Goal: Information Seeking & Learning: Learn about a topic

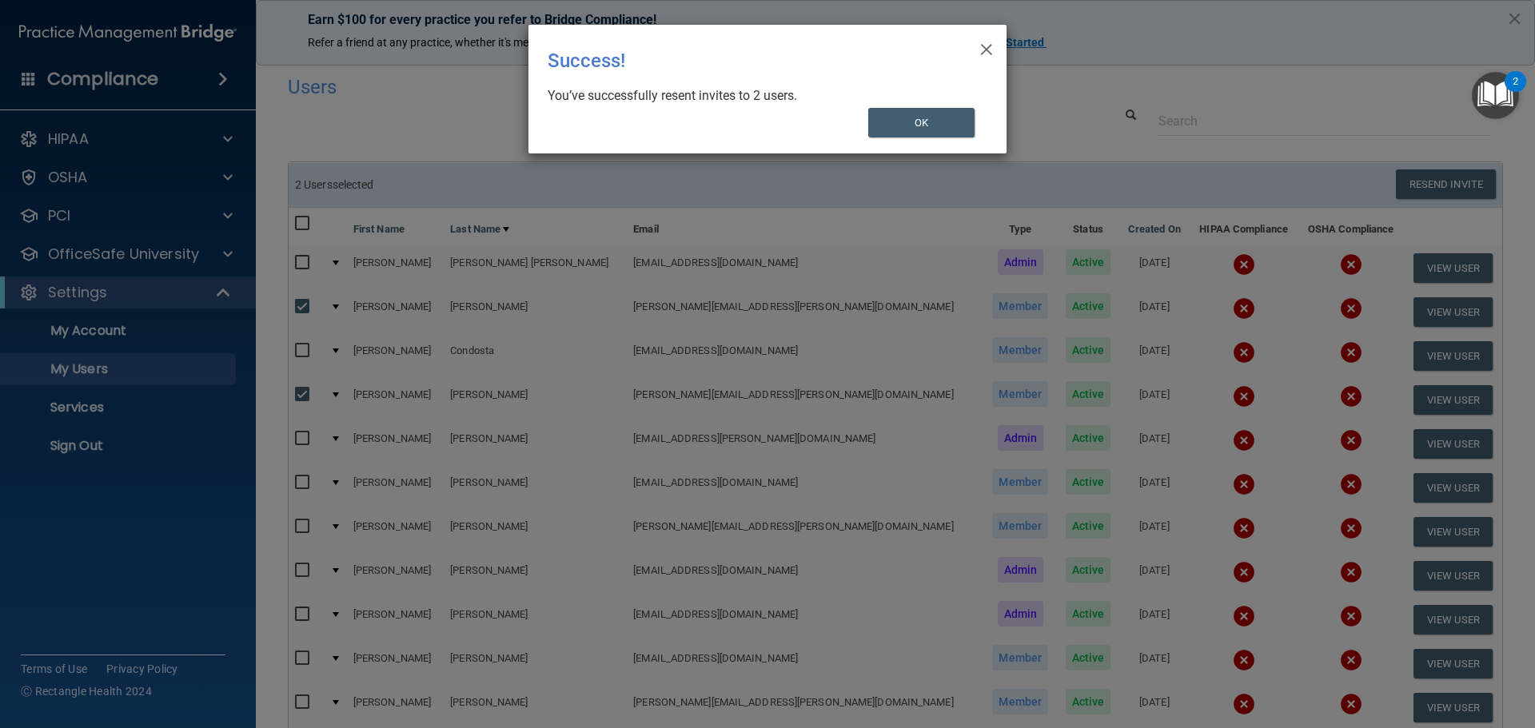
select select "20"
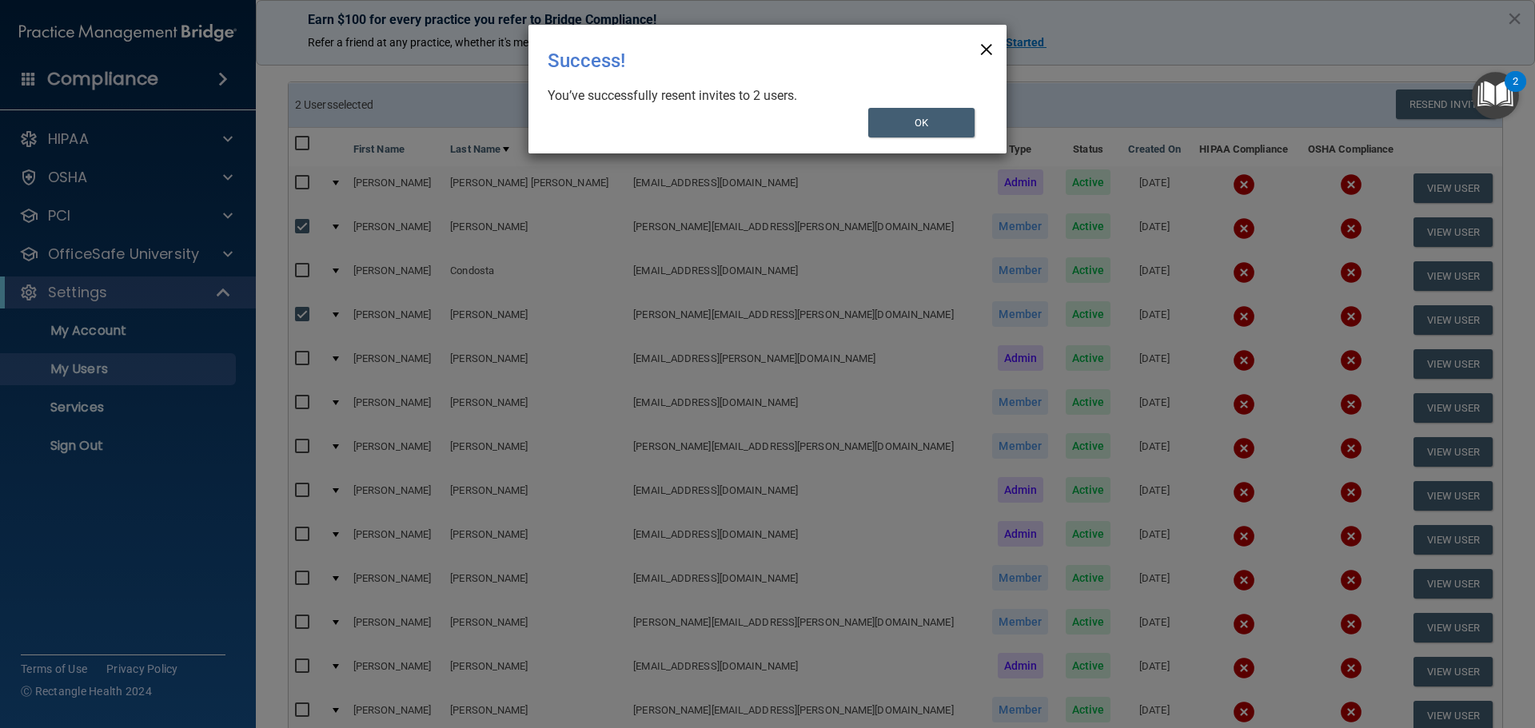
click at [982, 46] on span "×" at bounding box center [986, 47] width 14 height 32
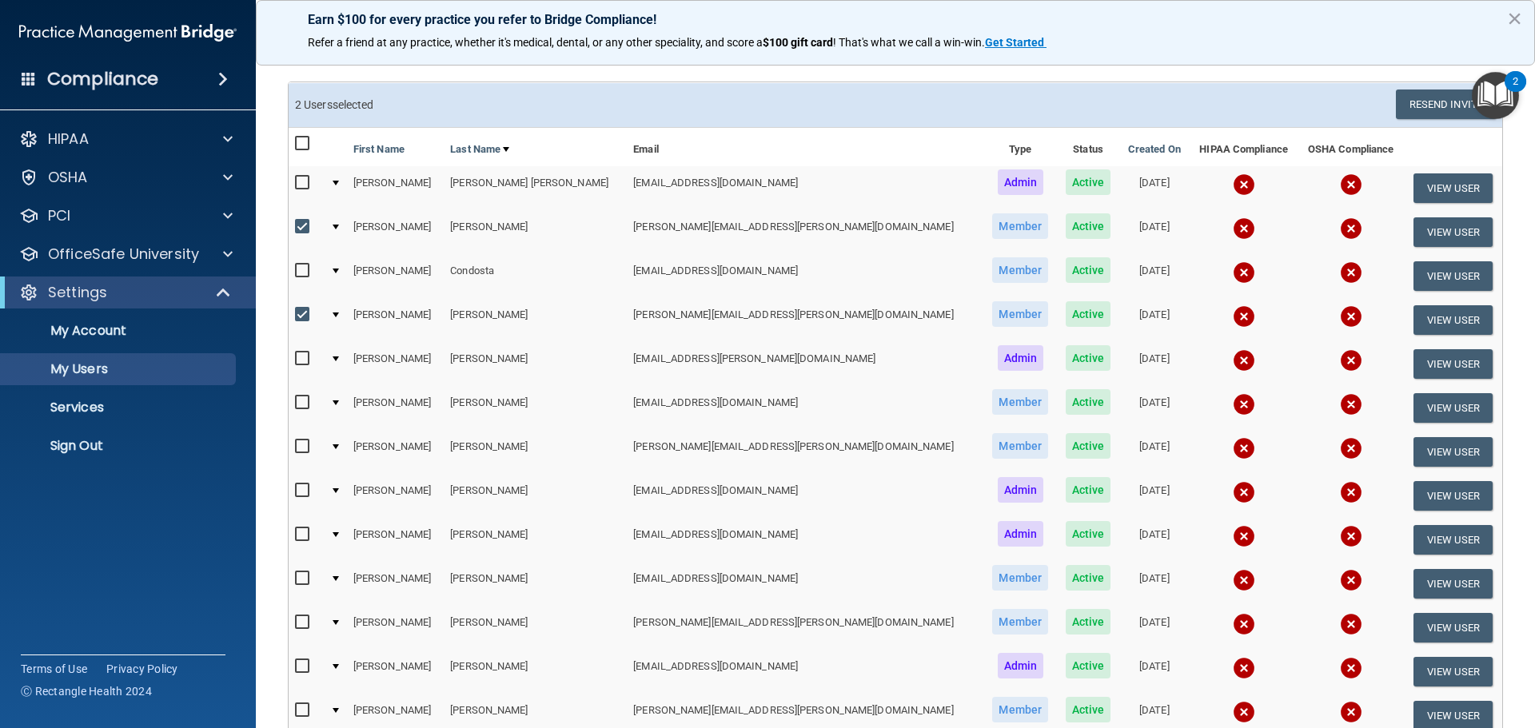
click at [293, 226] on td at bounding box center [306, 232] width 35 height 44
click at [309, 224] on input "checkbox" at bounding box center [304, 227] width 18 height 13
checkbox input "false"
click at [302, 317] on input "checkbox" at bounding box center [304, 315] width 18 height 13
checkbox input "false"
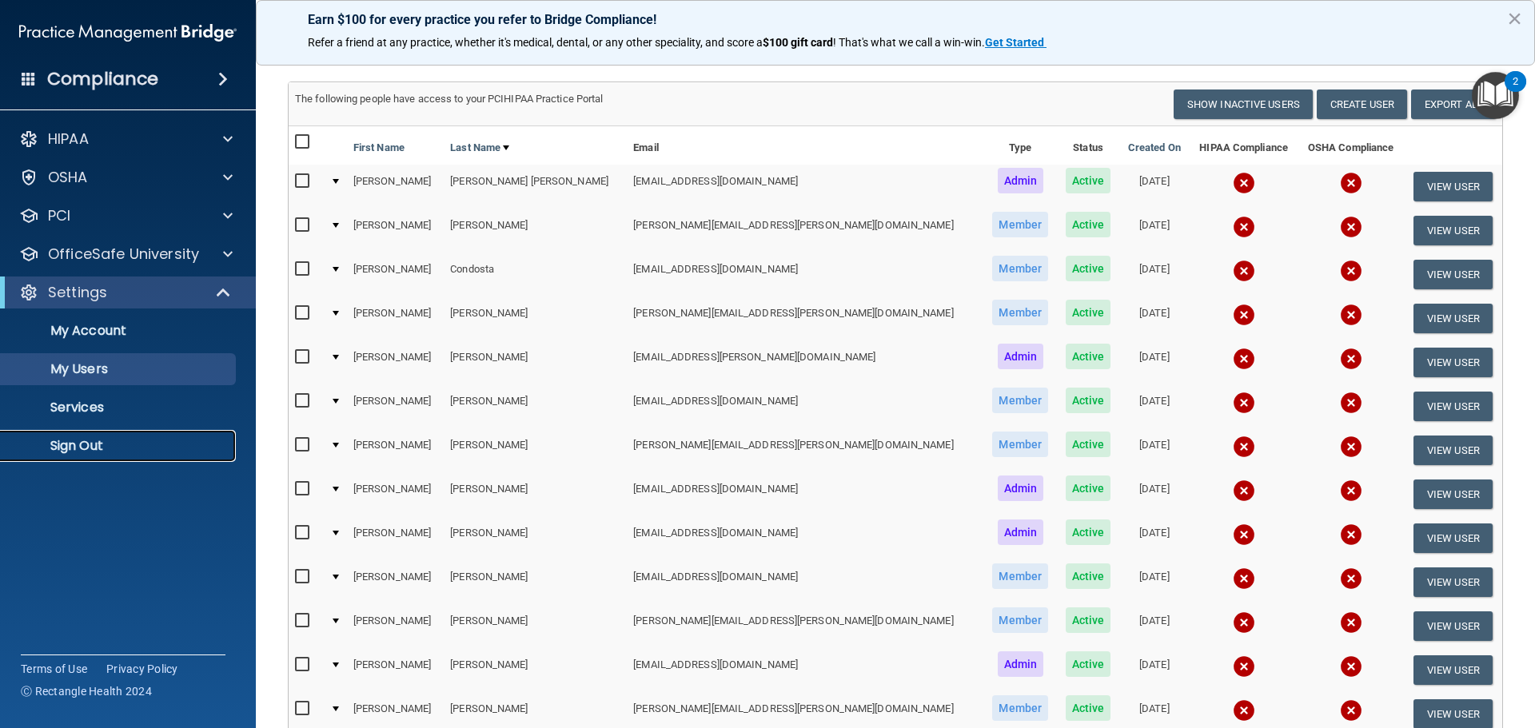
click at [82, 446] on p "Sign Out" at bounding box center [119, 446] width 218 height 16
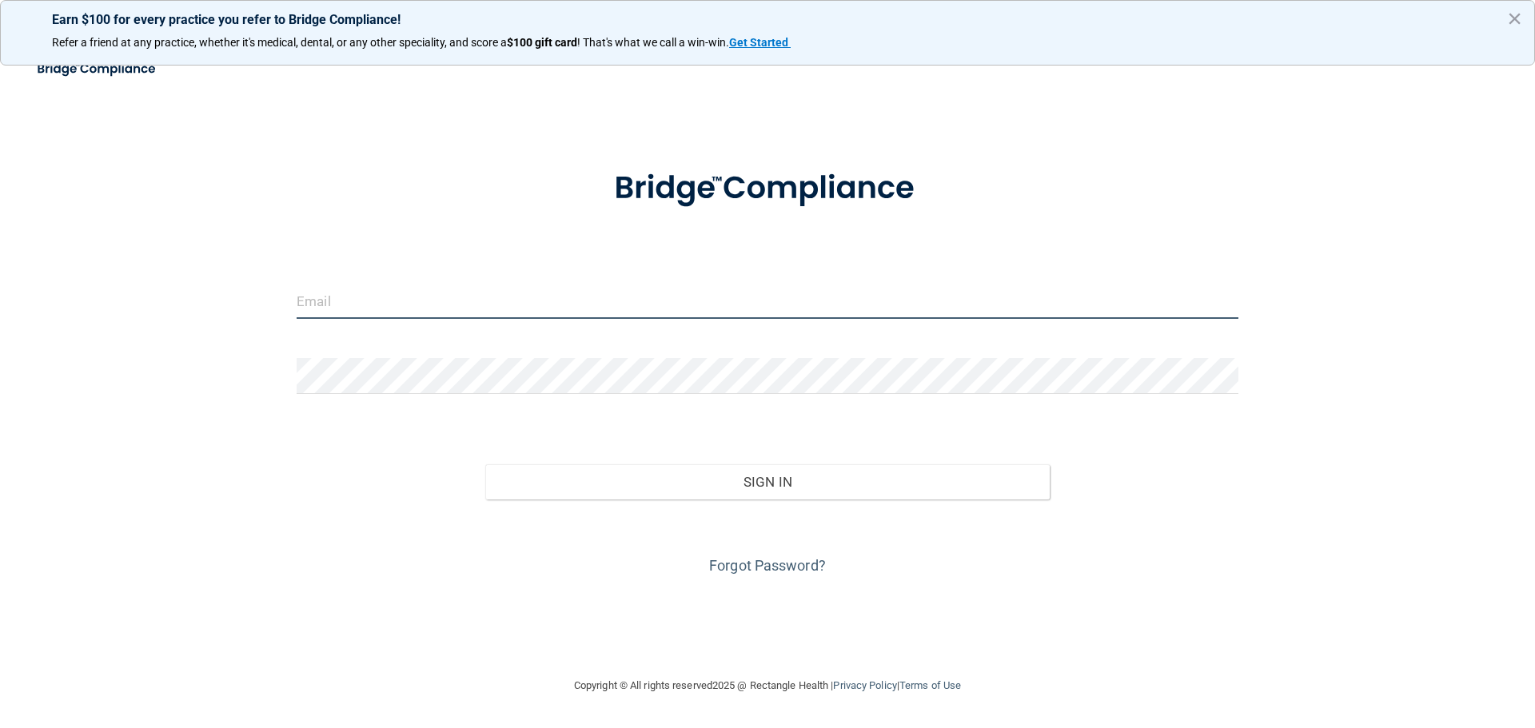
click at [378, 310] on input "email" at bounding box center [768, 301] width 942 height 36
click at [277, 484] on div "Invalid email/password. You don't have permission to access that page. Sign In …" at bounding box center [767, 363] width 1471 height 593
click at [564, 285] on input "email" at bounding box center [768, 301] width 942 height 36
type input "[EMAIL_ADDRESS][DOMAIN_NAME]"
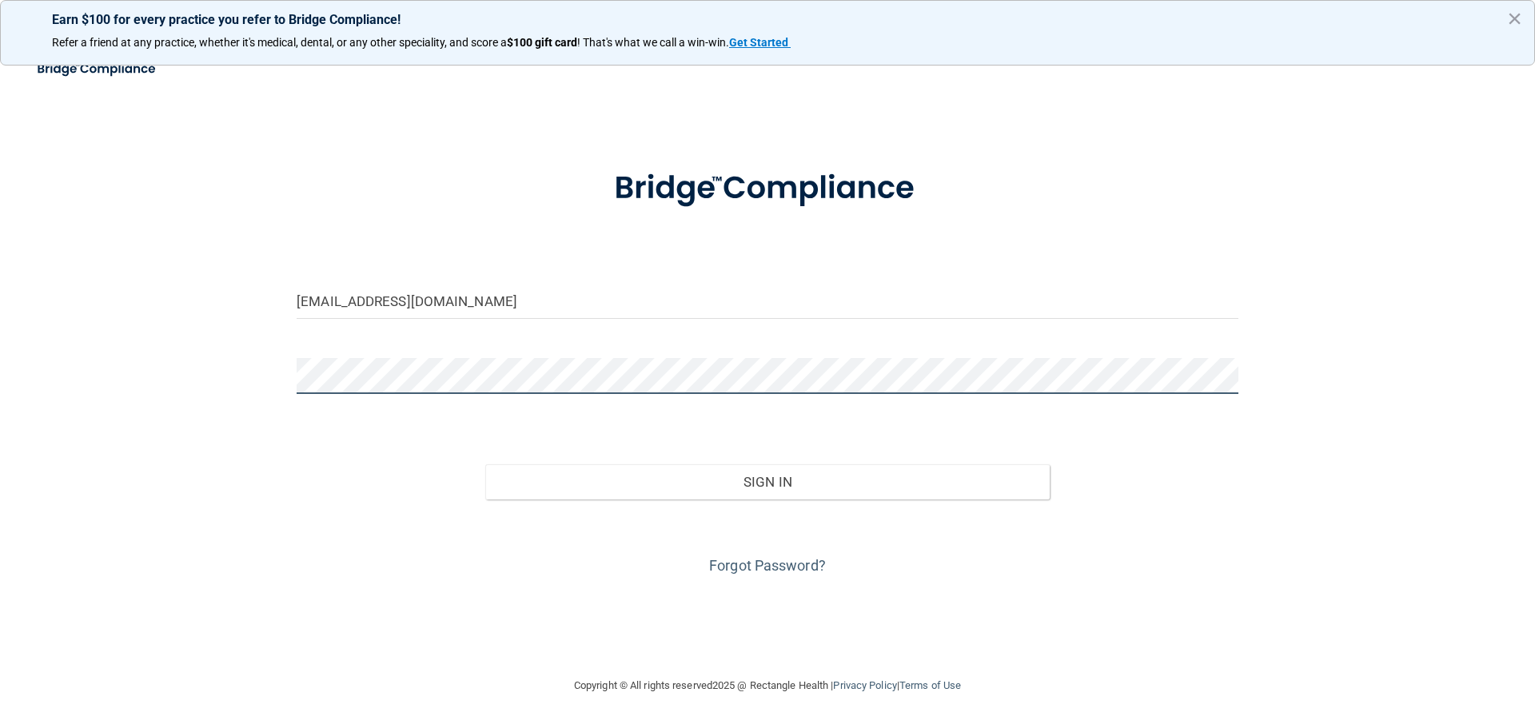
click at [485, 464] on button "Sign In" at bounding box center [767, 481] width 565 height 35
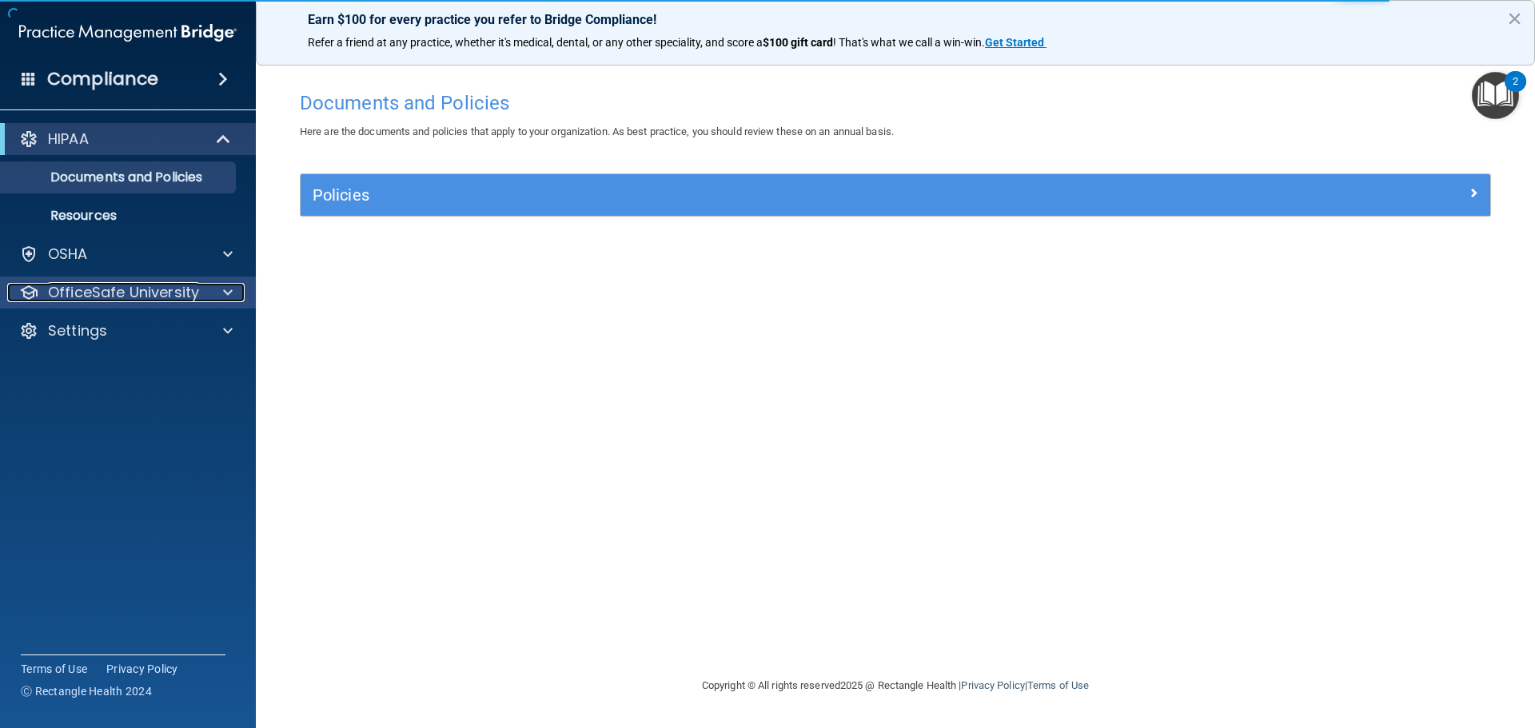
click at [228, 285] on span at bounding box center [228, 292] width 10 height 19
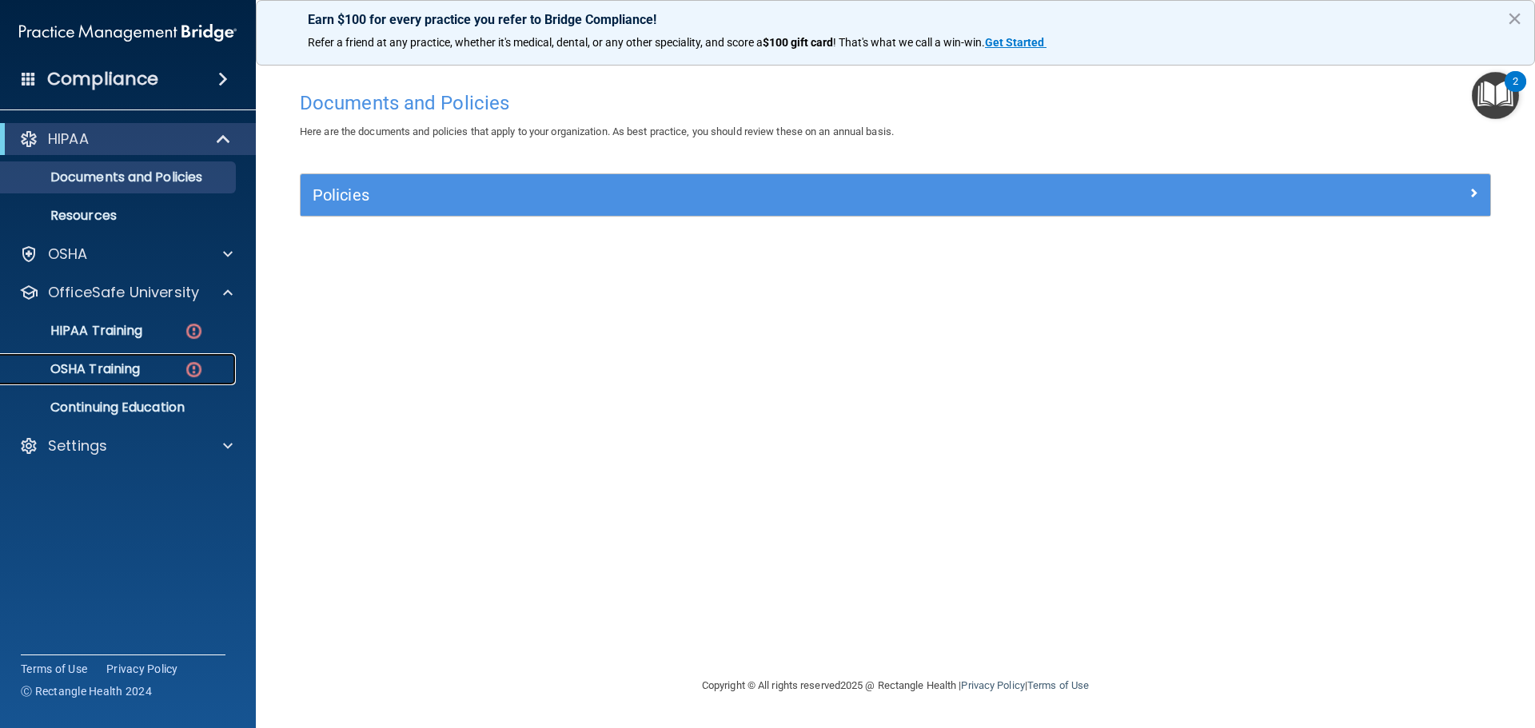
click at [133, 371] on p "OSHA Training" at bounding box center [75, 369] width 130 height 16
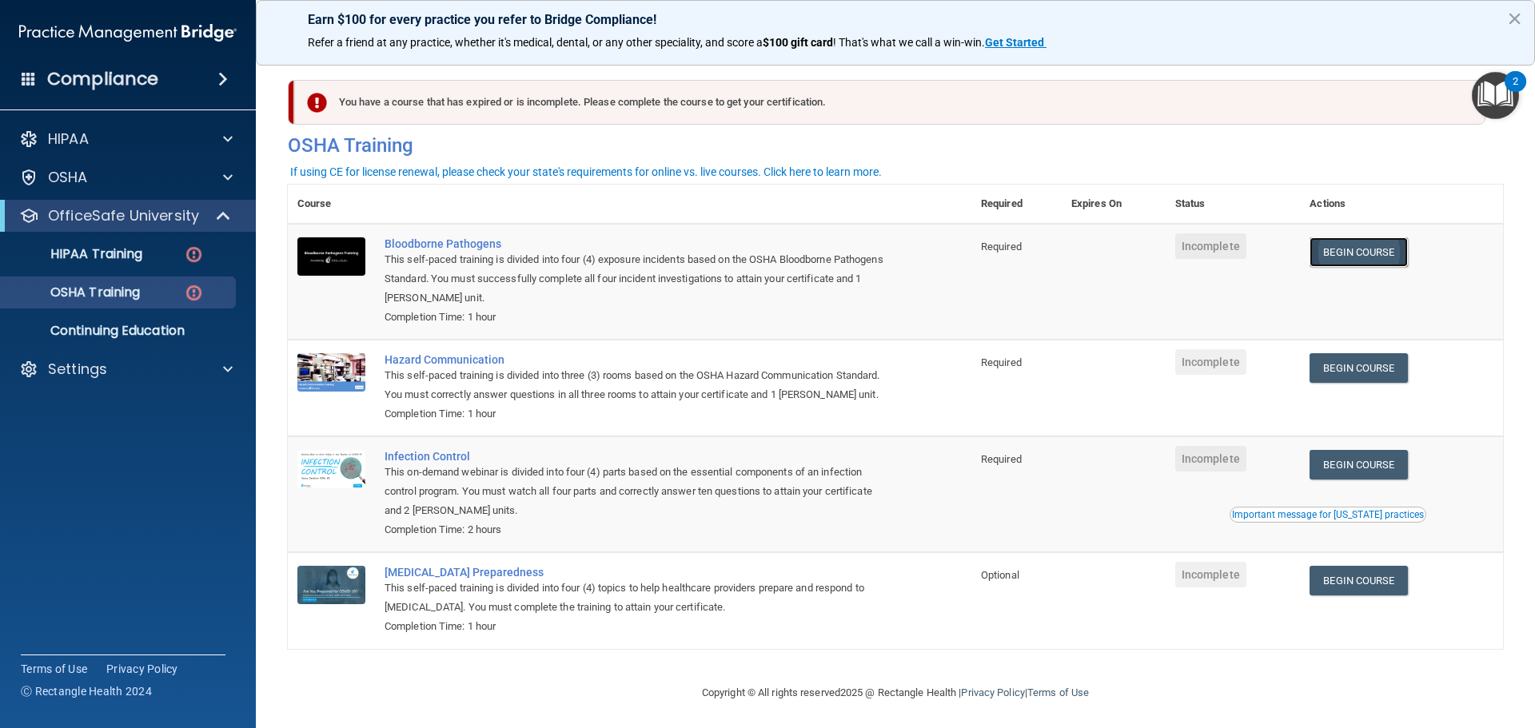
click at [1384, 249] on link "Begin Course" at bounding box center [1358, 252] width 98 height 30
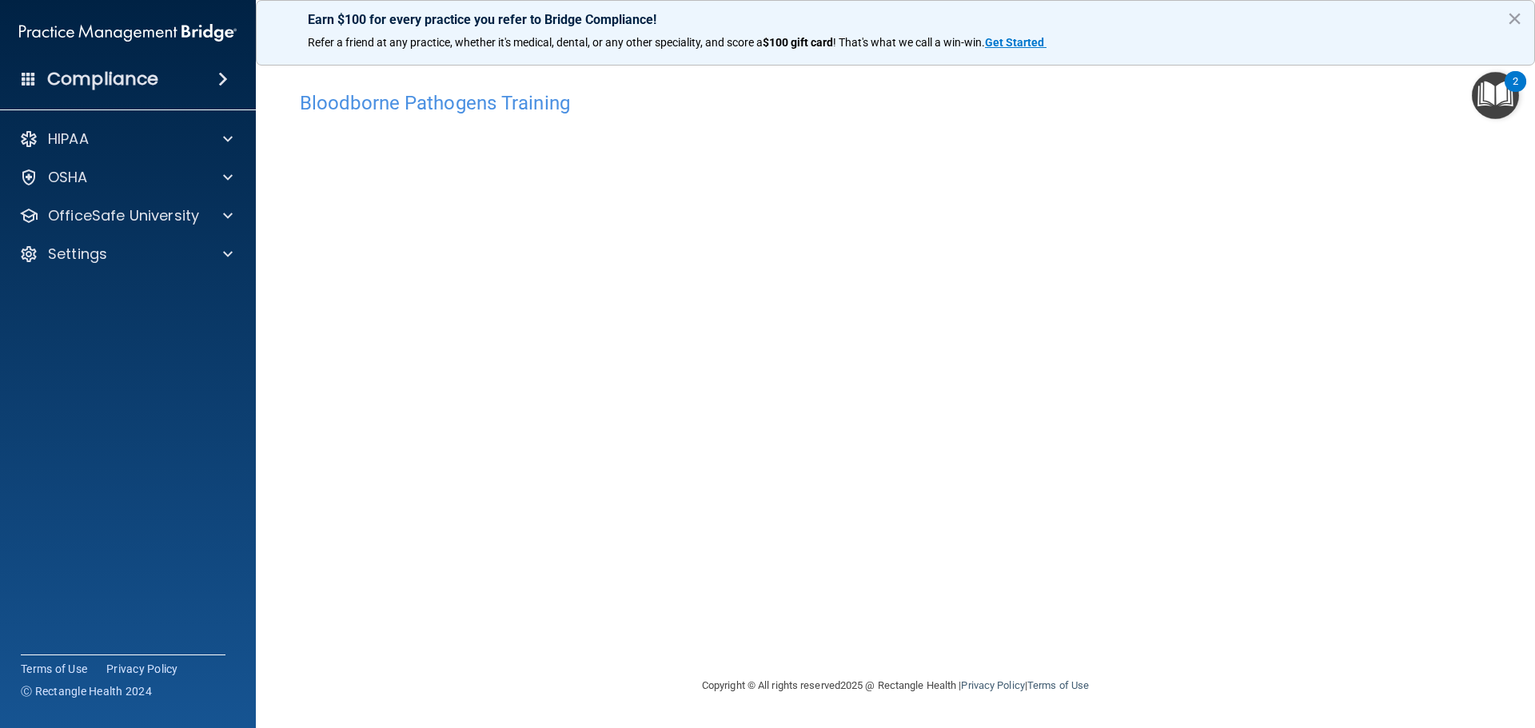
click at [1497, 97] on img "Open Resource Center, 2 new notifications" at bounding box center [1495, 95] width 47 height 47
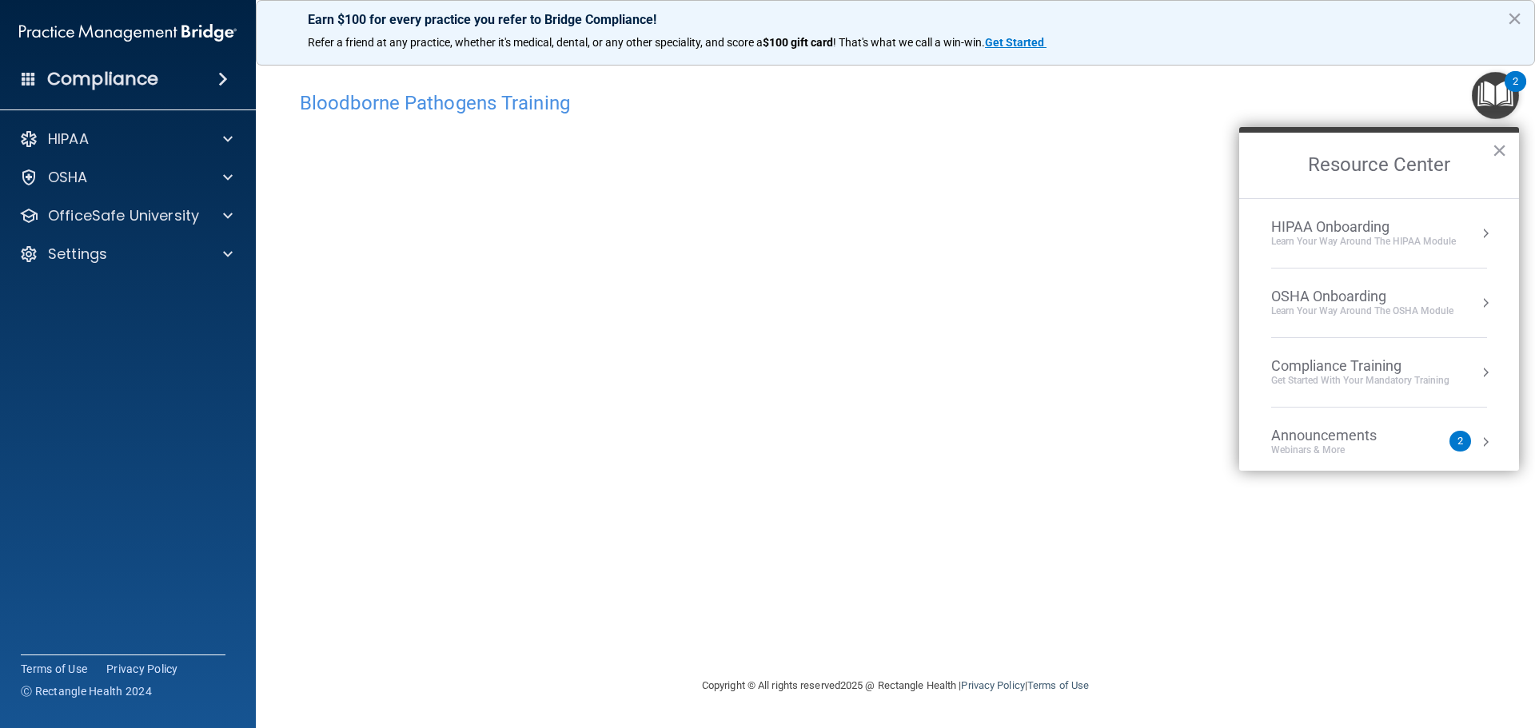
click at [1049, 28] on div "Earn $100 for every practice you refer to Bridge Compliance! Refer a friend at …" at bounding box center [895, 33] width 1279 height 66
click at [1221, 111] on h4 "Bloodborne Pathogens Training" at bounding box center [895, 103] width 1191 height 21
click at [1503, 152] on button "×" at bounding box center [1499, 151] width 15 height 26
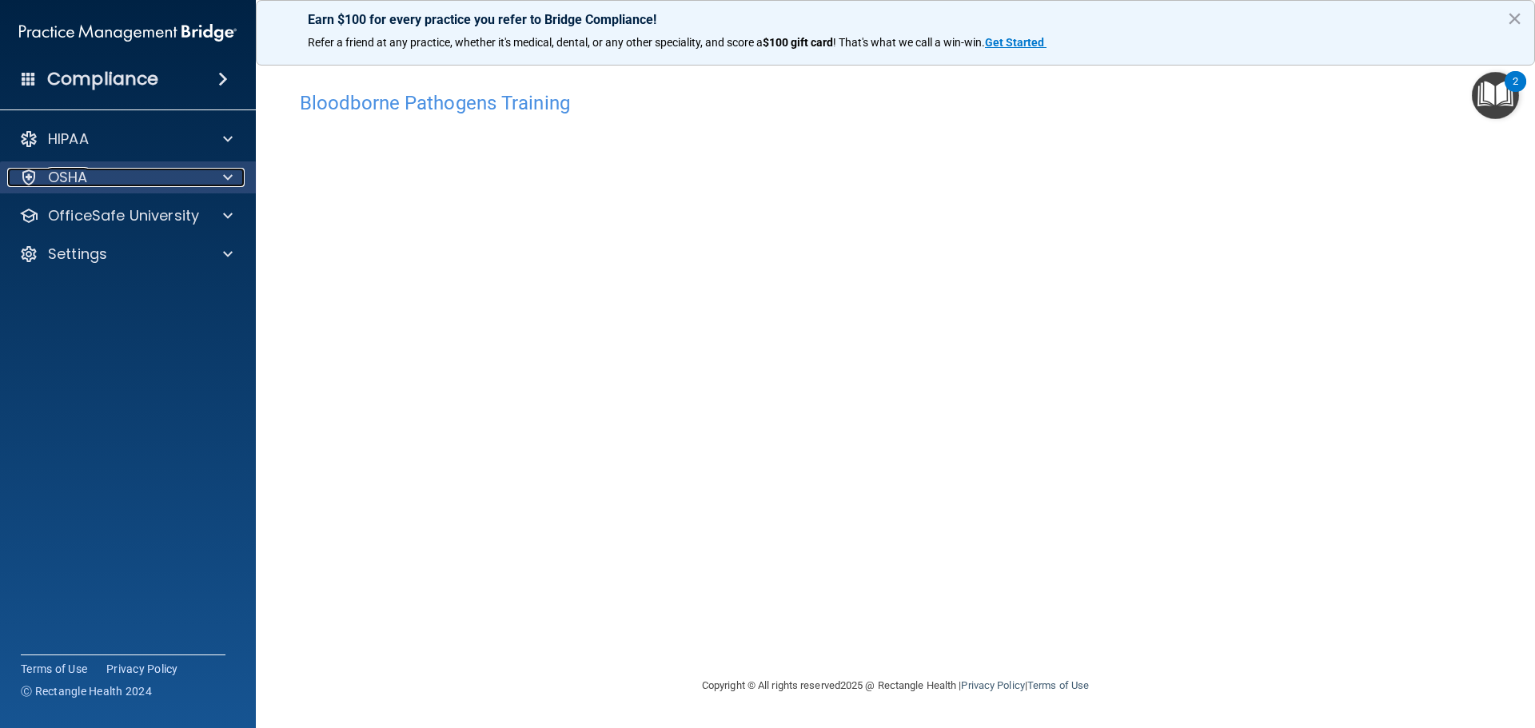
click at [94, 185] on div "OSHA" at bounding box center [106, 177] width 198 height 19
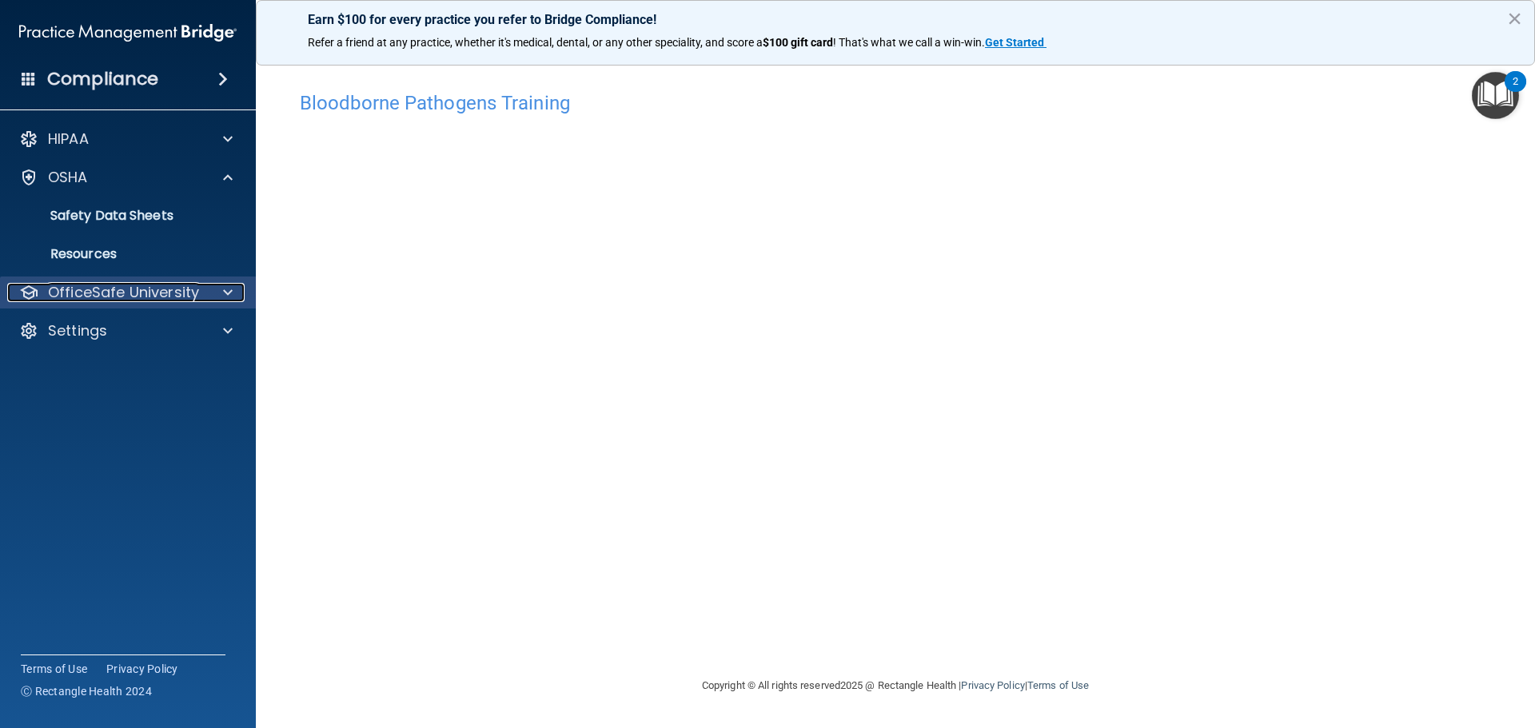
click at [118, 291] on p "OfficeSafe University" at bounding box center [123, 292] width 151 height 19
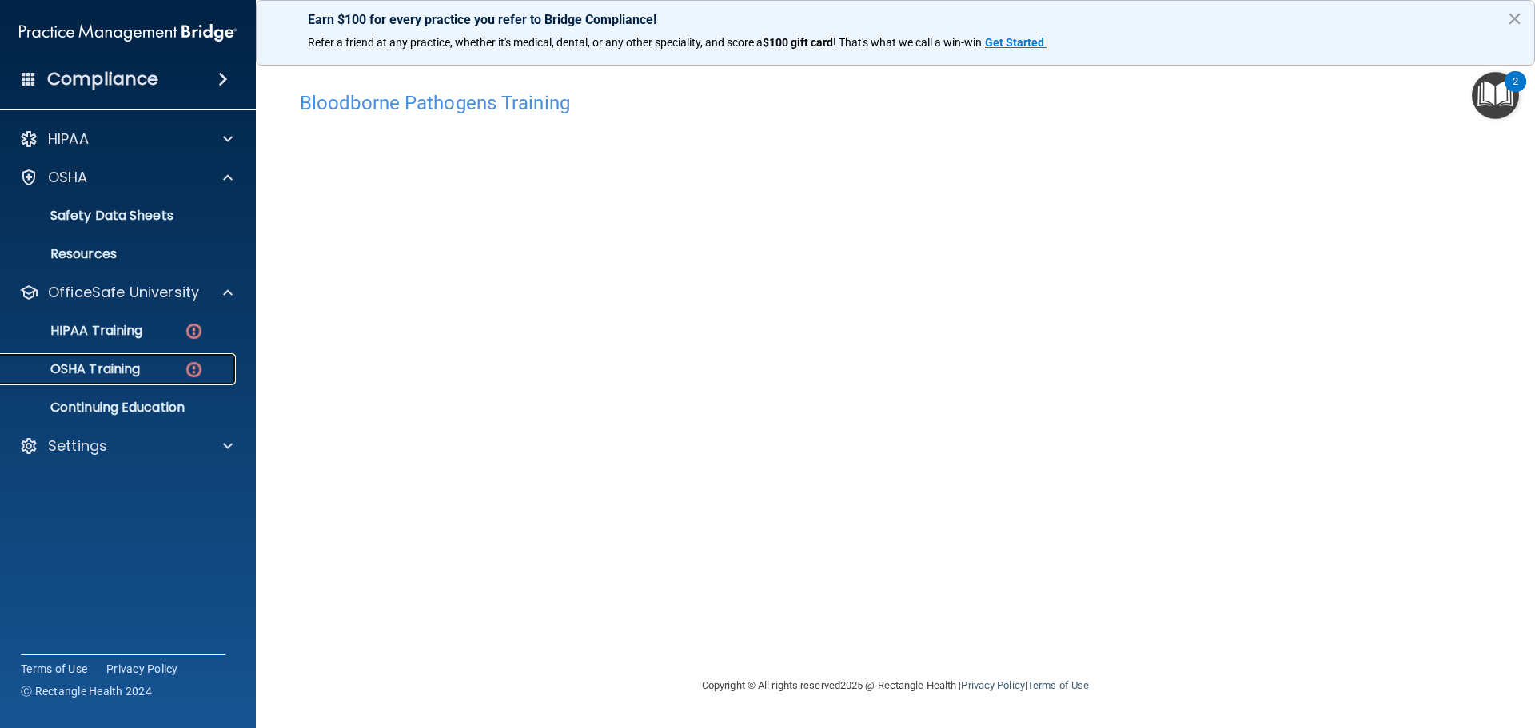
click at [123, 364] on p "OSHA Training" at bounding box center [75, 369] width 130 height 16
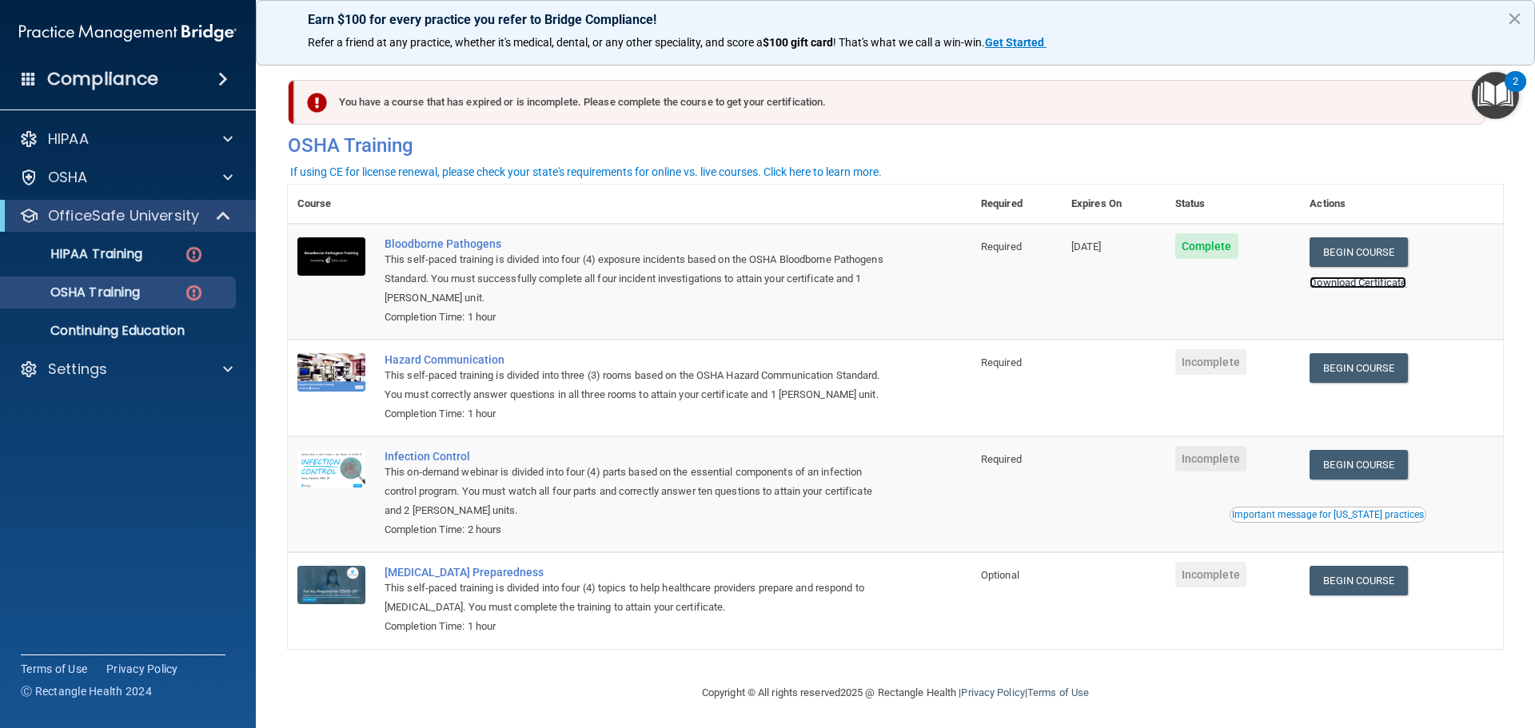
click at [1347, 281] on link "Download Certificate" at bounding box center [1357, 283] width 97 height 12
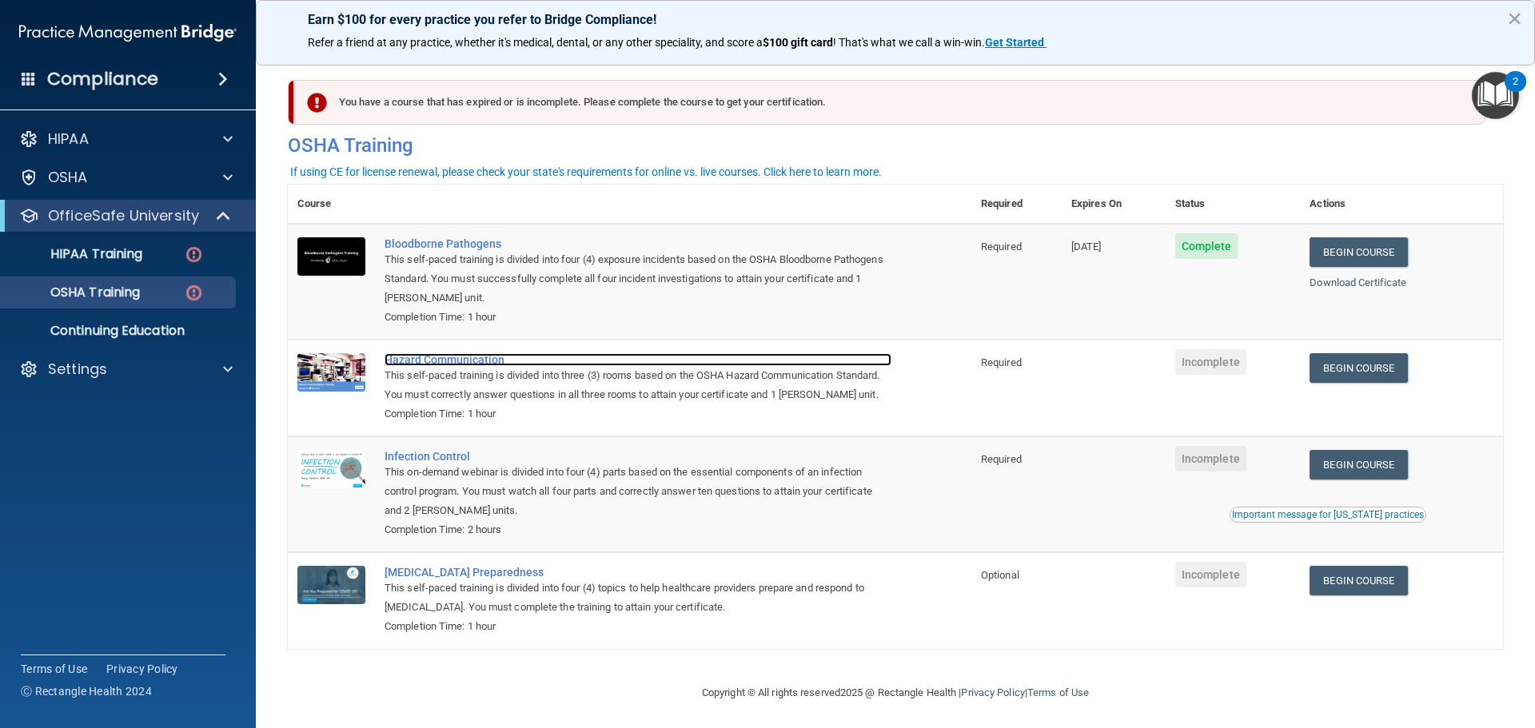
click at [457, 365] on div "Hazard Communication" at bounding box center [638, 359] width 507 height 13
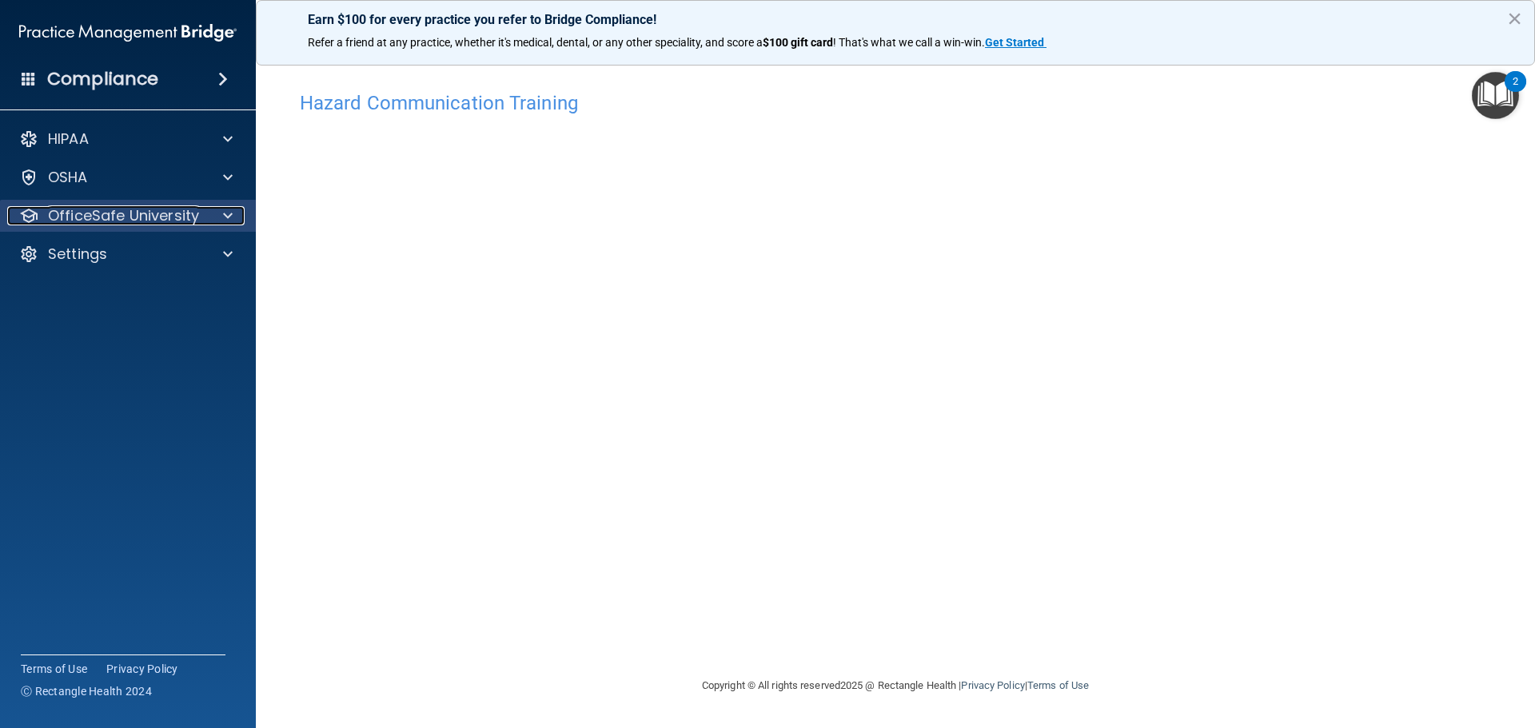
click at [225, 220] on span at bounding box center [228, 215] width 10 height 19
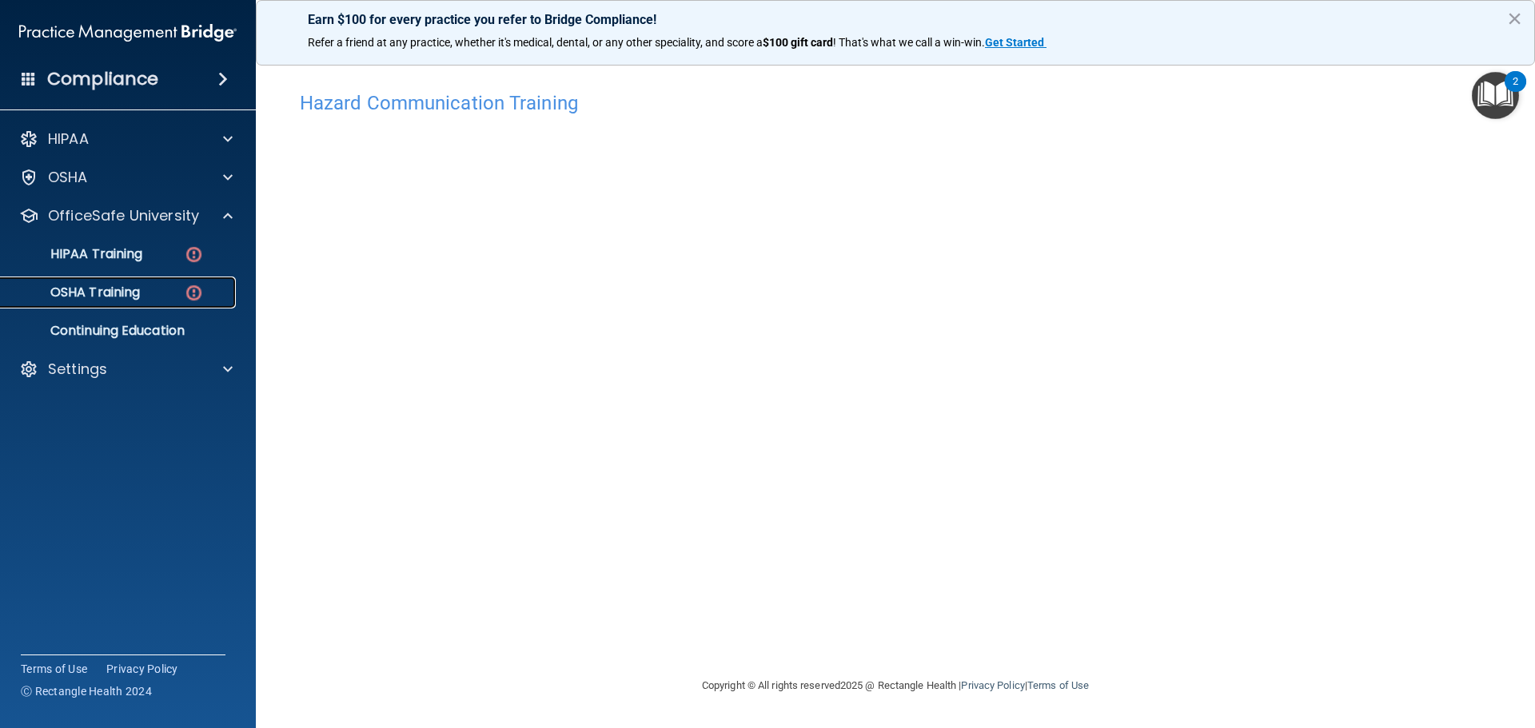
click at [110, 299] on p "OSHA Training" at bounding box center [75, 293] width 130 height 16
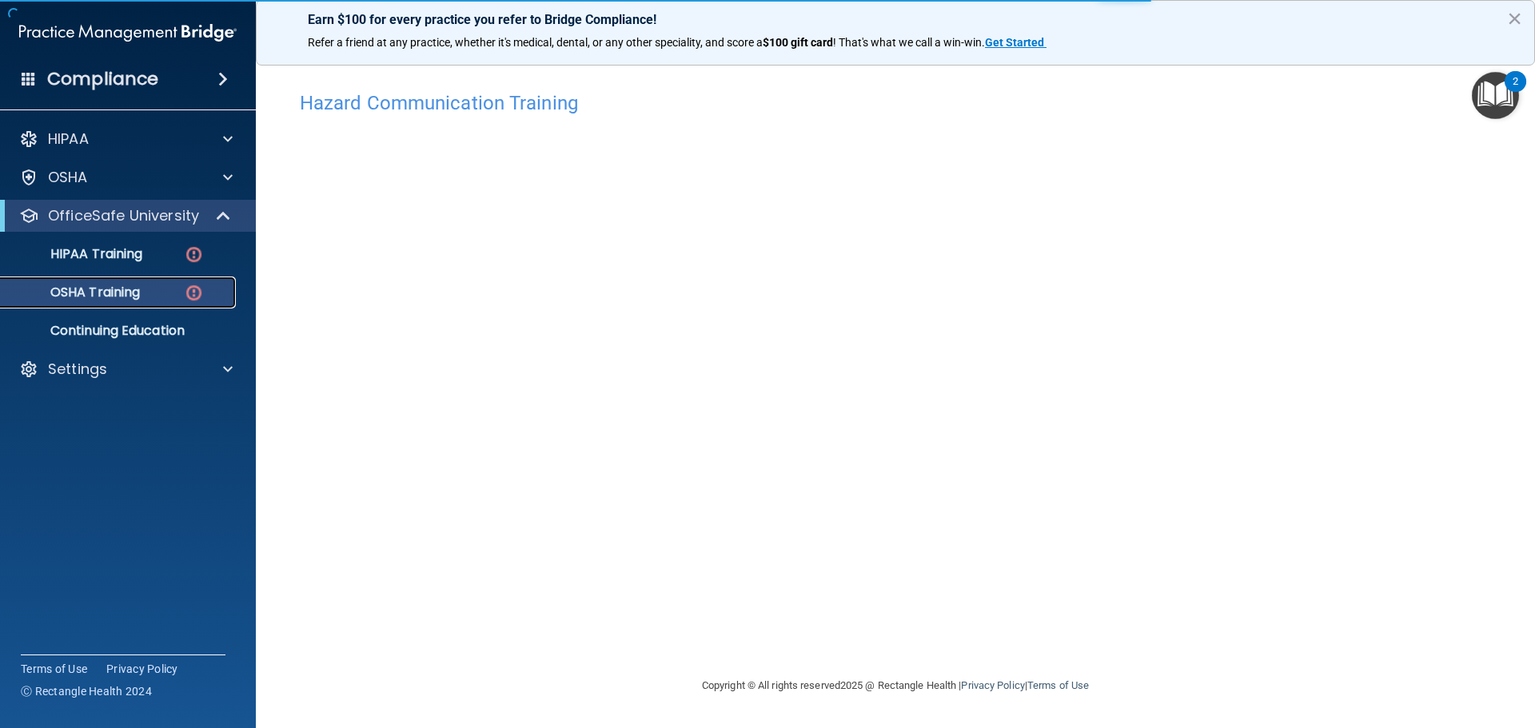
click at [110, 293] on p "OSHA Training" at bounding box center [75, 293] width 130 height 16
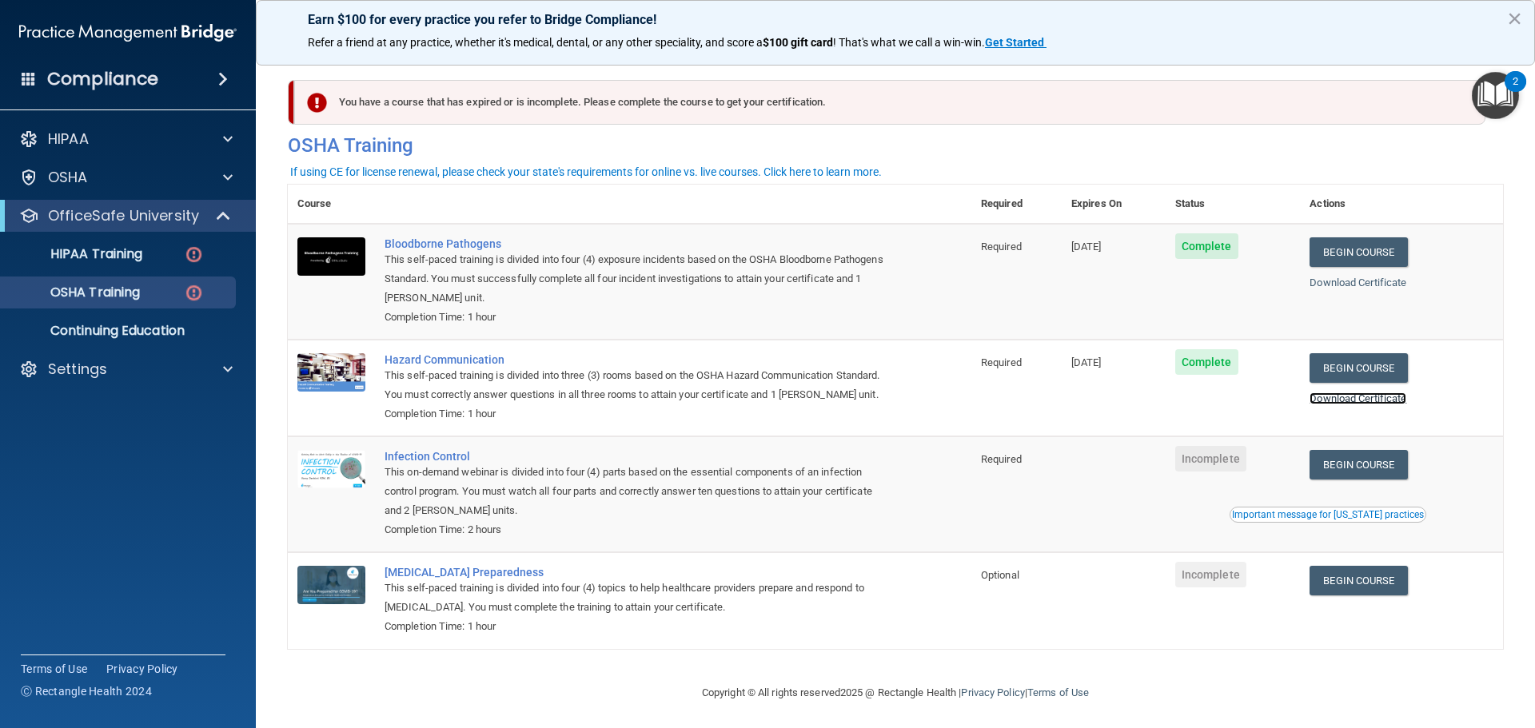
click at [1400, 393] on link "Download Certificate" at bounding box center [1357, 399] width 97 height 12
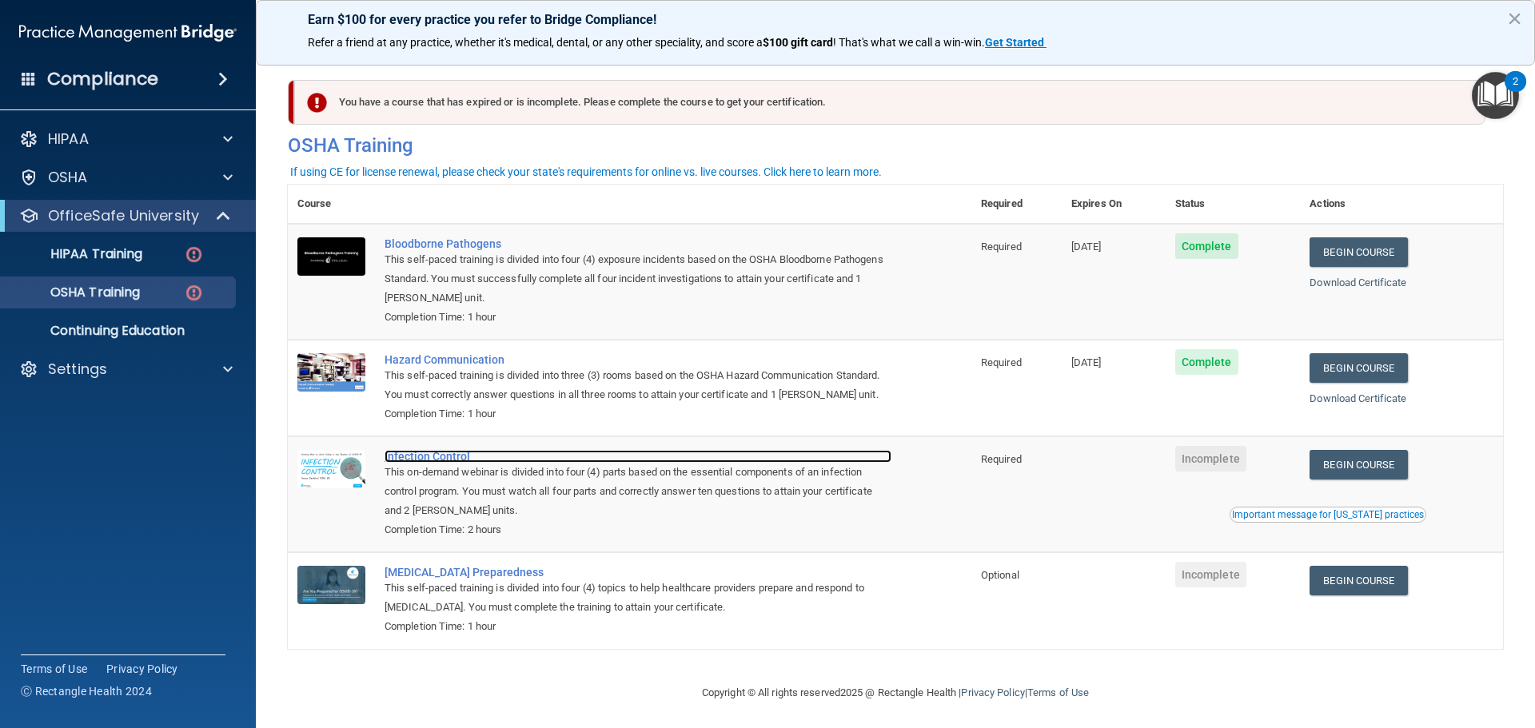
click at [440, 450] on div "Infection Control" at bounding box center [638, 456] width 507 height 13
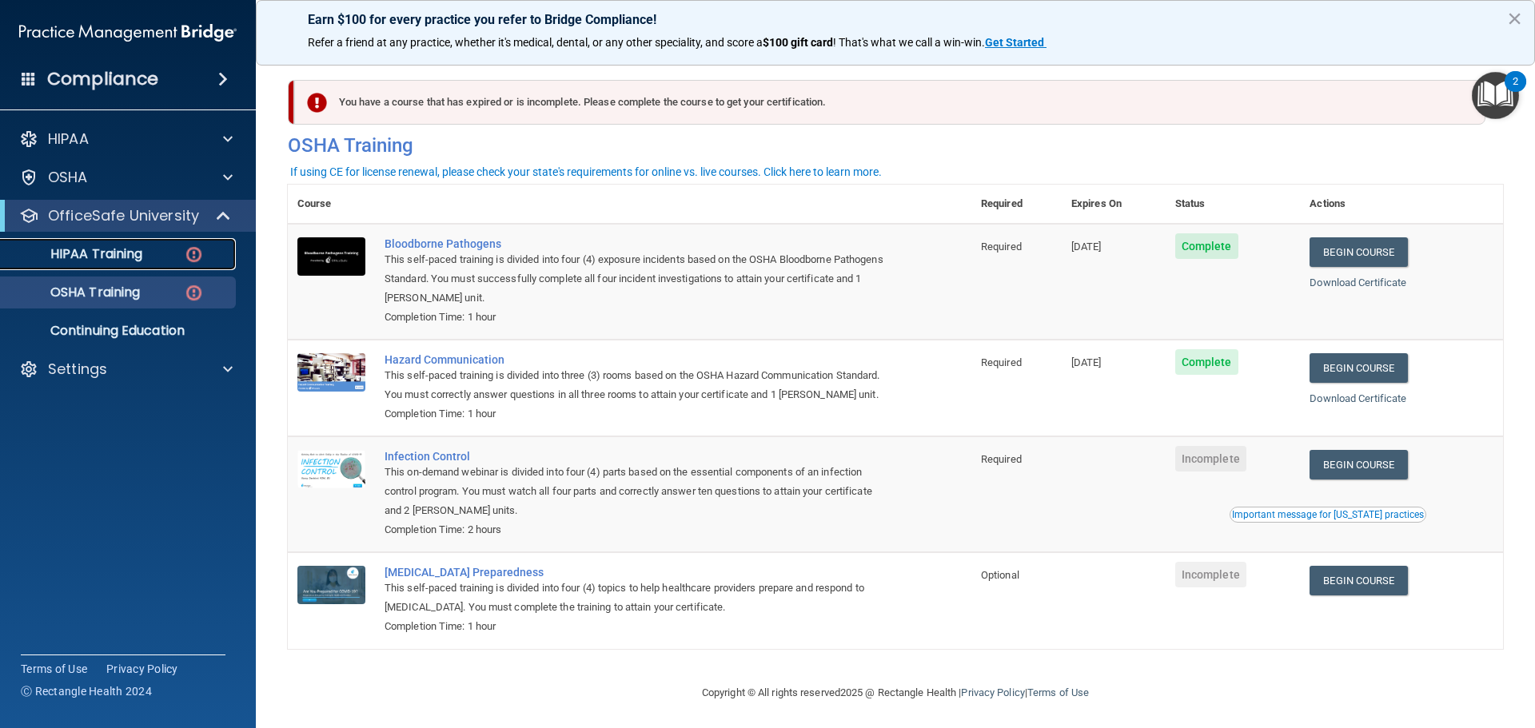
click at [134, 249] on p "HIPAA Training" at bounding box center [76, 254] width 132 height 16
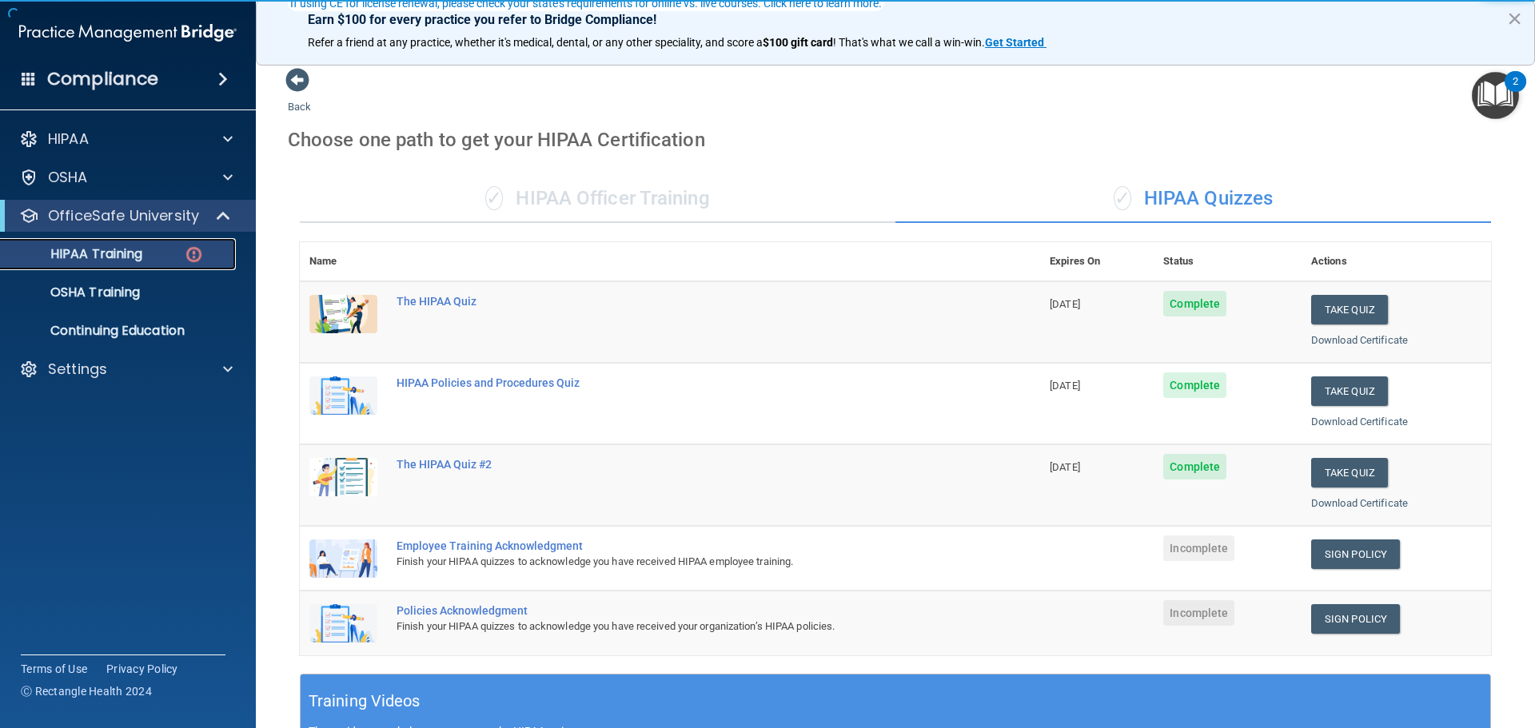
scroll to position [160, 0]
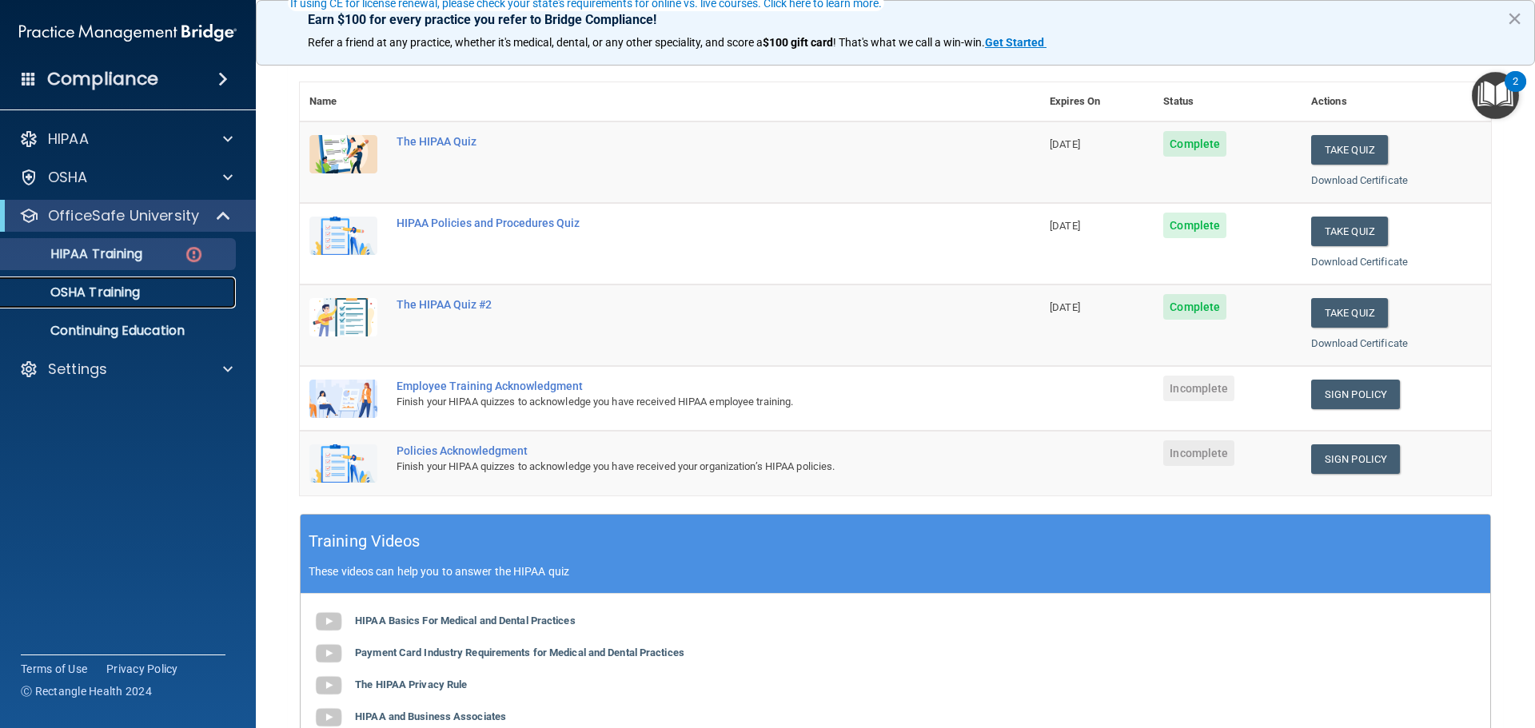
click at [126, 286] on p "OSHA Training" at bounding box center [75, 293] width 130 height 16
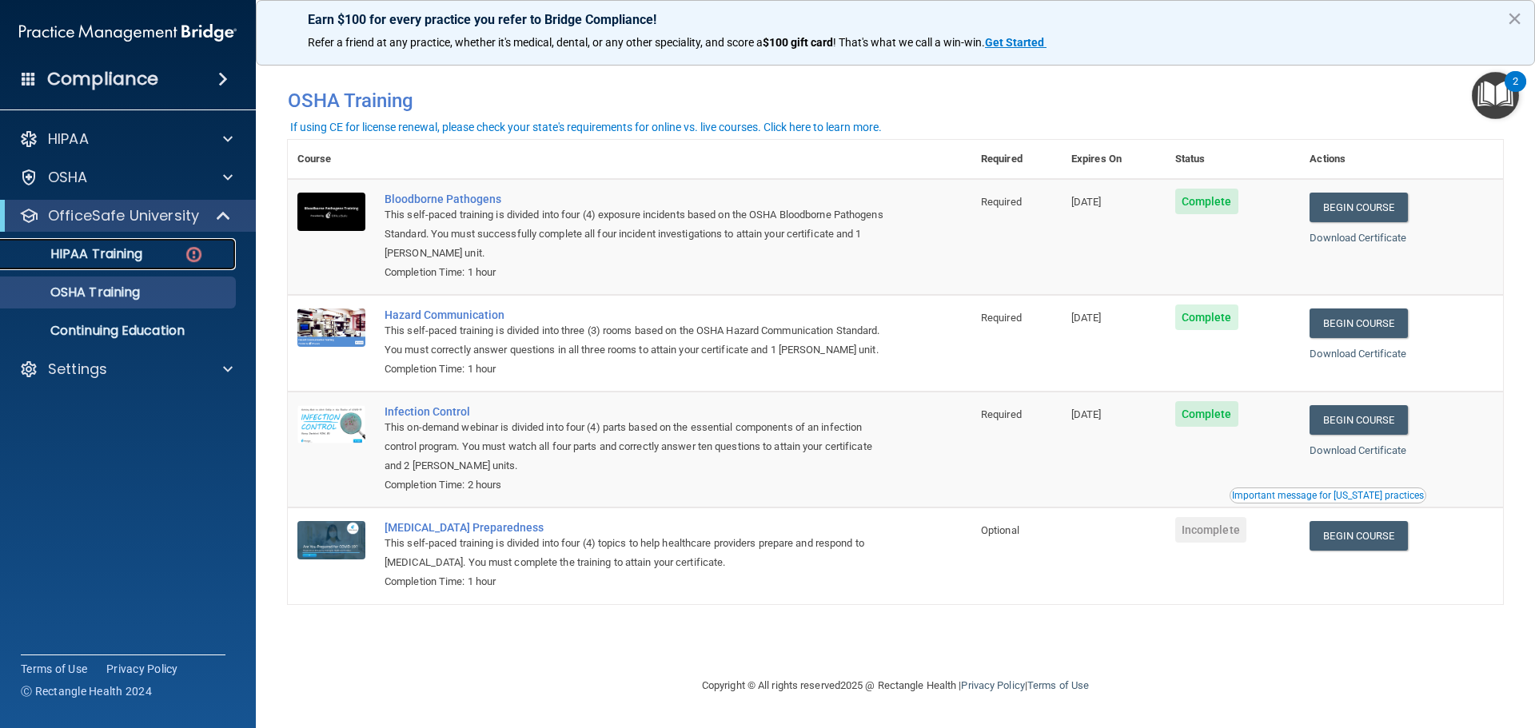
click at [131, 247] on p "HIPAA Training" at bounding box center [76, 254] width 132 height 16
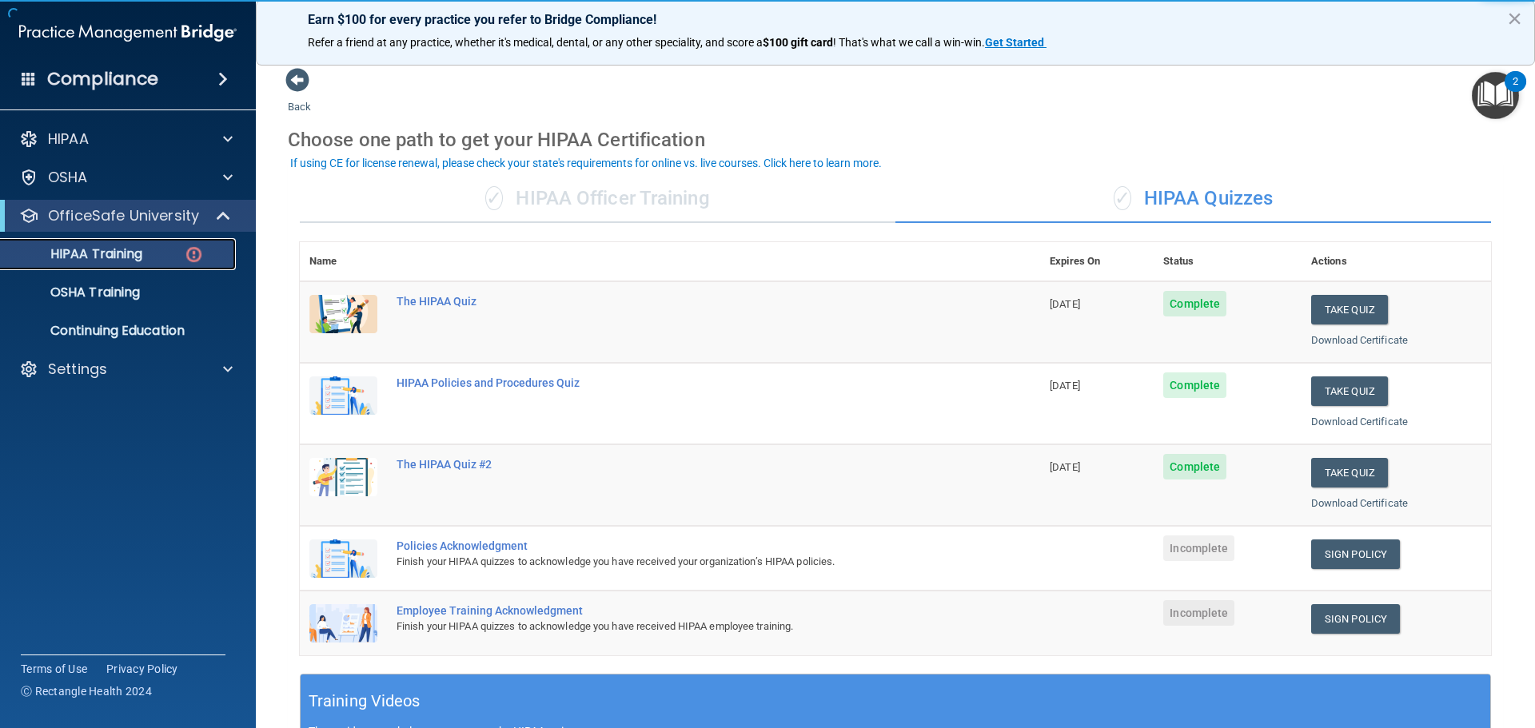
scroll to position [160, 0]
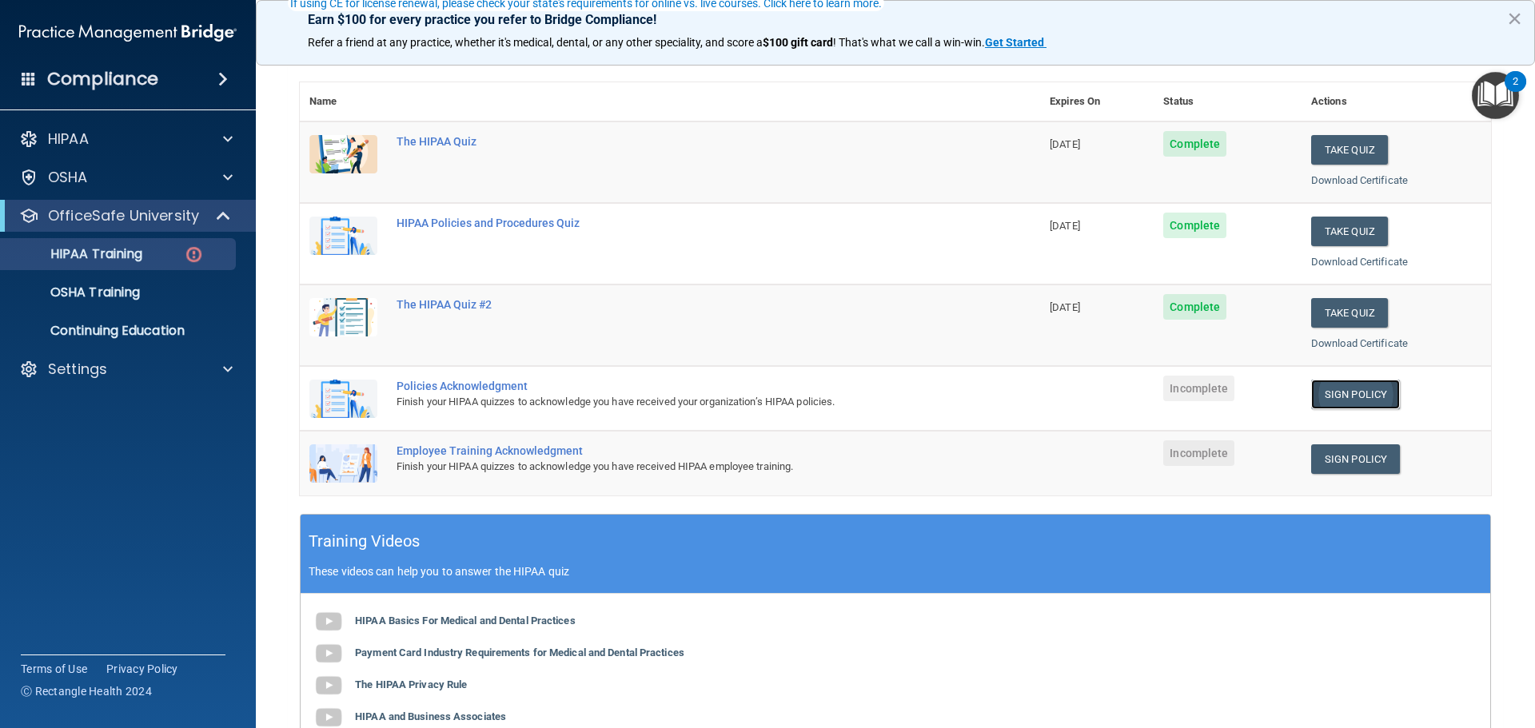
click at [1345, 385] on link "Sign Policy" at bounding box center [1355, 395] width 89 height 30
click at [1369, 457] on link "Sign Policy" at bounding box center [1355, 459] width 89 height 30
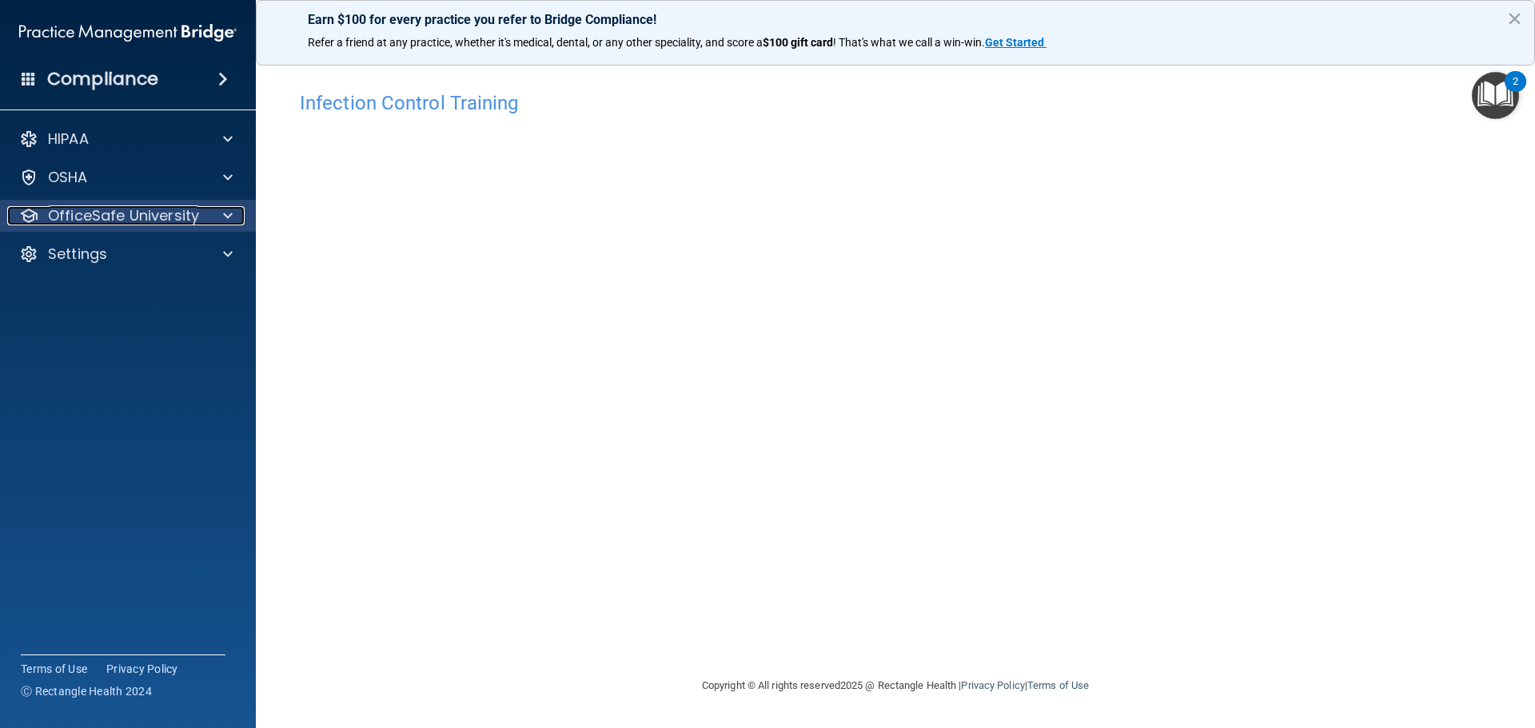
click at [181, 210] on p "OfficeSafe University" at bounding box center [123, 215] width 151 height 19
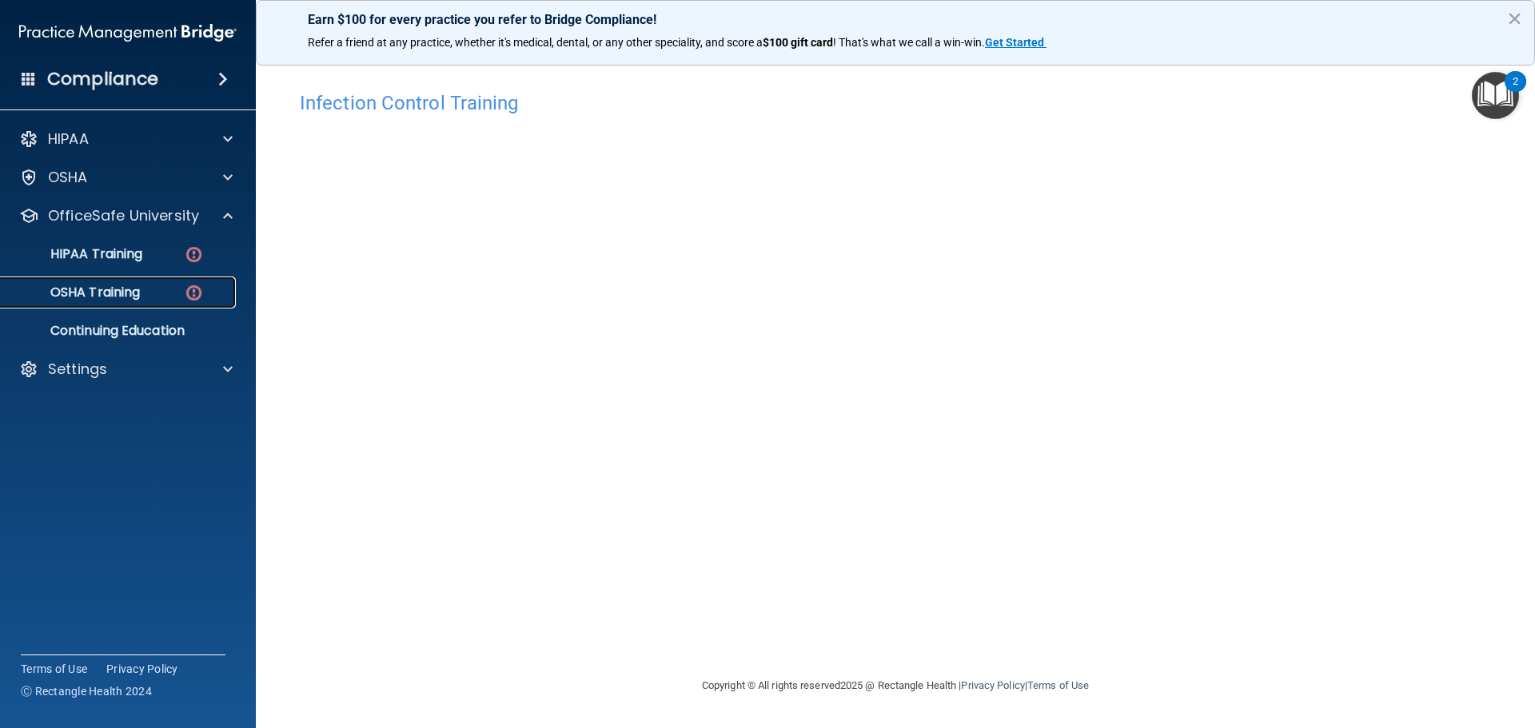
click at [153, 289] on div "OSHA Training" at bounding box center [119, 293] width 218 height 16
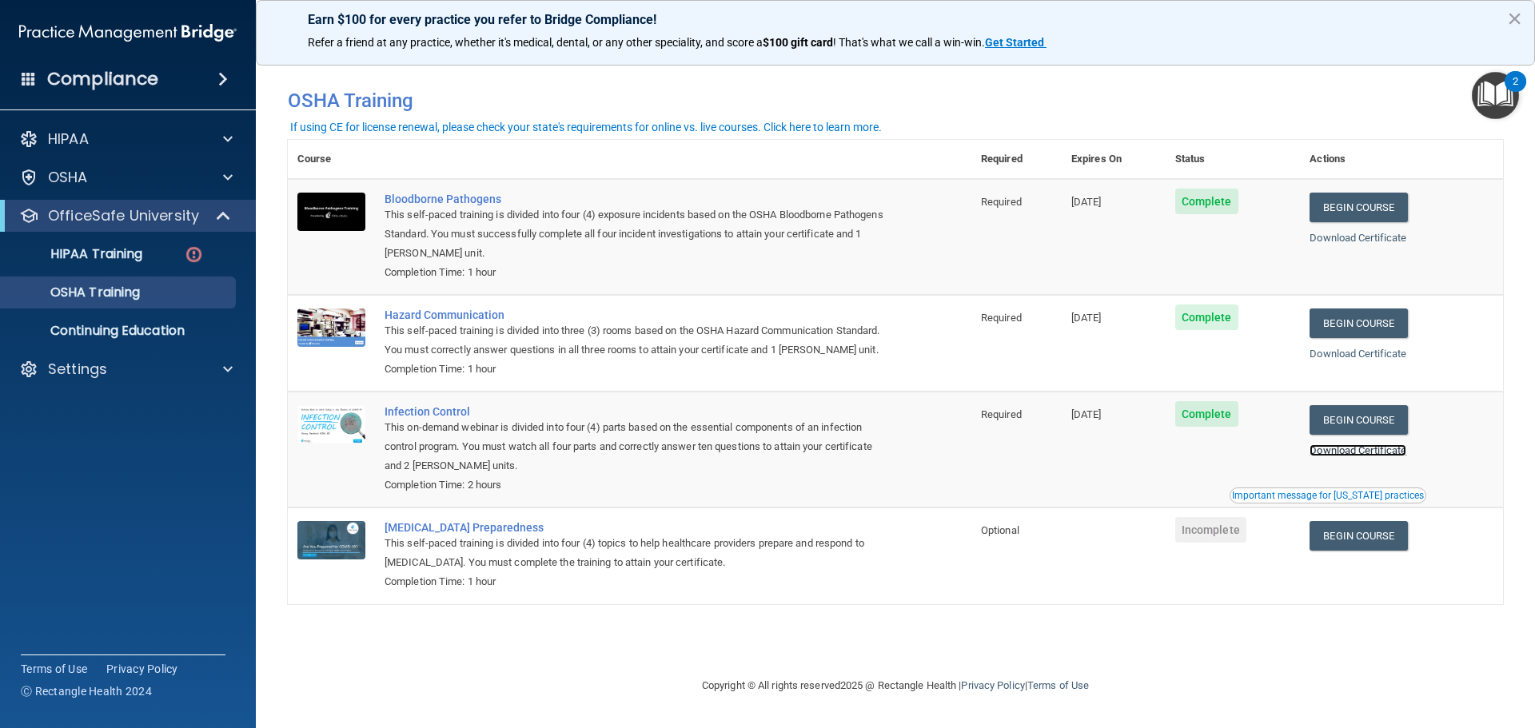
click at [1381, 456] on link "Download Certificate" at bounding box center [1357, 450] width 97 height 12
click at [120, 253] on p "HIPAA Training" at bounding box center [76, 254] width 132 height 16
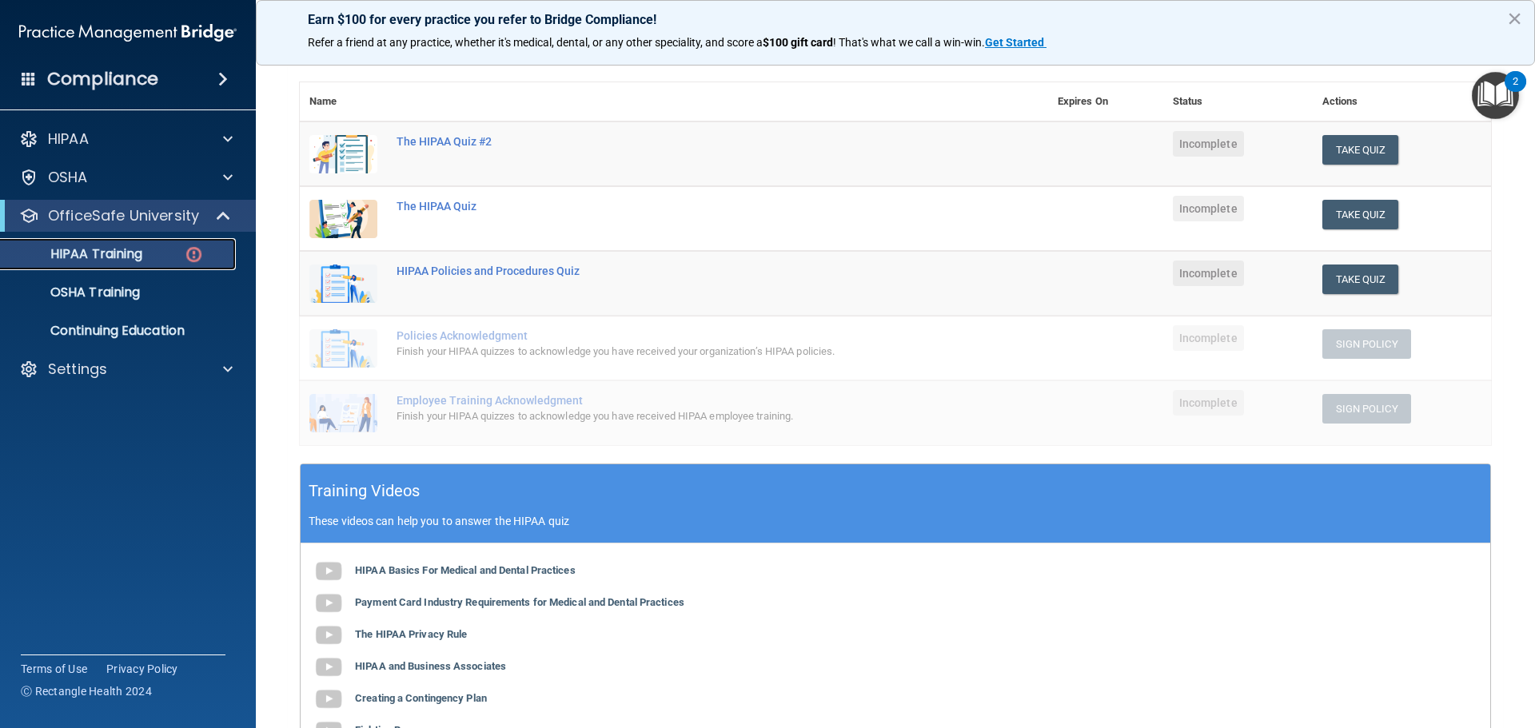
scroll to position [80, 0]
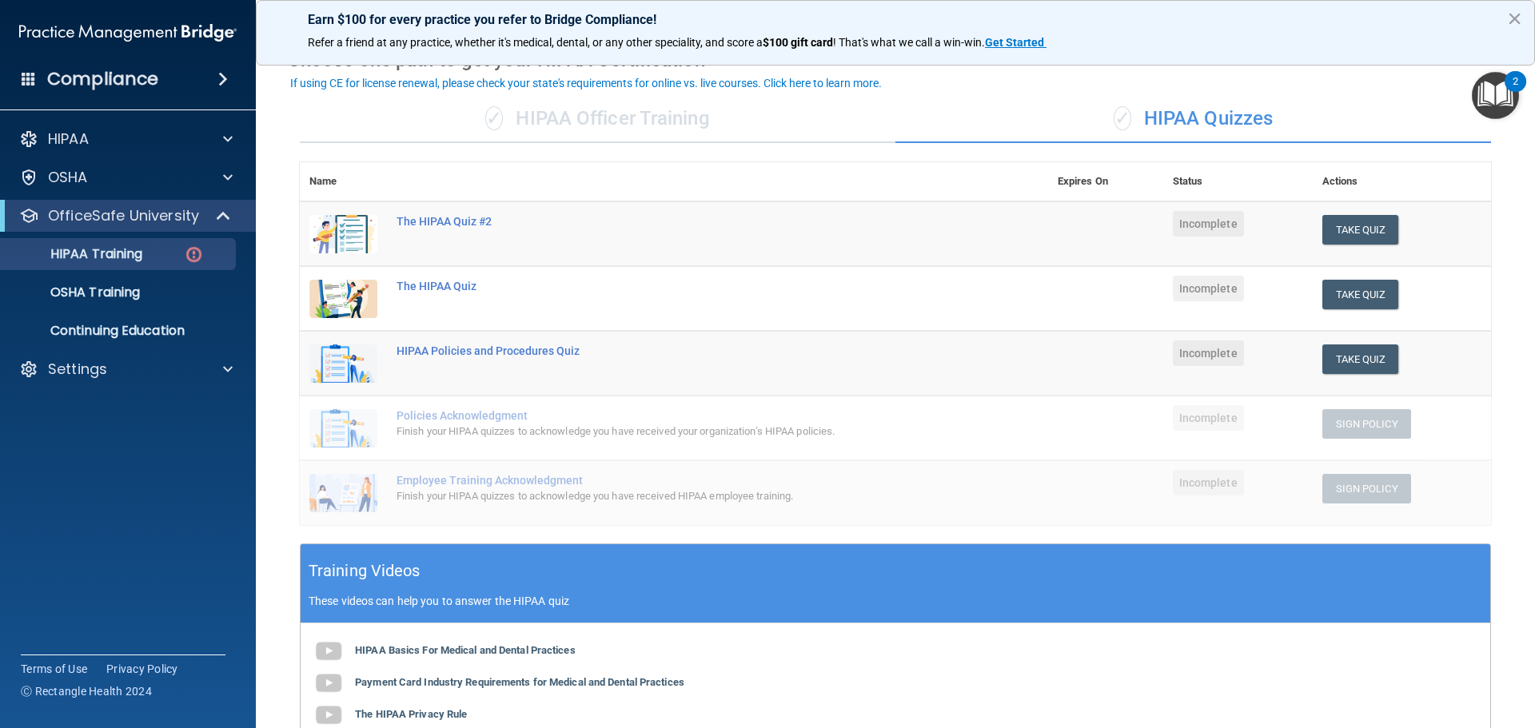
click at [442, 229] on td "The HIPAA Quiz #2" at bounding box center [717, 234] width 661 height 66
click at [454, 225] on div "The HIPAA Quiz #2" at bounding box center [683, 221] width 572 height 13
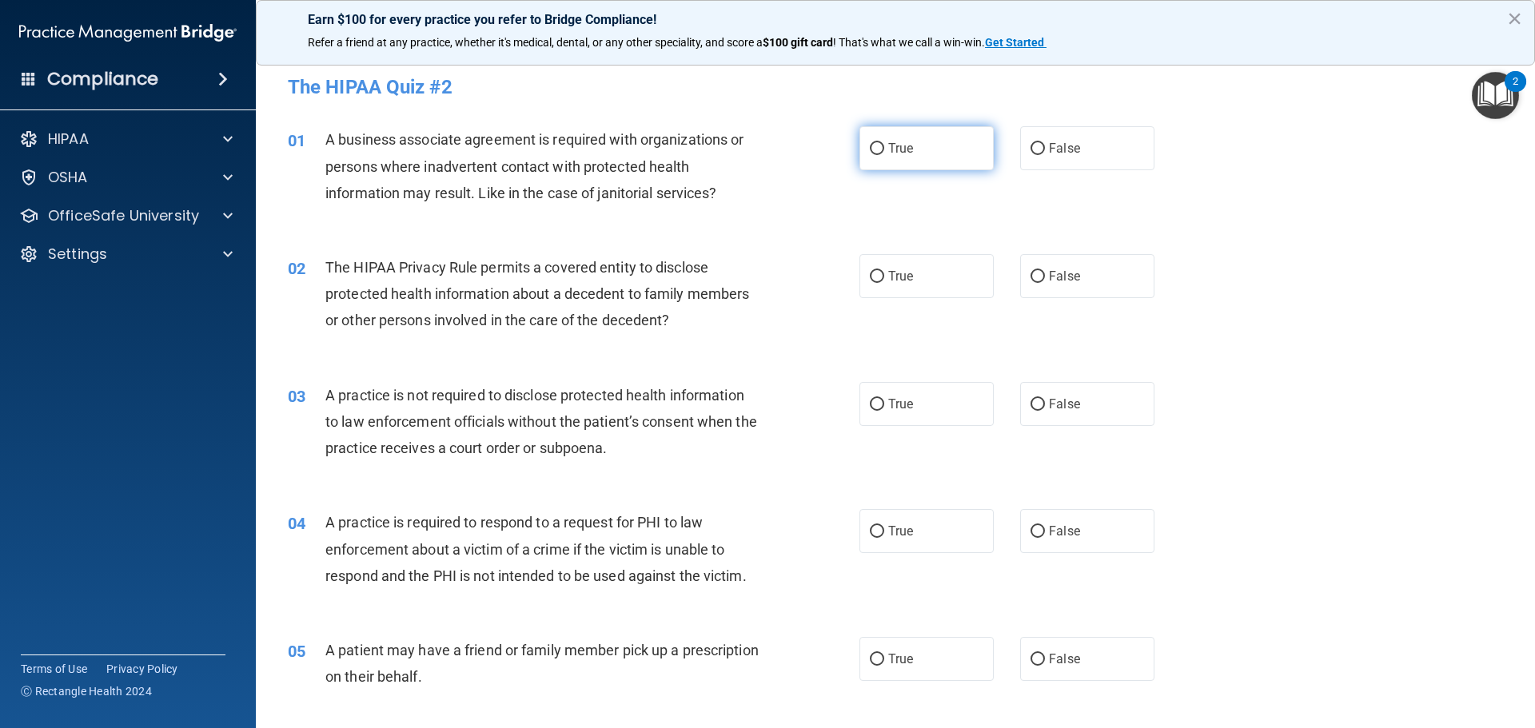
click at [881, 138] on label "True" at bounding box center [926, 148] width 134 height 44
click at [881, 143] on input "True" at bounding box center [877, 149] width 14 height 12
radio input "true"
click at [1035, 273] on input "False" at bounding box center [1037, 277] width 14 height 12
radio input "true"
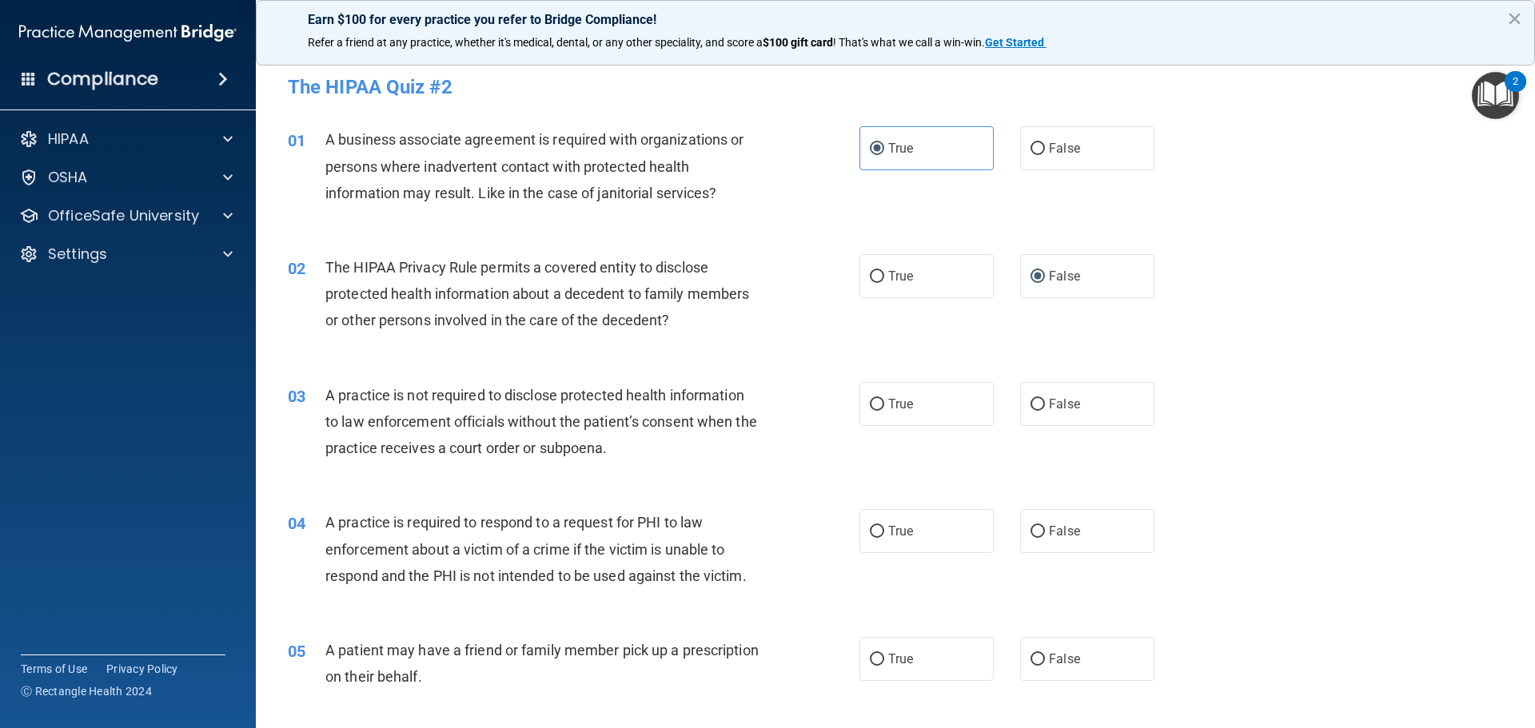
scroll to position [80, 0]
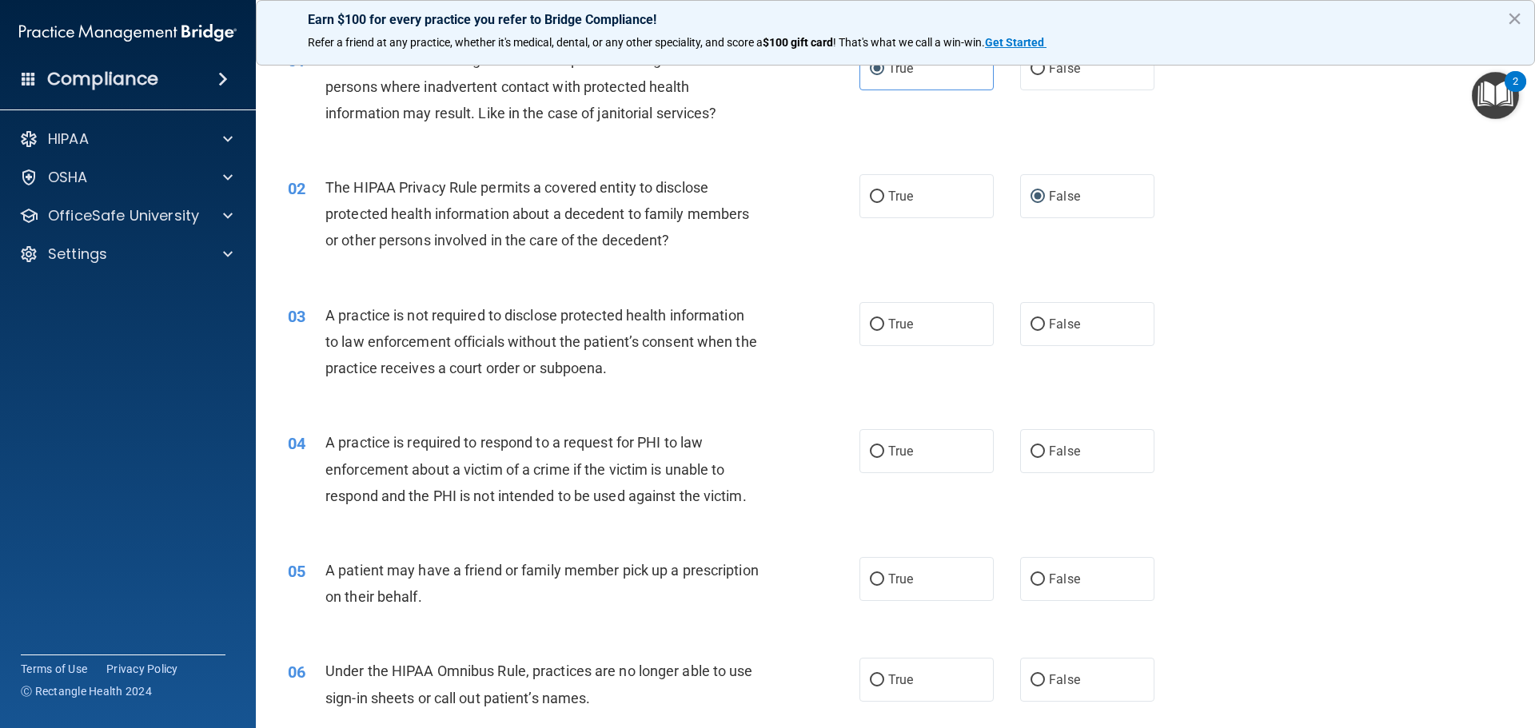
click at [1010, 314] on div "True False" at bounding box center [1020, 324] width 322 height 44
click at [1035, 321] on input "False" at bounding box center [1037, 325] width 14 height 12
radio input "true"
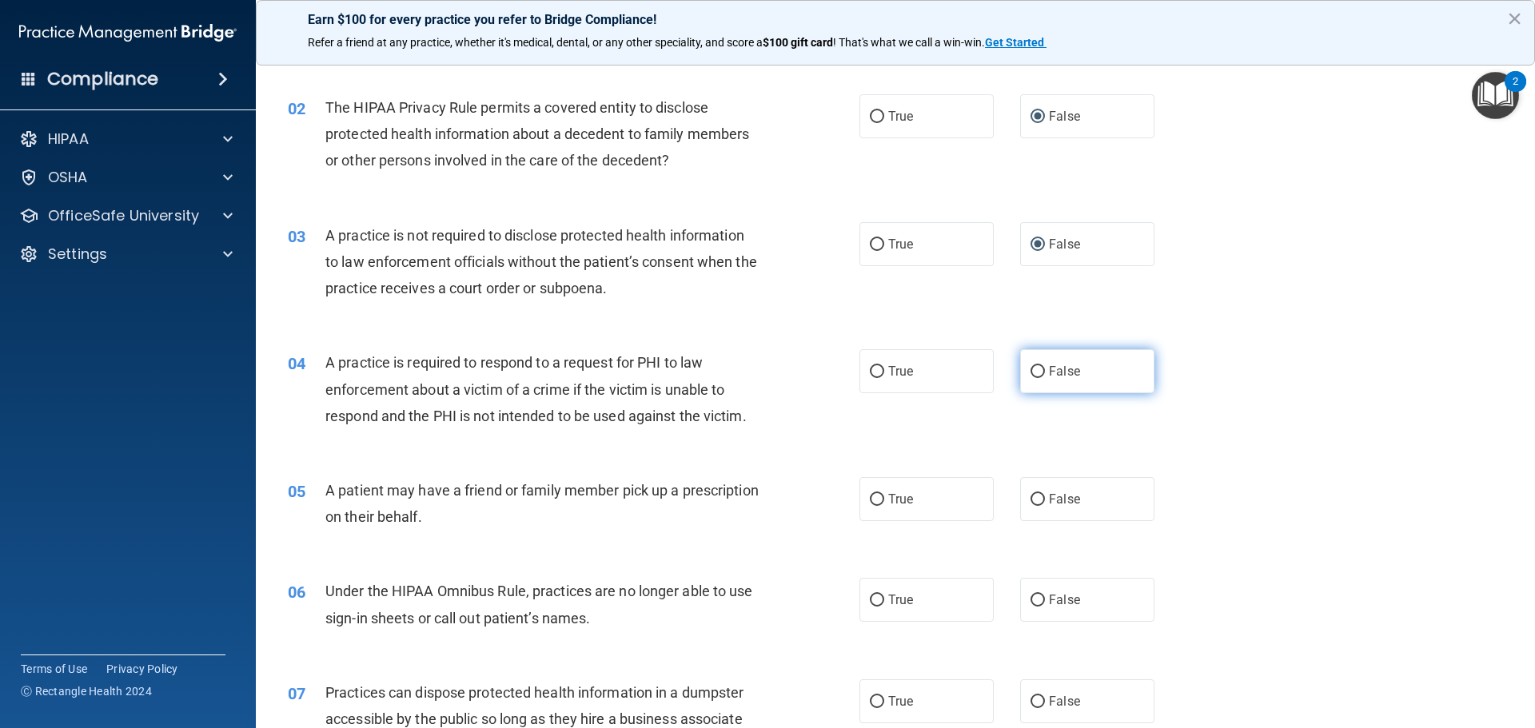
click at [1032, 363] on label "False" at bounding box center [1087, 371] width 134 height 44
click at [1032, 366] on input "False" at bounding box center [1037, 372] width 14 height 12
radio input "true"
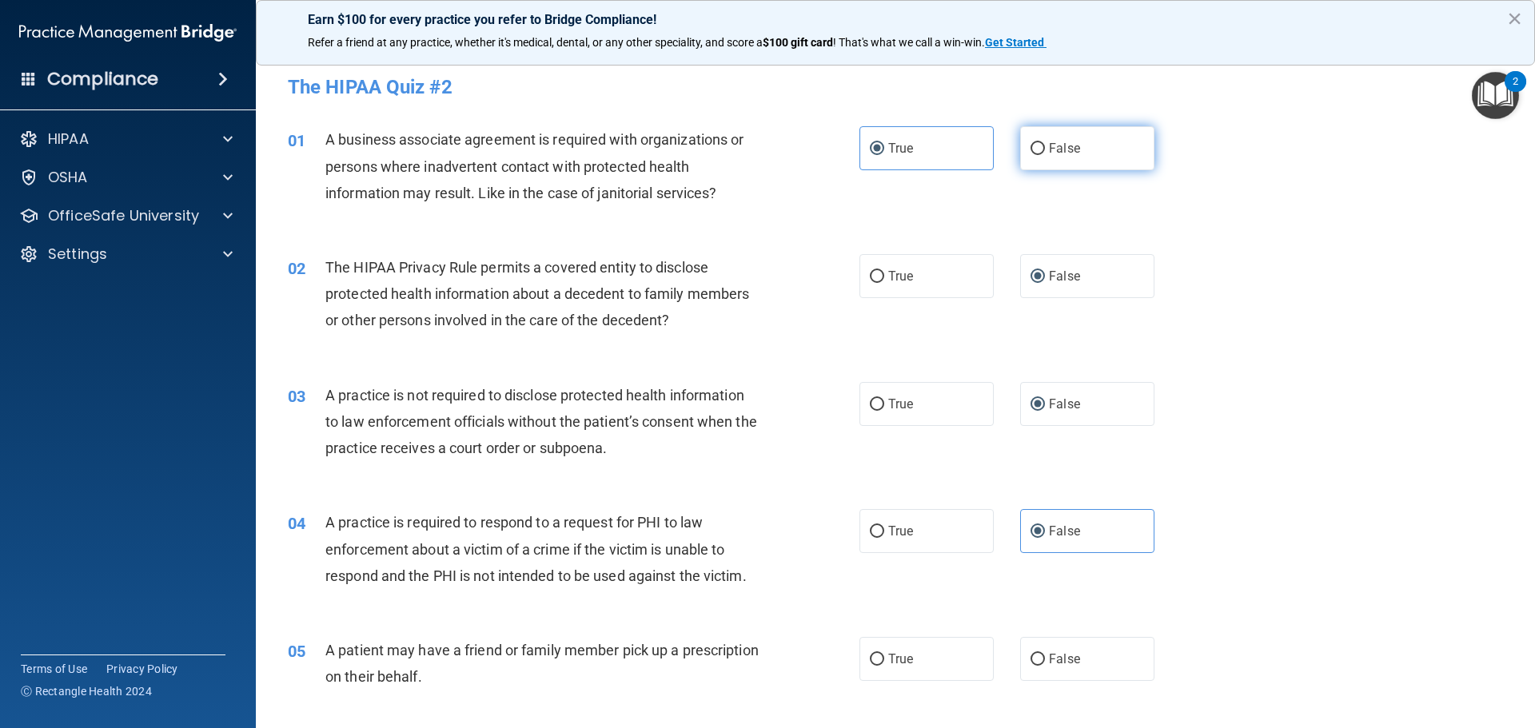
click at [1024, 149] on label "False" at bounding box center [1087, 148] width 134 height 44
click at [1033, 145] on input "False" at bounding box center [1037, 149] width 14 height 12
radio input "true"
radio input "false"
click at [903, 277] on span "True" at bounding box center [900, 276] width 25 height 15
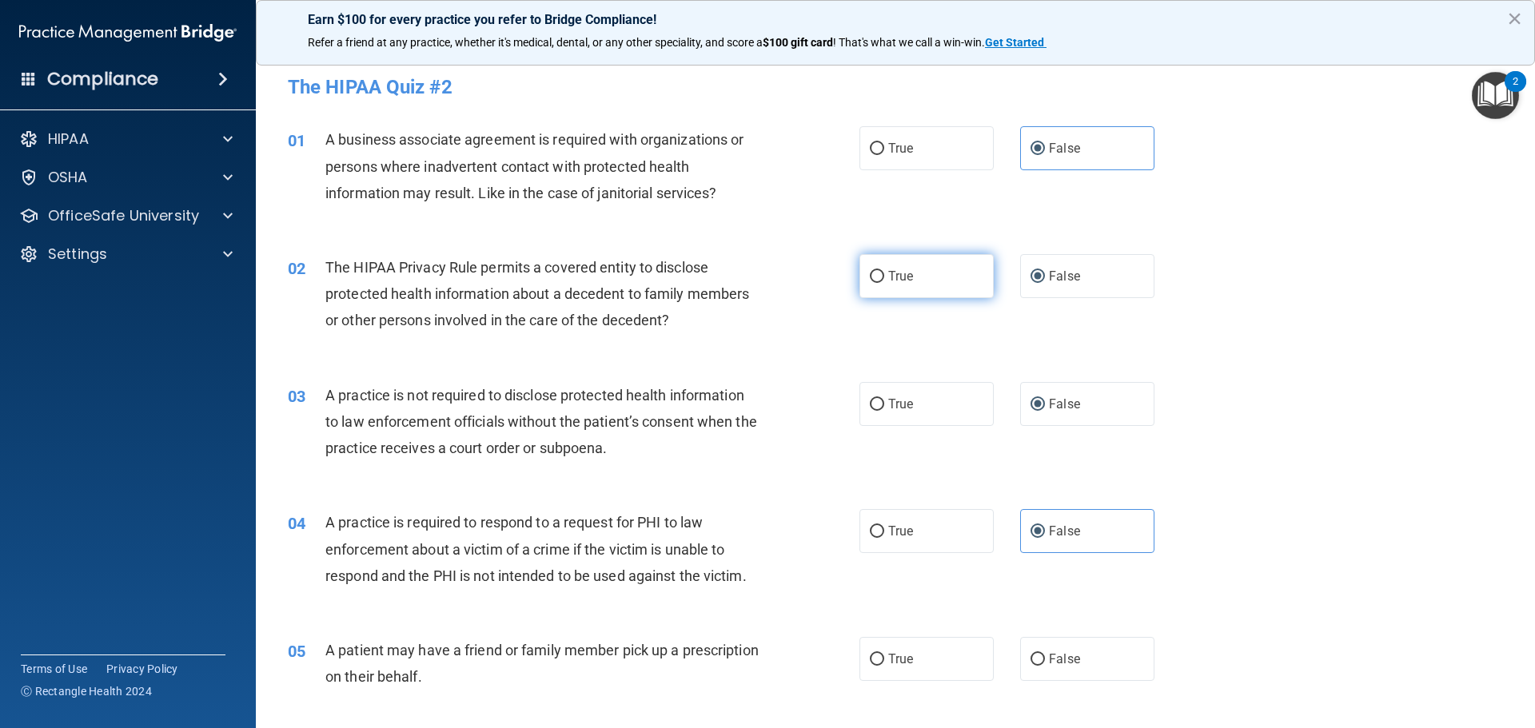
click at [884, 277] on input "True" at bounding box center [877, 277] width 14 height 12
radio input "true"
radio input "false"
click at [882, 530] on label "True" at bounding box center [926, 531] width 134 height 44
click at [882, 530] on input "True" at bounding box center [877, 532] width 14 height 12
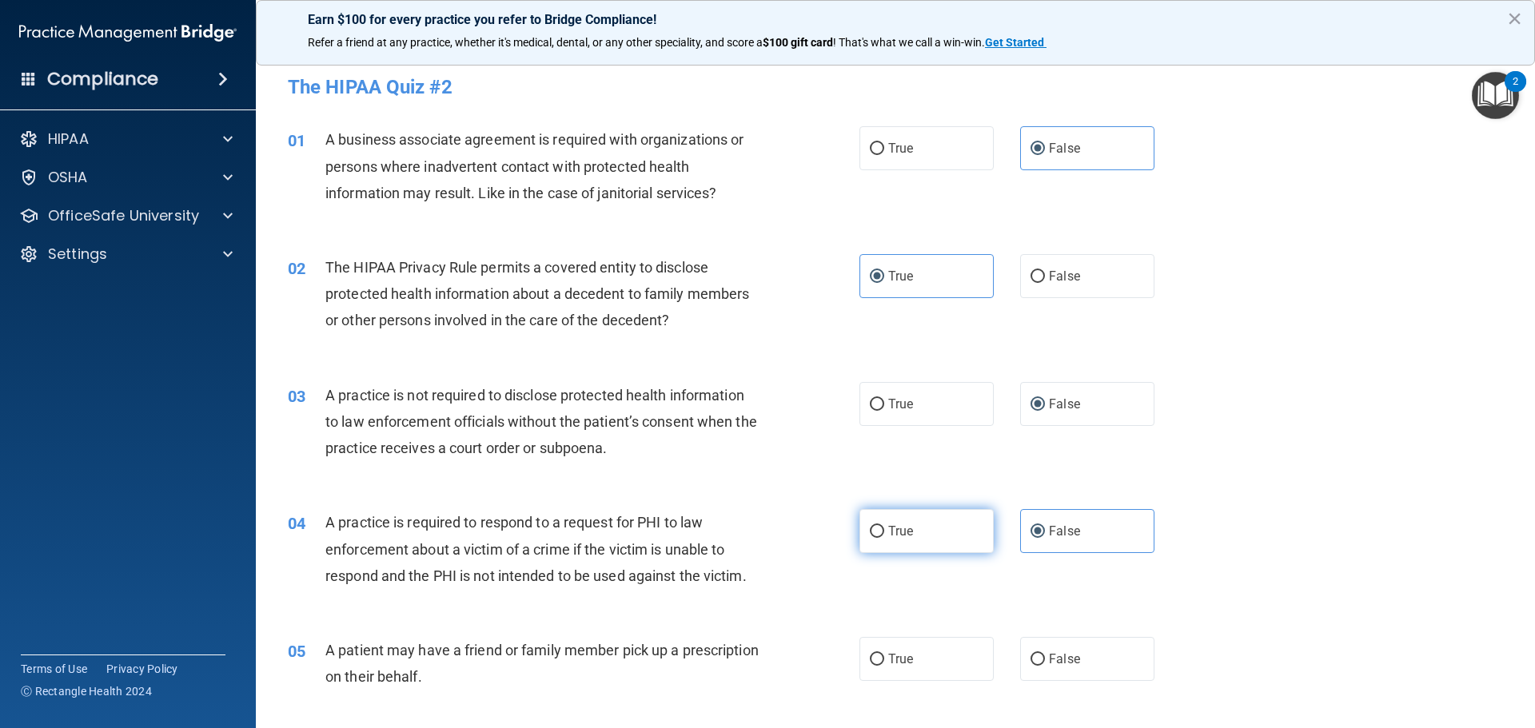
radio input "true"
radio input "false"
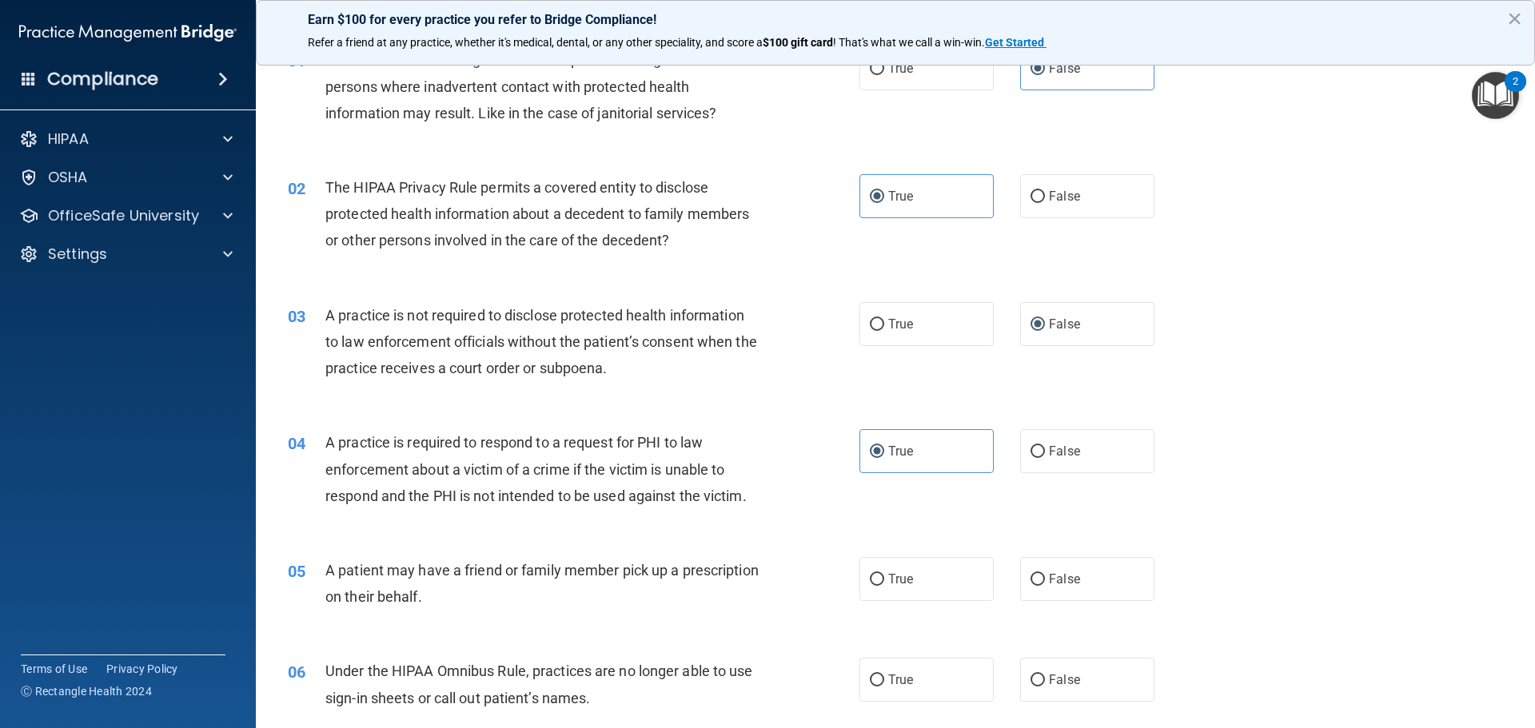
scroll to position [160, 0]
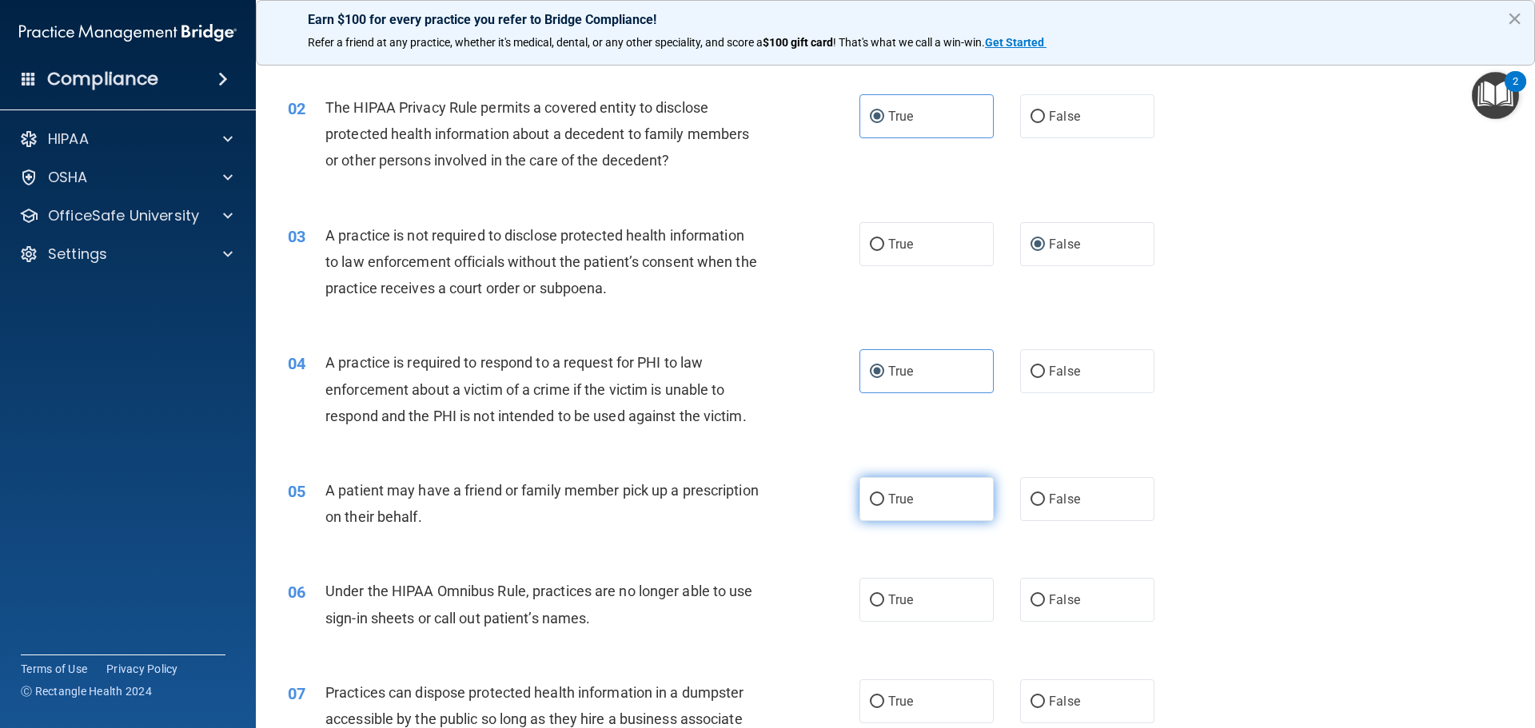
click at [923, 505] on label "True" at bounding box center [926, 499] width 134 height 44
click at [884, 505] on input "True" at bounding box center [877, 500] width 14 height 12
radio input "true"
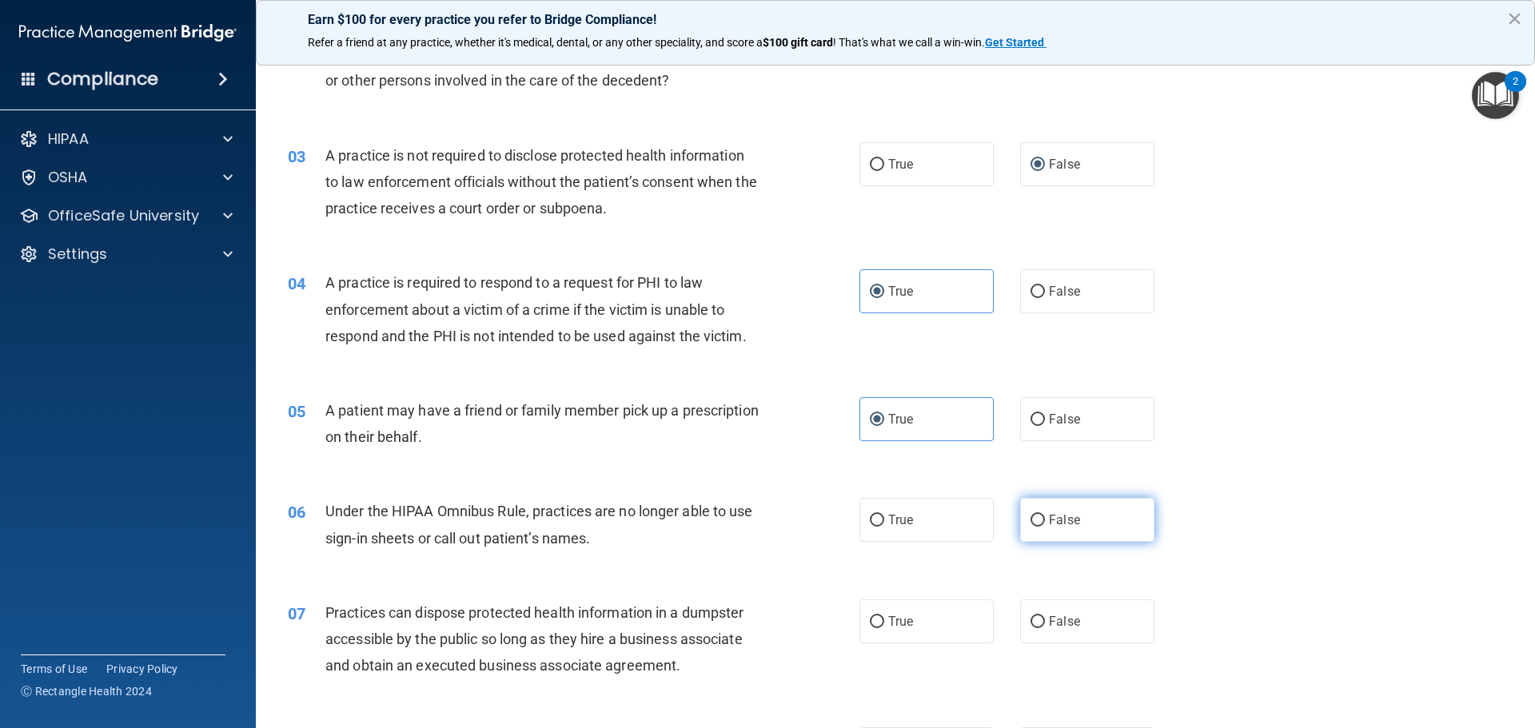
click at [1050, 511] on label "False" at bounding box center [1087, 520] width 134 height 44
click at [1045, 515] on input "False" at bounding box center [1037, 521] width 14 height 12
radio input "true"
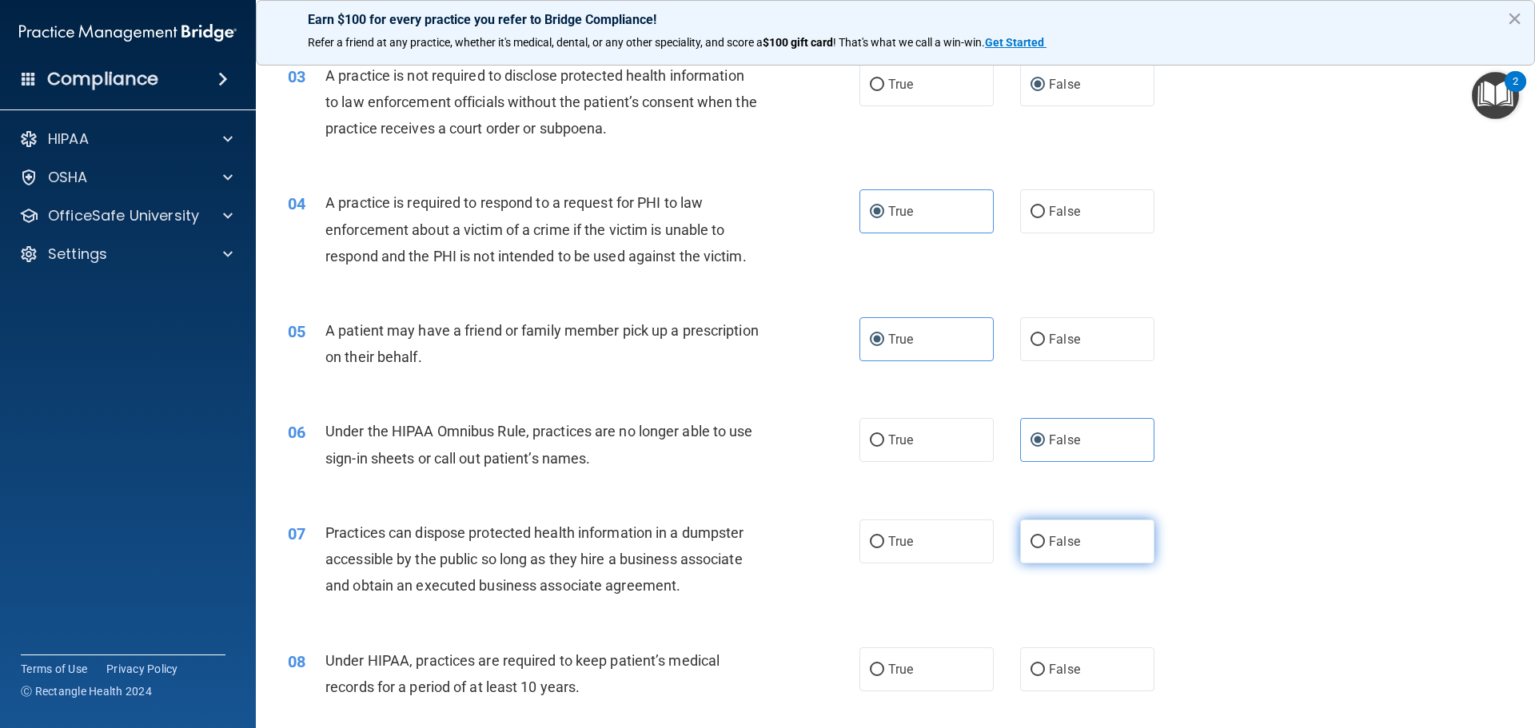
click at [1051, 544] on span "False" at bounding box center [1064, 541] width 31 height 15
click at [1045, 544] on input "False" at bounding box center [1037, 542] width 14 height 12
radio input "true"
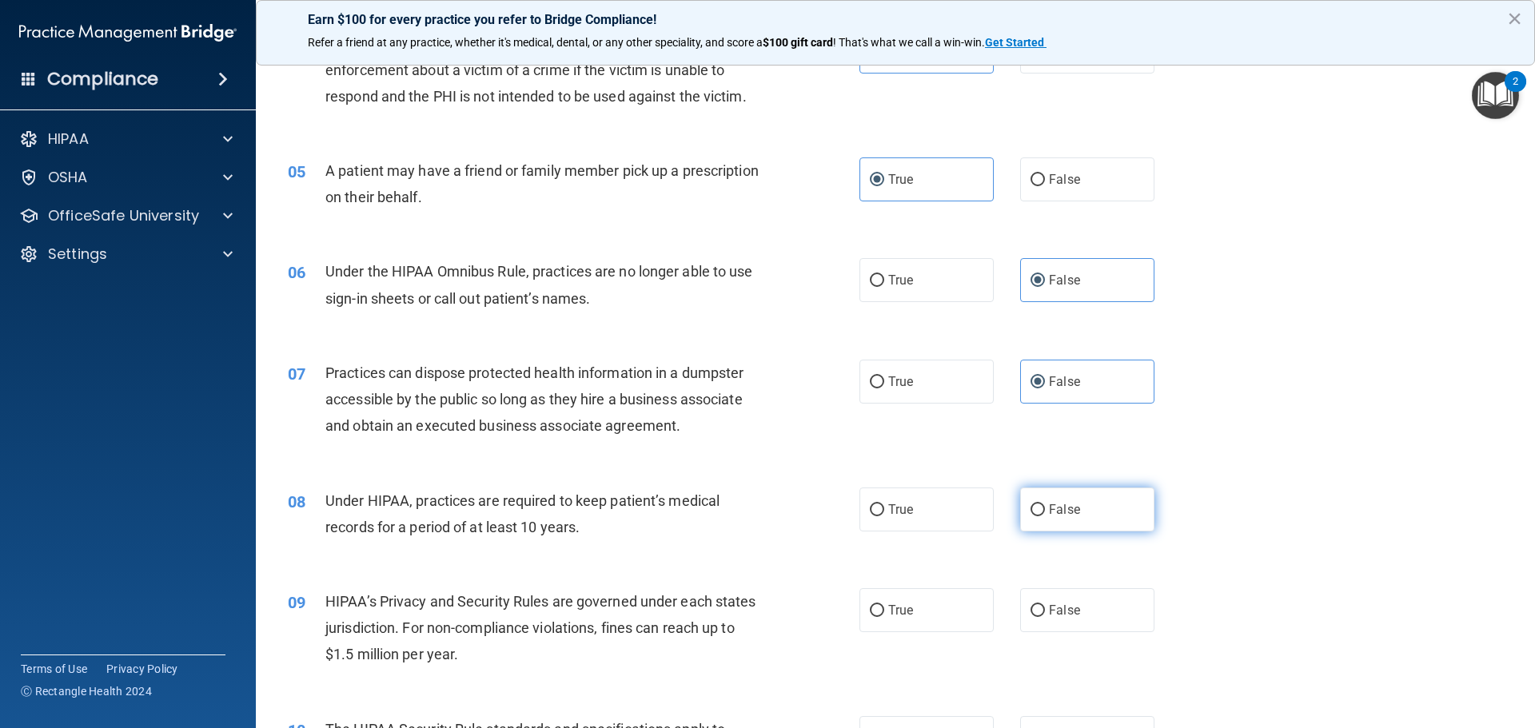
click at [1060, 512] on span "False" at bounding box center [1064, 509] width 31 height 15
click at [1045, 512] on input "False" at bounding box center [1037, 510] width 14 height 12
radio input "true"
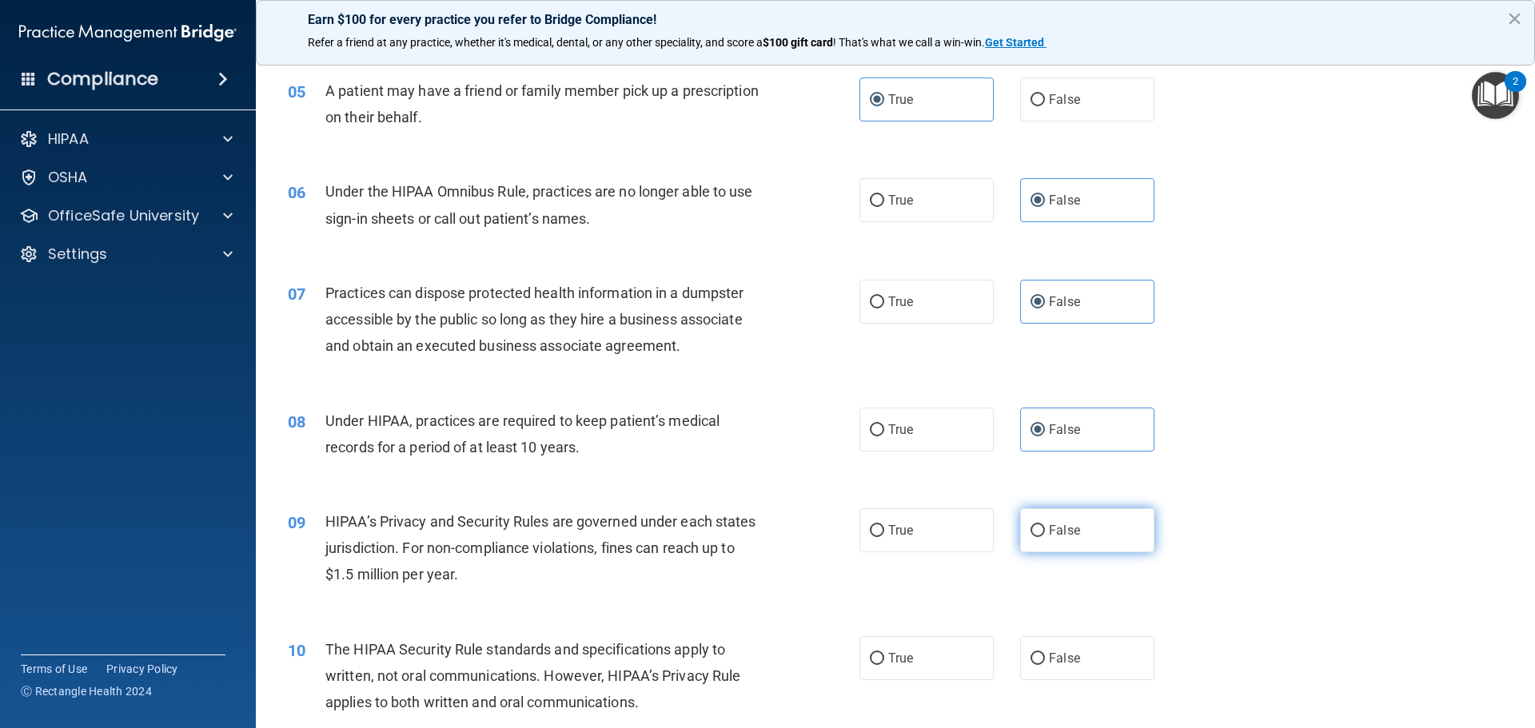
click at [1061, 522] on label "False" at bounding box center [1087, 530] width 134 height 44
click at [1045, 525] on input "False" at bounding box center [1037, 531] width 14 height 12
radio input "true"
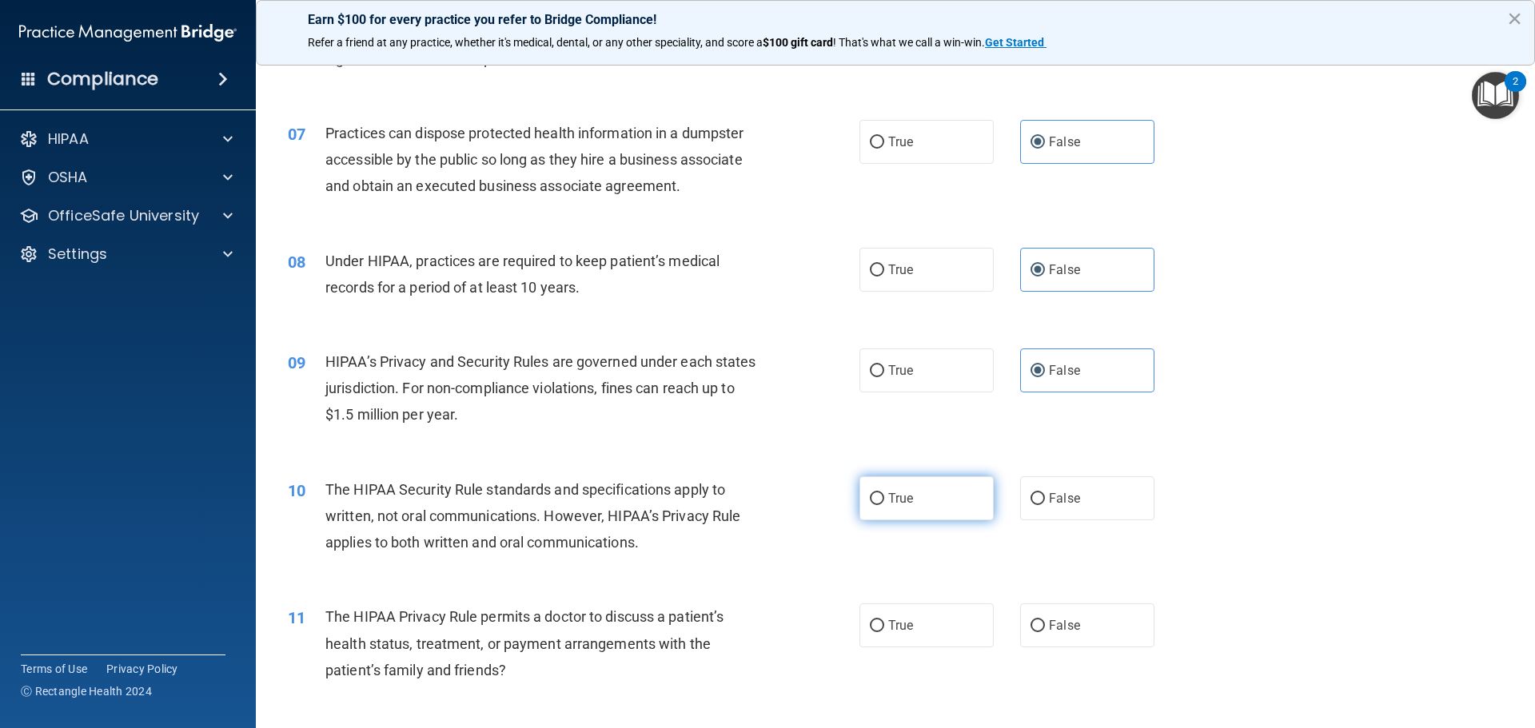
click at [933, 500] on label "True" at bounding box center [926, 498] width 134 height 44
click at [884, 500] on input "True" at bounding box center [877, 499] width 14 height 12
radio input "true"
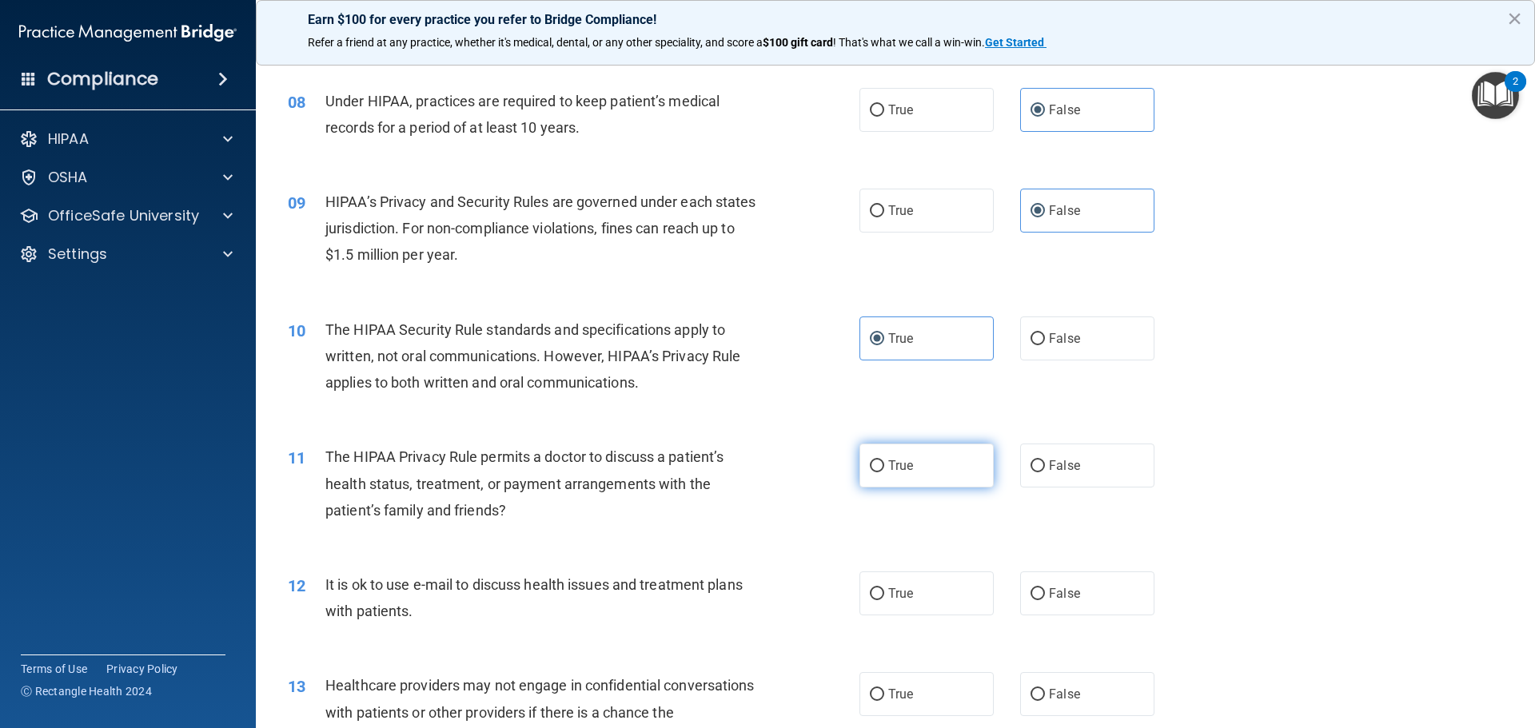
click at [943, 469] on label "True" at bounding box center [926, 466] width 134 height 44
click at [884, 469] on input "True" at bounding box center [877, 466] width 14 height 12
radio input "true"
click at [945, 597] on label "True" at bounding box center [926, 594] width 134 height 44
click at [884, 597] on input "True" at bounding box center [877, 594] width 14 height 12
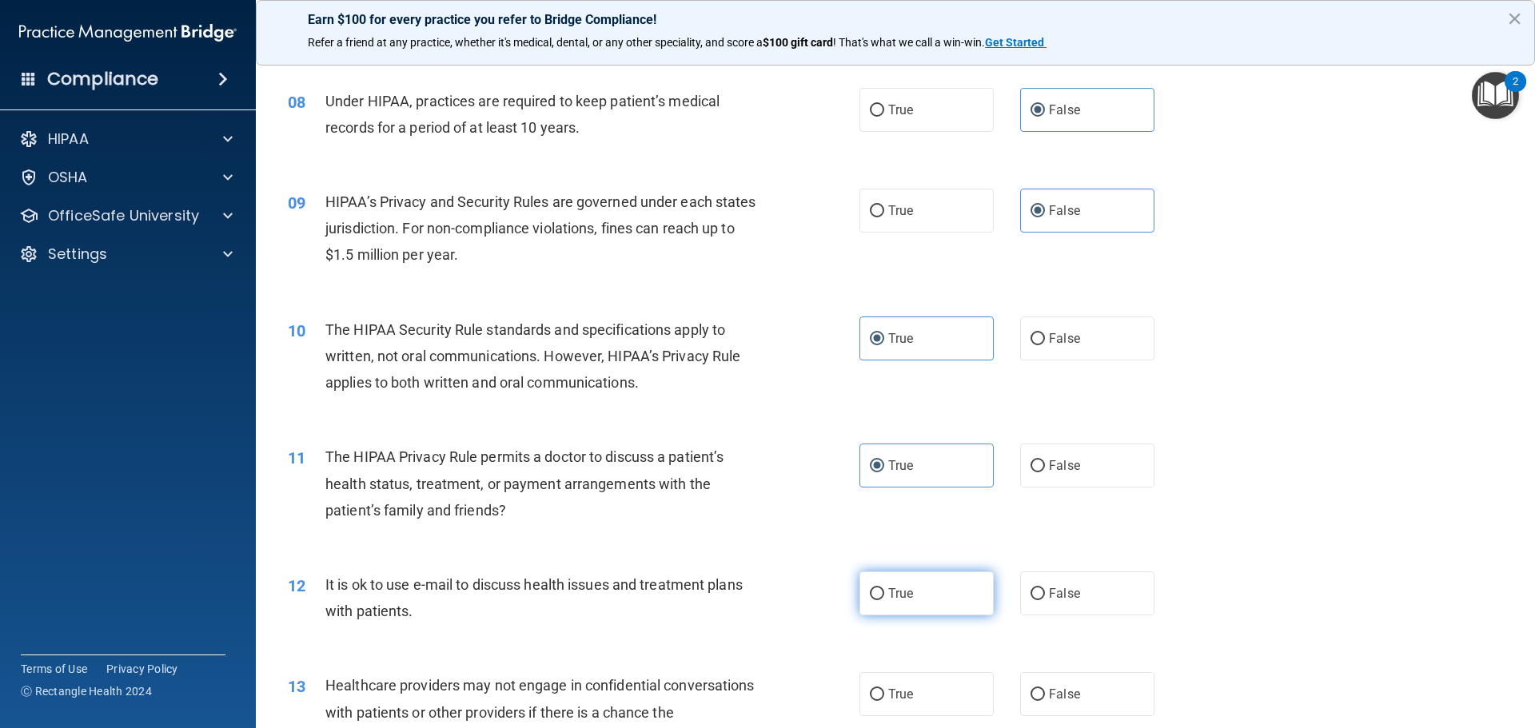
radio input "true"
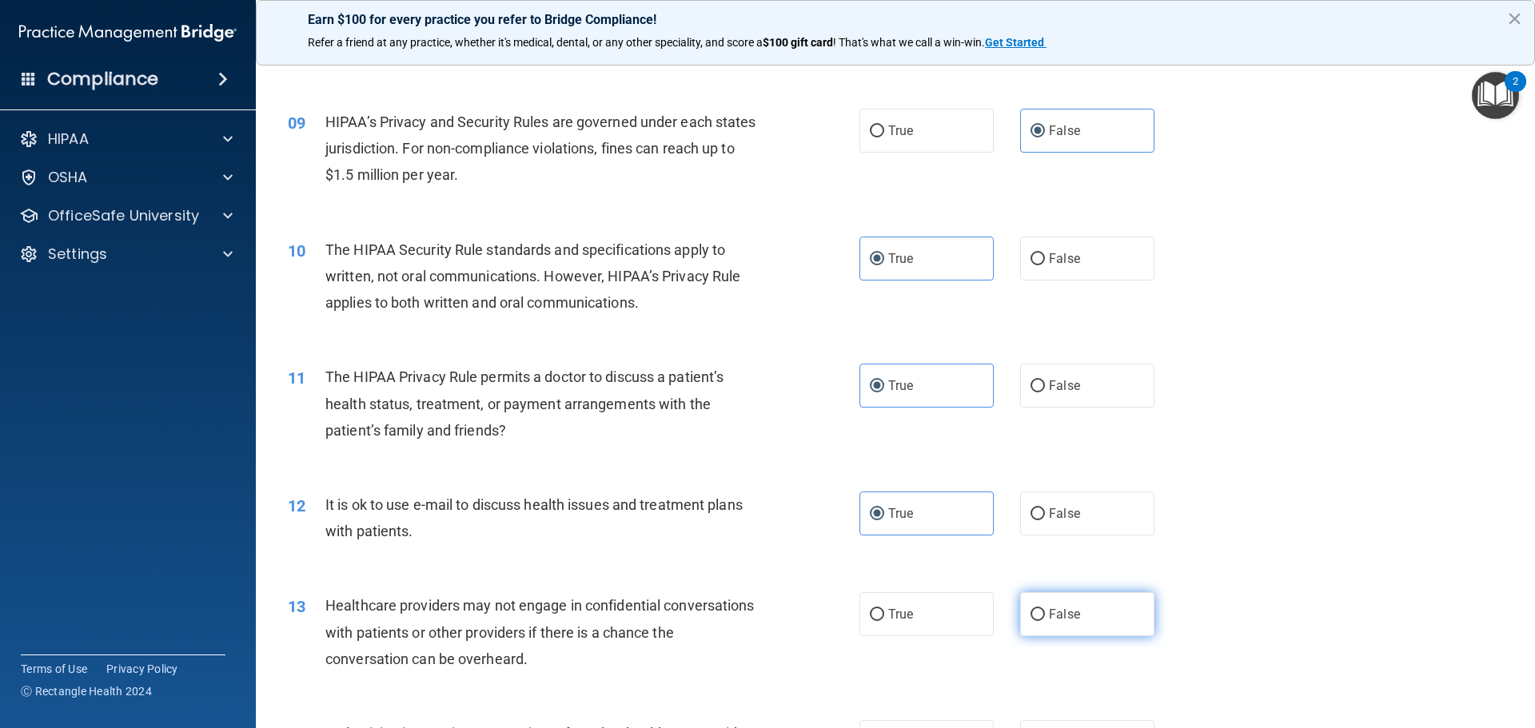
click at [1101, 620] on label "False" at bounding box center [1087, 614] width 134 height 44
click at [1045, 620] on input "False" at bounding box center [1037, 615] width 14 height 12
radio input "true"
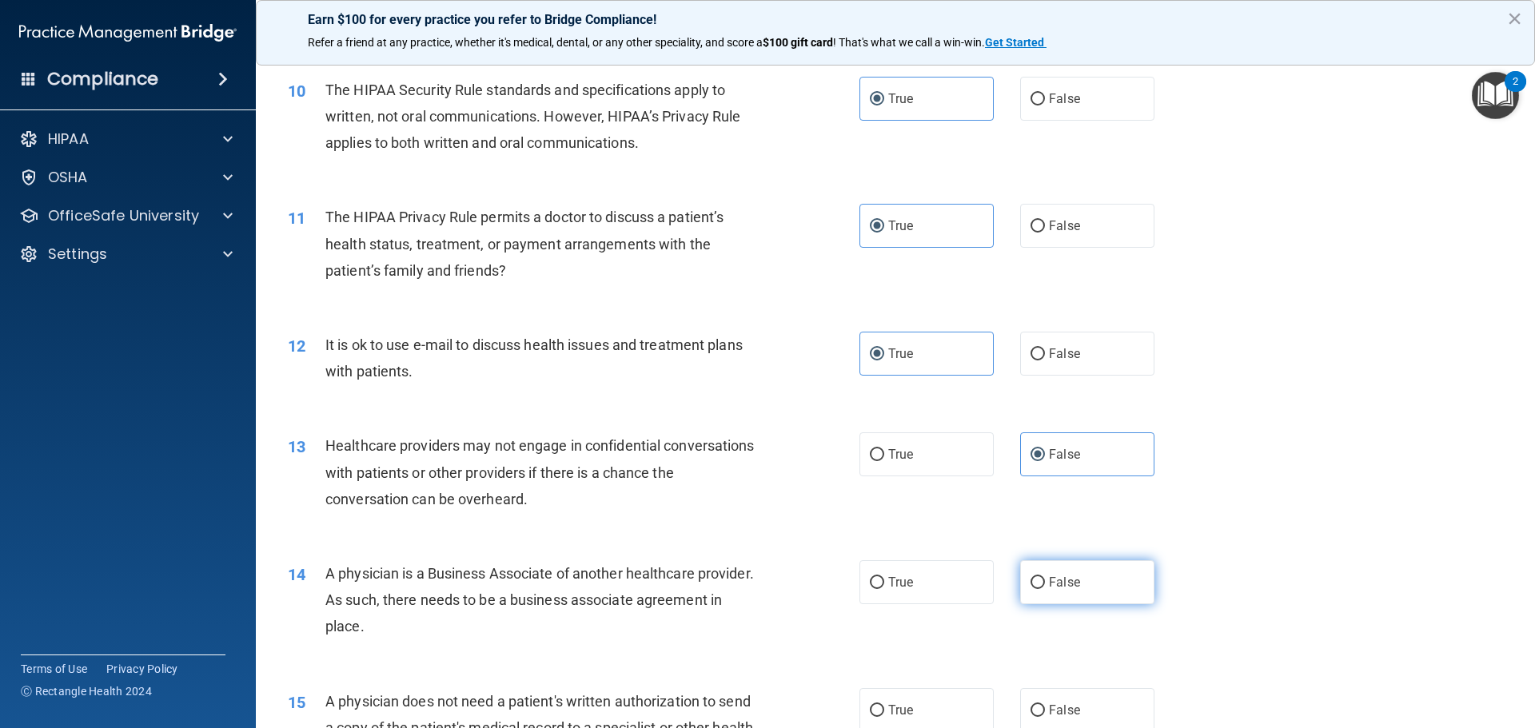
click at [1078, 600] on label "False" at bounding box center [1087, 582] width 134 height 44
click at [1045, 589] on input "False" at bounding box center [1037, 583] width 14 height 12
radio input "true"
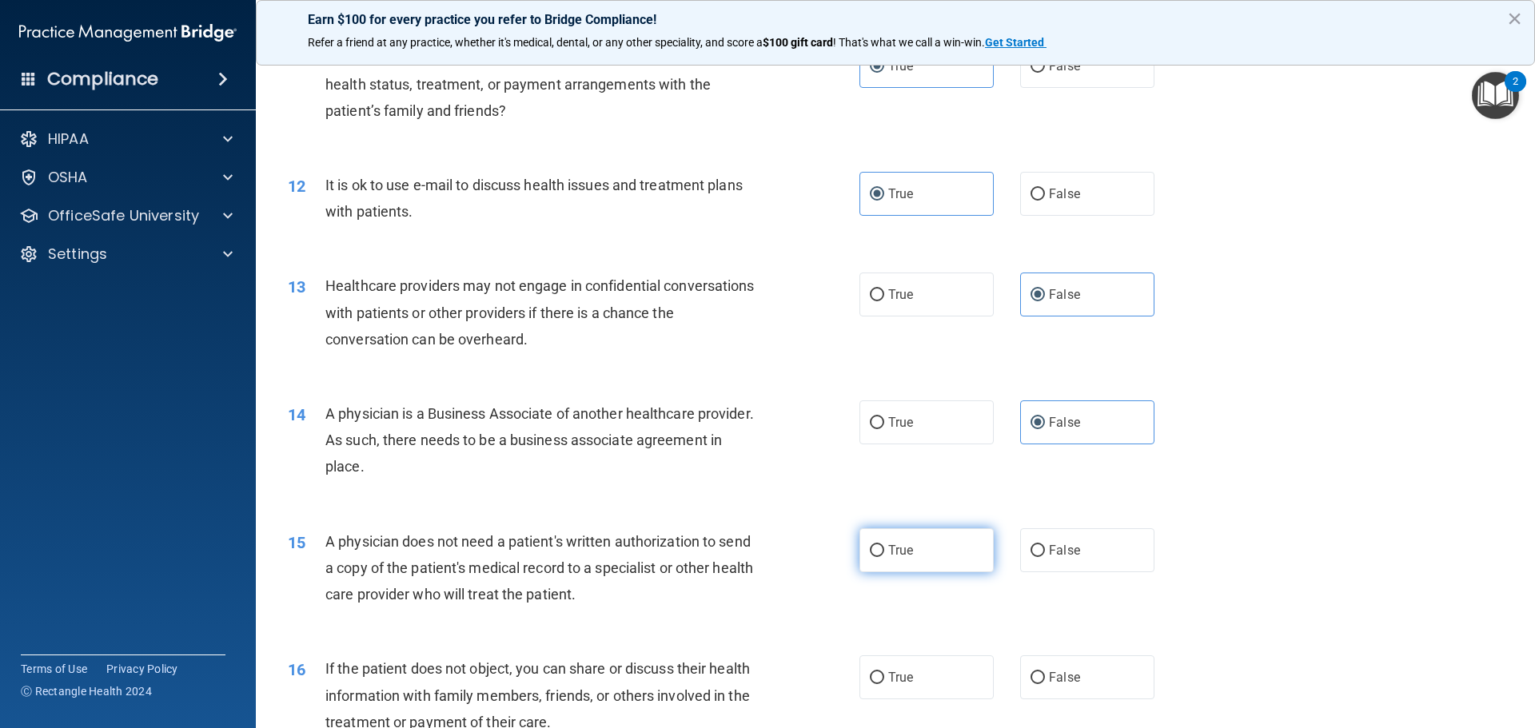
click at [943, 552] on label "True" at bounding box center [926, 550] width 134 height 44
click at [884, 552] on input "True" at bounding box center [877, 551] width 14 height 12
radio input "true"
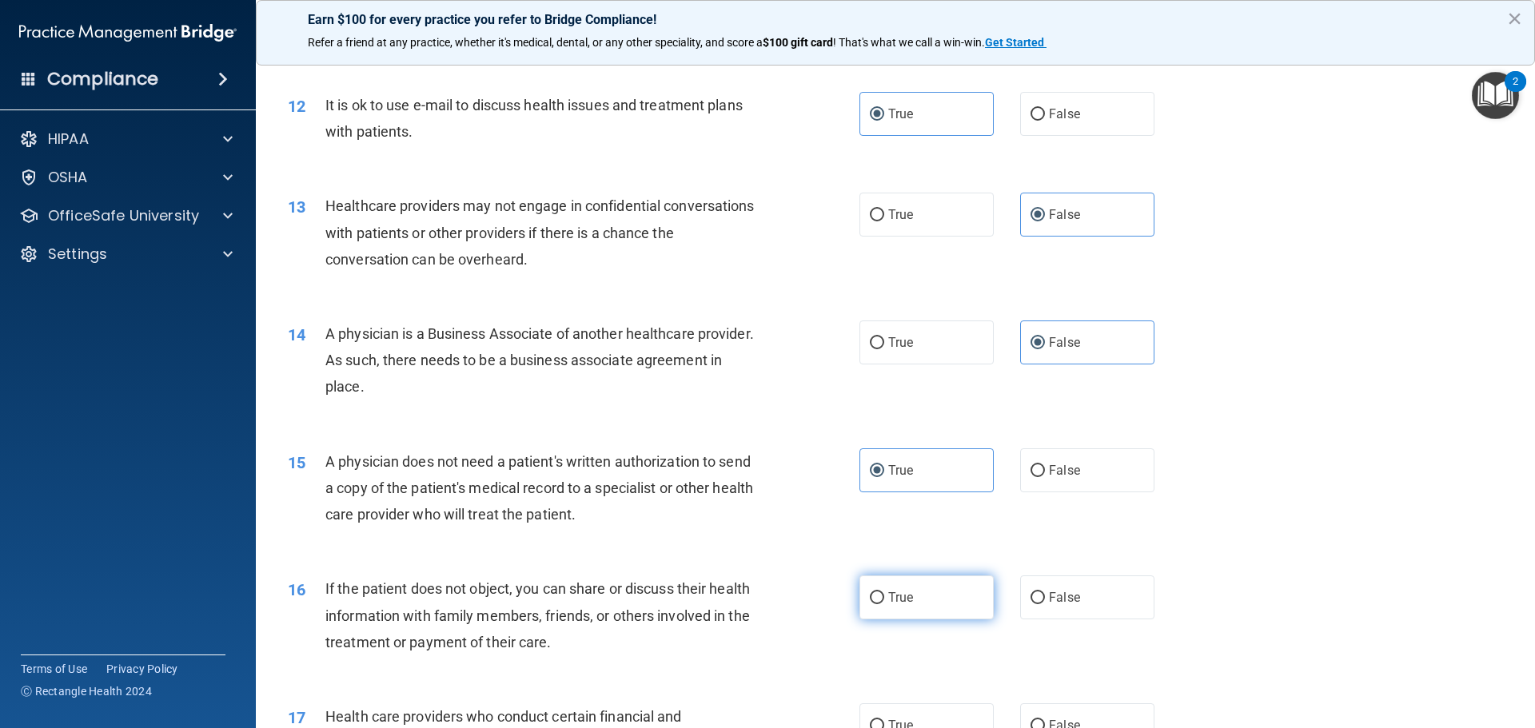
click at [927, 600] on label "True" at bounding box center [926, 598] width 134 height 44
click at [884, 600] on input "True" at bounding box center [877, 598] width 14 height 12
radio input "true"
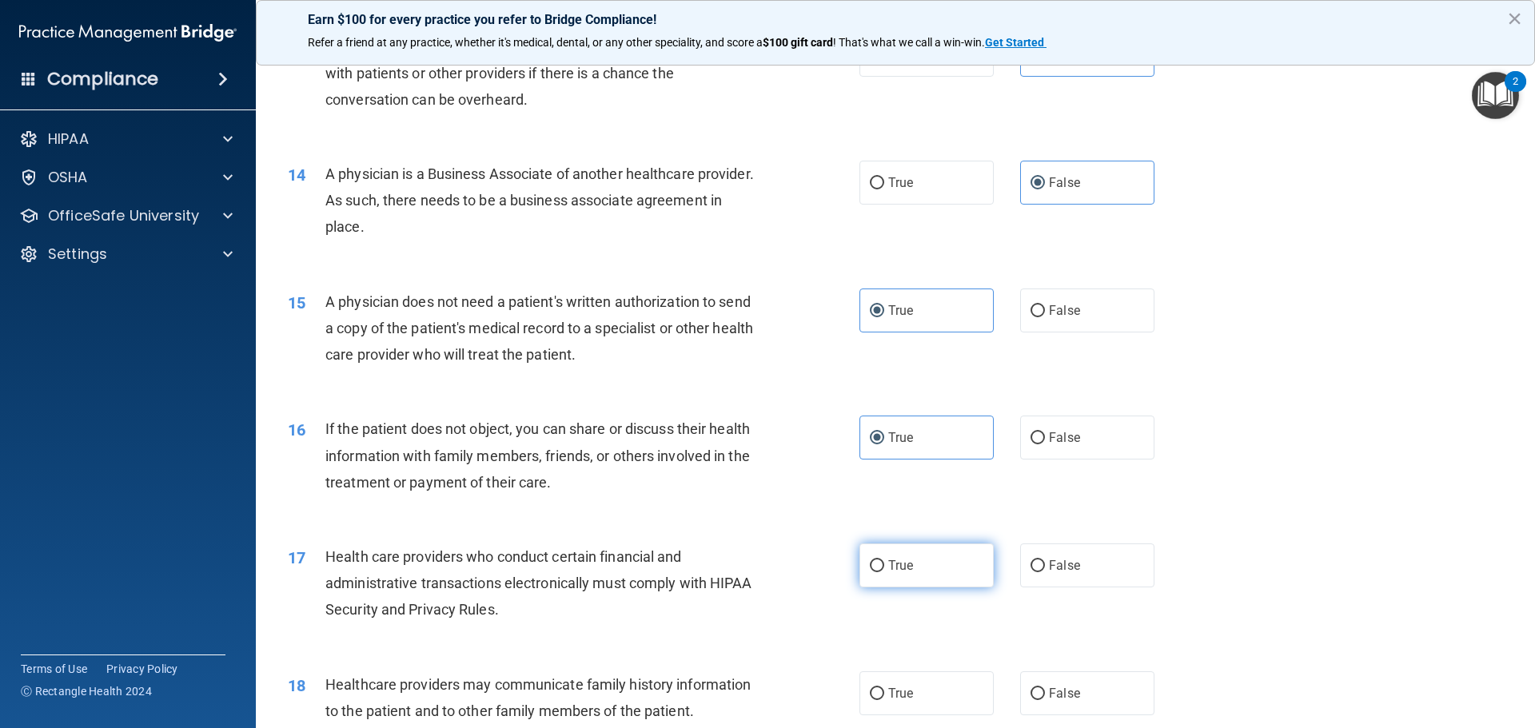
click at [946, 558] on label "True" at bounding box center [926, 566] width 134 height 44
click at [884, 560] on input "True" at bounding box center [877, 566] width 14 height 12
radio input "true"
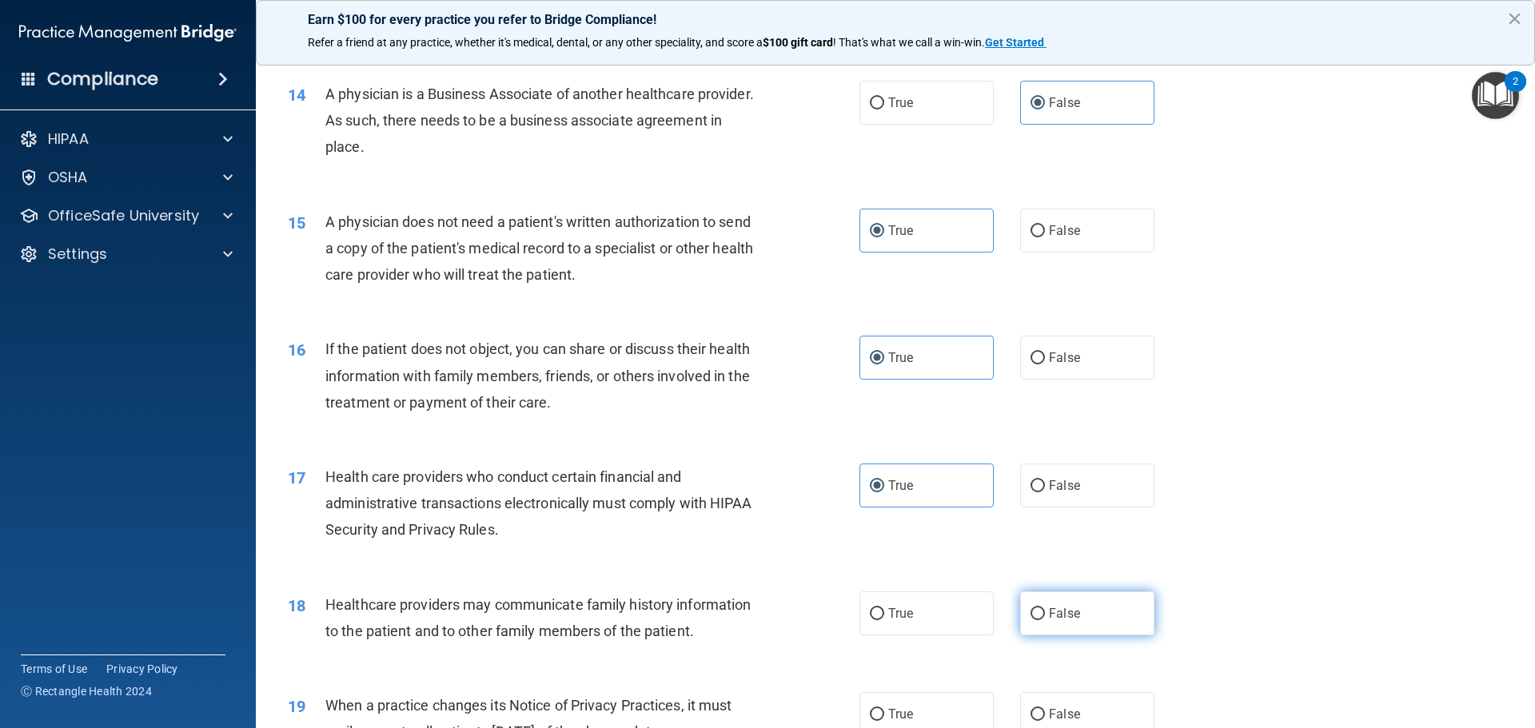
click at [1036, 613] on input "False" at bounding box center [1037, 614] width 14 height 12
radio input "true"
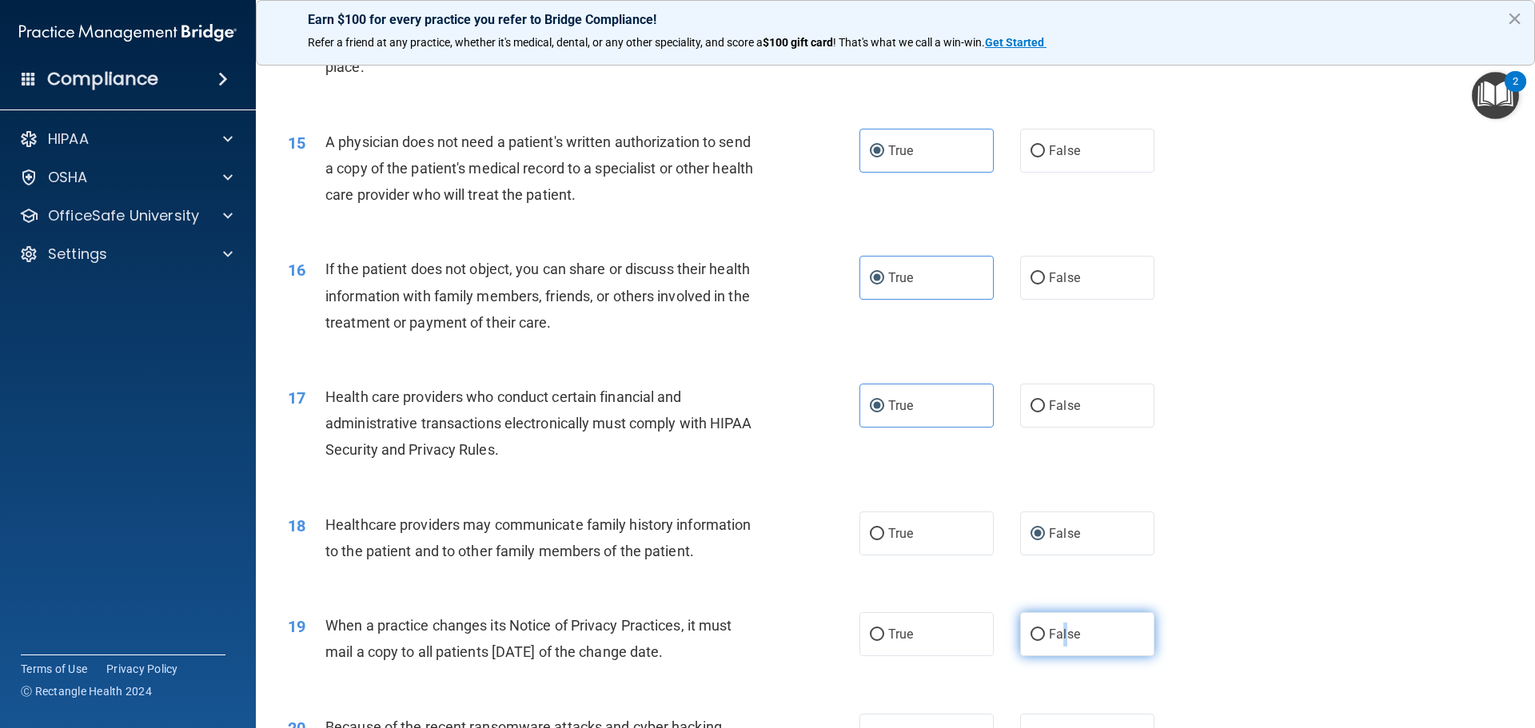
click at [1058, 629] on span "False" at bounding box center [1064, 634] width 31 height 15
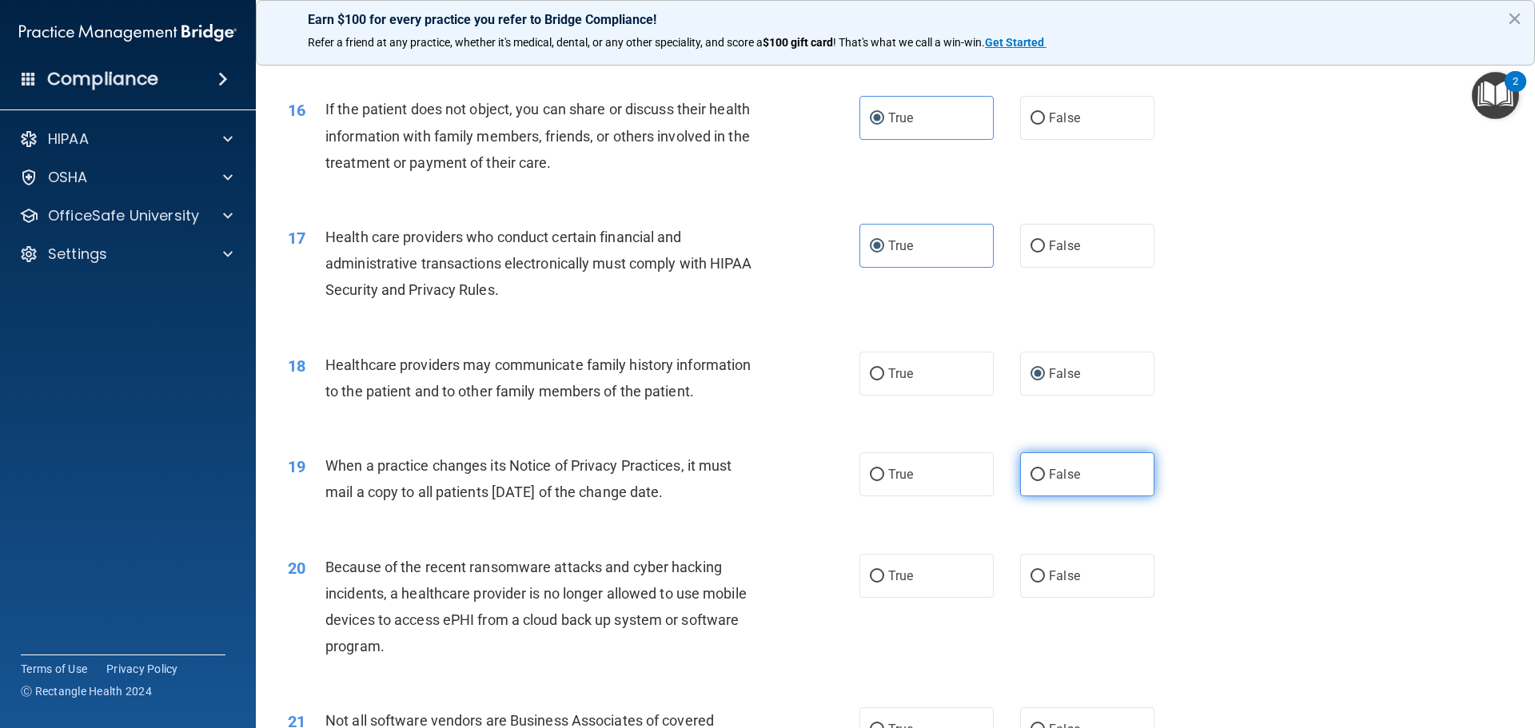
click at [1020, 467] on label "False" at bounding box center [1087, 474] width 134 height 44
click at [1030, 469] on input "False" at bounding box center [1037, 475] width 14 height 12
radio input "true"
click at [1038, 593] on label "False" at bounding box center [1087, 576] width 134 height 44
click at [1038, 583] on input "False" at bounding box center [1037, 577] width 14 height 12
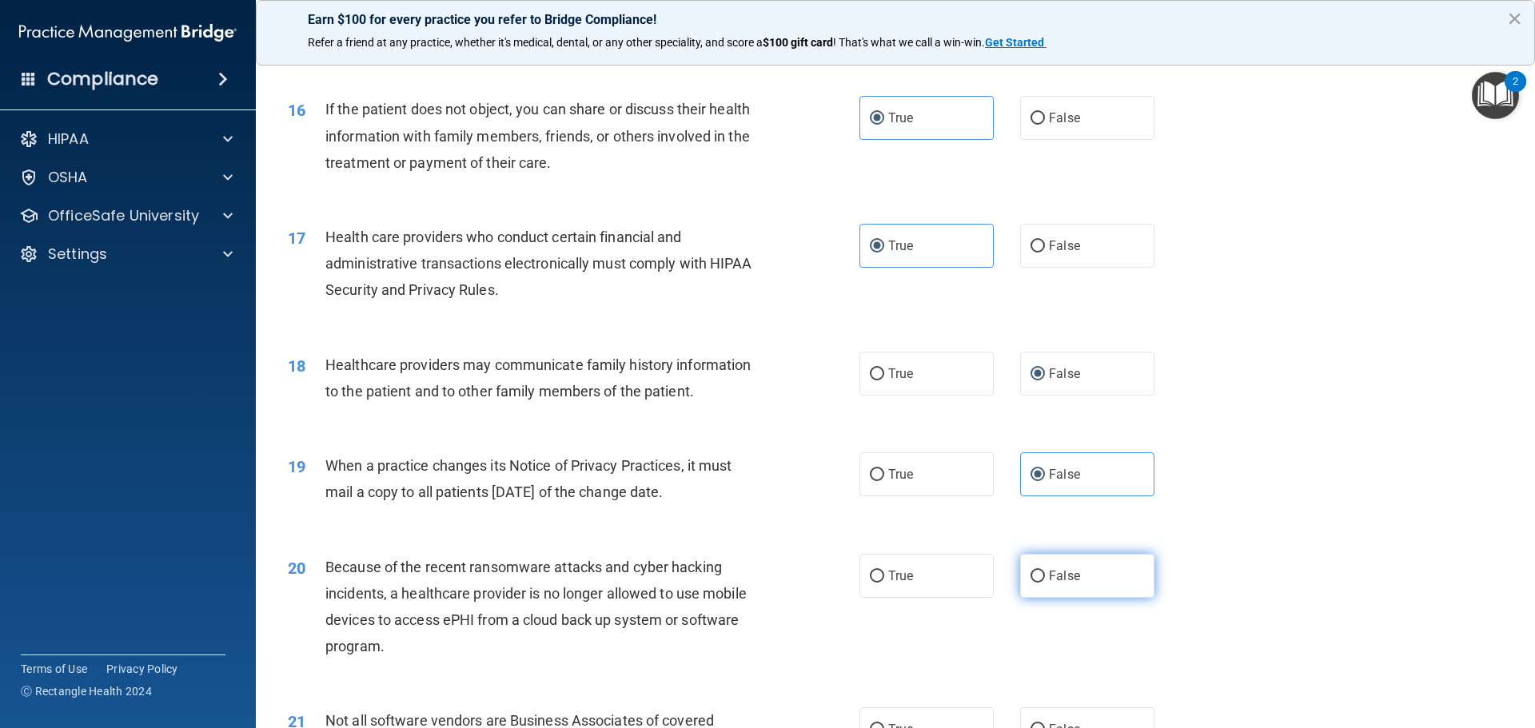
radio input "true"
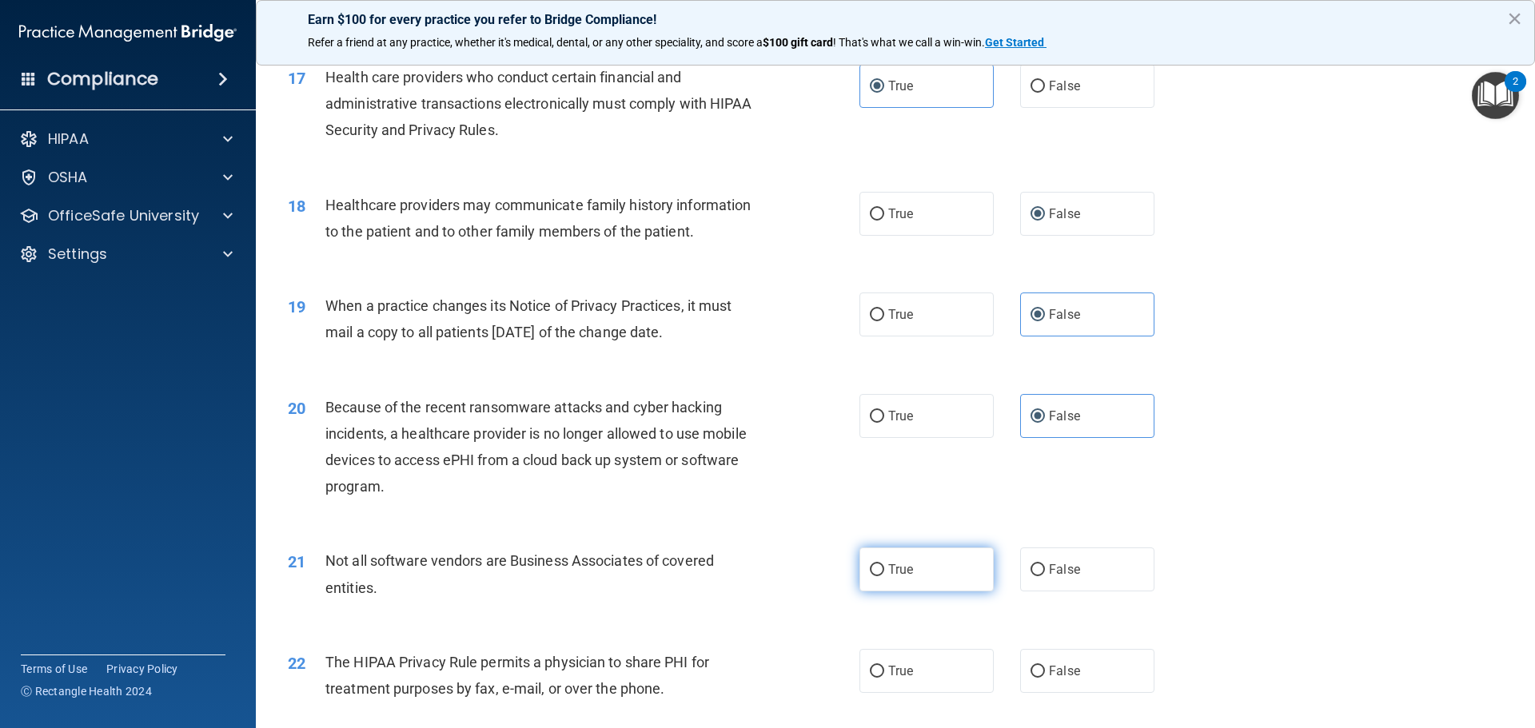
click at [930, 564] on label "True" at bounding box center [926, 570] width 134 height 44
click at [884, 564] on input "True" at bounding box center [877, 570] width 14 height 12
radio input "true"
click at [913, 676] on label "True" at bounding box center [926, 671] width 134 height 44
click at [884, 676] on input "True" at bounding box center [877, 672] width 14 height 12
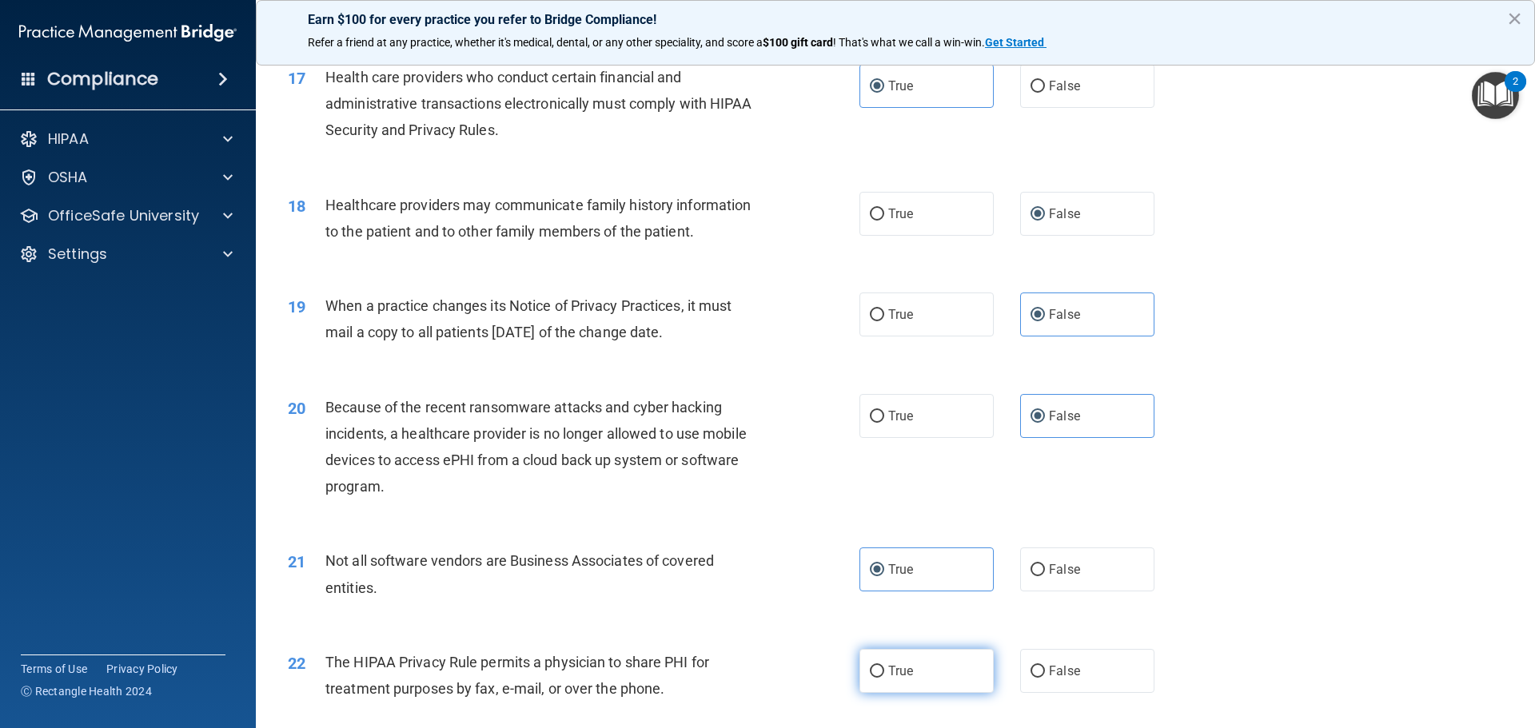
radio input "true"
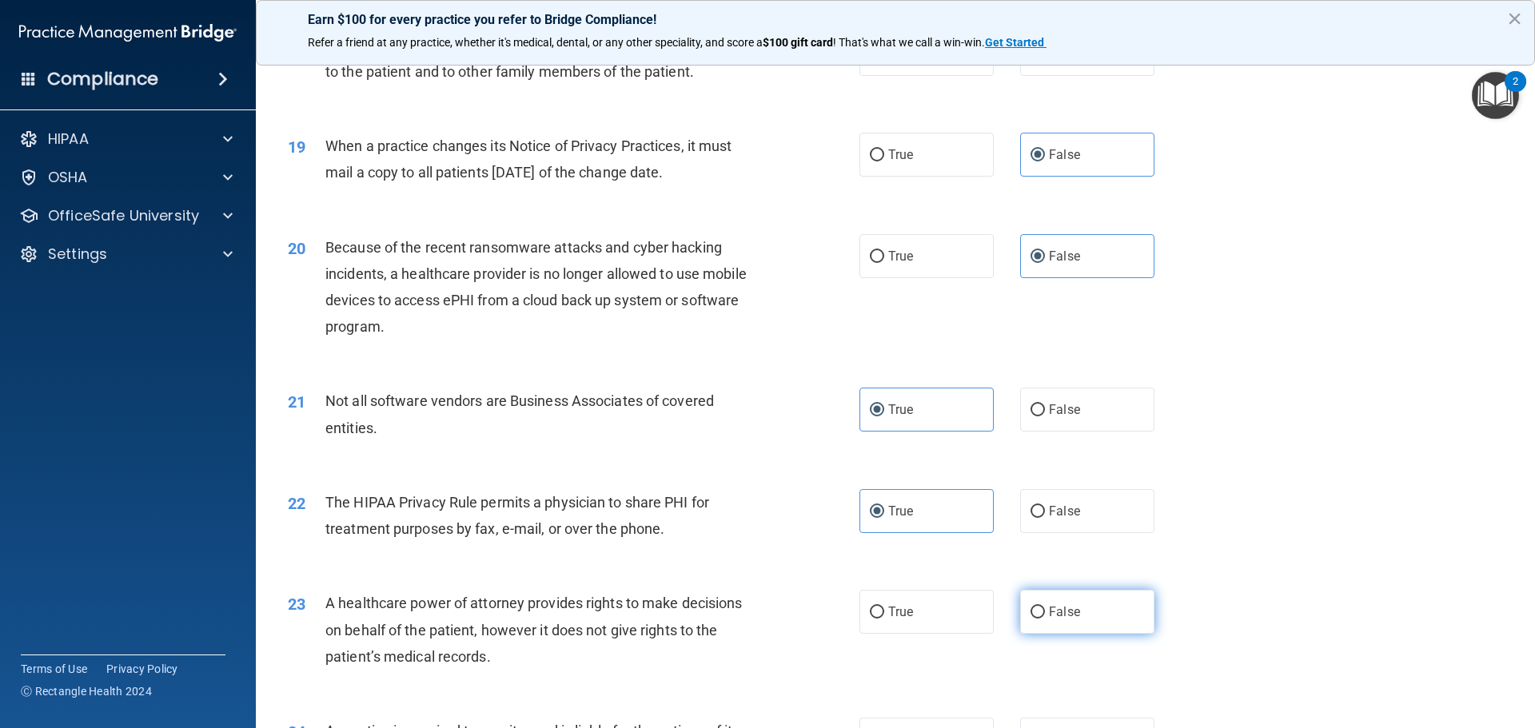
click at [1061, 612] on span "False" at bounding box center [1064, 611] width 31 height 15
click at [1045, 612] on input "False" at bounding box center [1037, 613] width 14 height 12
radio input "true"
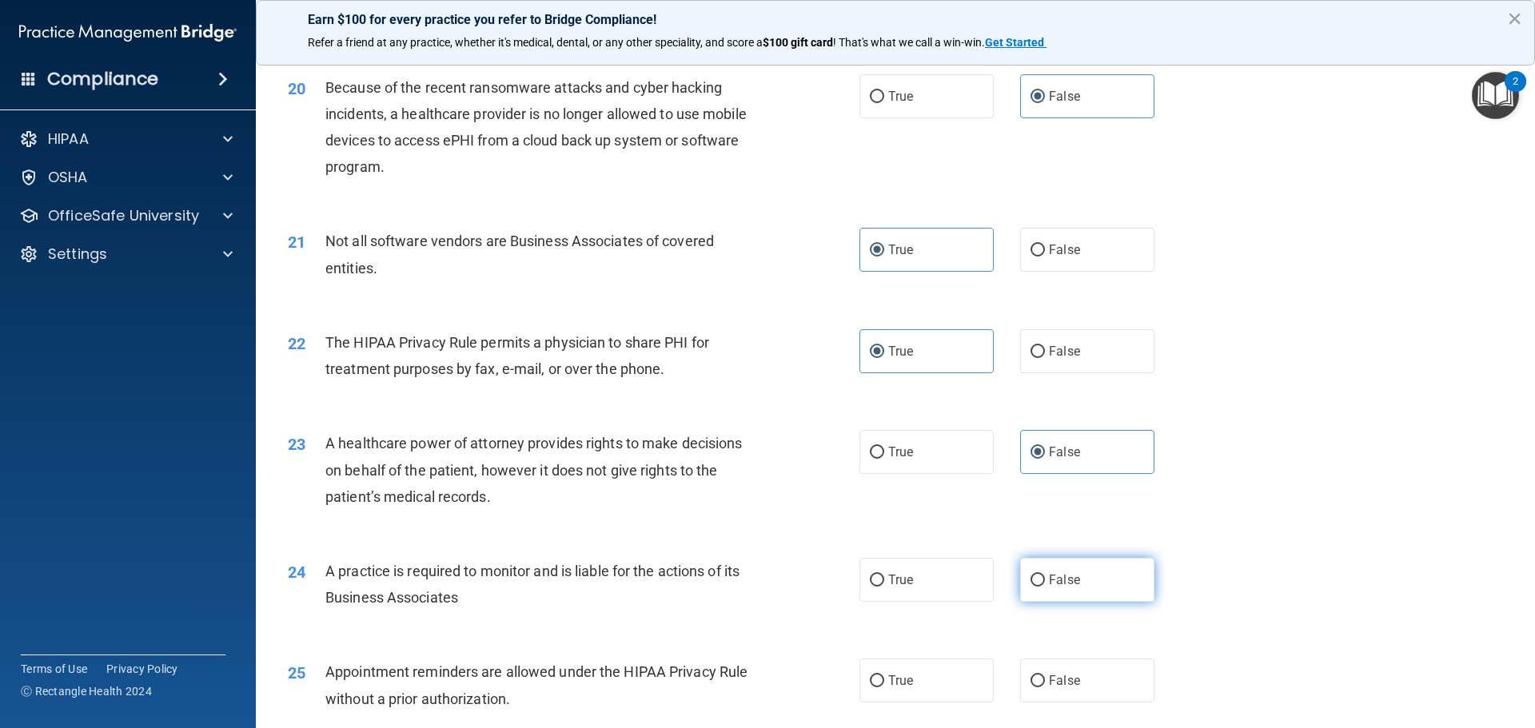
click at [1020, 588] on label "False" at bounding box center [1087, 580] width 134 height 44
click at [1030, 587] on input "False" at bounding box center [1037, 581] width 14 height 12
radio input "true"
drag, startPoint x: 932, startPoint y: 679, endPoint x: 983, endPoint y: 666, distance: 52.0
click at [931, 679] on label "True" at bounding box center [926, 681] width 134 height 44
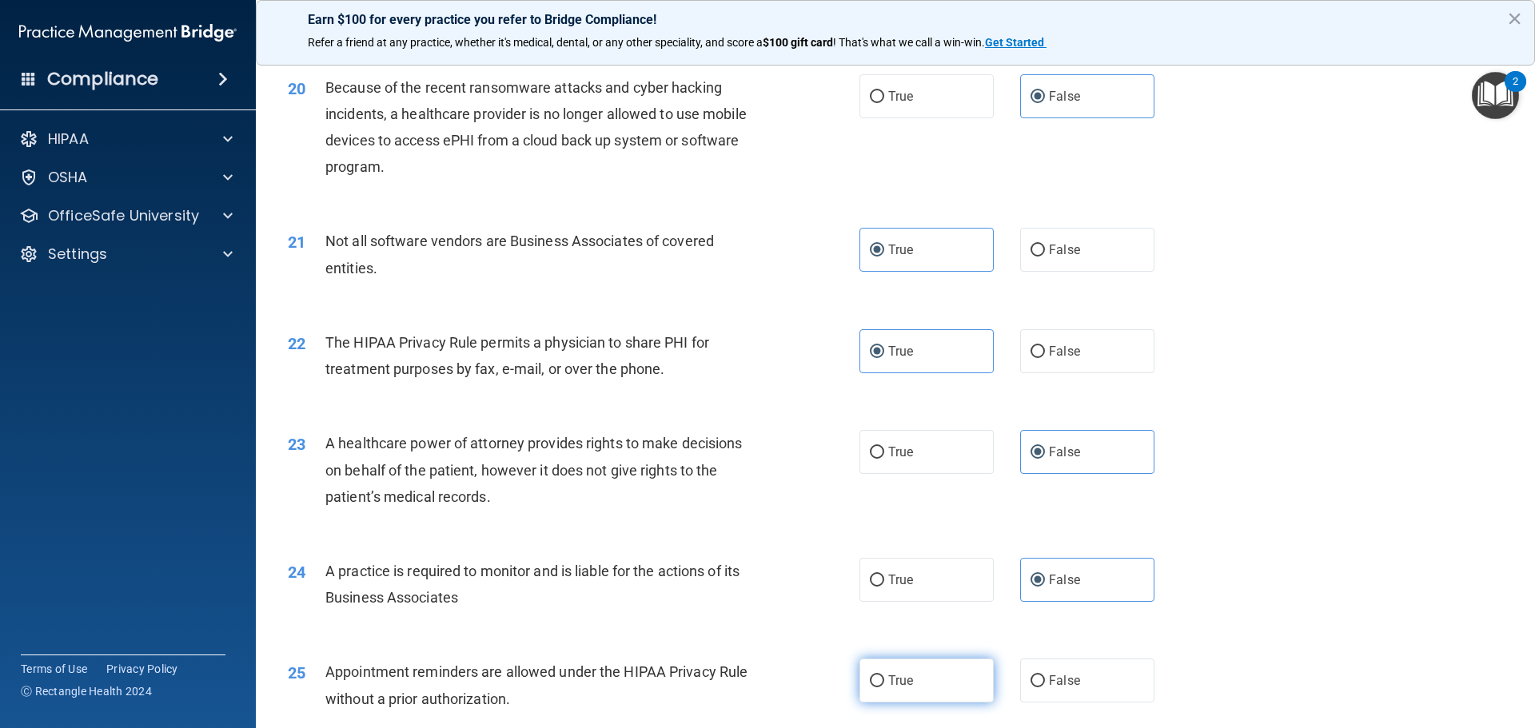
click at [884, 679] on input "True" at bounding box center [877, 682] width 14 height 12
radio input "true"
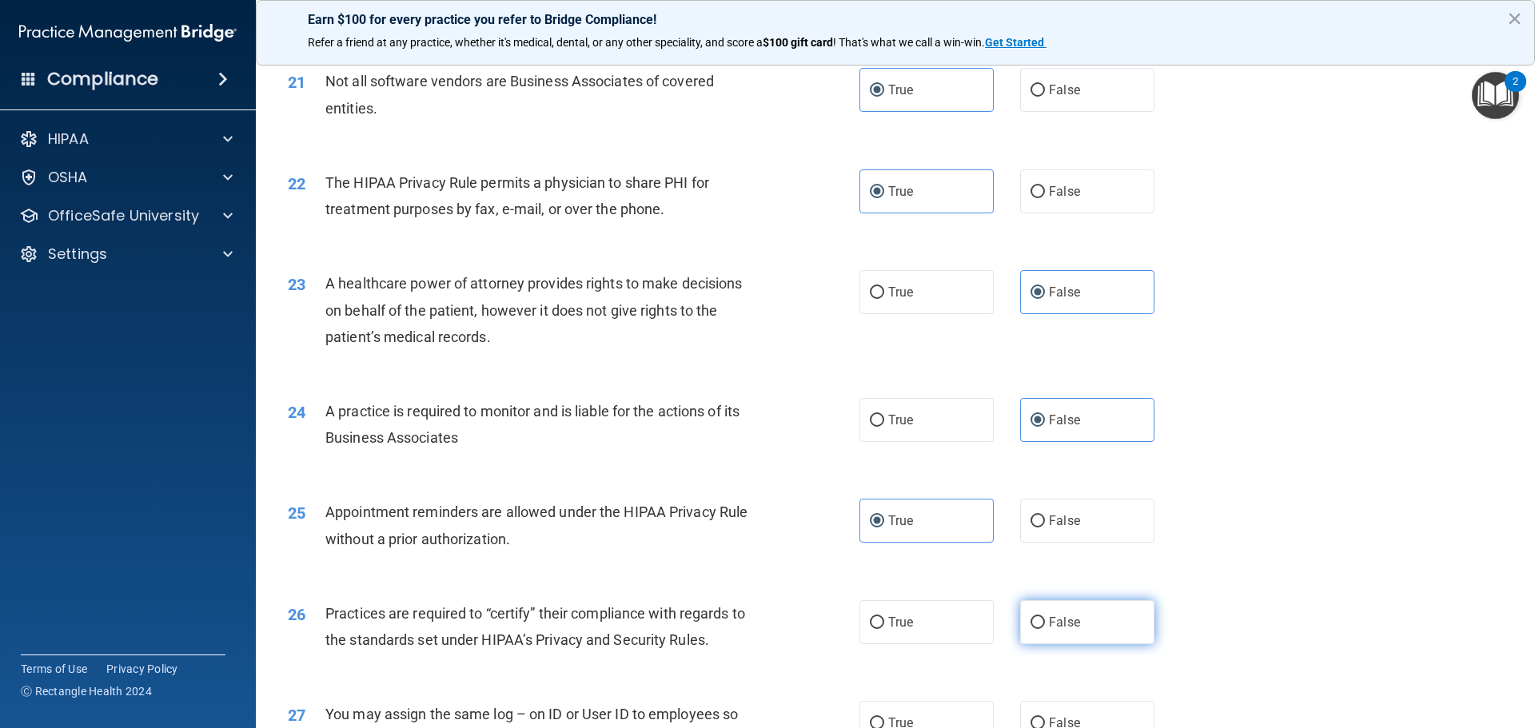
click at [1106, 632] on label "False" at bounding box center [1087, 622] width 134 height 44
click at [1045, 629] on input "False" at bounding box center [1037, 623] width 14 height 12
radio input "true"
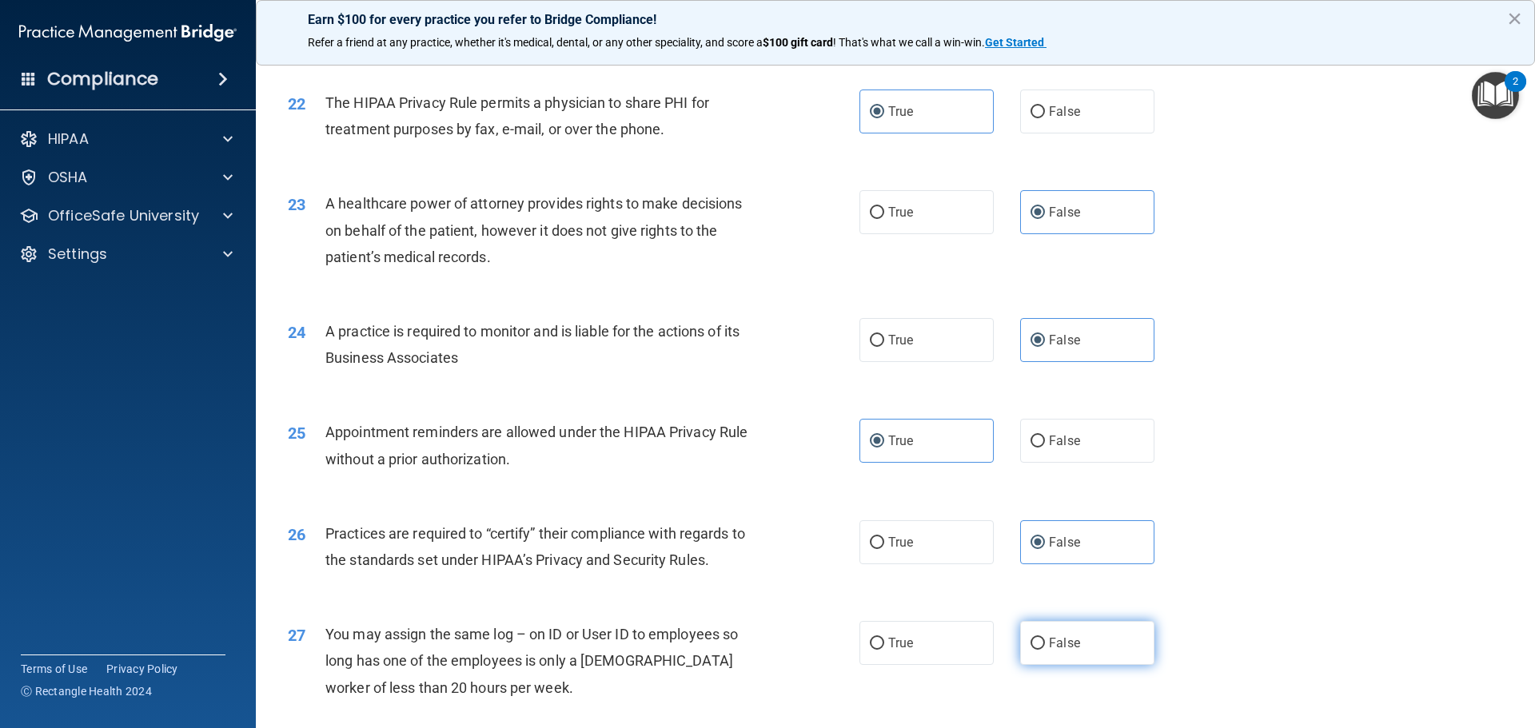
click at [1055, 636] on span "False" at bounding box center [1064, 643] width 31 height 15
click at [1045, 638] on input "False" at bounding box center [1037, 644] width 14 height 12
radio input "true"
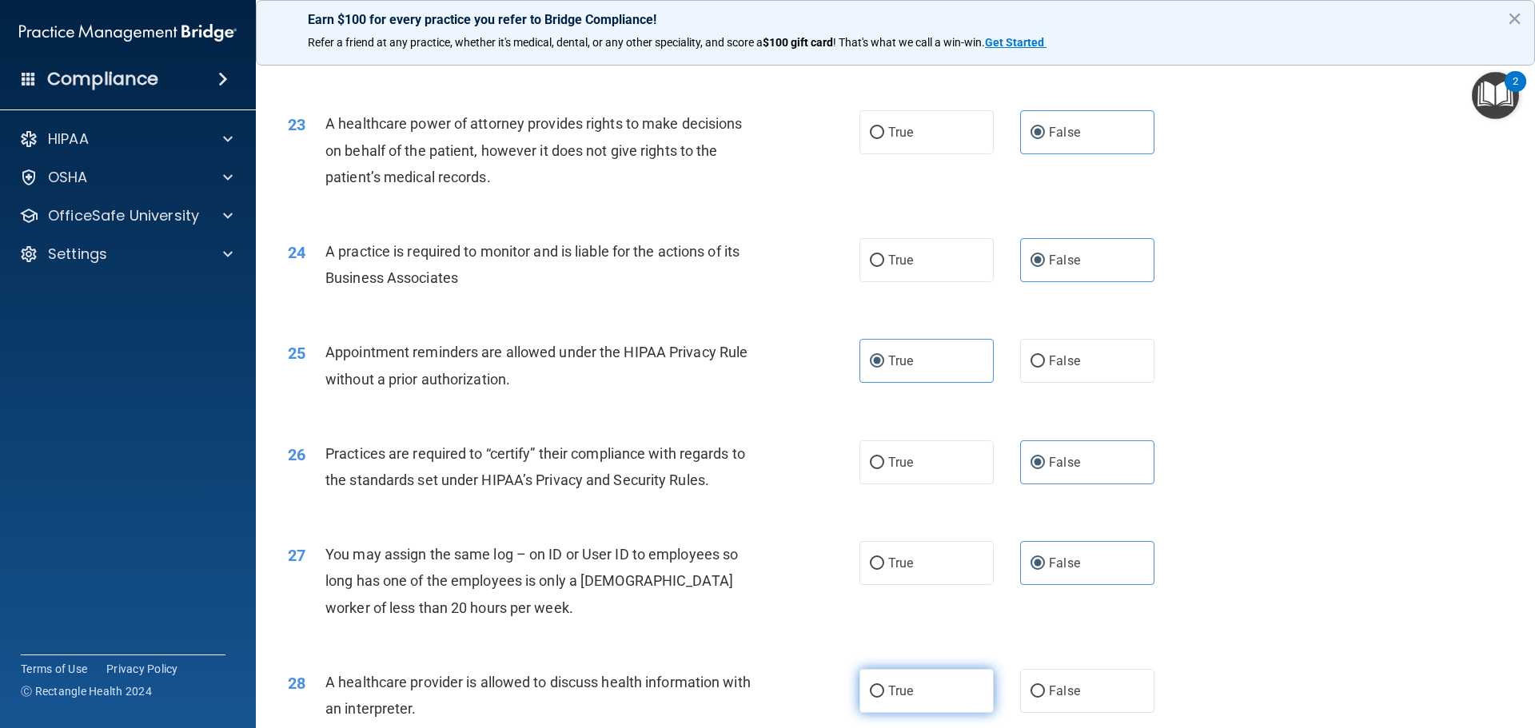
click at [943, 690] on label "True" at bounding box center [926, 691] width 134 height 44
click at [884, 690] on input "True" at bounding box center [877, 692] width 14 height 12
radio input "true"
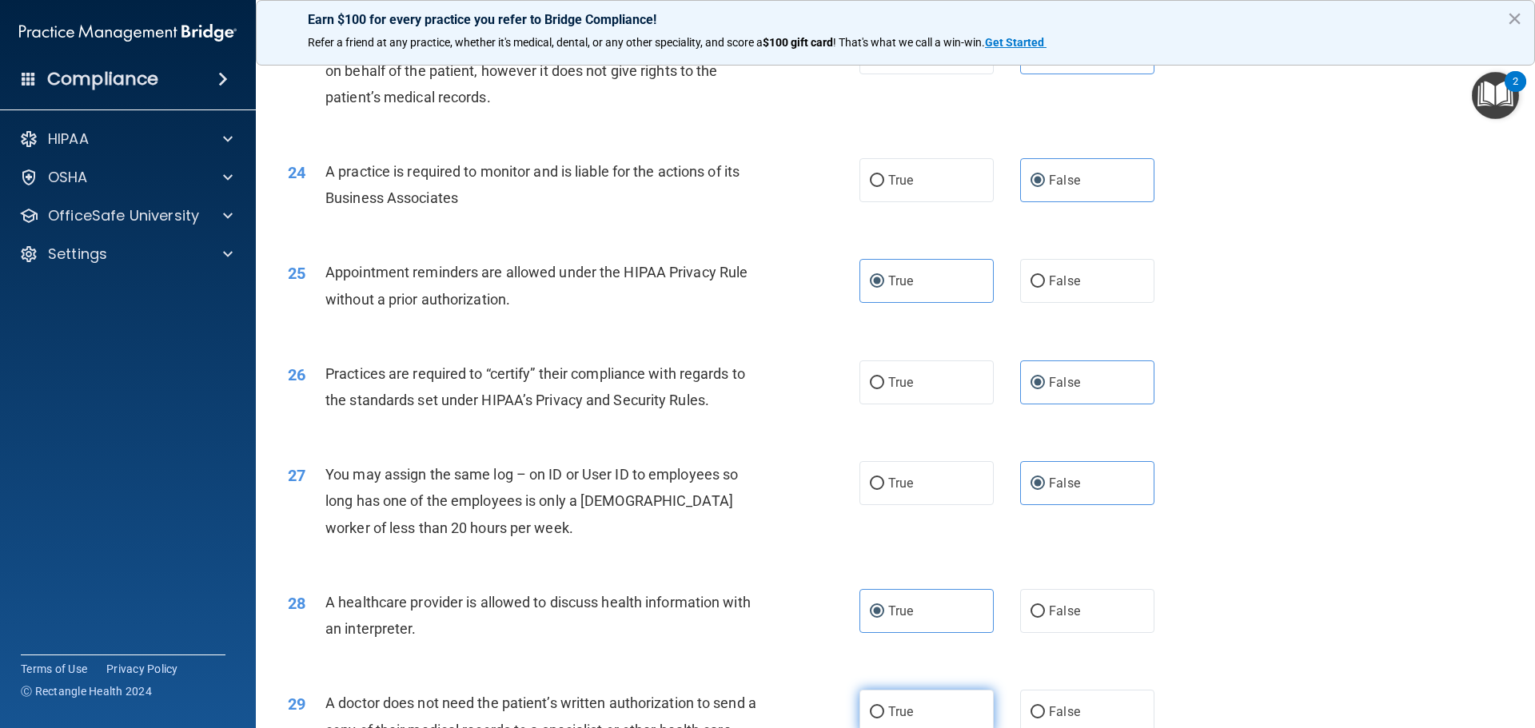
click at [943, 703] on label "True" at bounding box center [926, 712] width 134 height 44
click at [884, 707] on input "True" at bounding box center [877, 713] width 14 height 12
radio input "true"
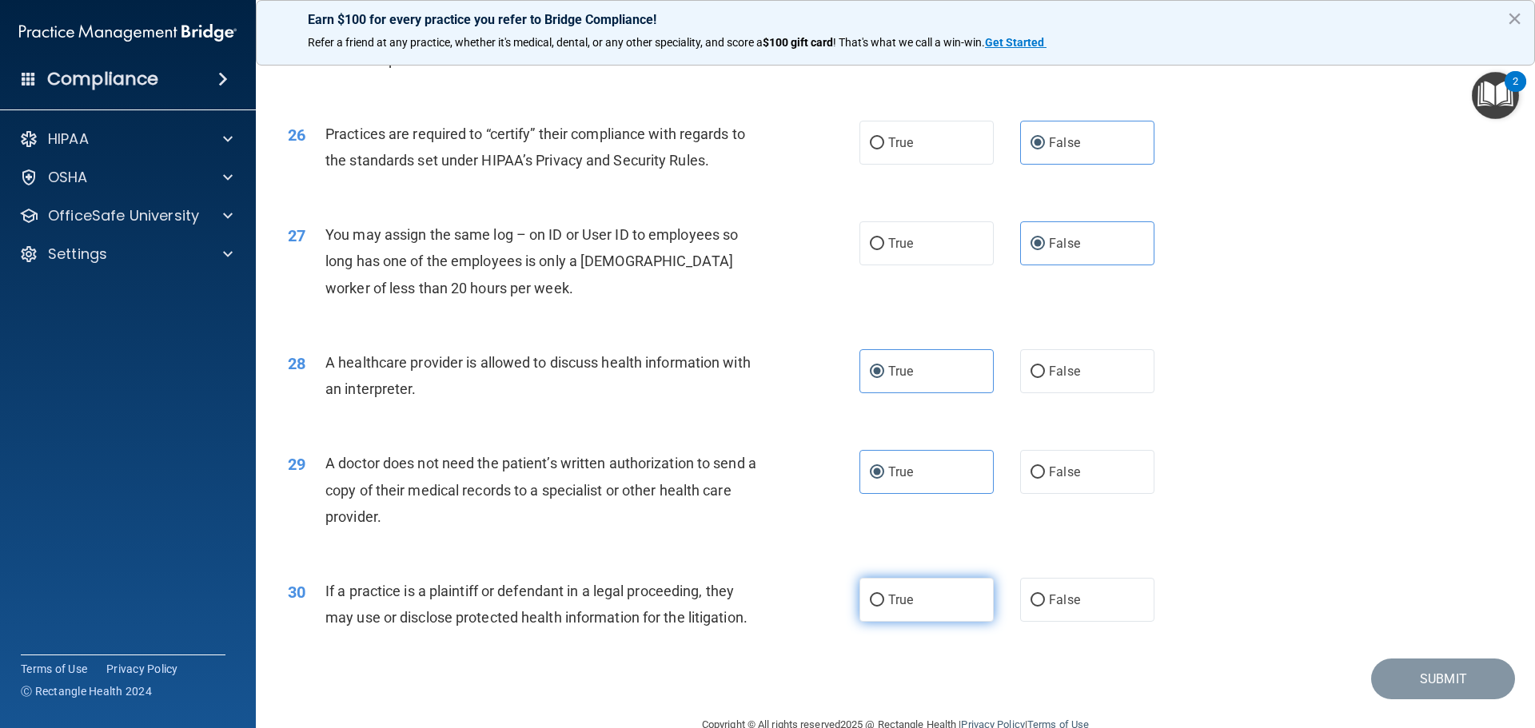
click at [939, 593] on label "True" at bounding box center [926, 600] width 134 height 44
click at [884, 595] on input "True" at bounding box center [877, 601] width 14 height 12
radio input "true"
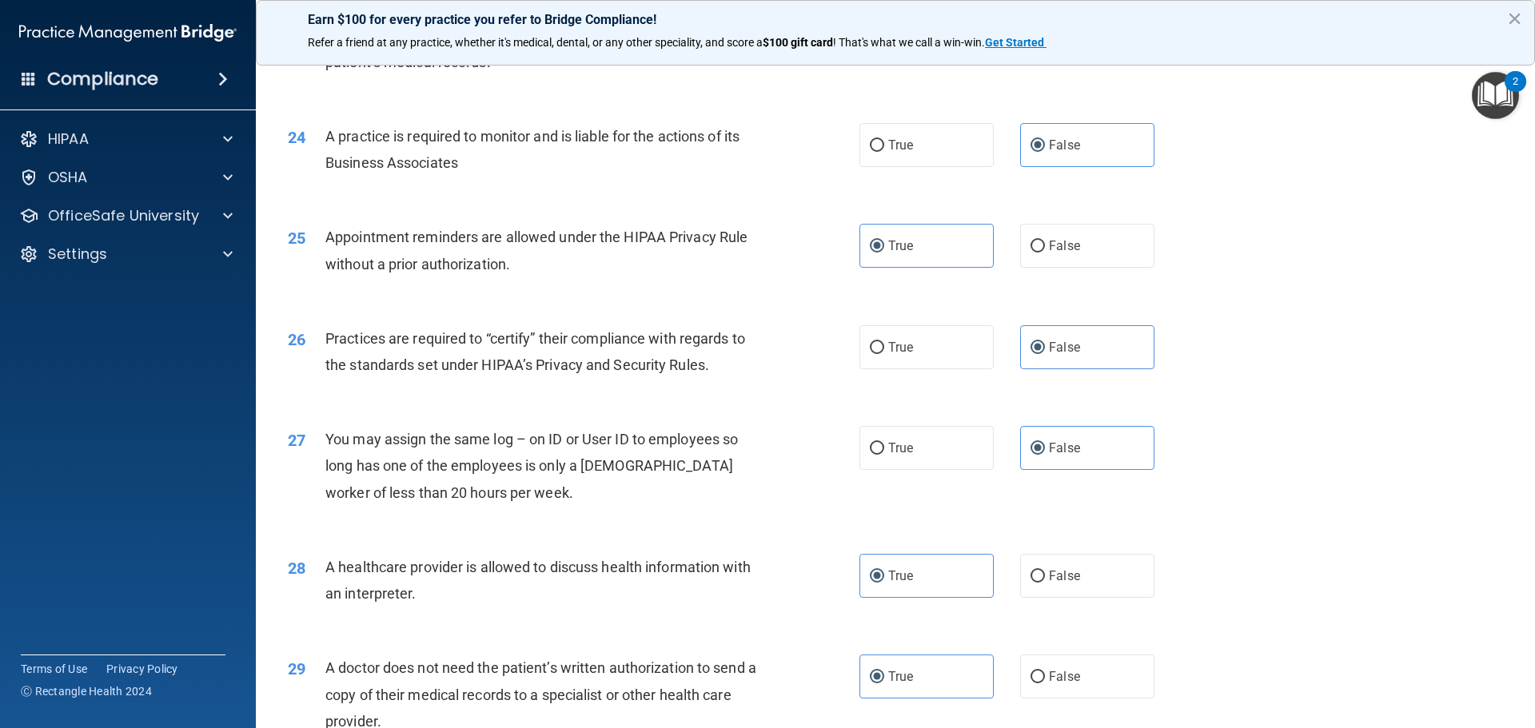
scroll to position [2993, 0]
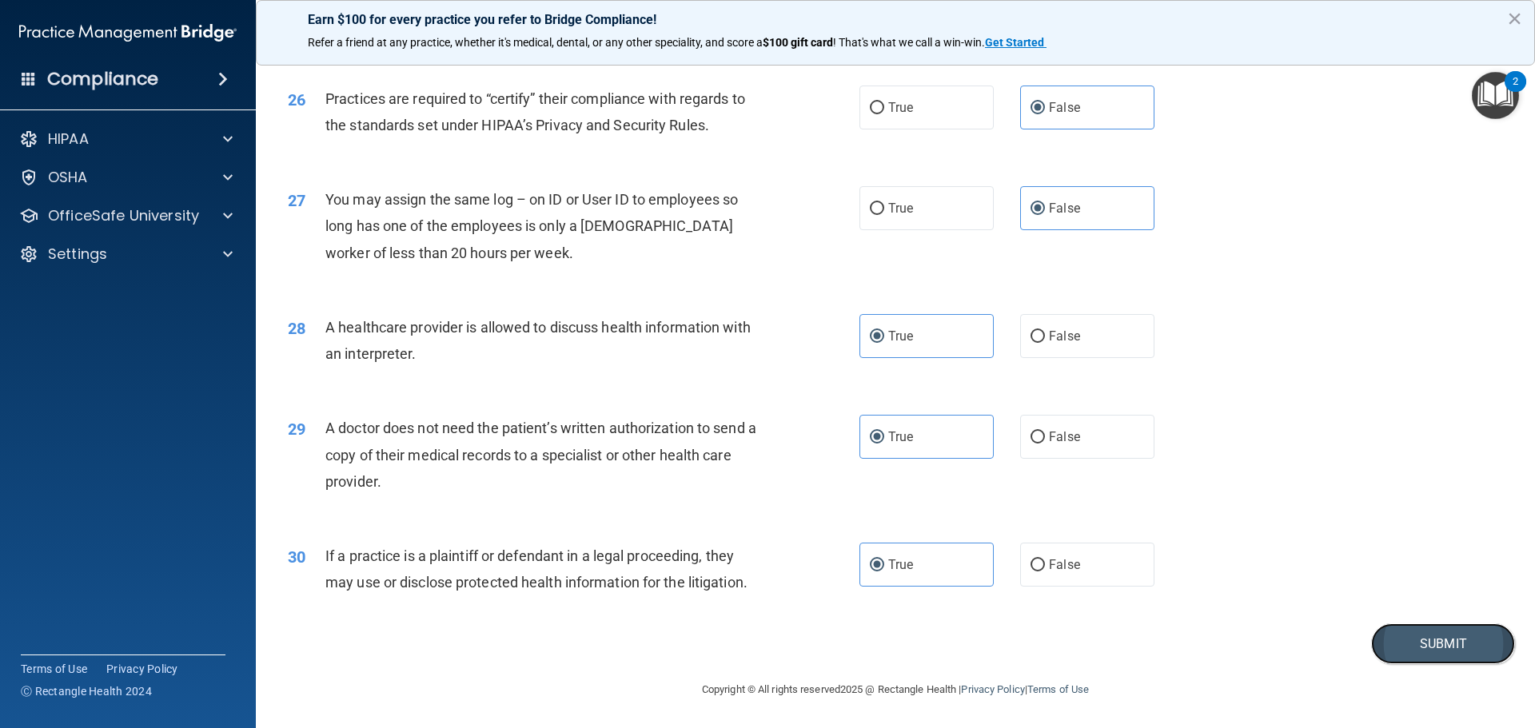
click at [1444, 645] on button "Submit" at bounding box center [1443, 644] width 144 height 41
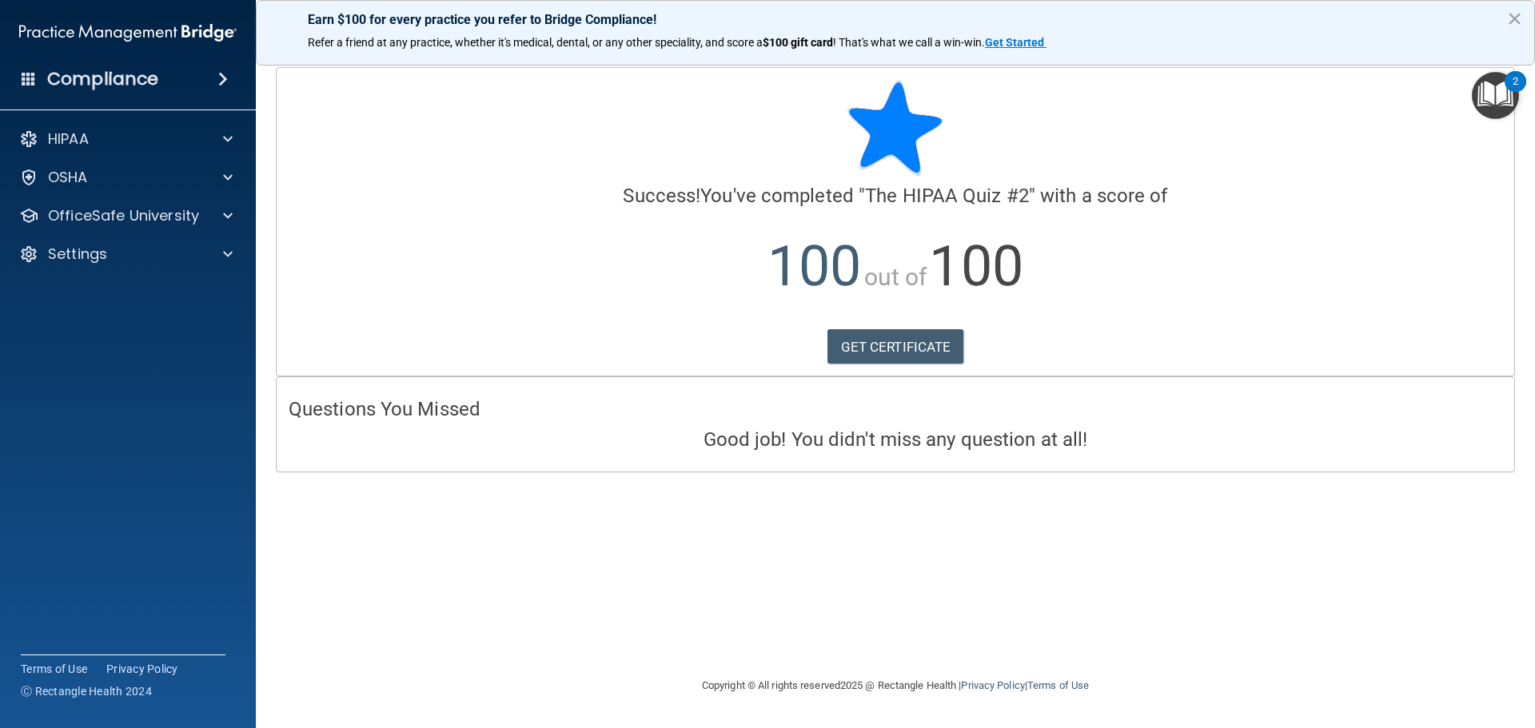
click at [866, 365] on div "Calculating your score.... Success! You've completed " The HIPAA Quiz #2 " with…" at bounding box center [896, 222] width 1238 height 308
click at [878, 356] on link "GET CERTIFICATE" at bounding box center [895, 346] width 137 height 35
click at [141, 148] on div "HIPAA" at bounding box center [106, 139] width 198 height 19
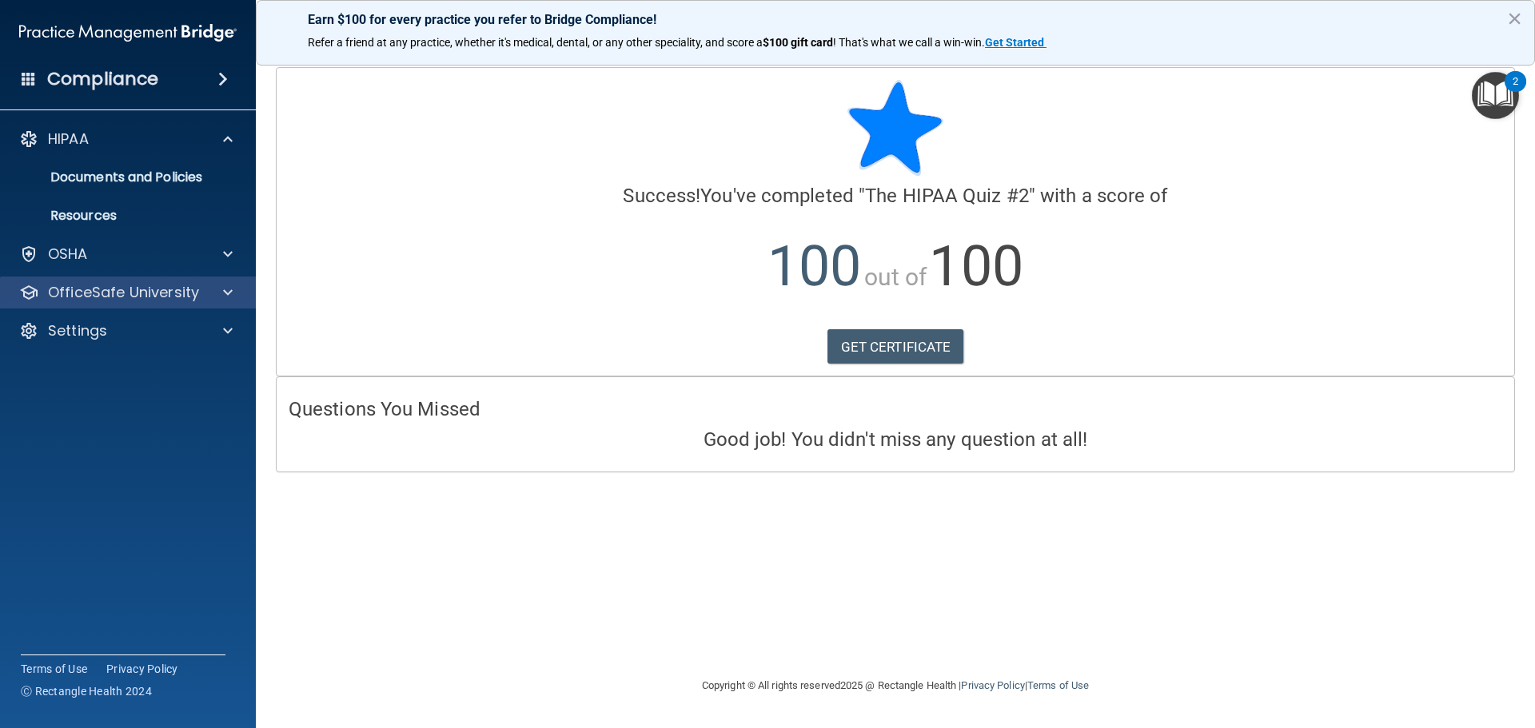
click at [141, 281] on div "OfficeSafe University" at bounding box center [128, 293] width 257 height 32
click at [197, 300] on p "OfficeSafe University" at bounding box center [123, 292] width 151 height 19
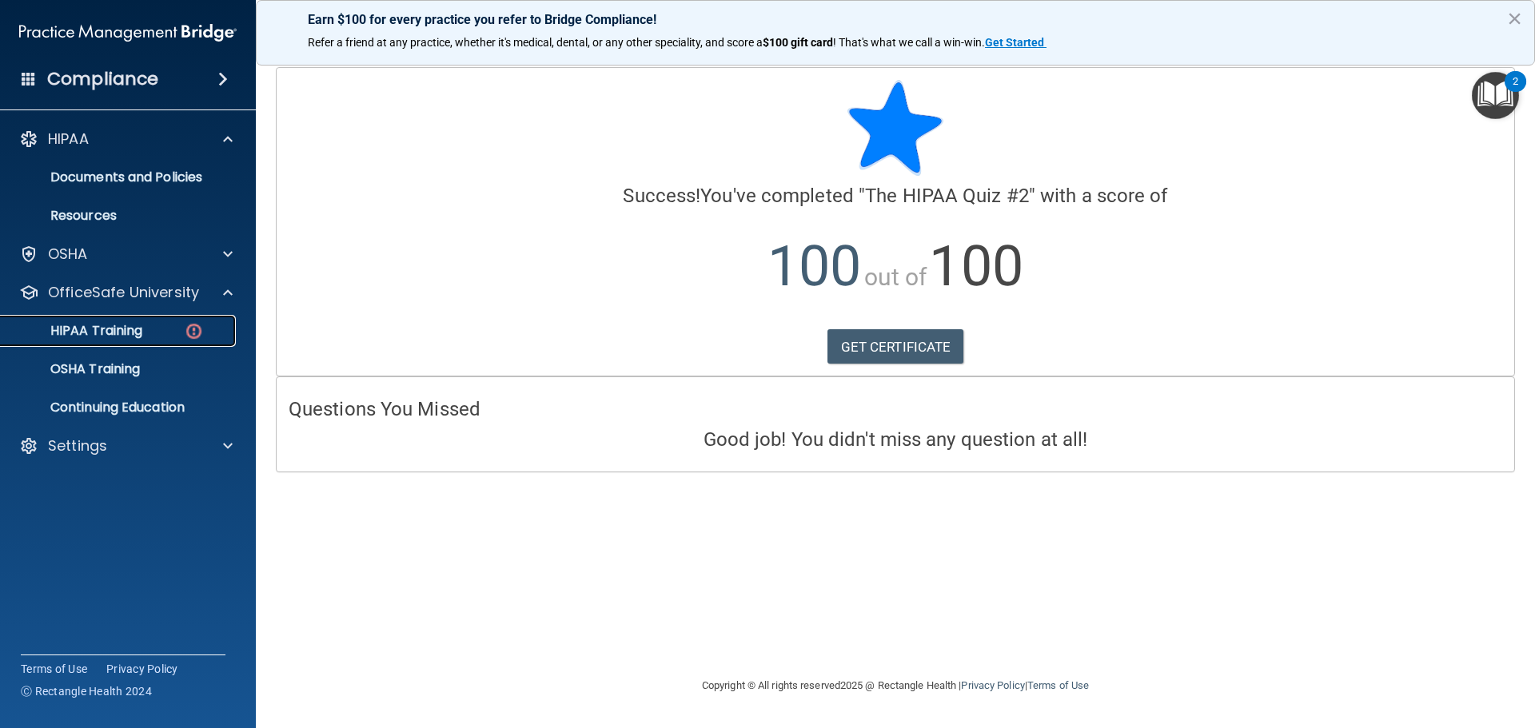
click at [170, 321] on link "HIPAA Training" at bounding box center [110, 331] width 252 height 32
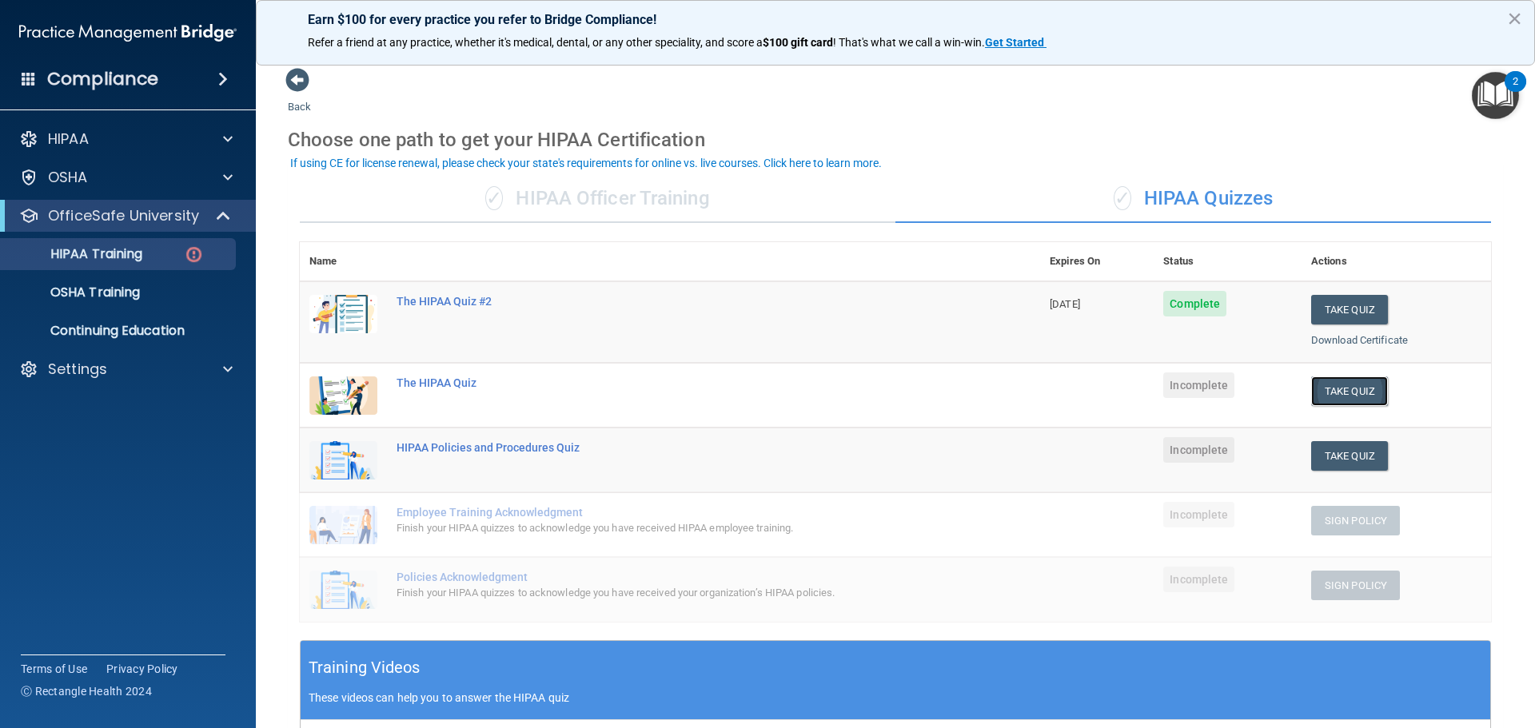
click at [1341, 393] on button "Take Quiz" at bounding box center [1349, 392] width 77 height 30
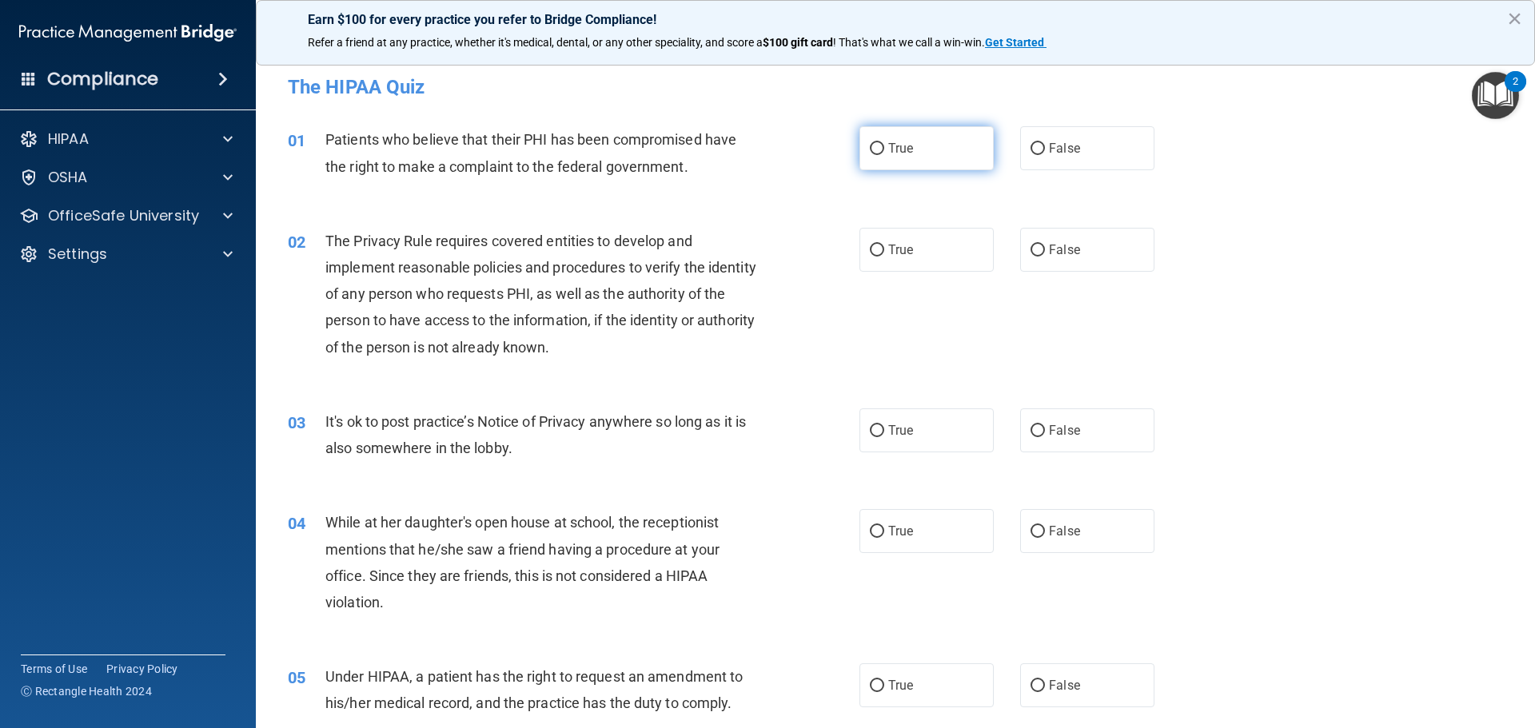
click at [870, 145] on input "True" at bounding box center [877, 149] width 14 height 12
radio input "true"
click at [871, 249] on input "True" at bounding box center [877, 251] width 14 height 12
radio input "true"
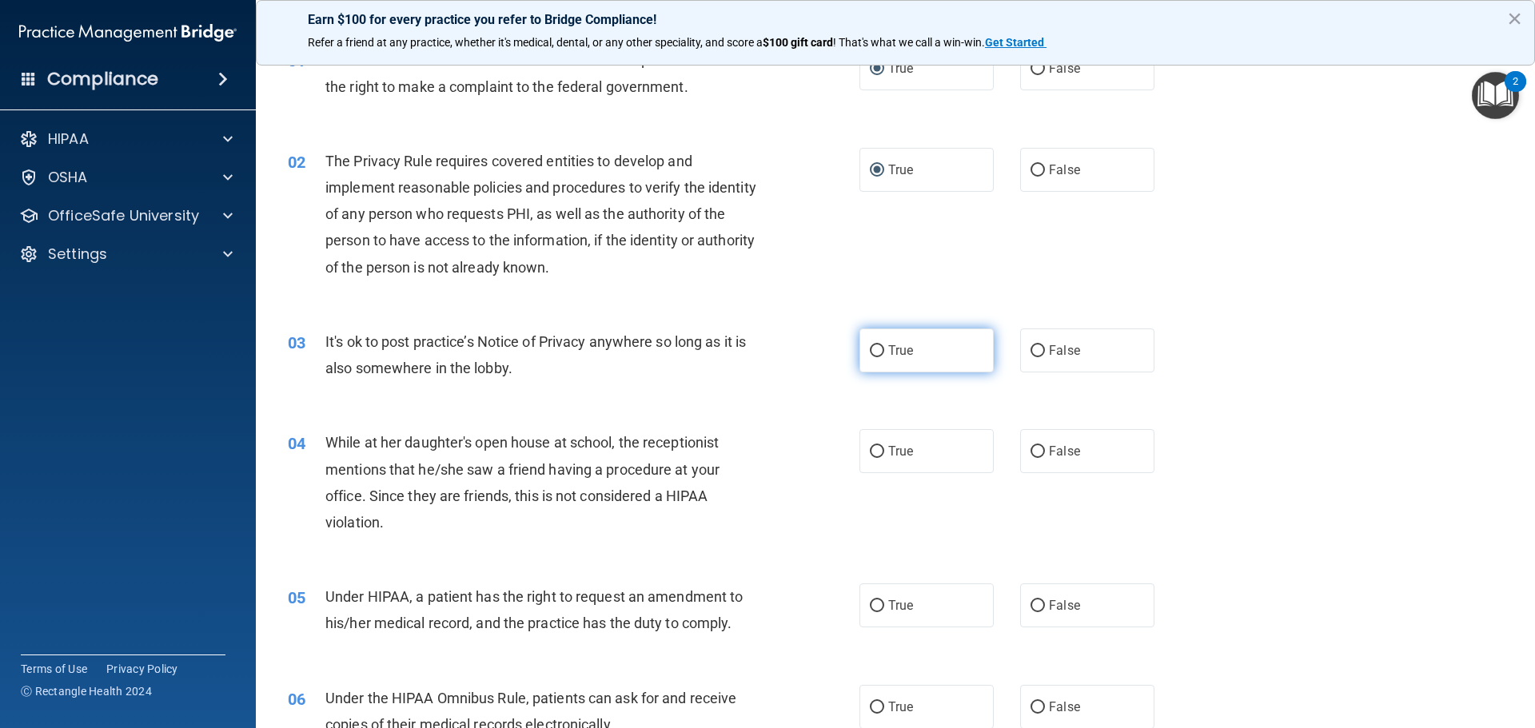
click at [875, 349] on input "True" at bounding box center [877, 351] width 14 height 12
radio input "true"
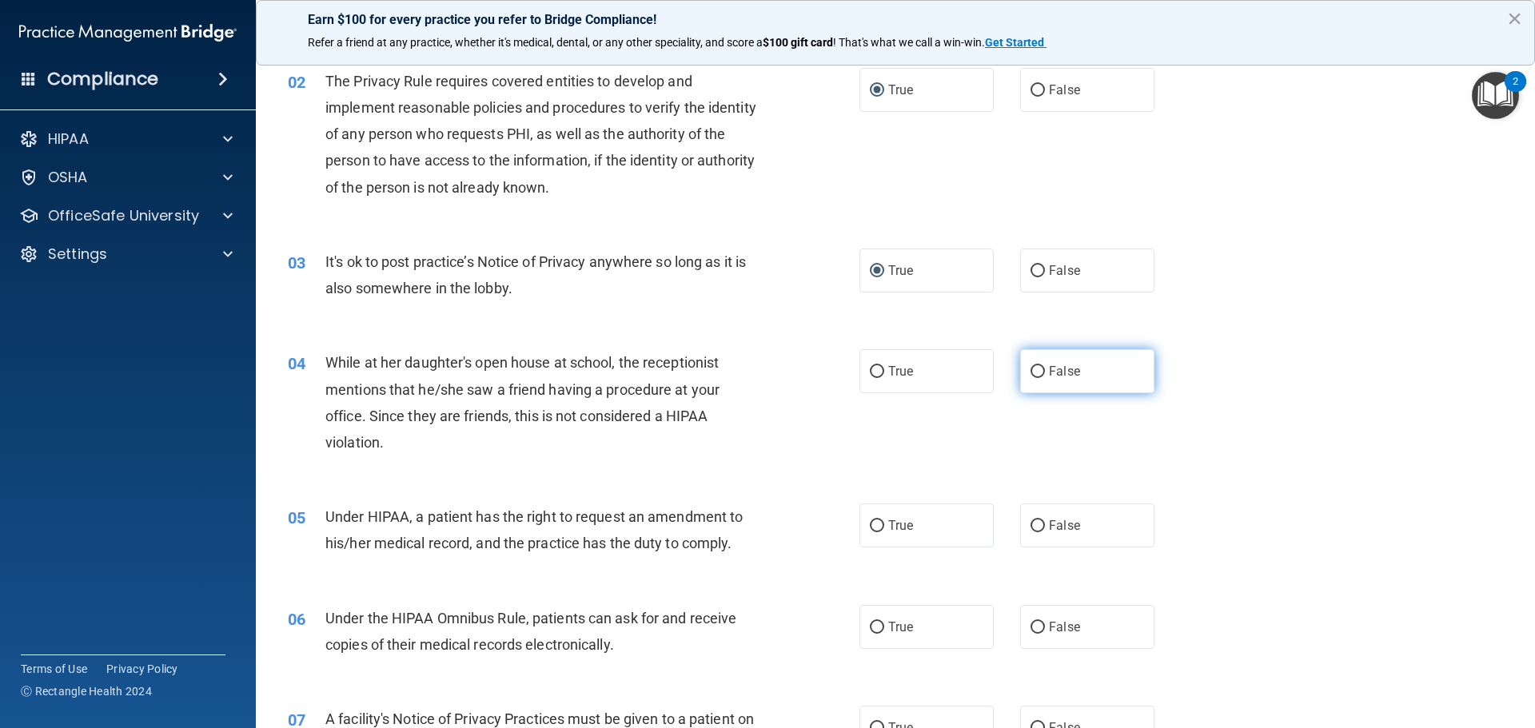
click at [1037, 372] on input "False" at bounding box center [1037, 372] width 14 height 12
radio input "true"
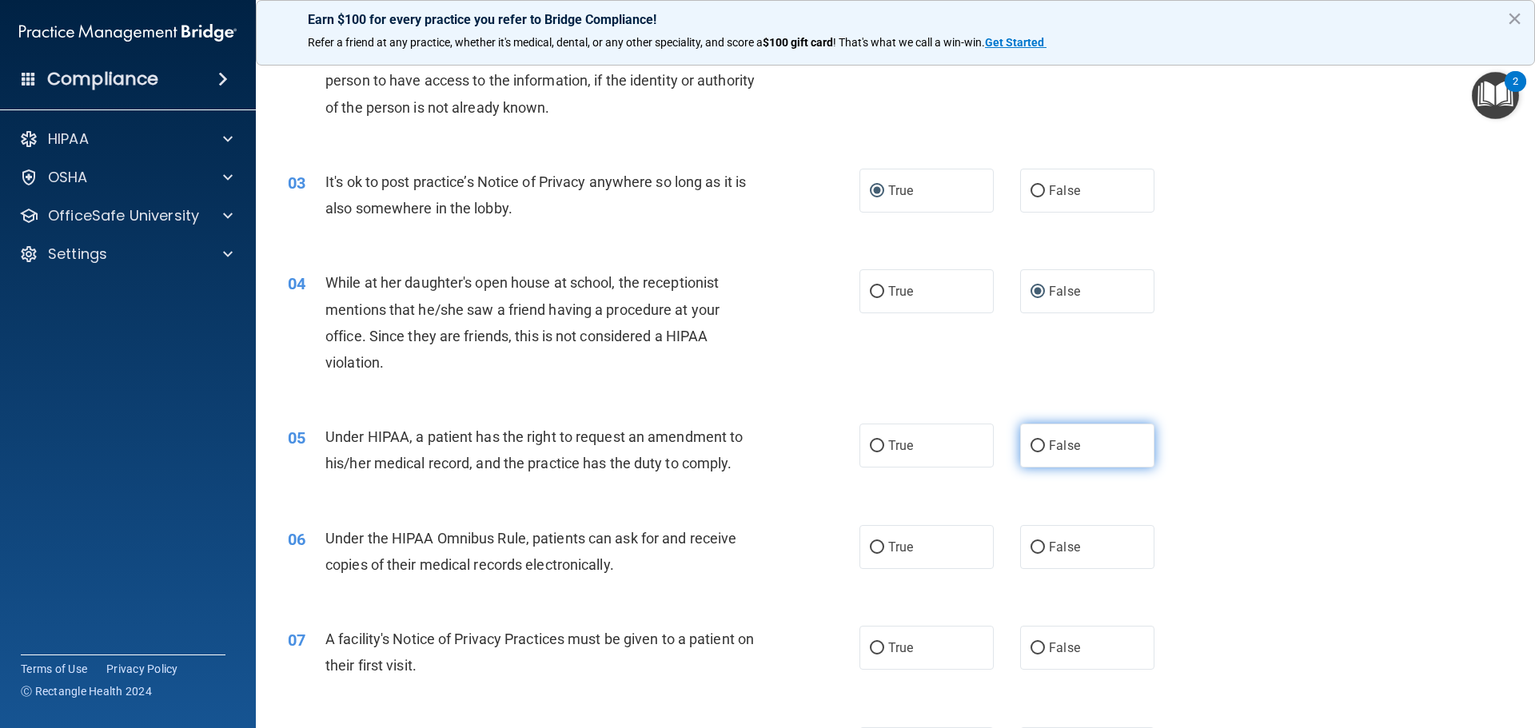
click at [1038, 452] on label "False" at bounding box center [1087, 446] width 134 height 44
click at [1038, 452] on input "False" at bounding box center [1037, 446] width 14 height 12
radio input "true"
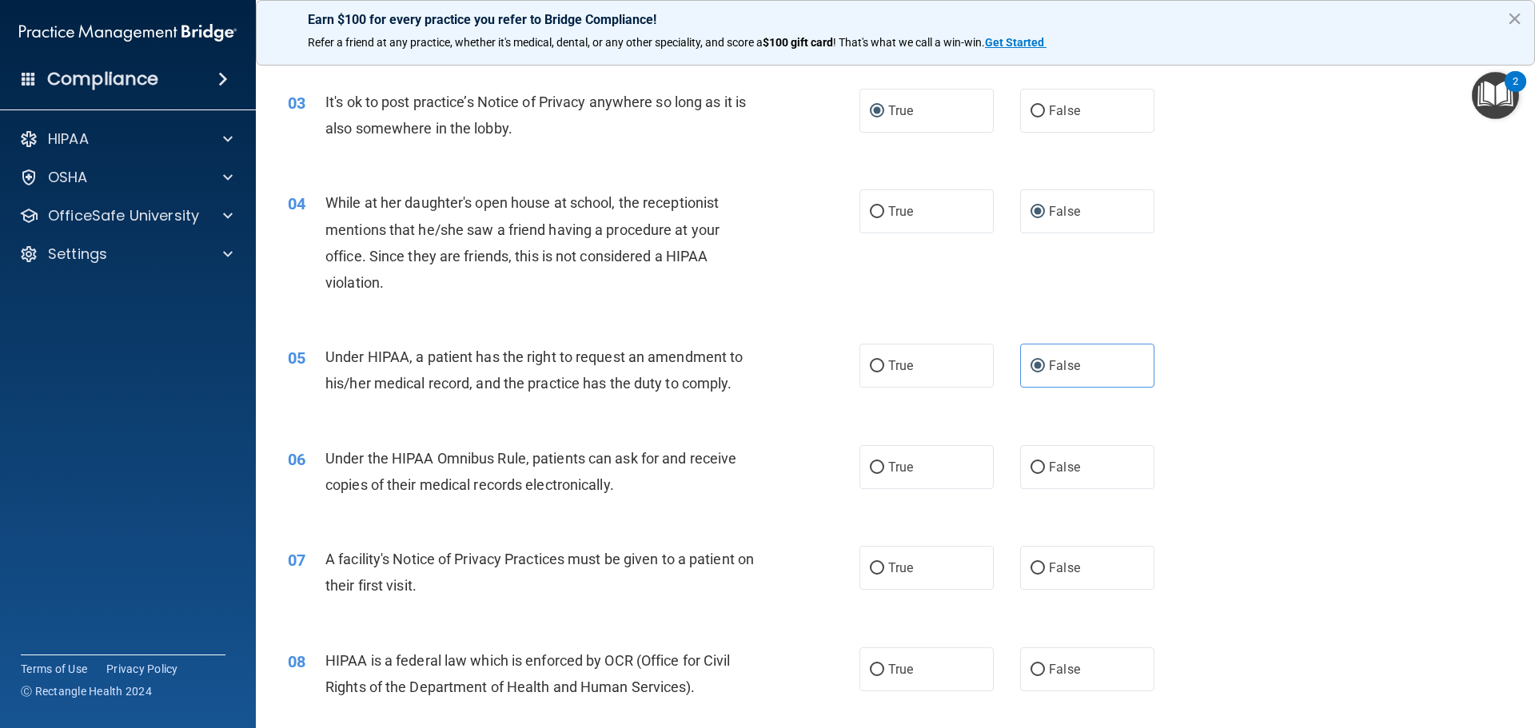
scroll to position [400, 0]
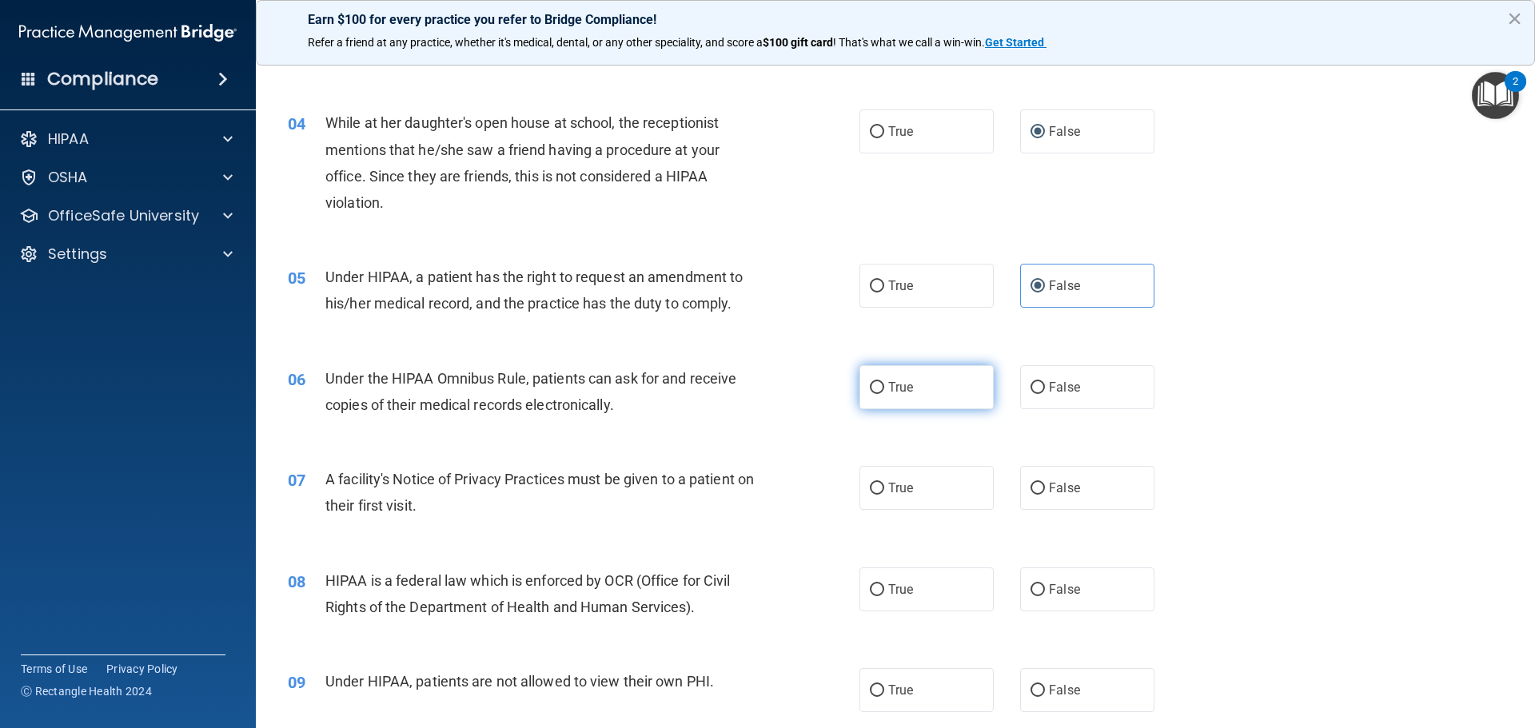
click at [875, 385] on input "True" at bounding box center [877, 388] width 14 height 12
radio input "true"
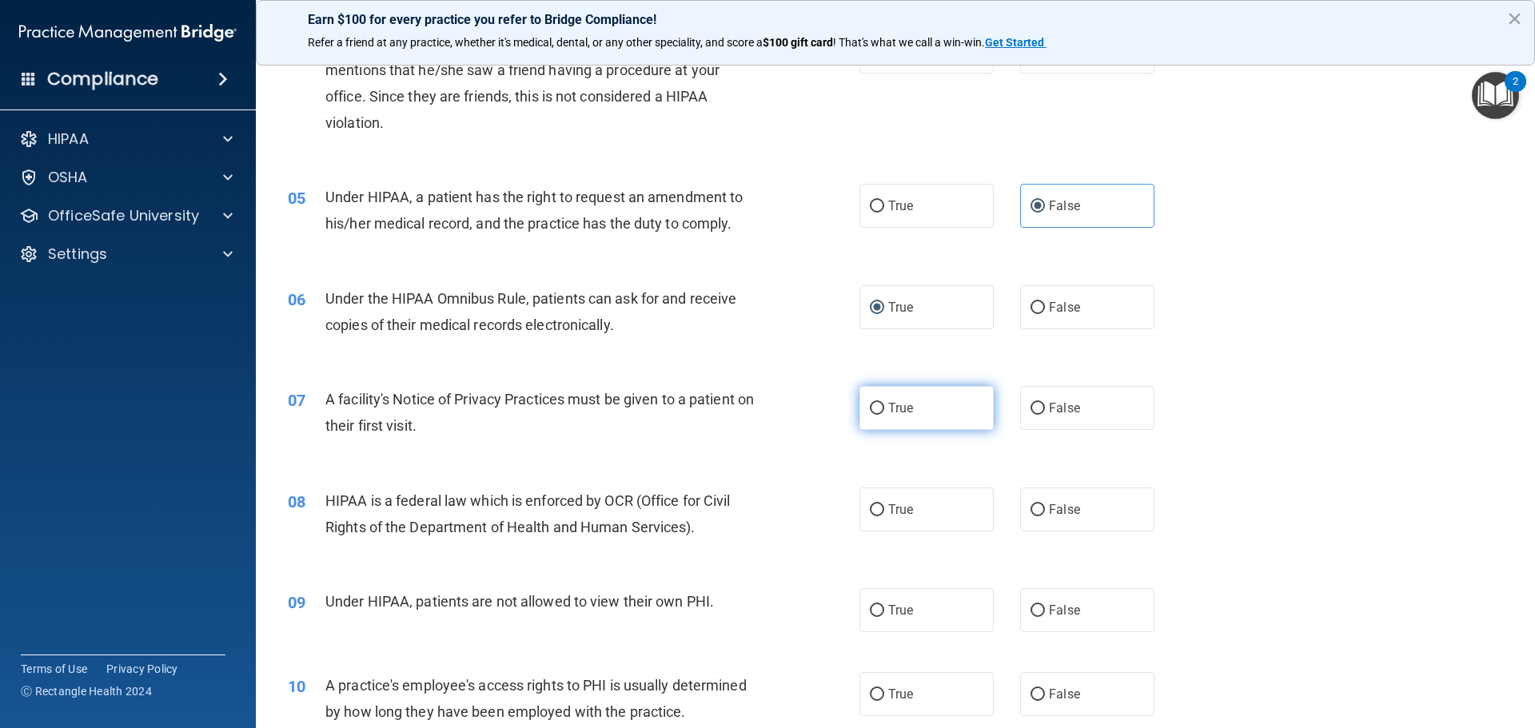
click at [900, 402] on span "True" at bounding box center [900, 408] width 25 height 15
click at [884, 403] on input "True" at bounding box center [877, 409] width 14 height 12
radio input "true"
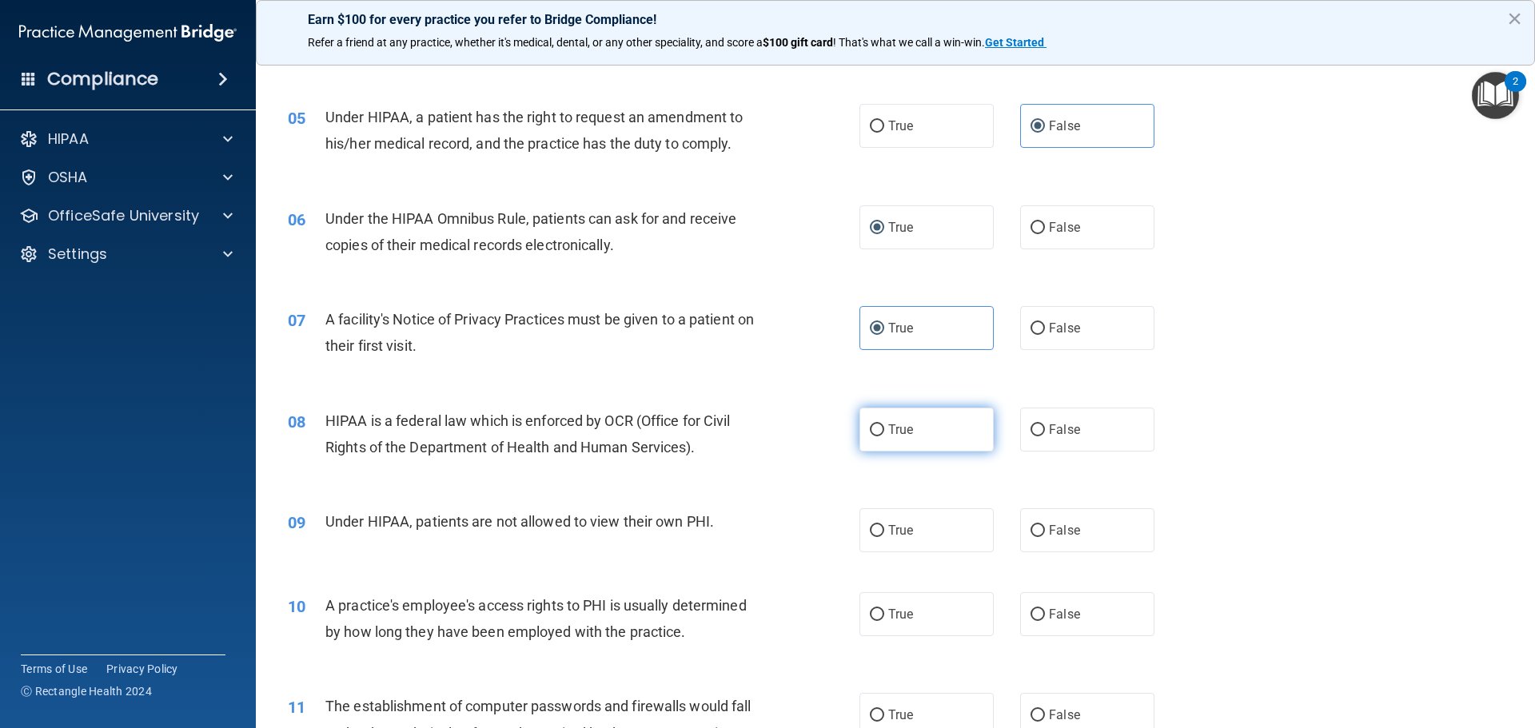
click at [888, 427] on span "True" at bounding box center [900, 429] width 25 height 15
click at [884, 427] on input "True" at bounding box center [877, 431] width 14 height 12
radio input "true"
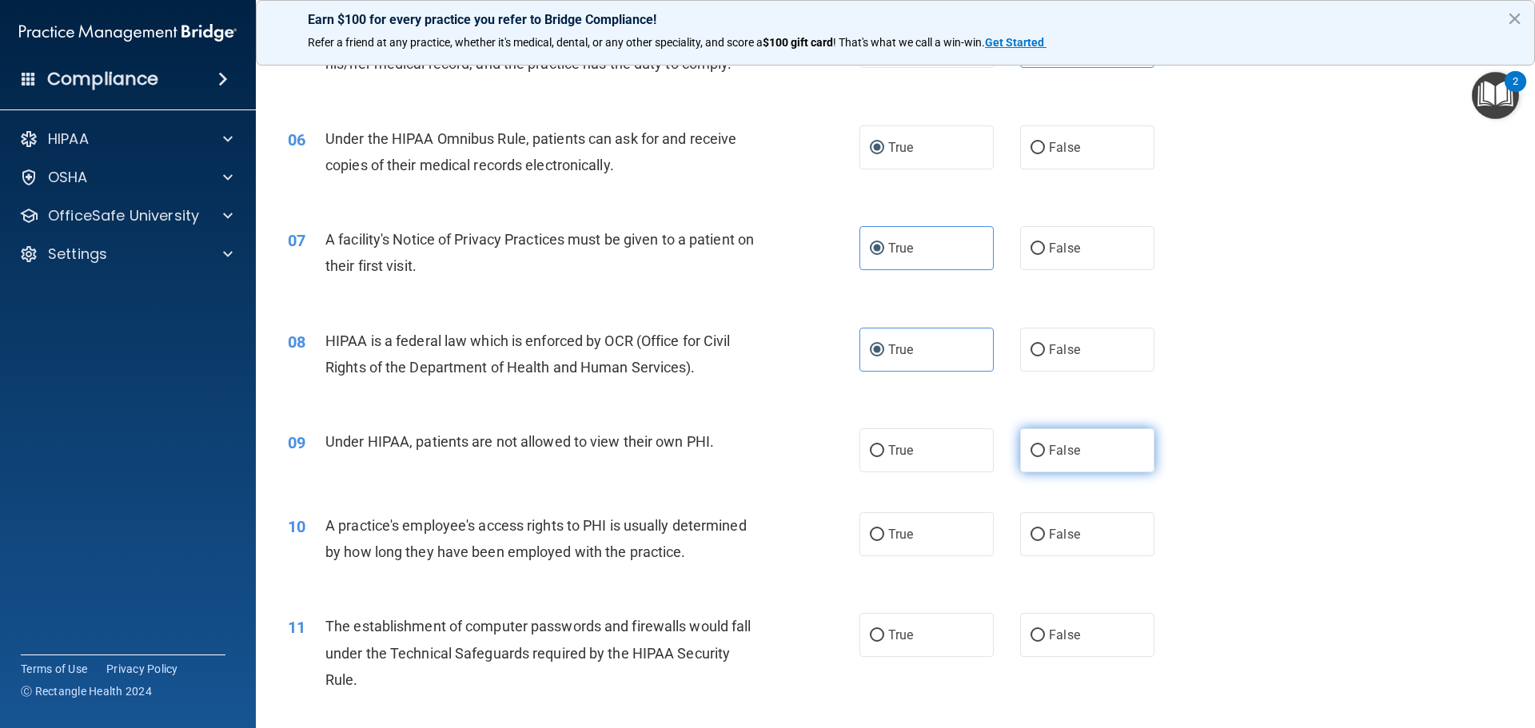
click at [1058, 454] on span "False" at bounding box center [1064, 450] width 31 height 15
click at [1045, 454] on input "False" at bounding box center [1037, 451] width 14 height 12
radio input "true"
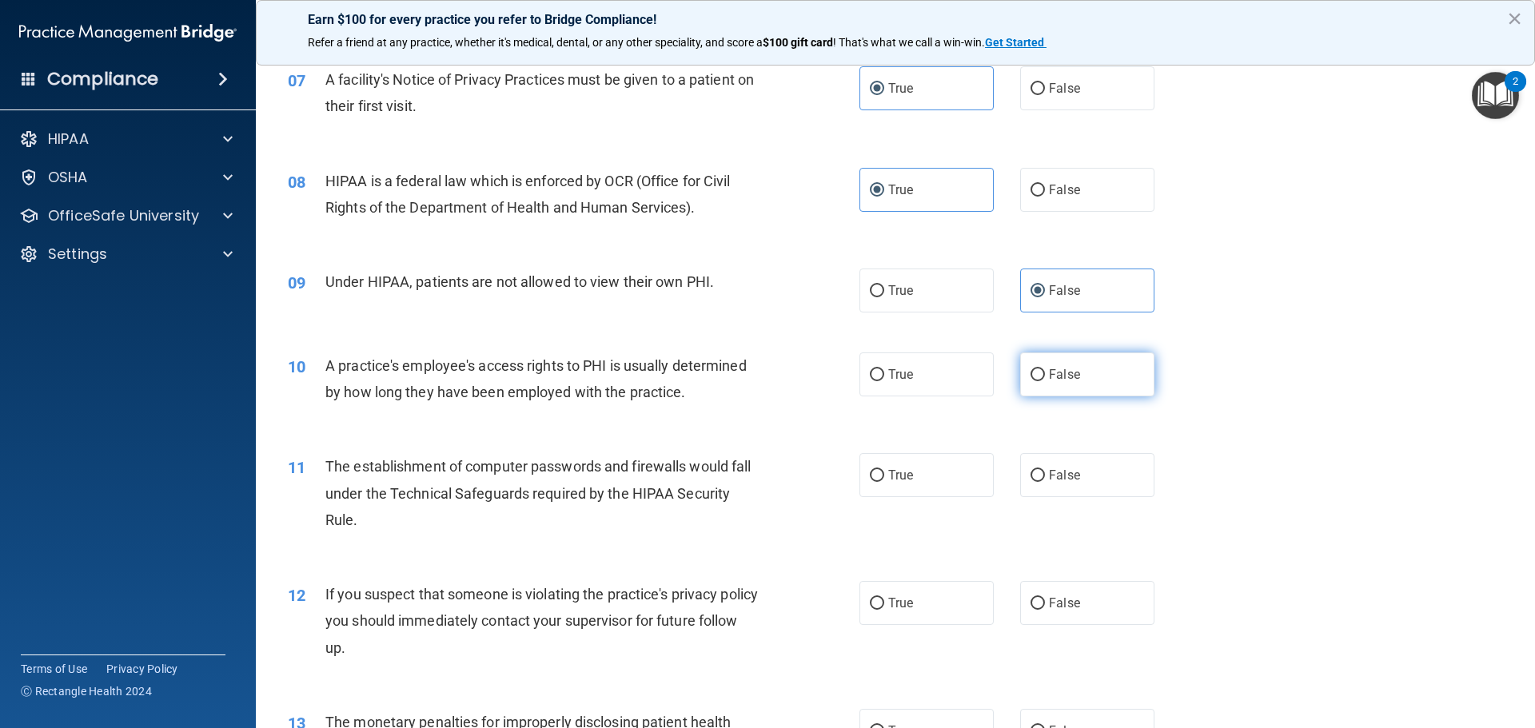
click at [1055, 377] on span "False" at bounding box center [1064, 374] width 31 height 15
click at [1045, 377] on input "False" at bounding box center [1037, 375] width 14 height 12
radio input "true"
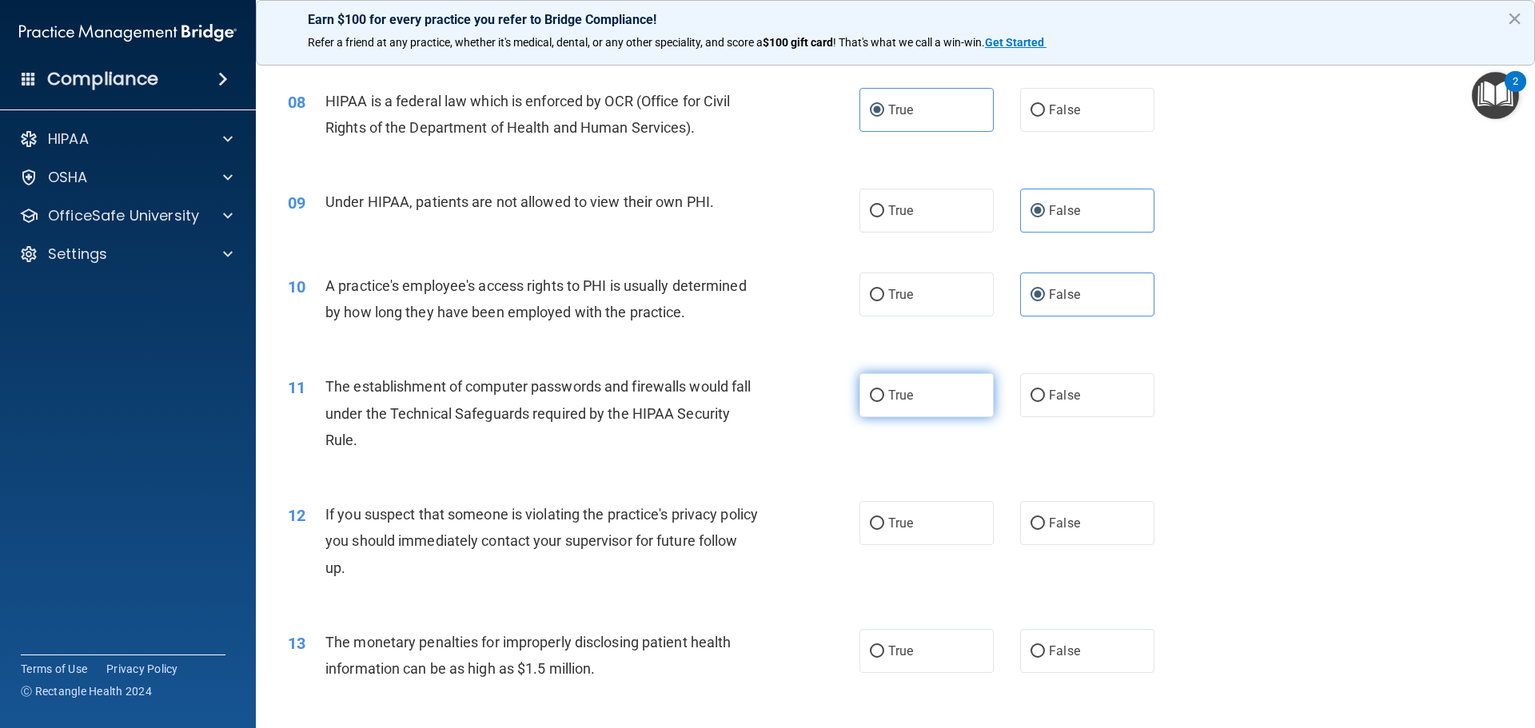
click at [865, 403] on label "True" at bounding box center [926, 395] width 134 height 44
click at [870, 402] on input "True" at bounding box center [877, 396] width 14 height 12
radio input "true"
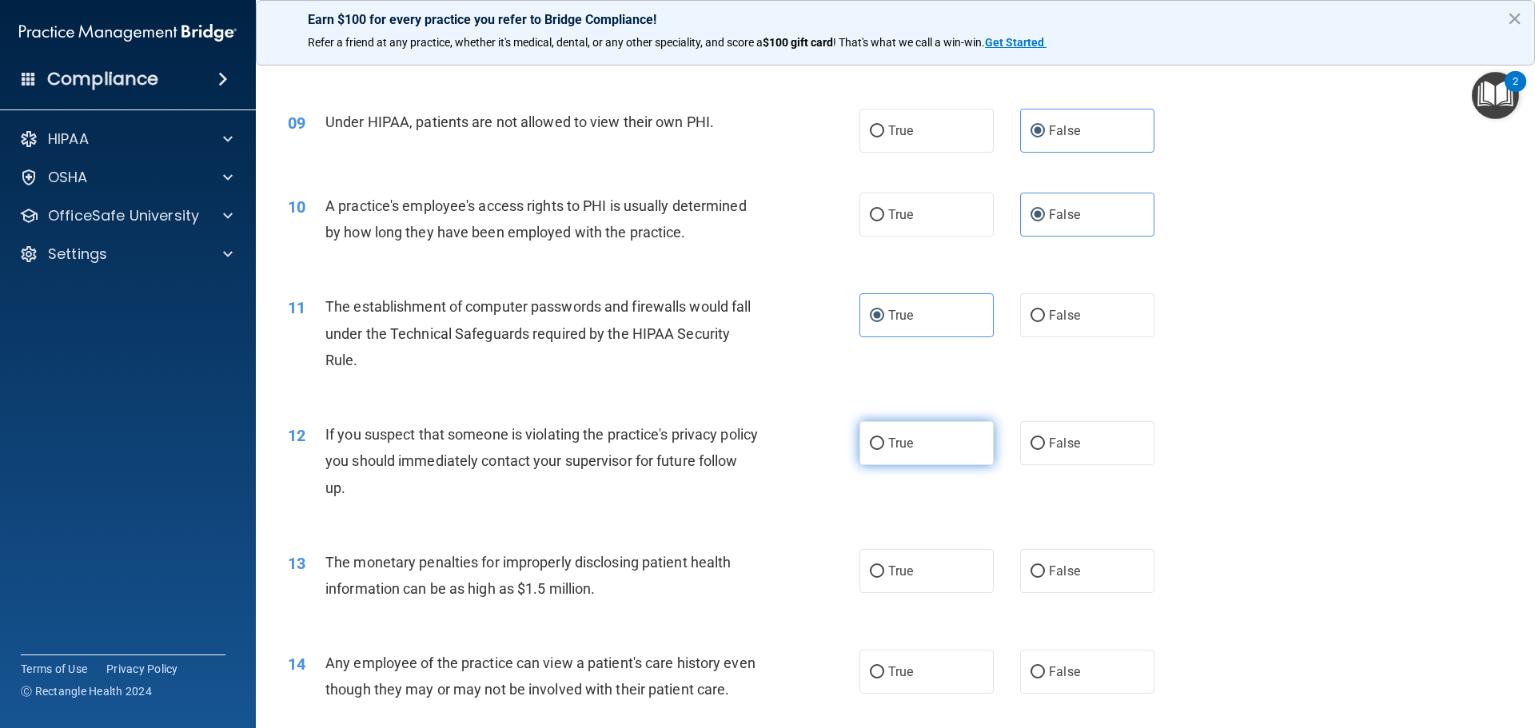
click at [899, 456] on label "True" at bounding box center [926, 443] width 134 height 44
click at [884, 450] on input "True" at bounding box center [877, 444] width 14 height 12
radio input "true"
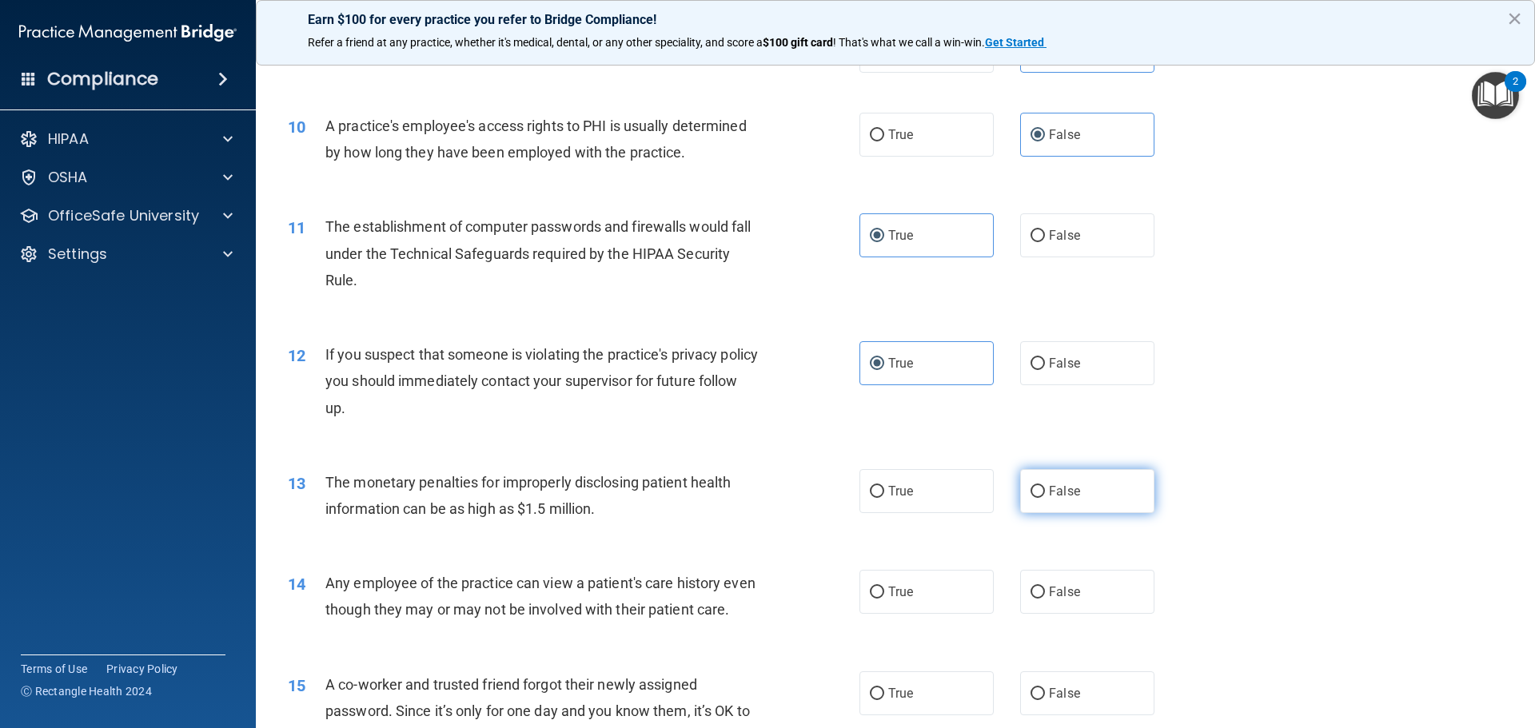
scroll to position [1119, 0]
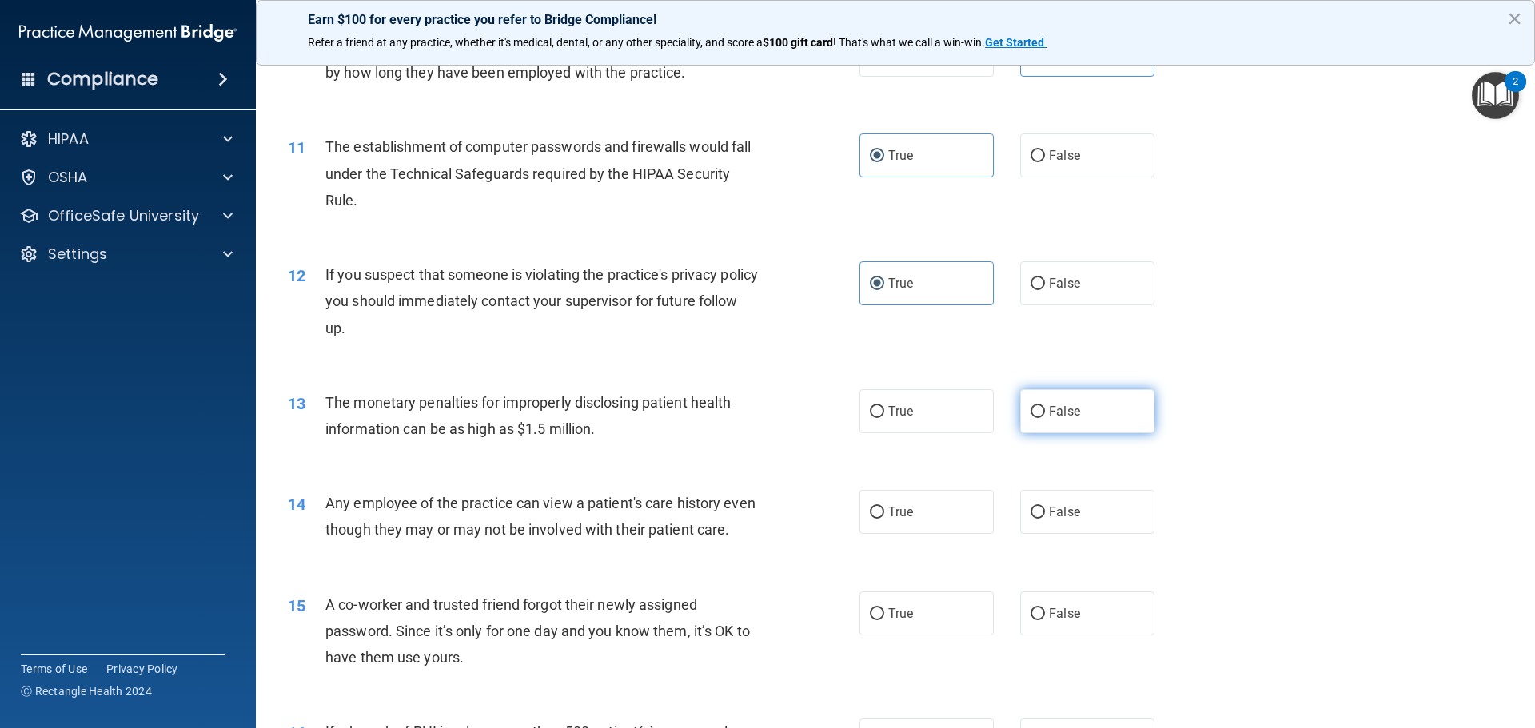
click at [1050, 410] on span "False" at bounding box center [1064, 411] width 31 height 15
click at [1045, 410] on input "False" at bounding box center [1037, 412] width 14 height 12
radio input "true"
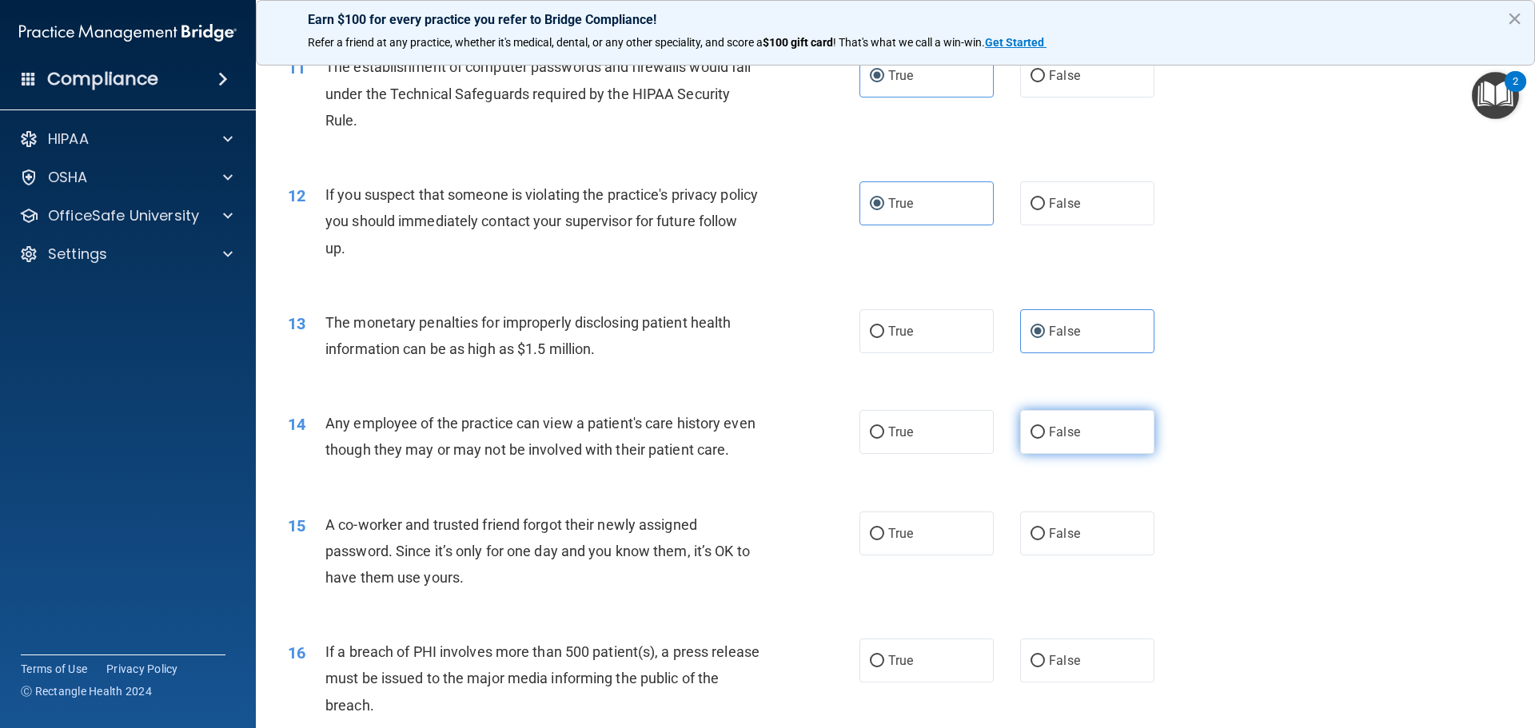
click at [1030, 434] on input "False" at bounding box center [1037, 433] width 14 height 12
radio input "true"
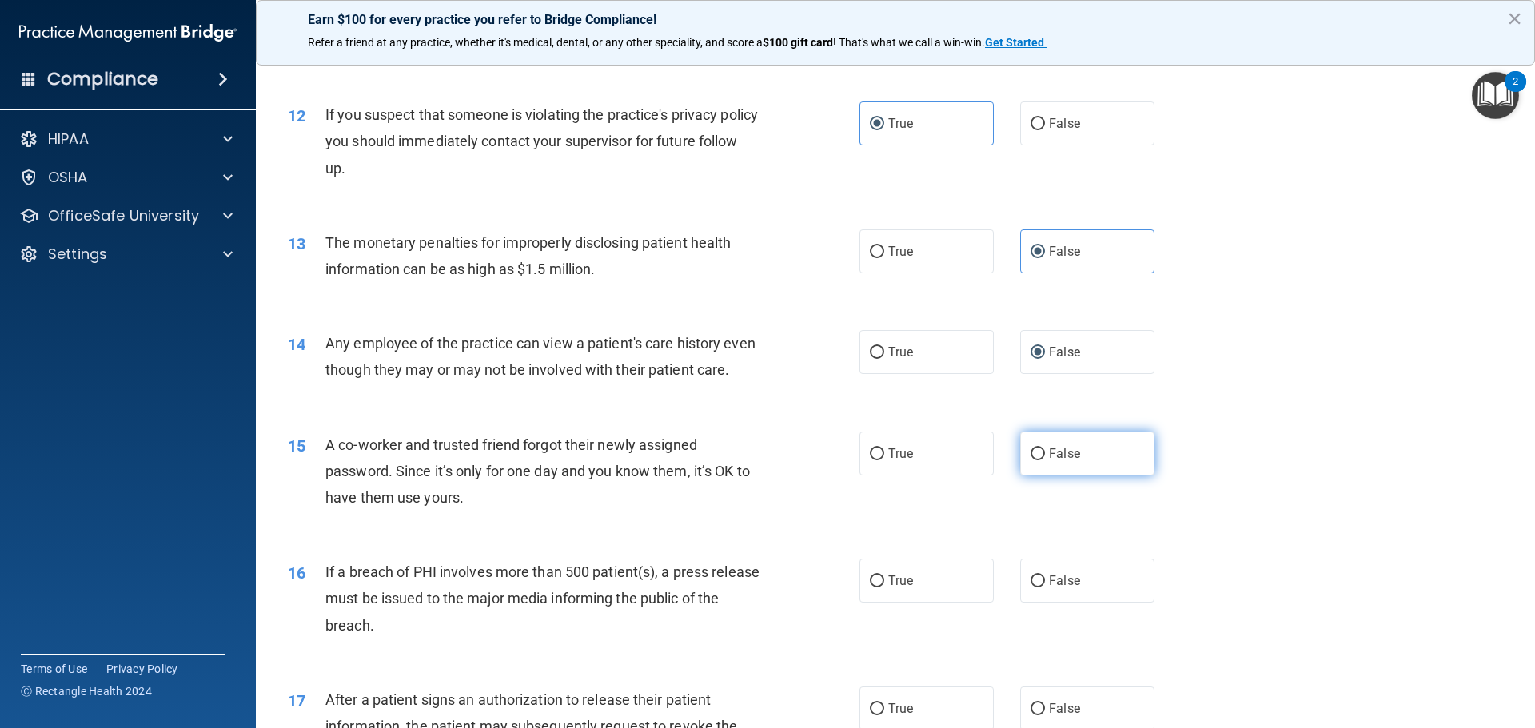
click at [1030, 452] on input "False" at bounding box center [1037, 454] width 14 height 12
radio input "true"
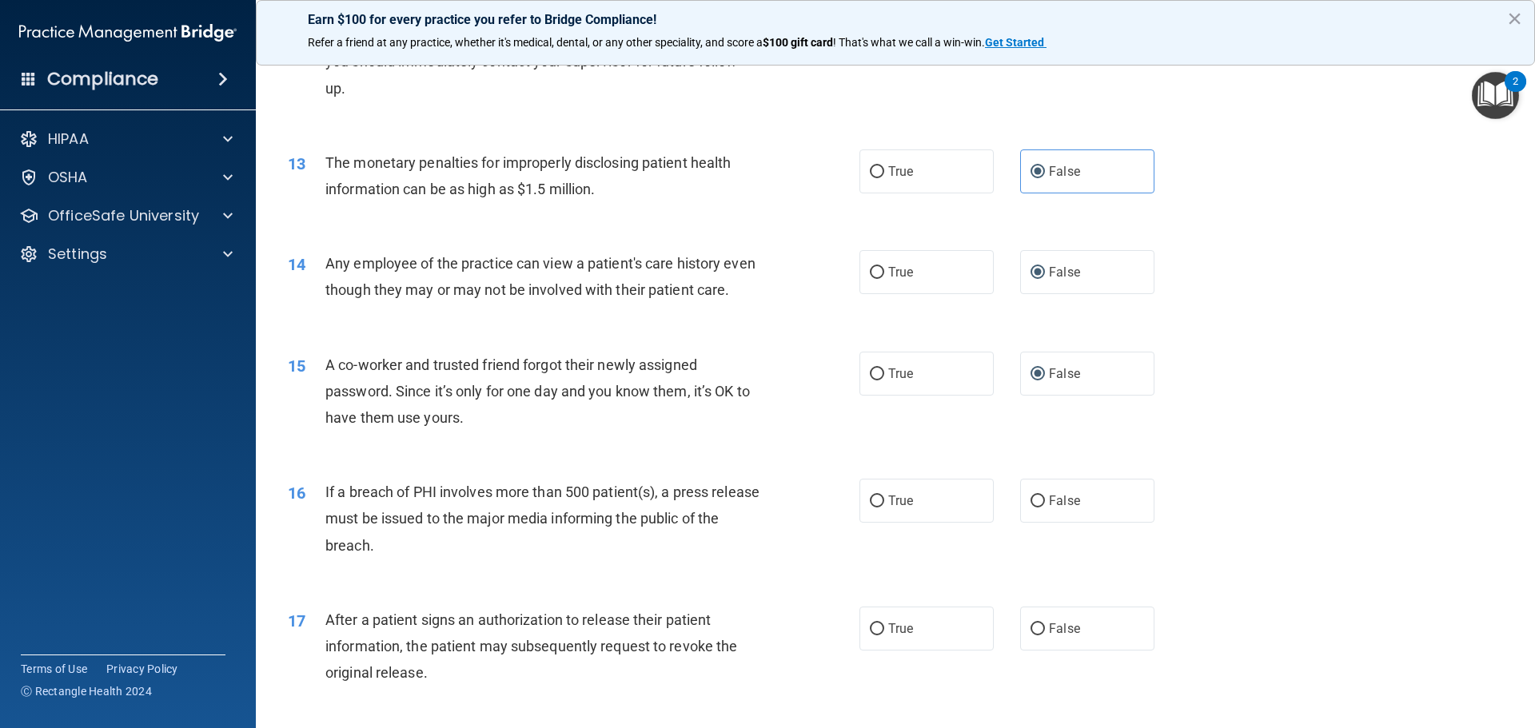
scroll to position [1439, 0]
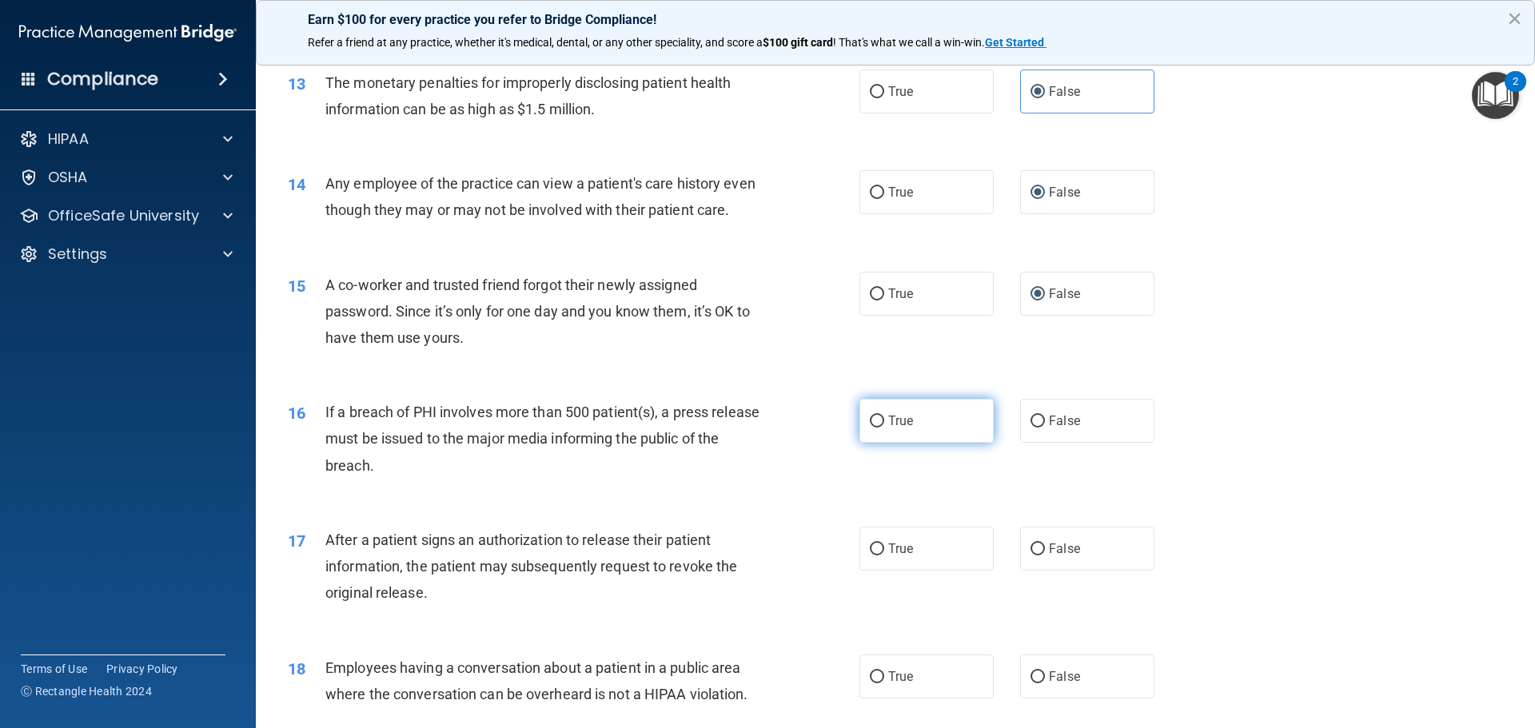
click at [909, 417] on label "True" at bounding box center [926, 421] width 134 height 44
click at [884, 417] on input "True" at bounding box center [877, 422] width 14 height 12
radio input "true"
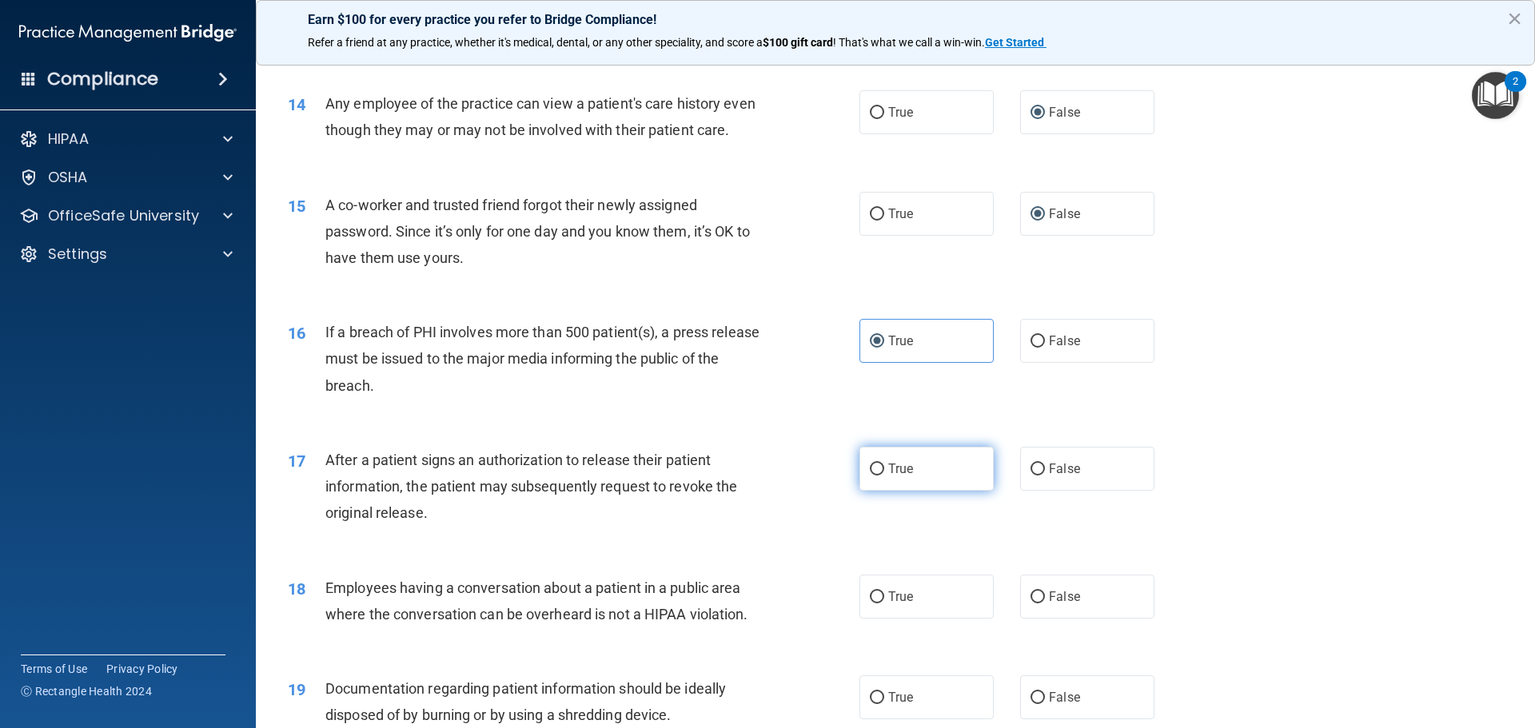
click at [870, 469] on input "True" at bounding box center [877, 470] width 14 height 12
radio input "true"
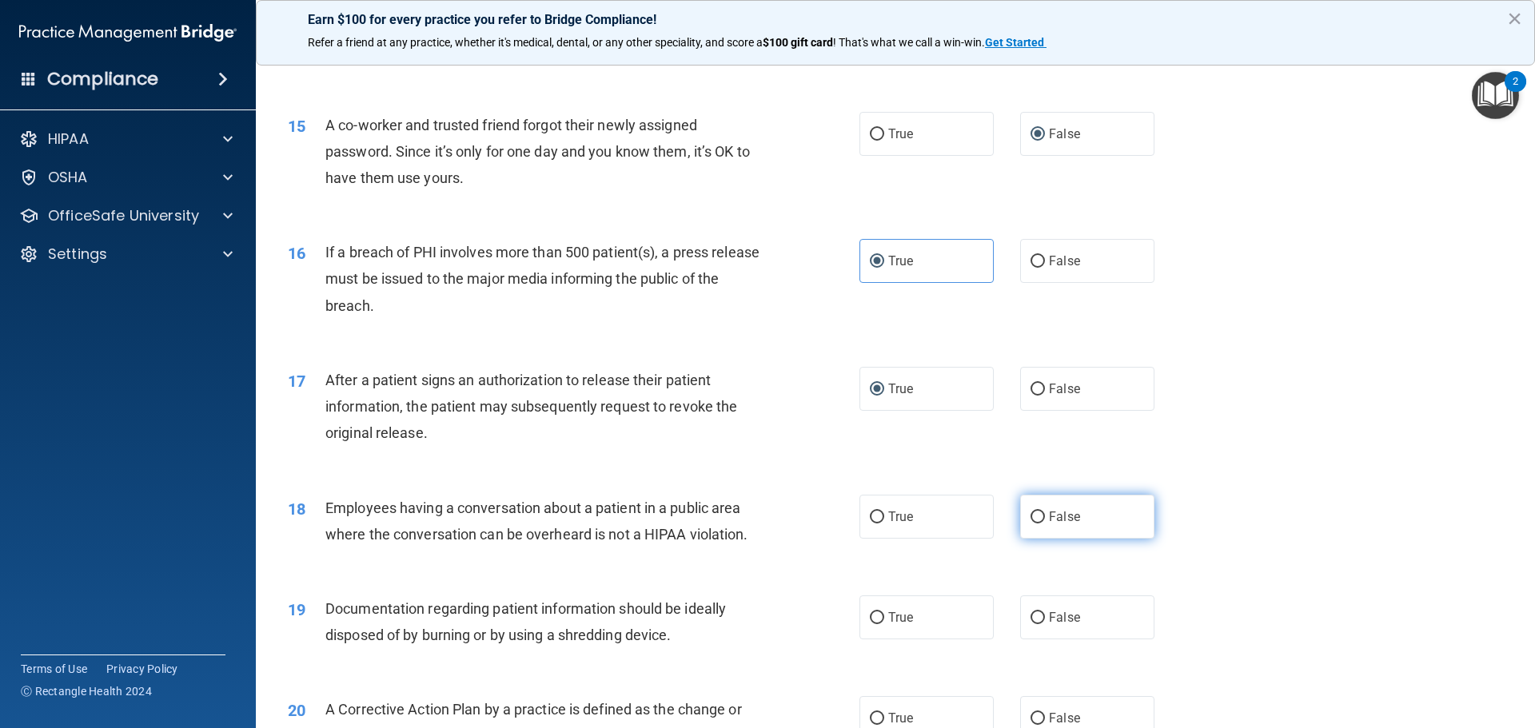
click at [1103, 513] on label "False" at bounding box center [1087, 517] width 134 height 44
click at [1045, 513] on input "False" at bounding box center [1037, 518] width 14 height 12
radio input "true"
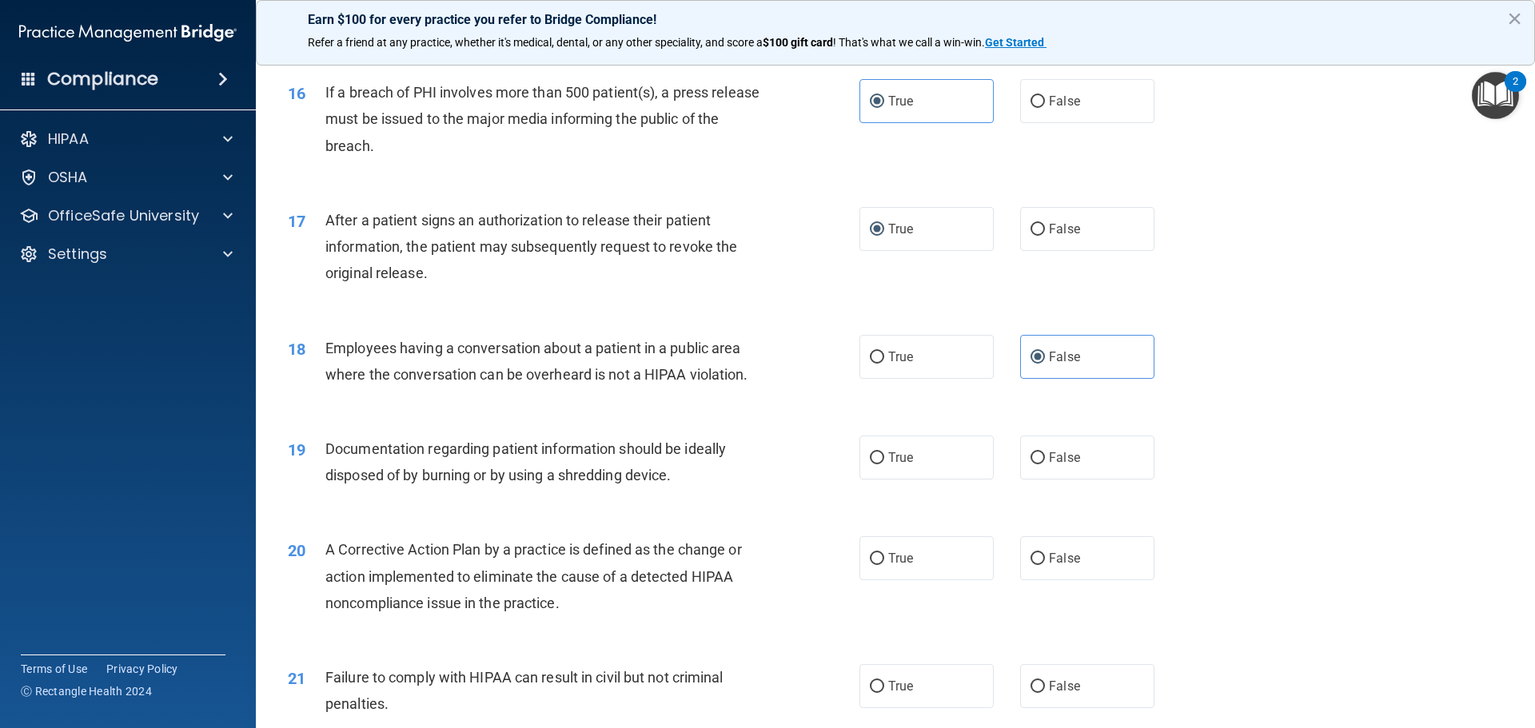
drag, startPoint x: 815, startPoint y: 460, endPoint x: 852, endPoint y: 461, distance: 36.8
click at [817, 460] on div "19 Documentation regarding patient information should be ideally disposed of by…" at bounding box center [574, 466] width 620 height 61
click at [888, 464] on span "True" at bounding box center [900, 457] width 25 height 15
click at [883, 464] on input "True" at bounding box center [877, 458] width 14 height 12
radio input "true"
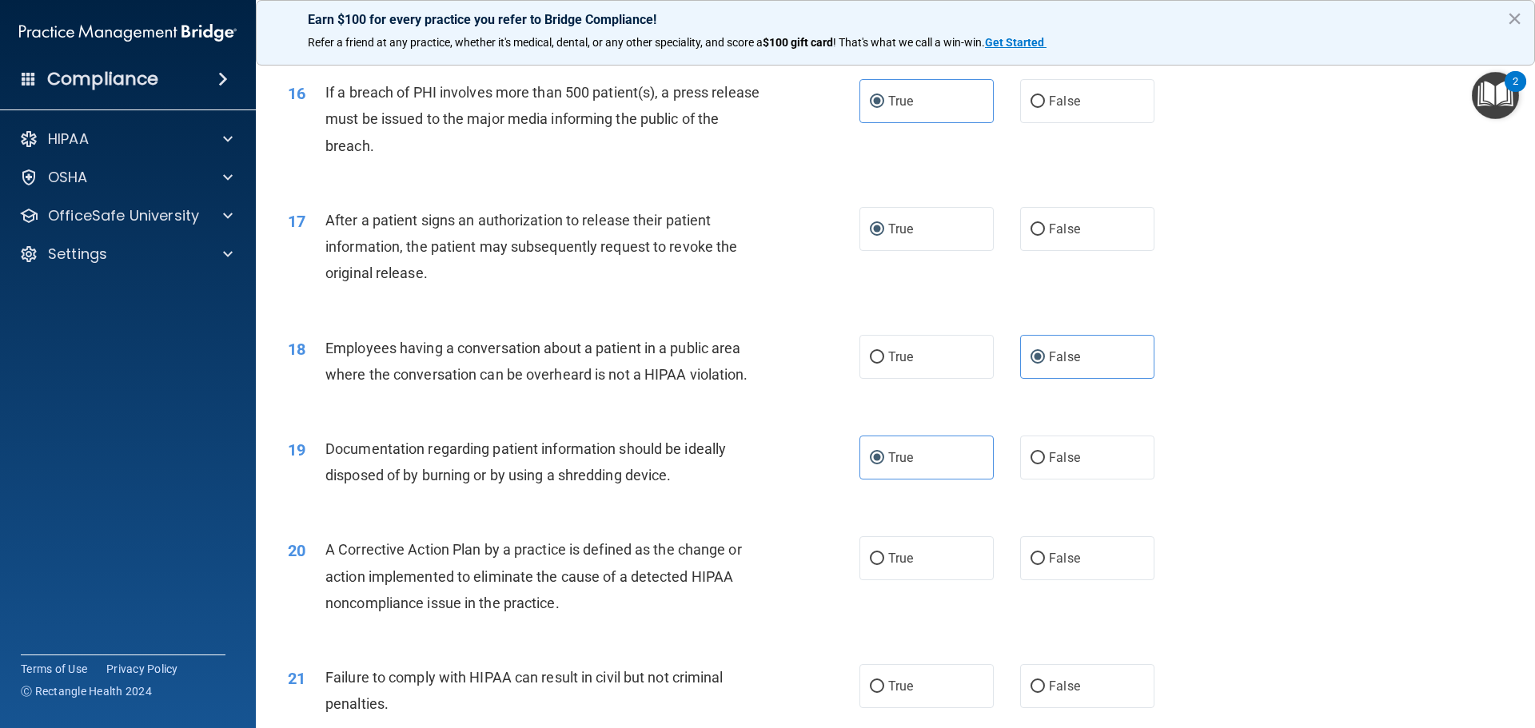
scroll to position [1839, 0]
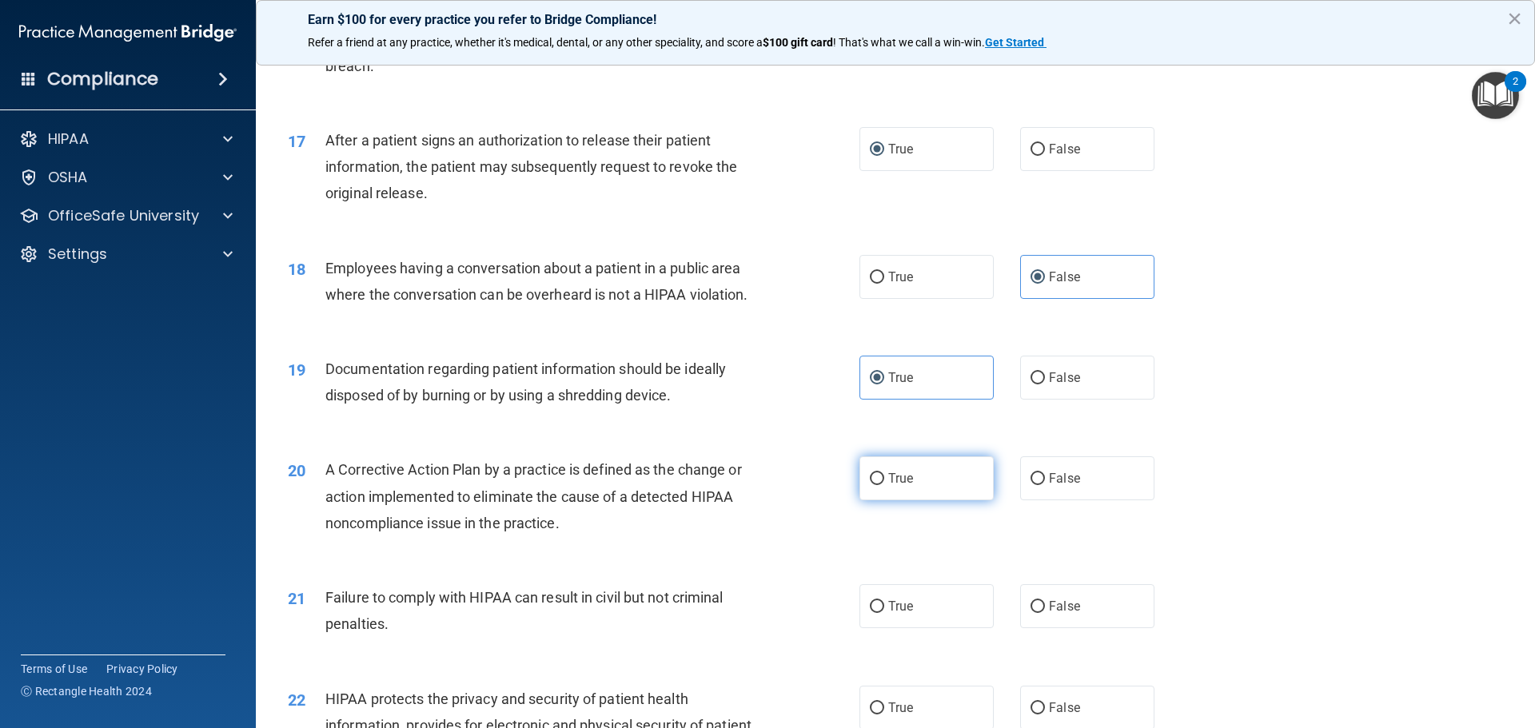
click at [919, 490] on label "True" at bounding box center [926, 478] width 134 height 44
click at [884, 485] on input "True" at bounding box center [877, 479] width 14 height 12
radio input "true"
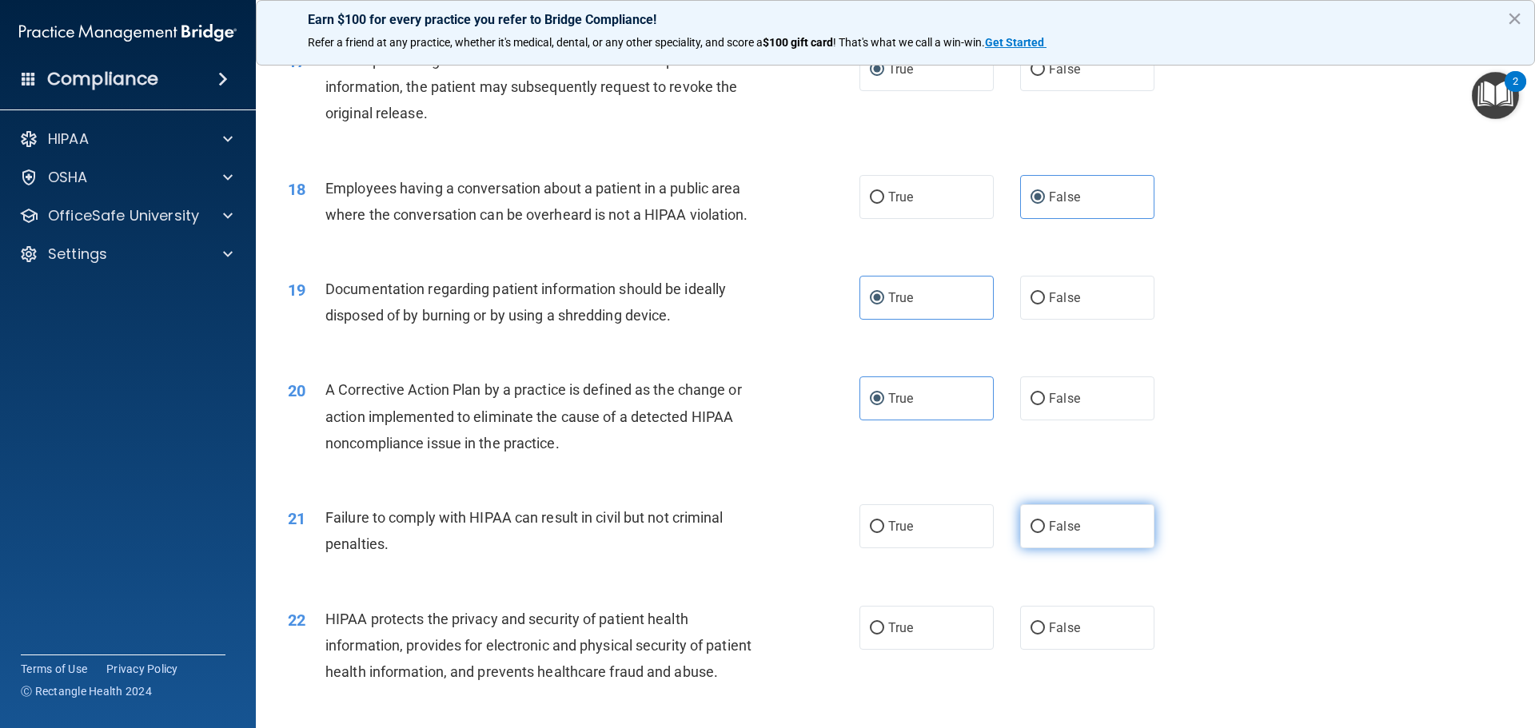
click at [1033, 521] on input "False" at bounding box center [1037, 527] width 14 height 12
radio input "true"
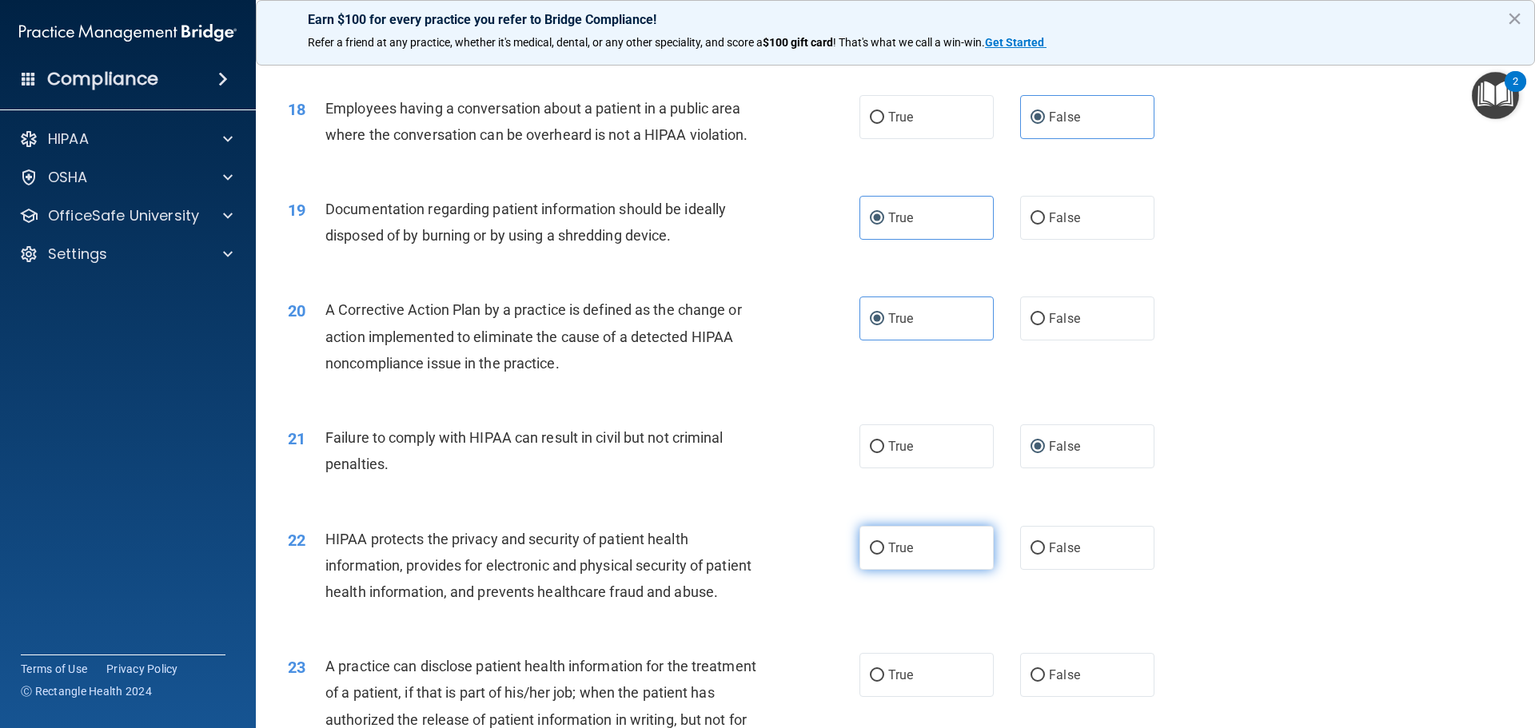
click at [882, 550] on label "True" at bounding box center [926, 548] width 134 height 44
click at [882, 550] on input "True" at bounding box center [877, 549] width 14 height 12
radio input "true"
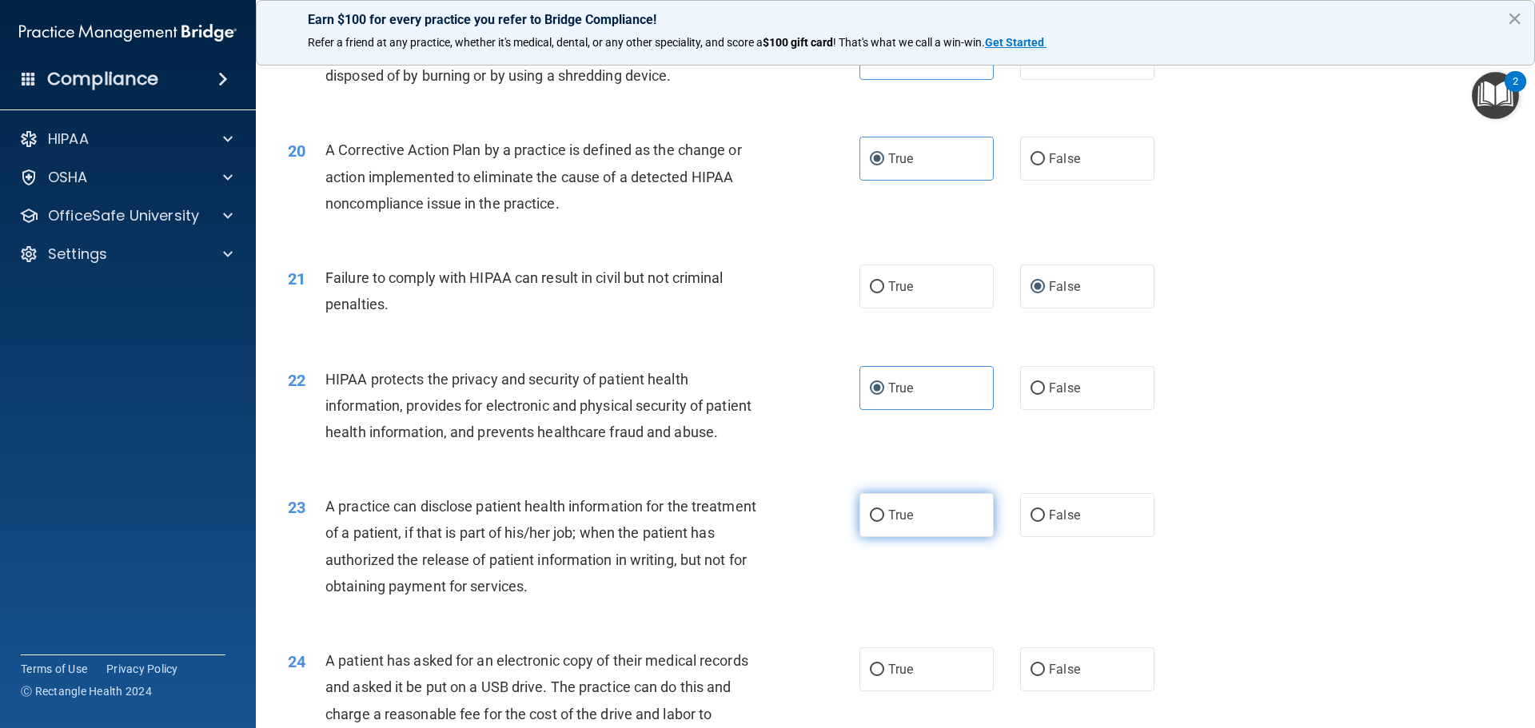
click at [895, 510] on span "True" at bounding box center [900, 515] width 25 height 15
click at [884, 510] on input "True" at bounding box center [877, 516] width 14 height 12
radio input "true"
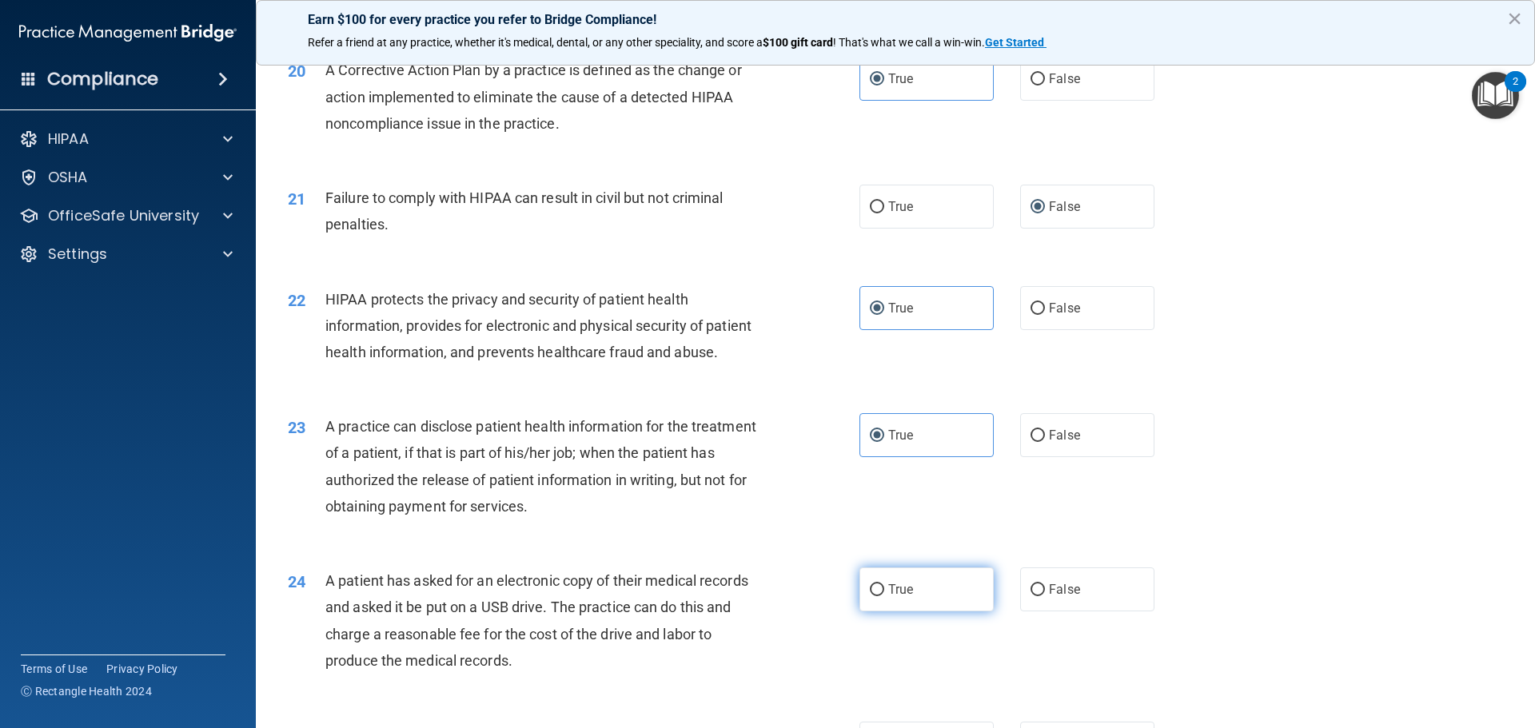
click at [883, 599] on label "True" at bounding box center [926, 590] width 134 height 44
click at [883, 596] on input "True" at bounding box center [877, 590] width 14 height 12
radio input "true"
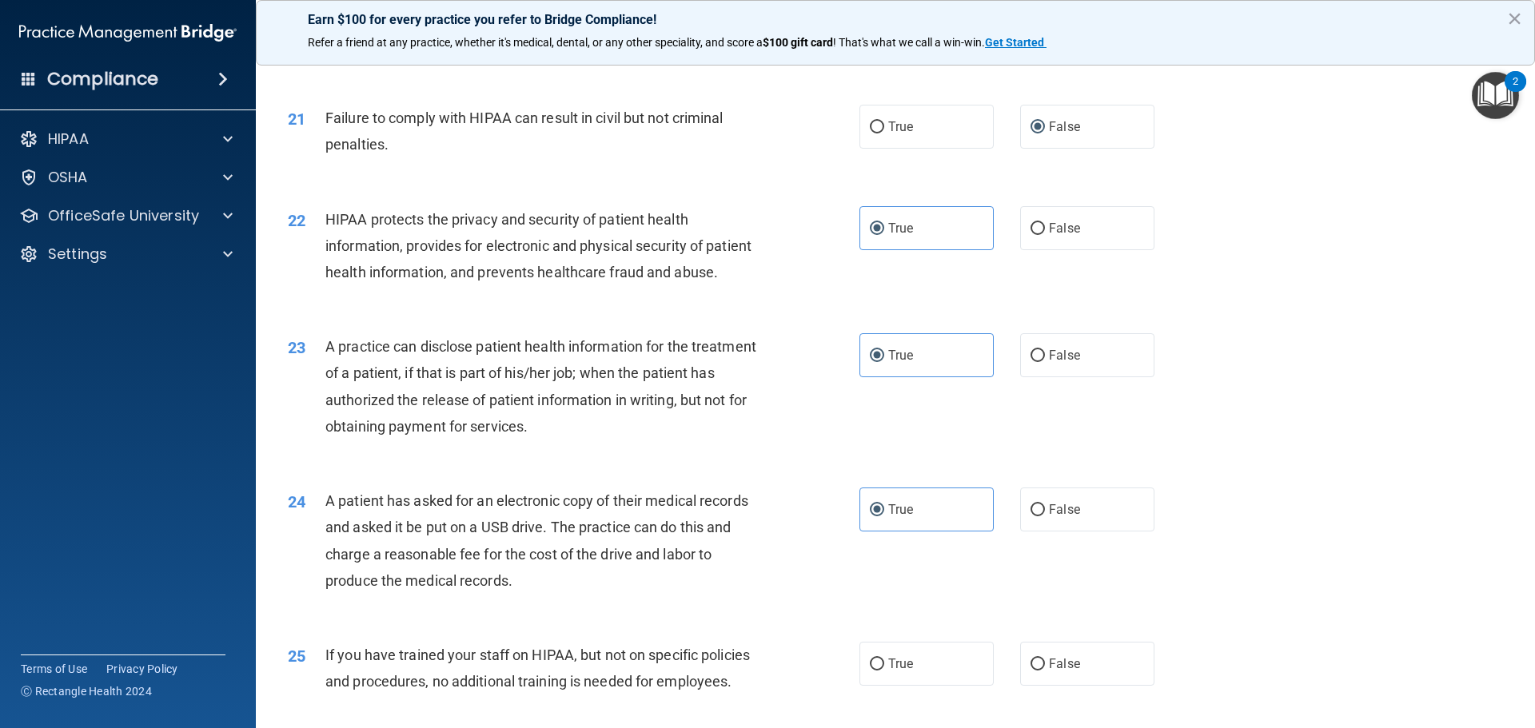
scroll to position [2398, 0]
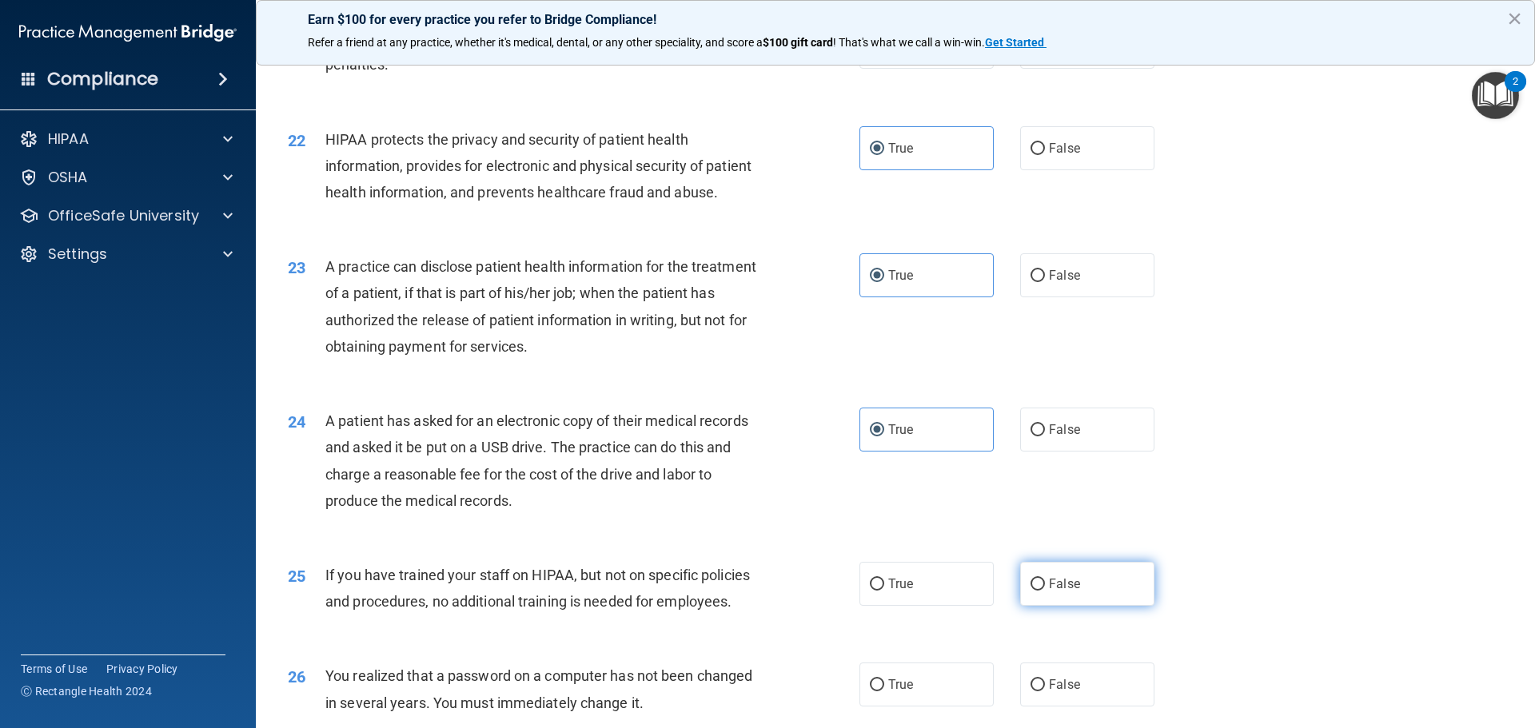
click at [1034, 580] on input "False" at bounding box center [1037, 585] width 14 height 12
radio input "true"
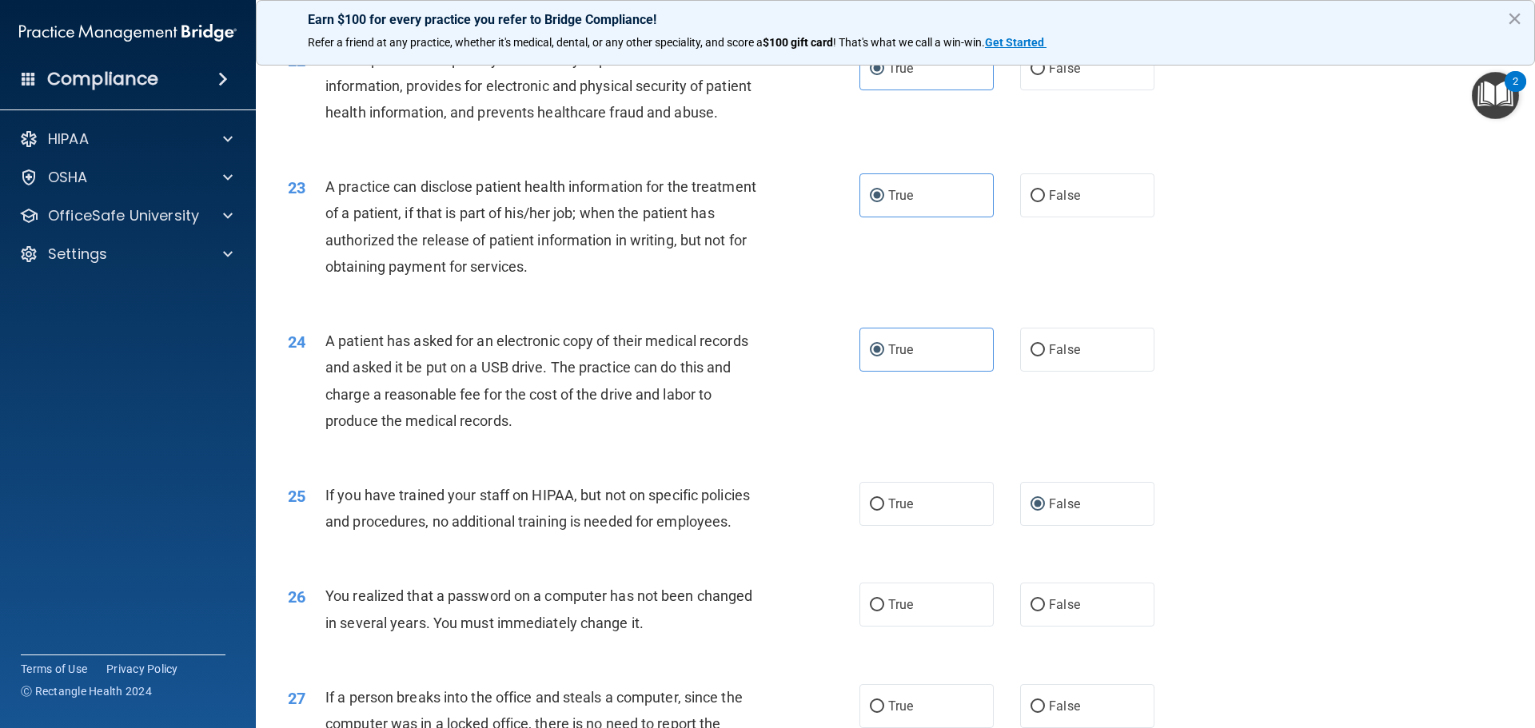
scroll to position [2558, 0]
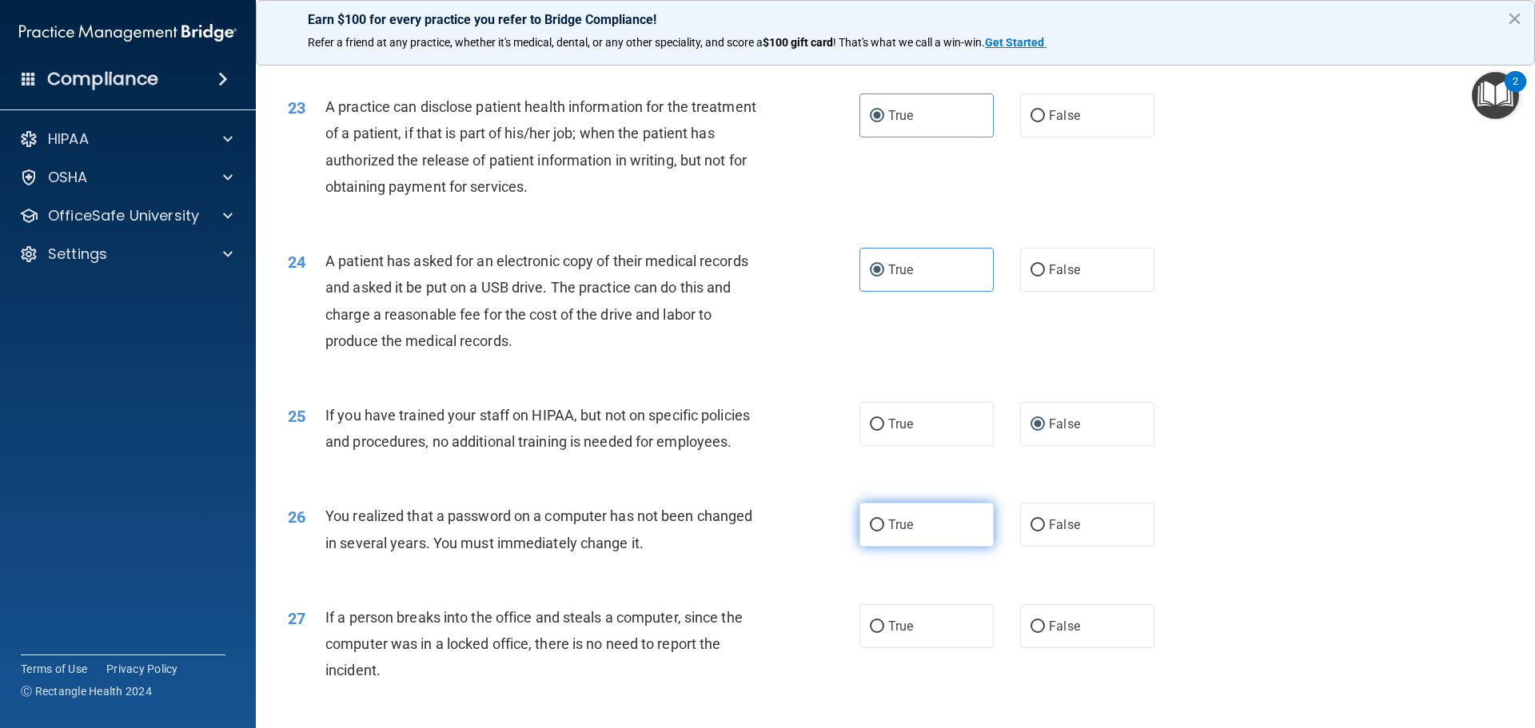
click at [870, 522] on input "True" at bounding box center [877, 526] width 14 height 12
radio input "true"
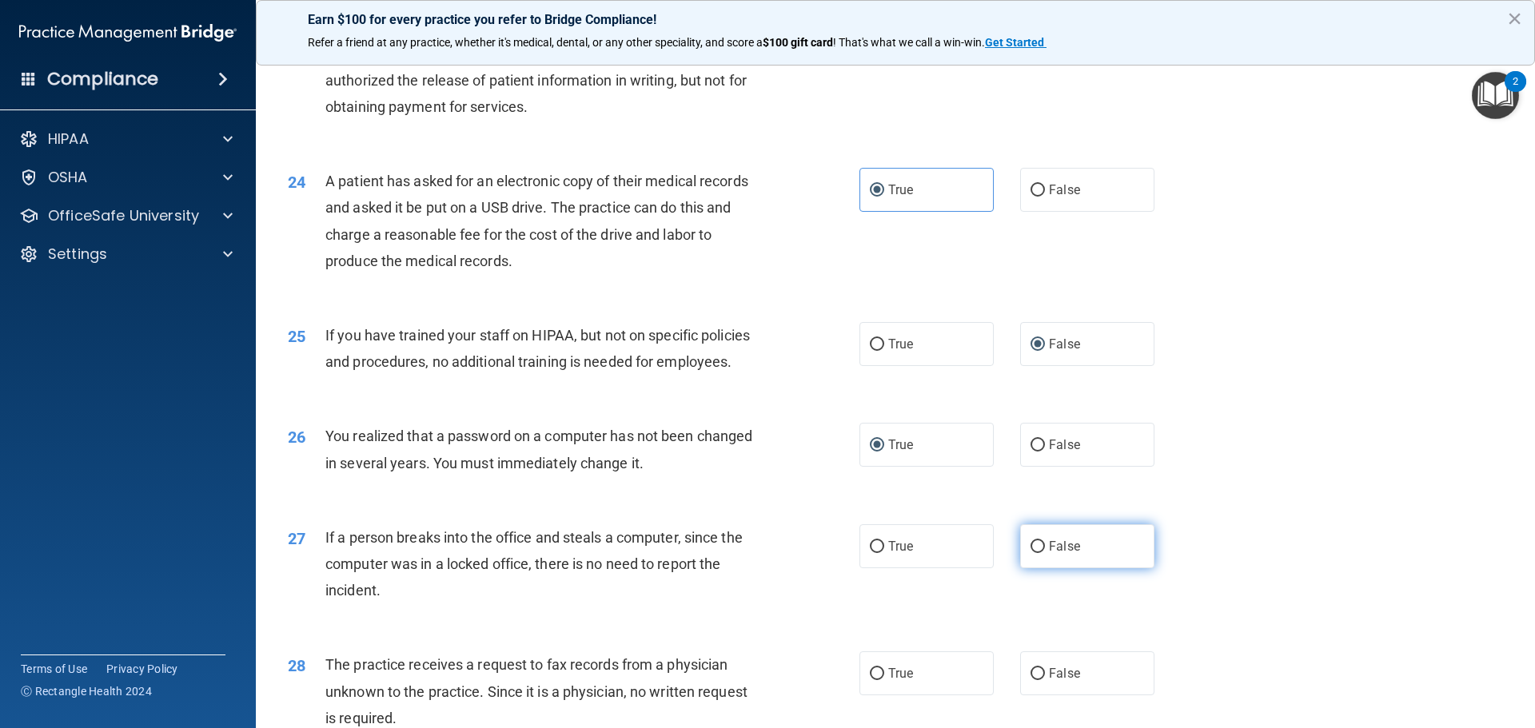
click at [1060, 560] on label "False" at bounding box center [1087, 546] width 134 height 44
click at [1045, 553] on input "False" at bounding box center [1037, 547] width 14 height 12
radio input "true"
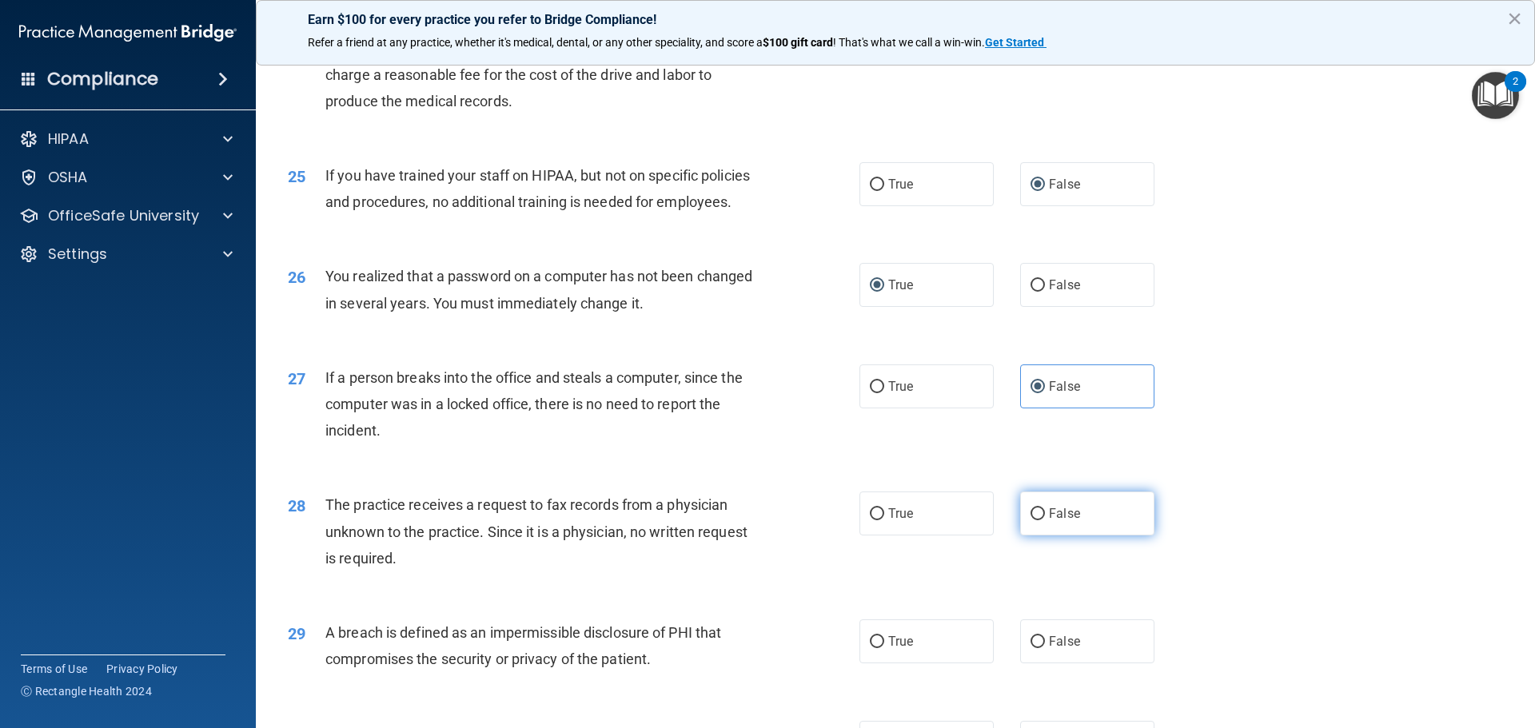
click at [1042, 499] on label "False" at bounding box center [1087, 514] width 134 height 44
click at [1042, 508] on input "False" at bounding box center [1037, 514] width 14 height 12
radio input "true"
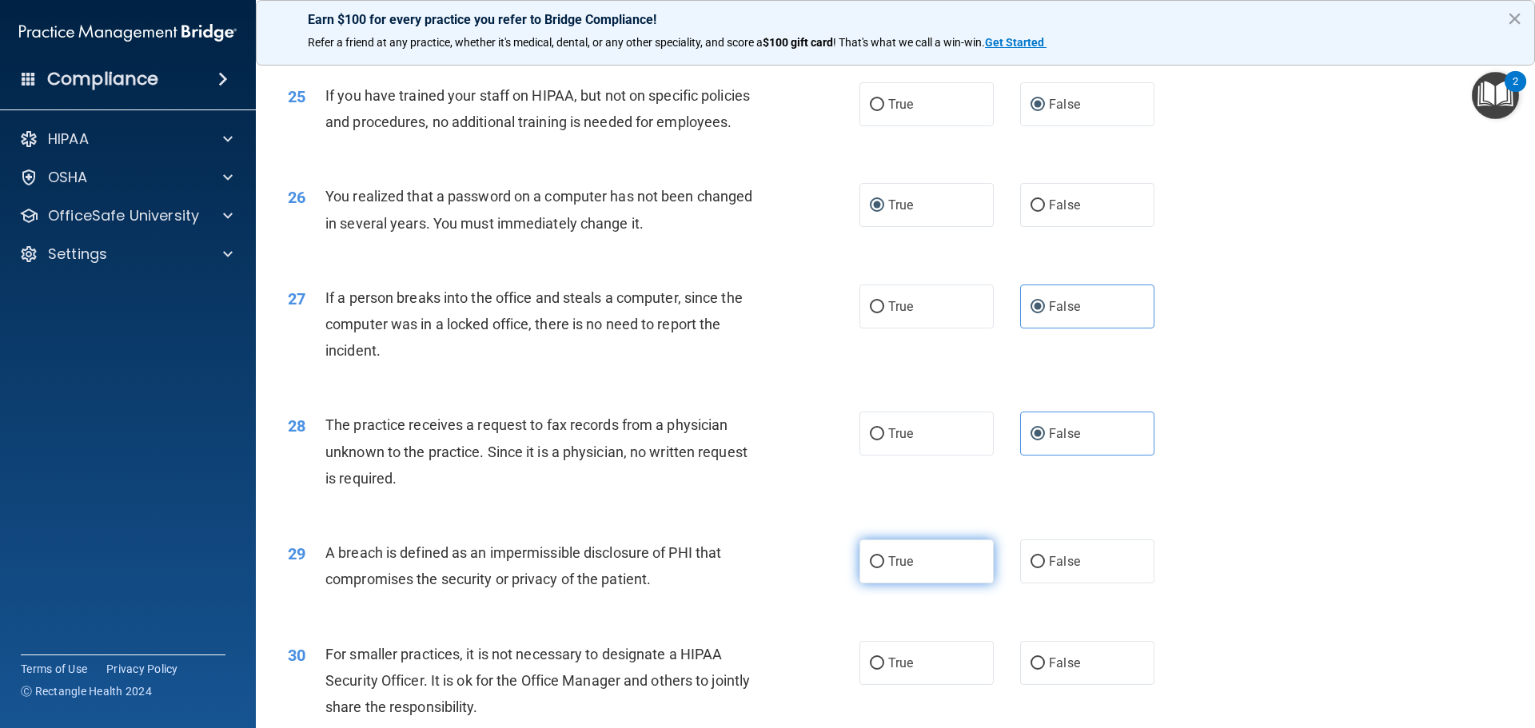
click at [889, 560] on span "True" at bounding box center [900, 561] width 25 height 15
click at [884, 560] on input "True" at bounding box center [877, 562] width 14 height 12
radio input "true"
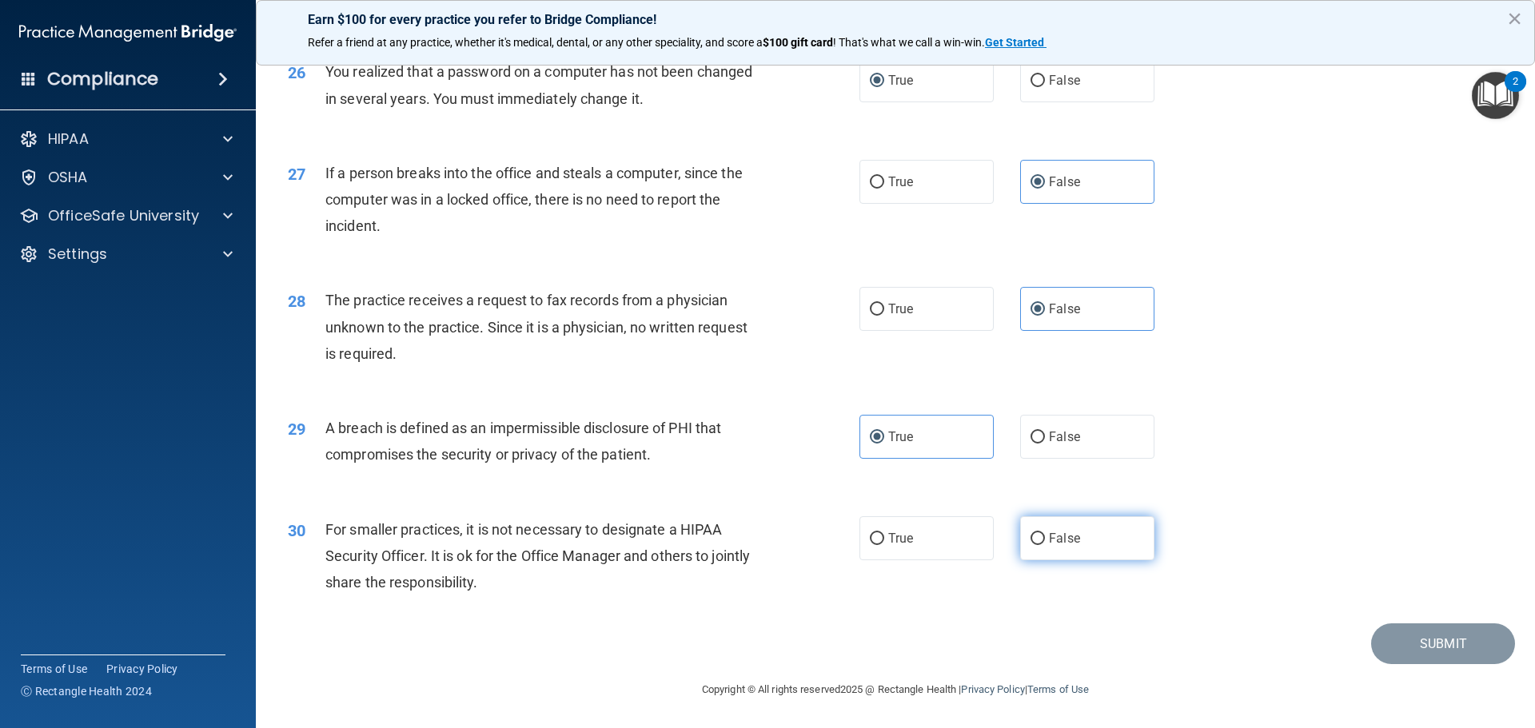
click at [1032, 541] on input "False" at bounding box center [1037, 539] width 14 height 12
radio input "true"
click at [1415, 638] on button "Submit" at bounding box center [1443, 644] width 144 height 41
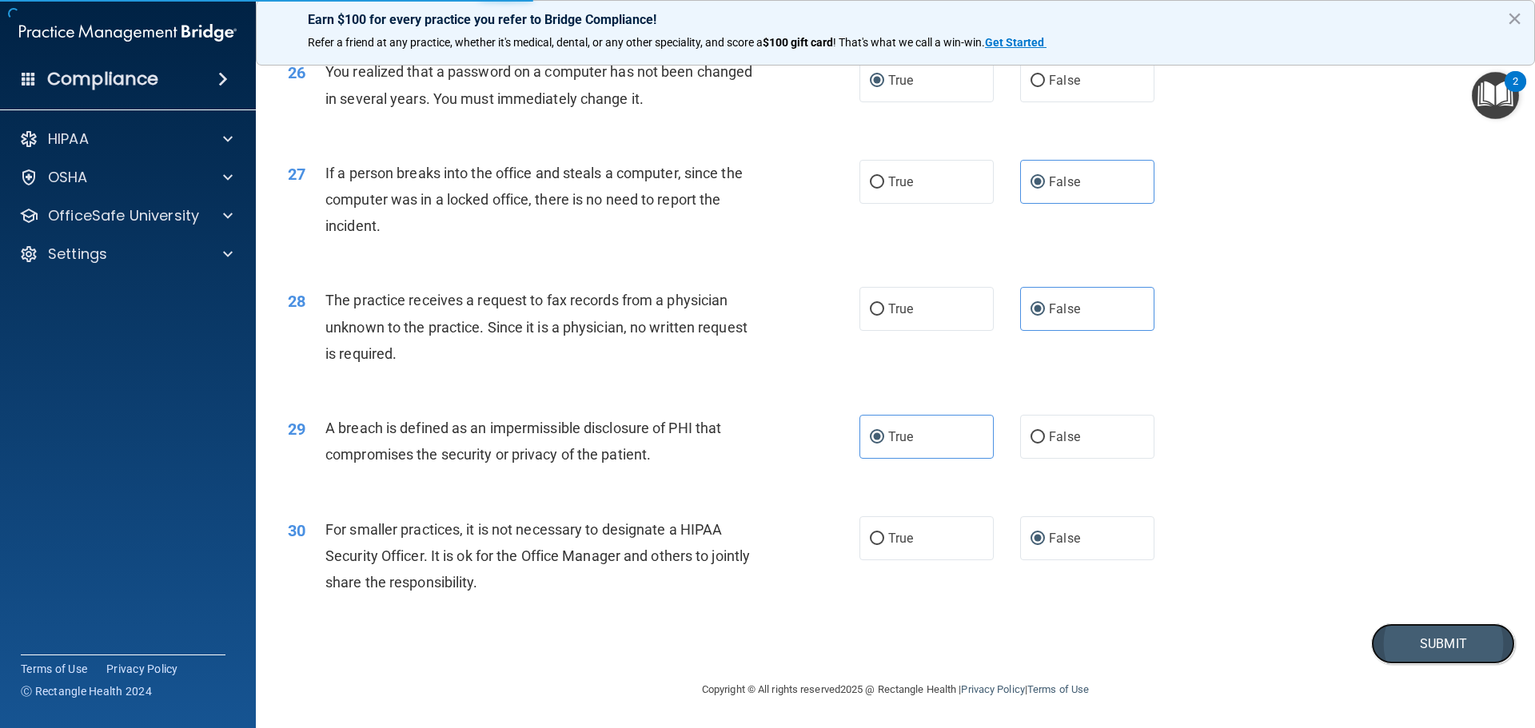
click at [1402, 644] on button "Submit" at bounding box center [1443, 644] width 144 height 41
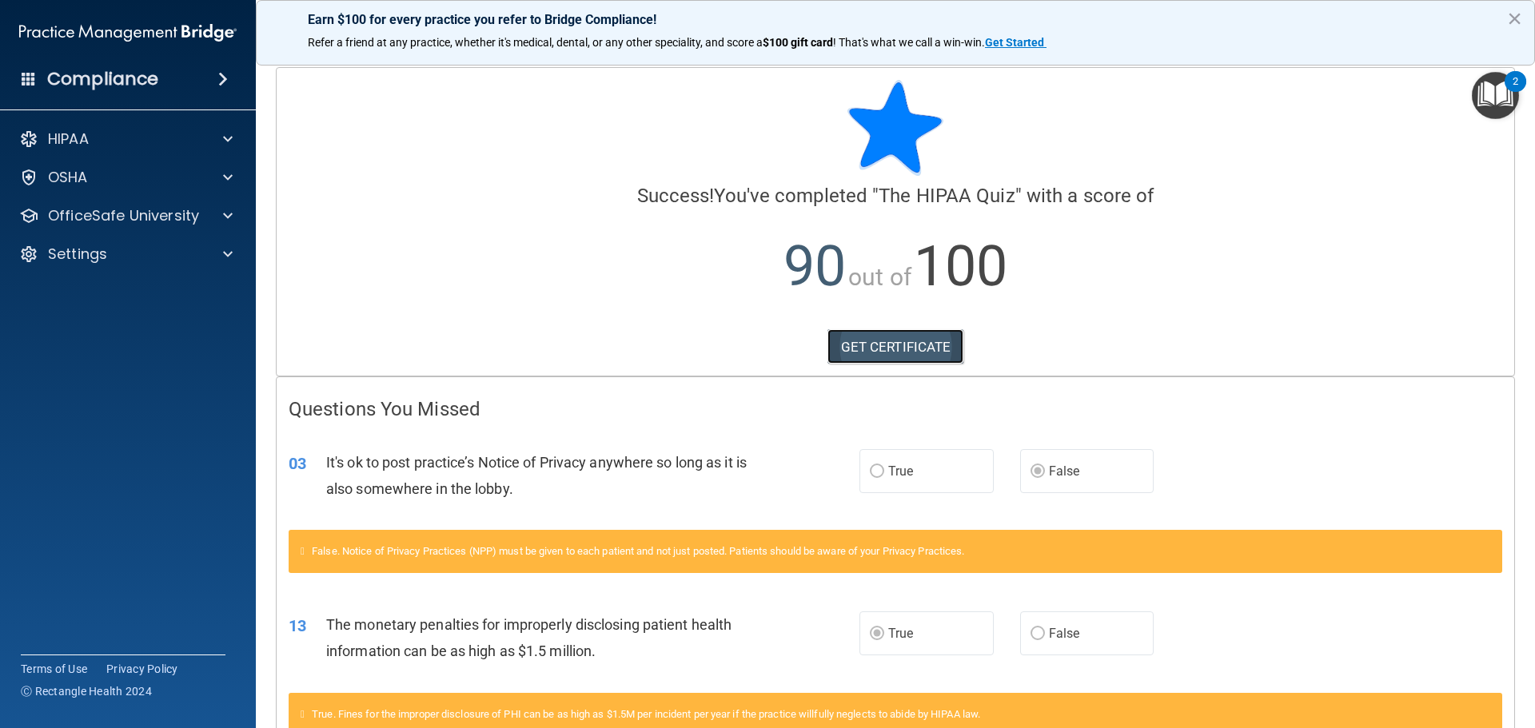
click at [875, 346] on link "GET CERTIFICATE" at bounding box center [895, 346] width 137 height 35
click at [197, 210] on p "OfficeSafe University" at bounding box center [123, 215] width 151 height 19
click at [146, 262] on link "HIPAA Training" at bounding box center [110, 254] width 252 height 32
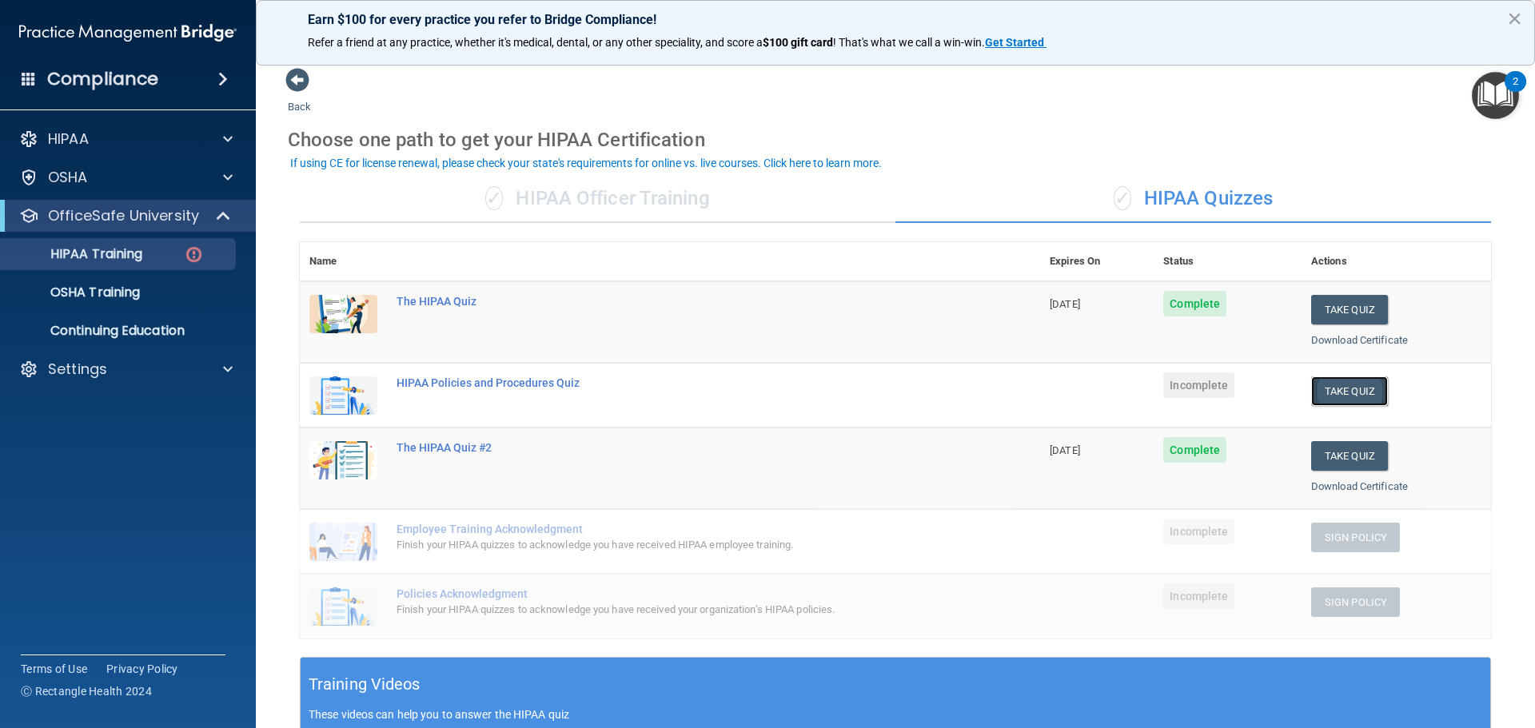
click at [1352, 386] on button "Take Quiz" at bounding box center [1349, 392] width 77 height 30
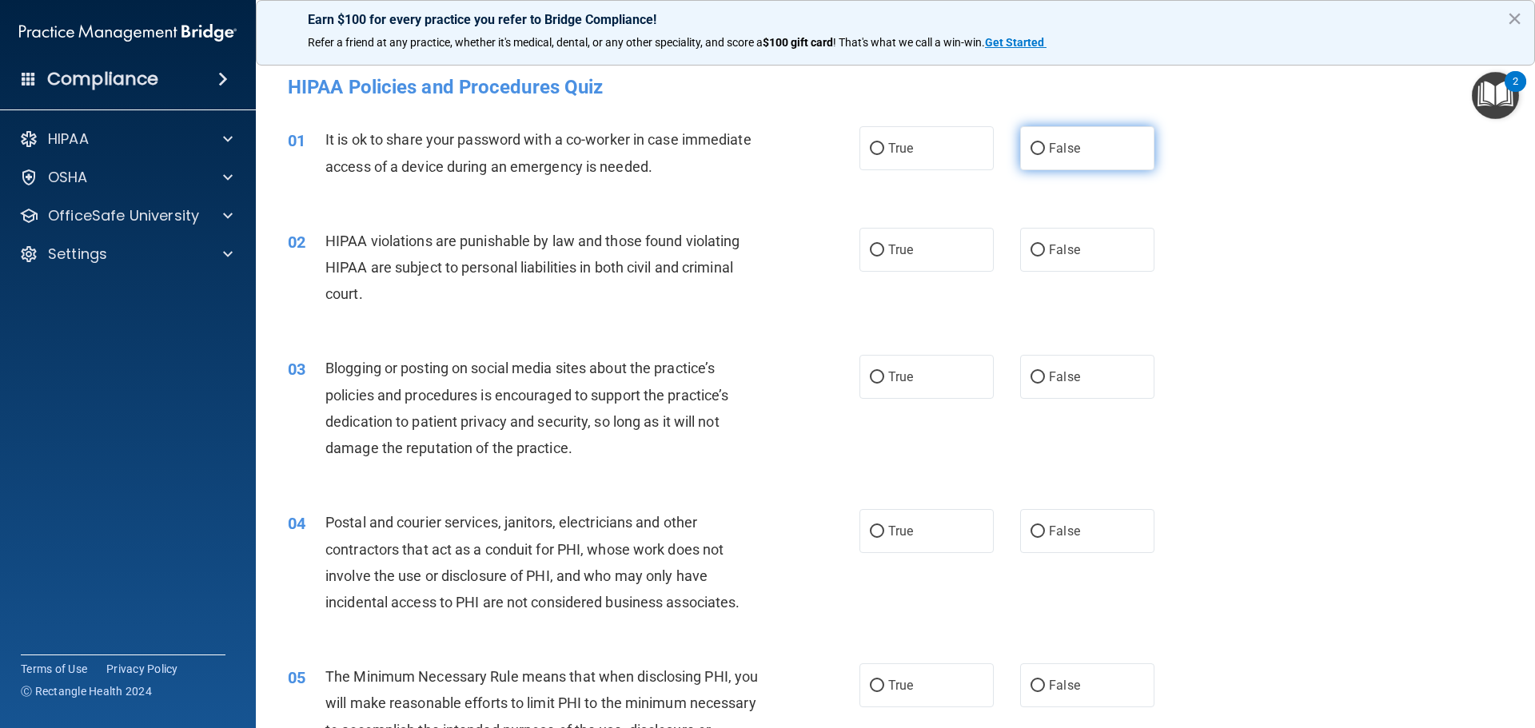
click at [1038, 146] on label "False" at bounding box center [1087, 148] width 134 height 44
click at [1038, 146] on input "False" at bounding box center [1037, 149] width 14 height 12
radio input "true"
click at [888, 249] on span "True" at bounding box center [900, 249] width 25 height 15
click at [884, 249] on input "True" at bounding box center [877, 251] width 14 height 12
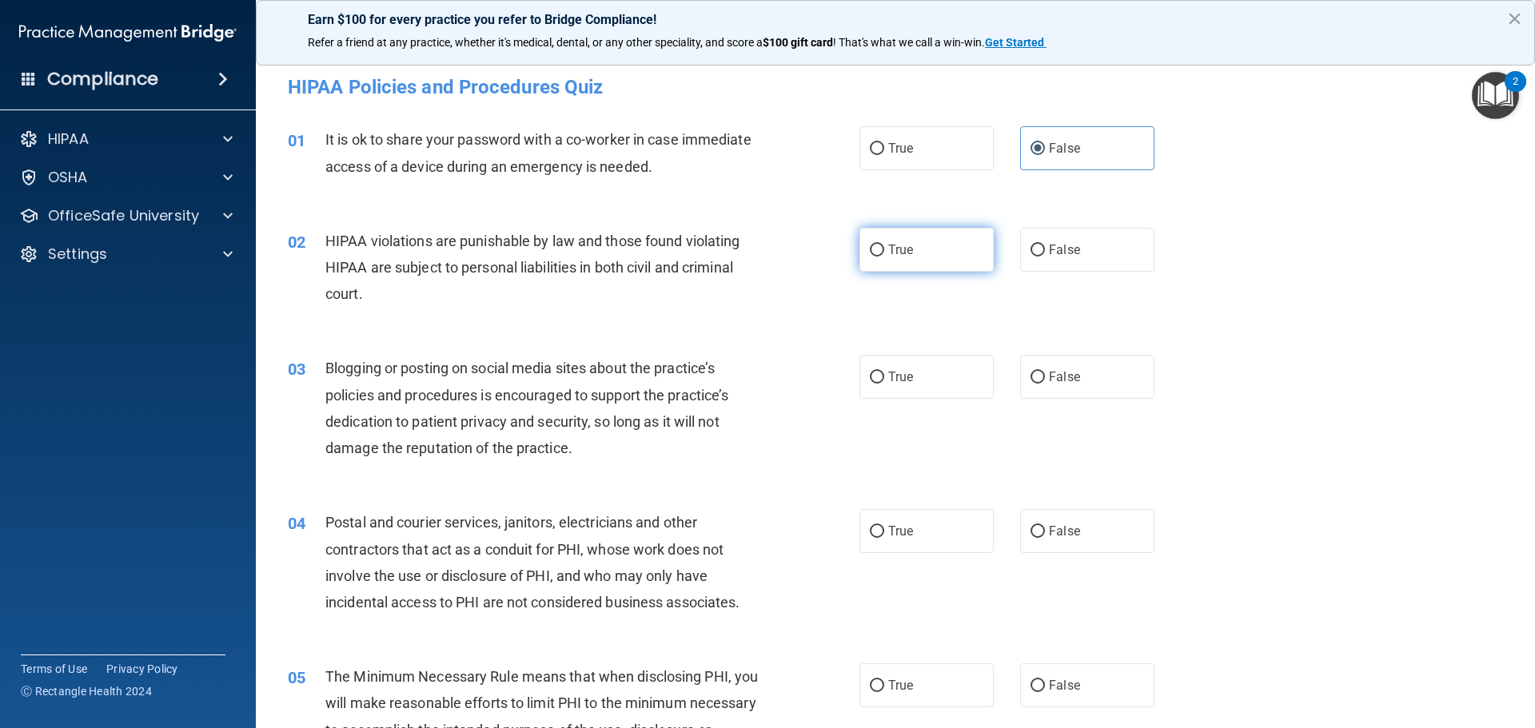
radio input "true"
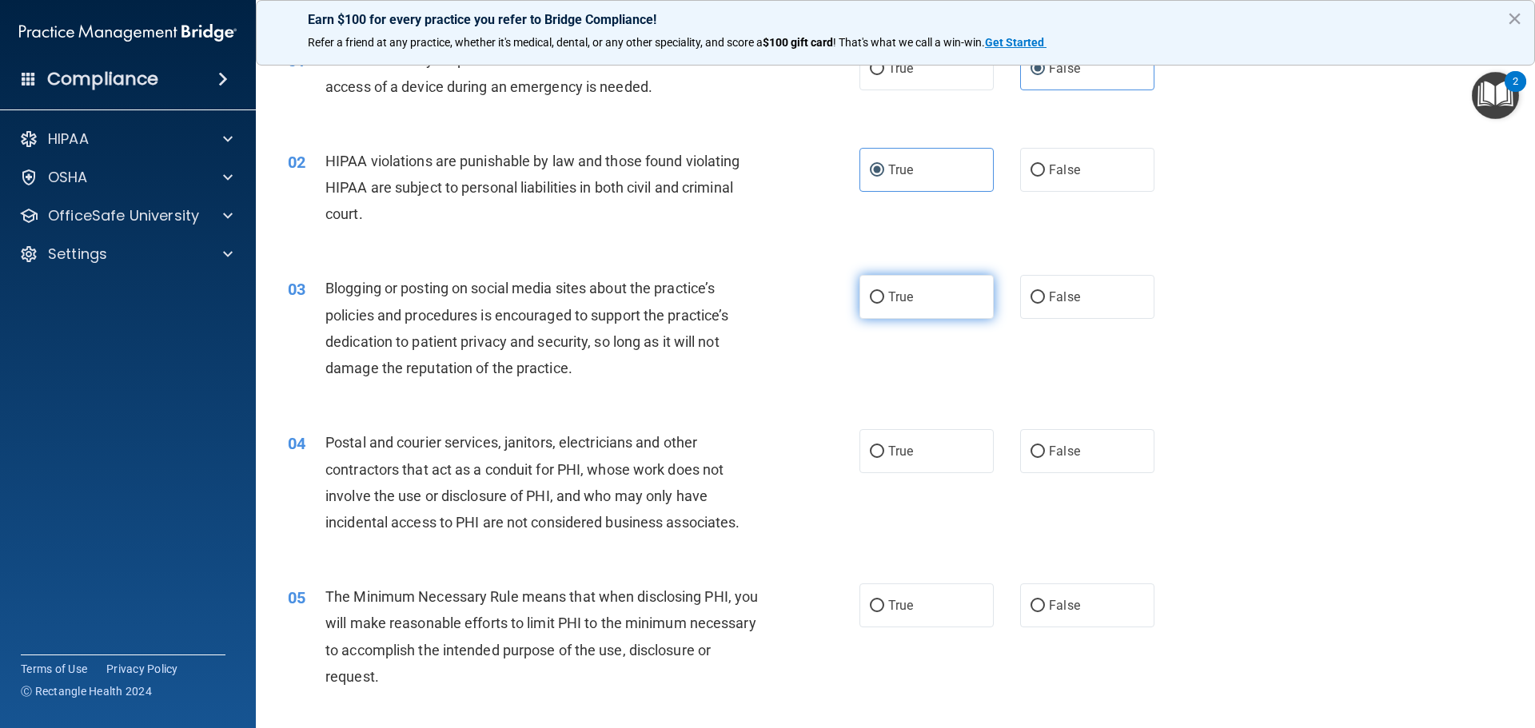
click at [906, 302] on span "True" at bounding box center [900, 296] width 25 height 15
click at [884, 302] on input "True" at bounding box center [877, 298] width 14 height 12
radio input "true"
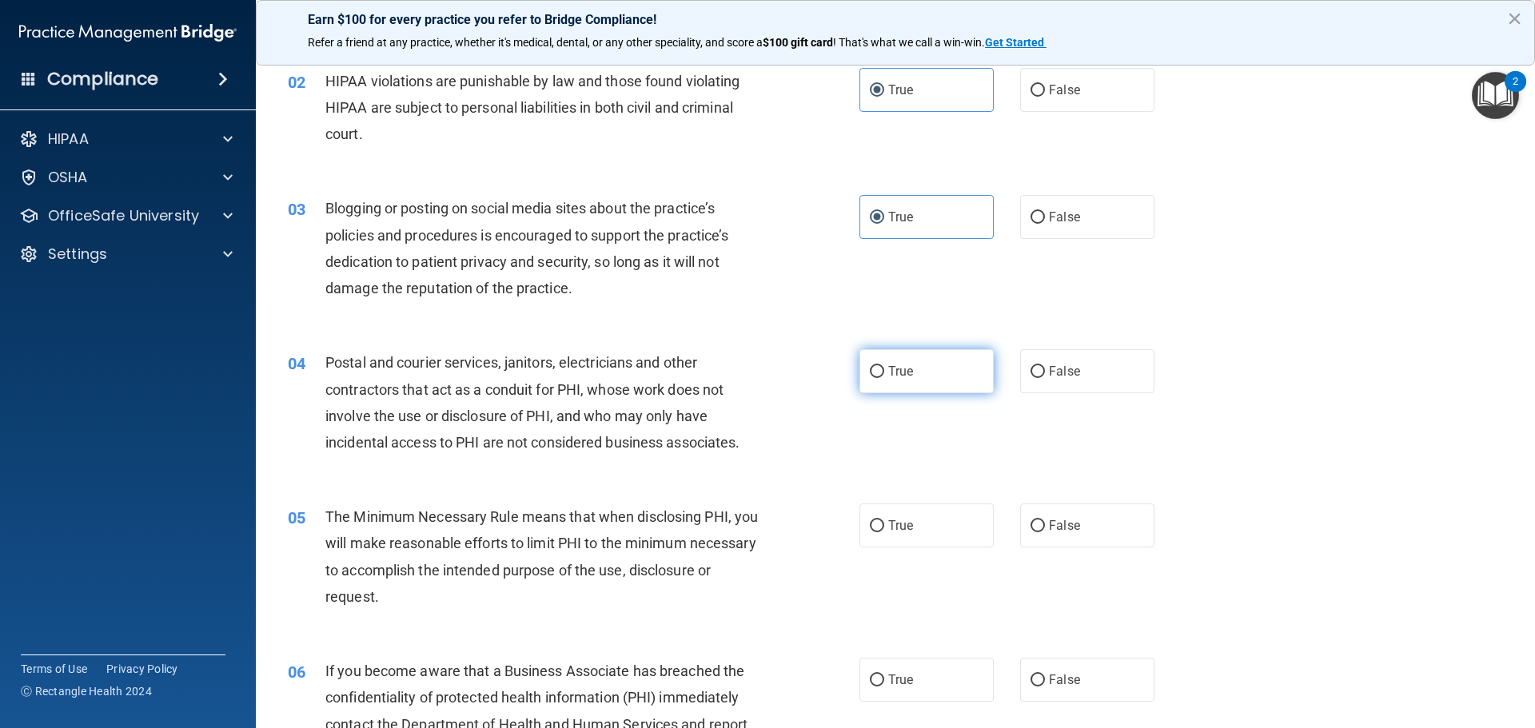
click at [892, 373] on span "True" at bounding box center [900, 371] width 25 height 15
click at [871, 377] on input "True" at bounding box center [877, 372] width 14 height 12
radio input "true"
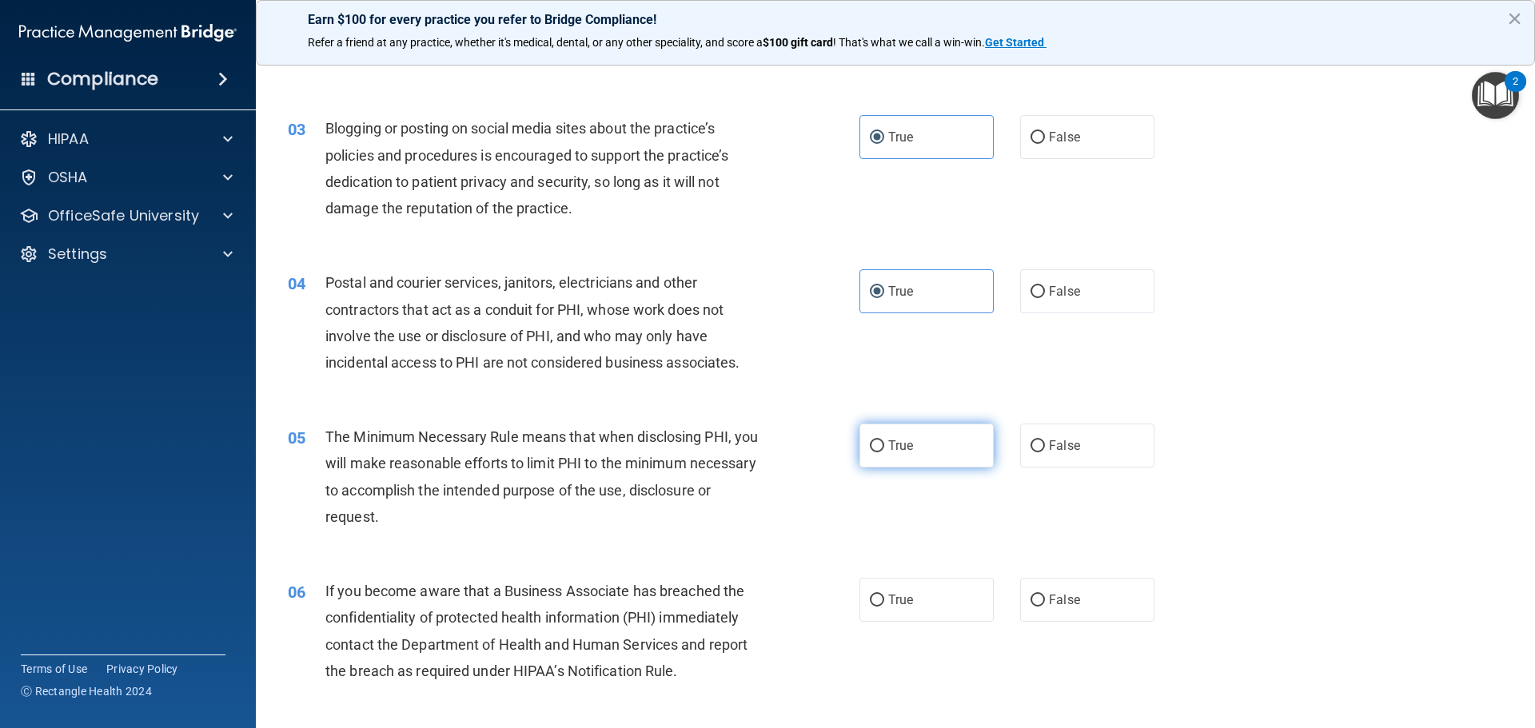
click at [888, 448] on span "True" at bounding box center [900, 445] width 25 height 15
click at [884, 448] on input "True" at bounding box center [877, 446] width 14 height 12
radio input "true"
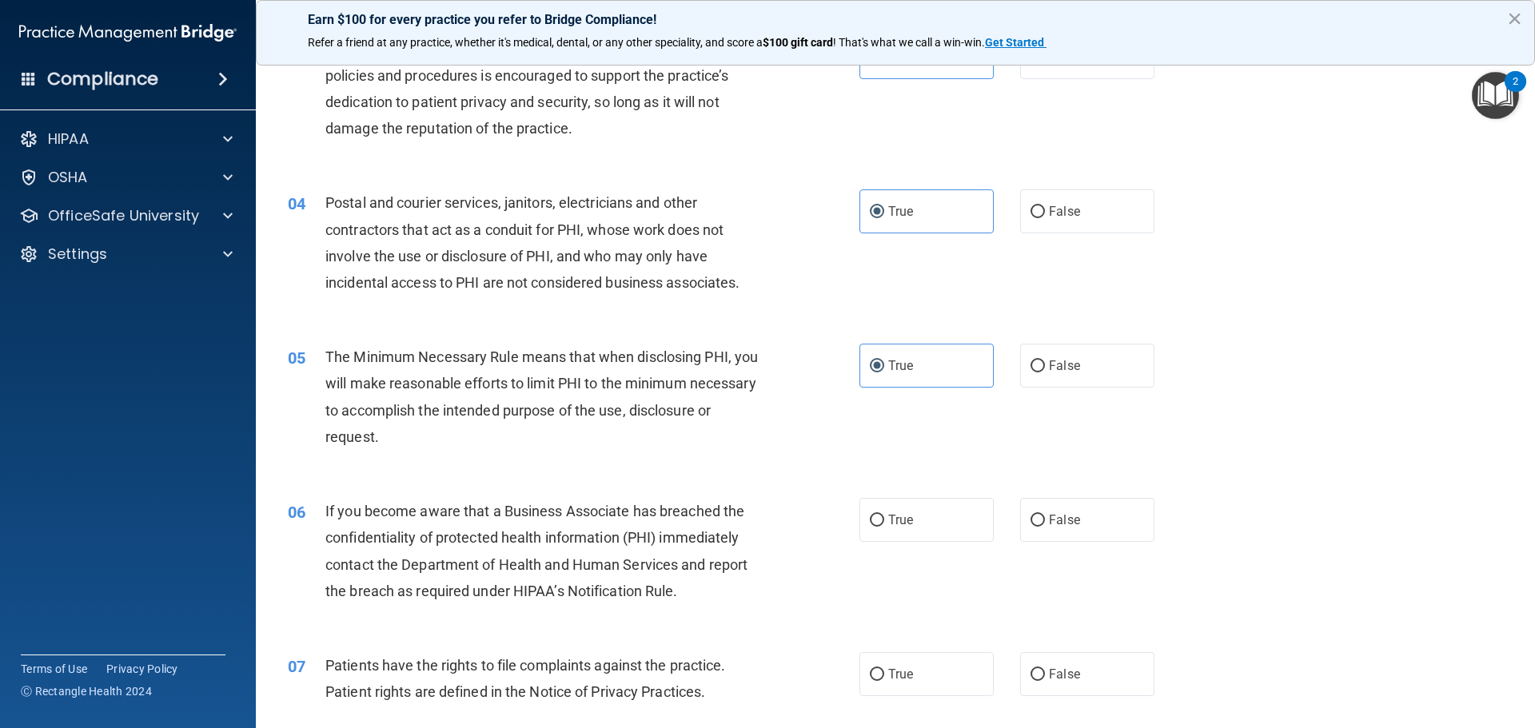
scroll to position [400, 0]
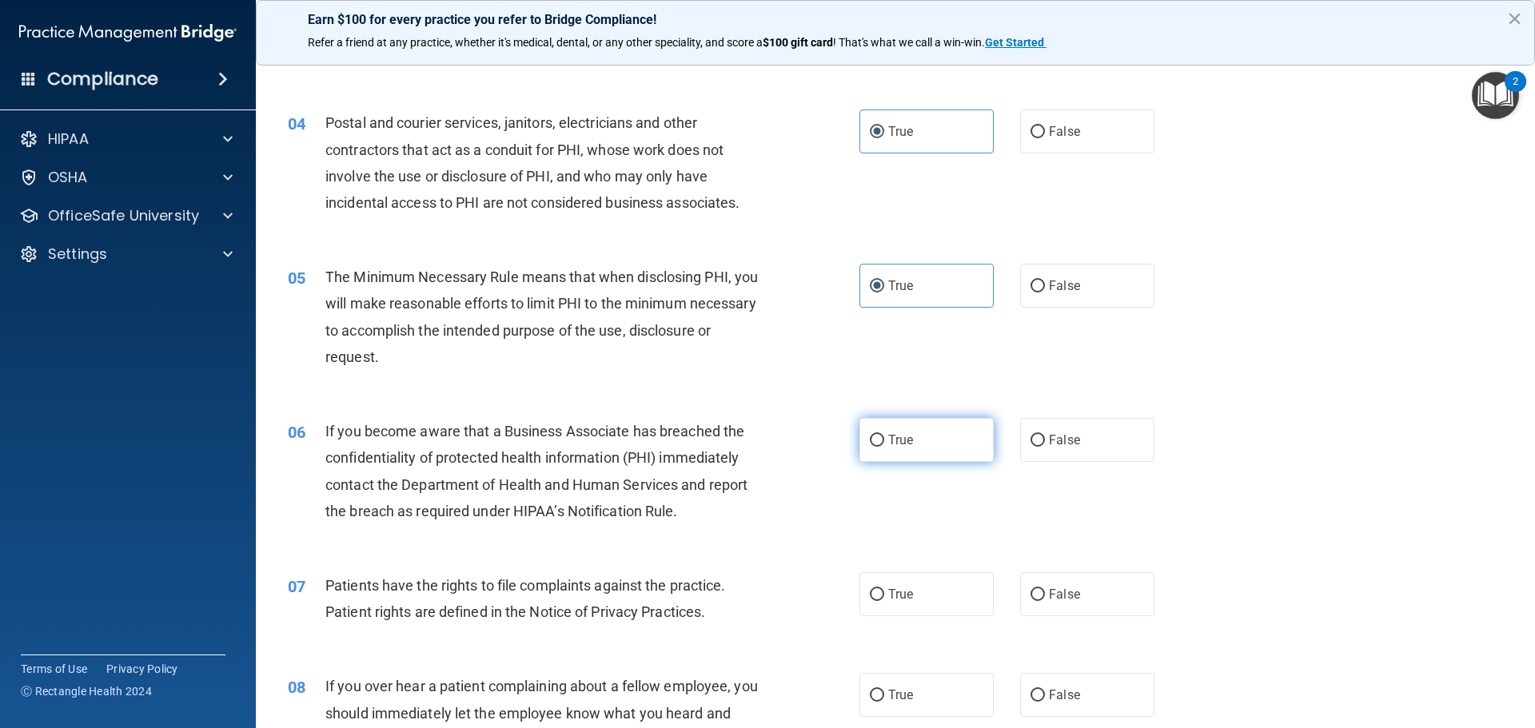
click at [879, 439] on label "True" at bounding box center [926, 440] width 134 height 44
click at [879, 439] on input "True" at bounding box center [877, 441] width 14 height 12
radio input "true"
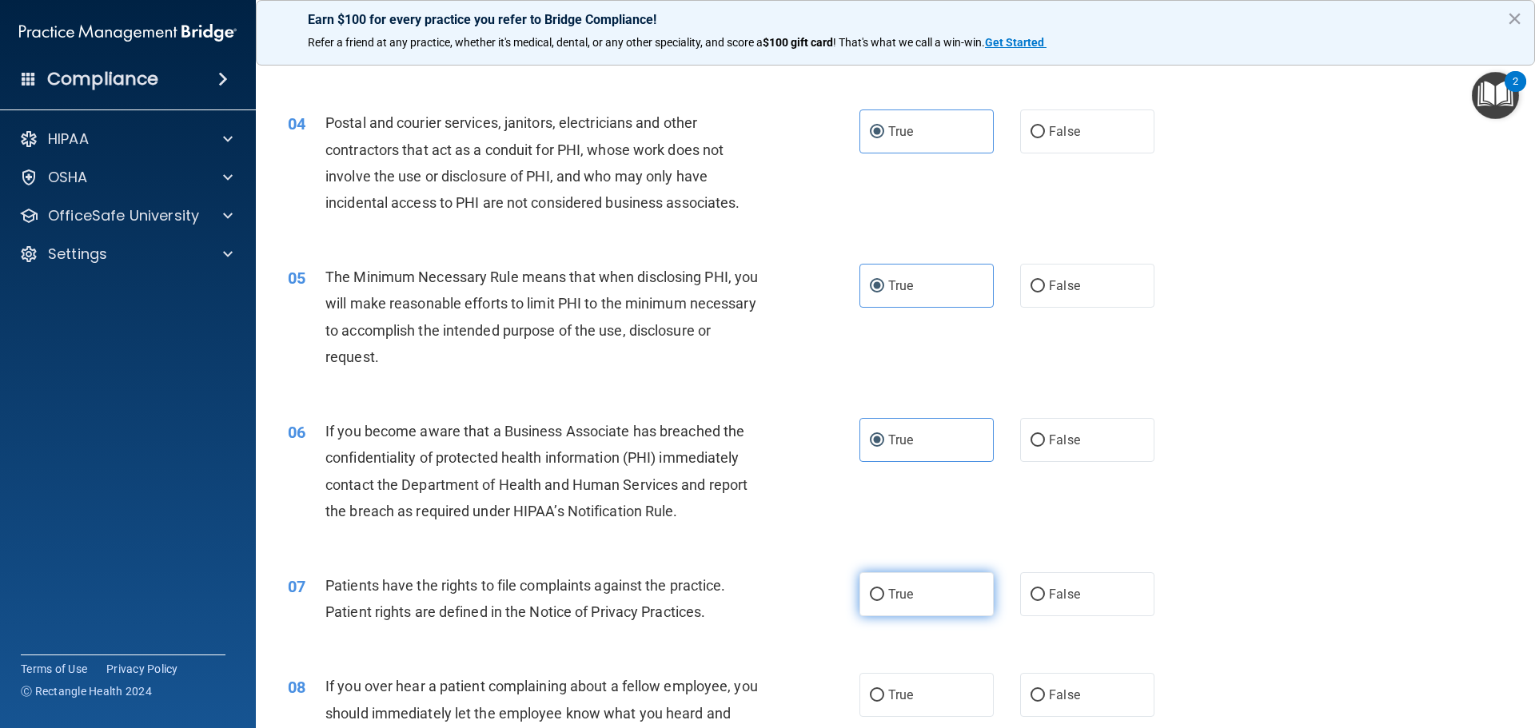
scroll to position [560, 0]
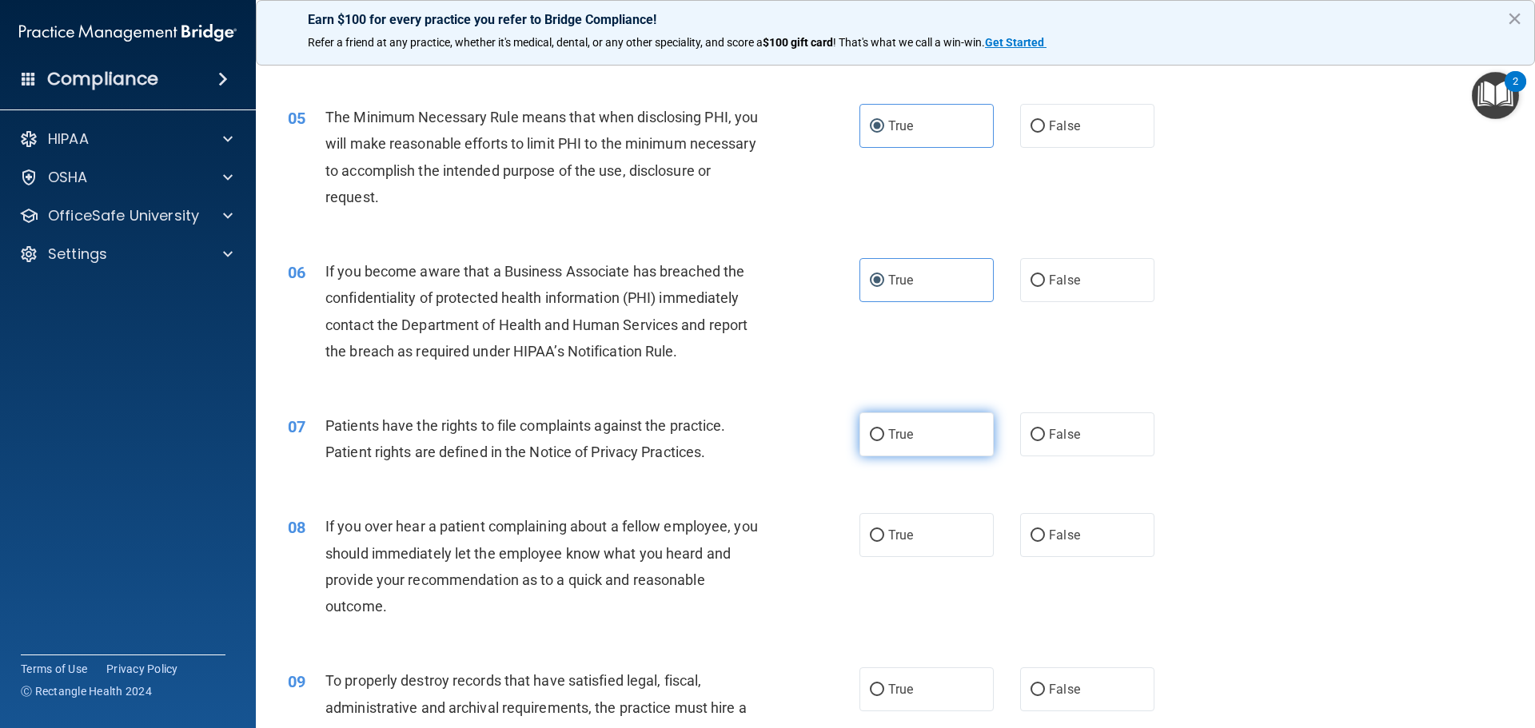
click at [882, 443] on label "True" at bounding box center [926, 435] width 134 height 44
click at [882, 441] on input "True" at bounding box center [877, 435] width 14 height 12
radio input "true"
click at [1030, 538] on input "False" at bounding box center [1037, 536] width 14 height 12
radio input "true"
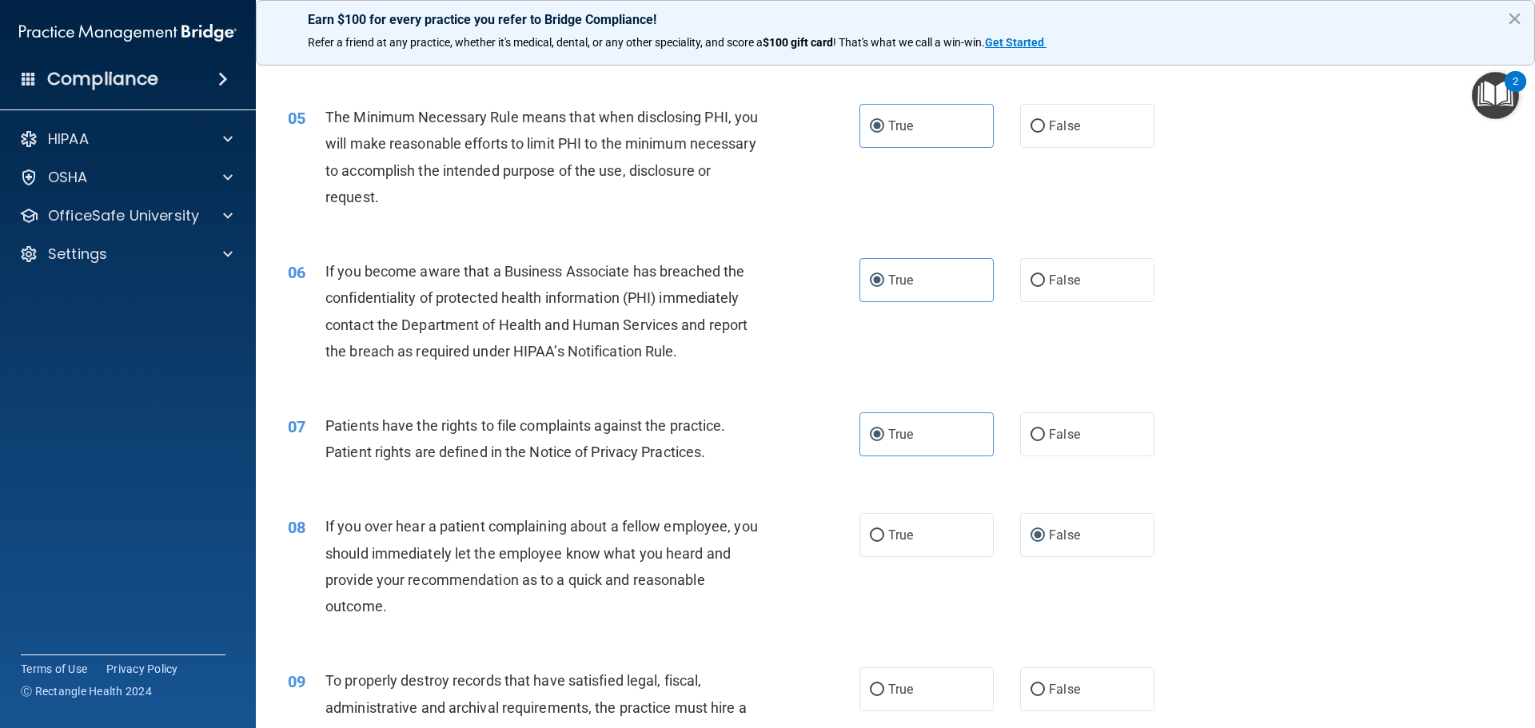
scroll to position [640, 0]
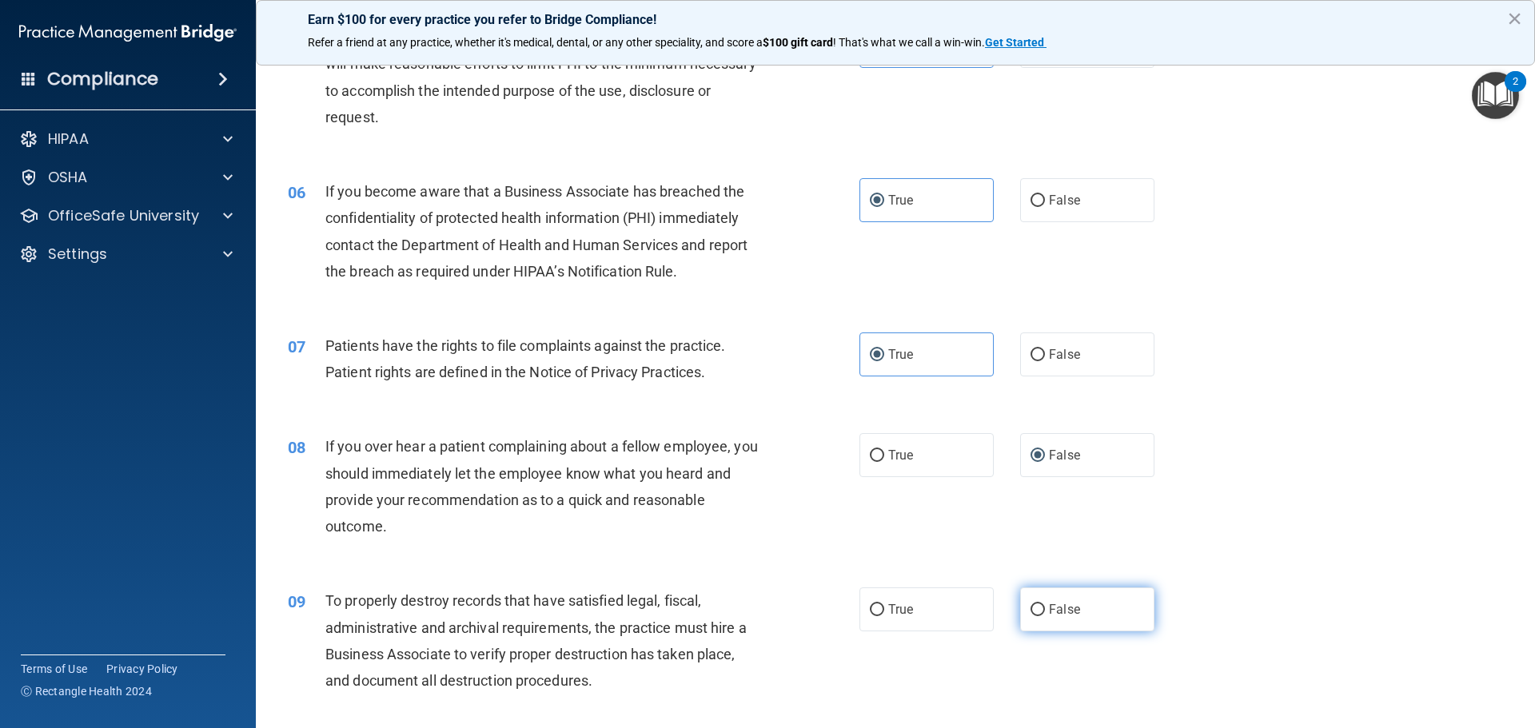
click at [1049, 604] on span "False" at bounding box center [1064, 609] width 31 height 15
click at [1043, 604] on input "False" at bounding box center [1037, 610] width 14 height 12
radio input "true"
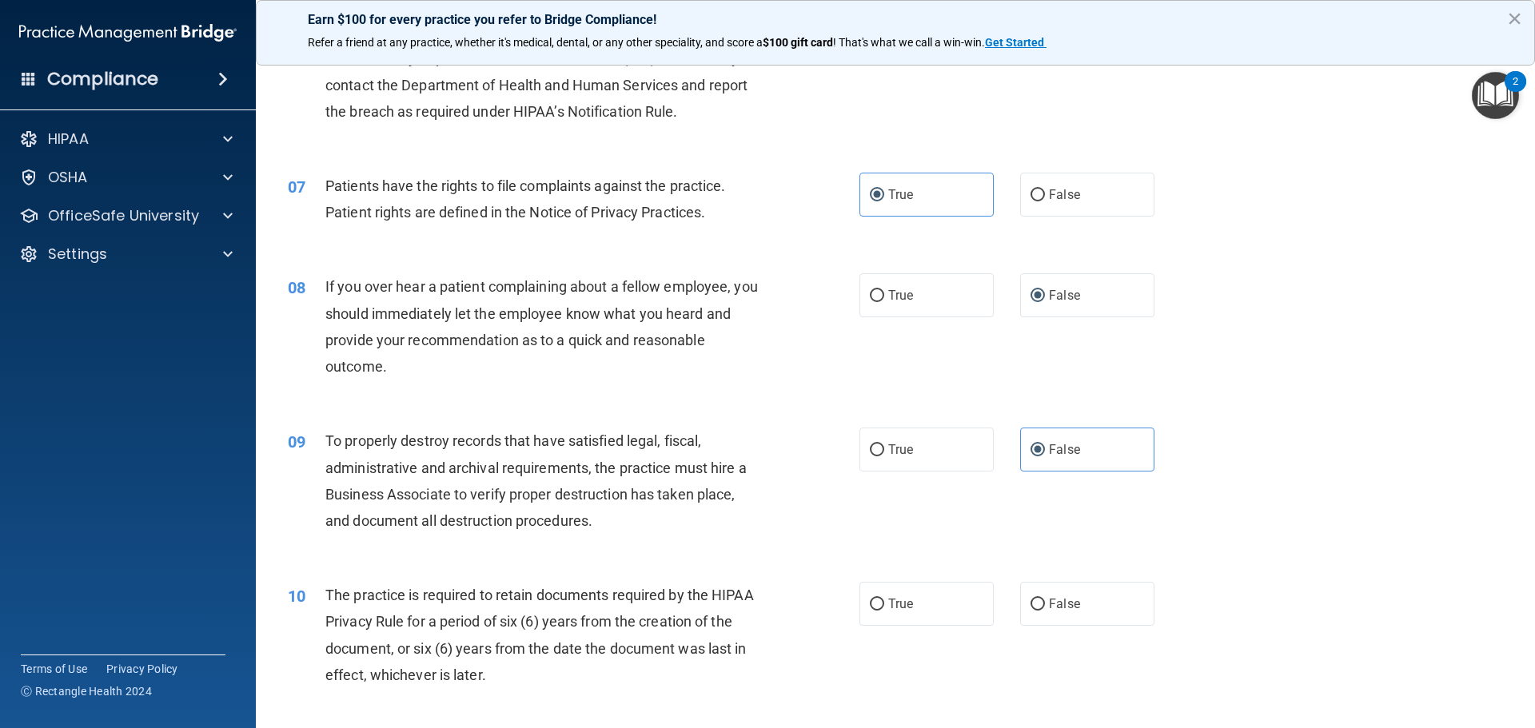
scroll to position [879, 0]
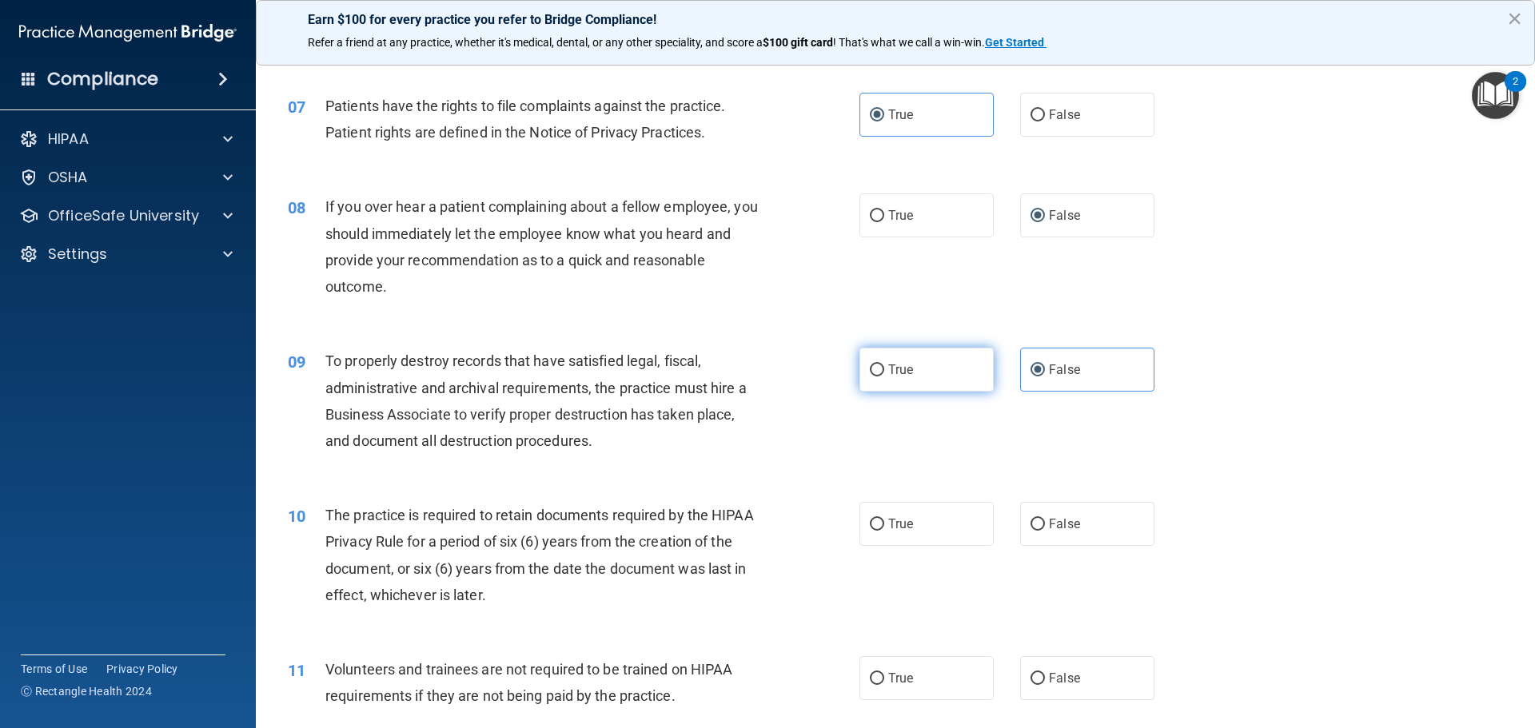
click at [957, 371] on label "True" at bounding box center [926, 370] width 134 height 44
click at [884, 371] on input "True" at bounding box center [877, 371] width 14 height 12
radio input "true"
radio input "false"
click at [896, 520] on span "True" at bounding box center [900, 523] width 25 height 15
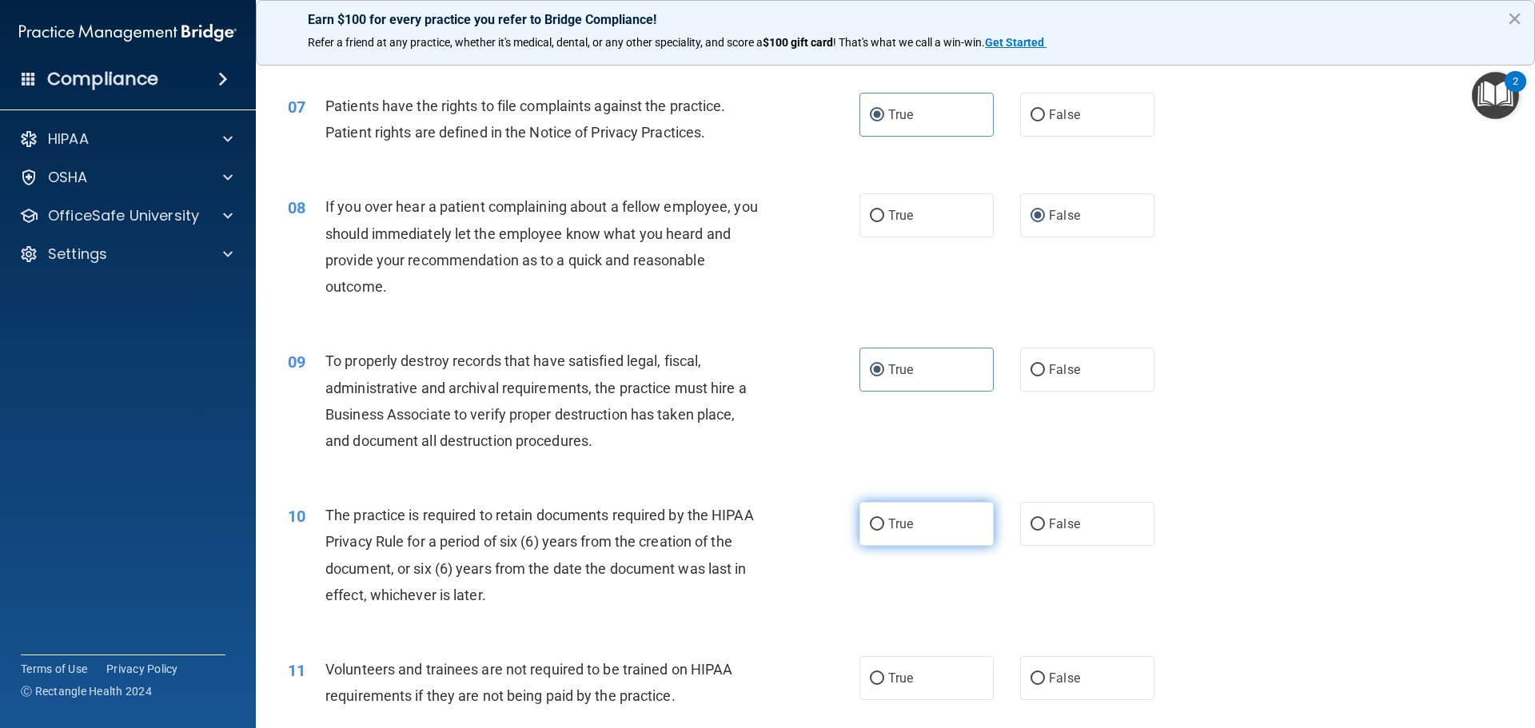
click at [884, 520] on input "True" at bounding box center [877, 525] width 14 height 12
radio input "true"
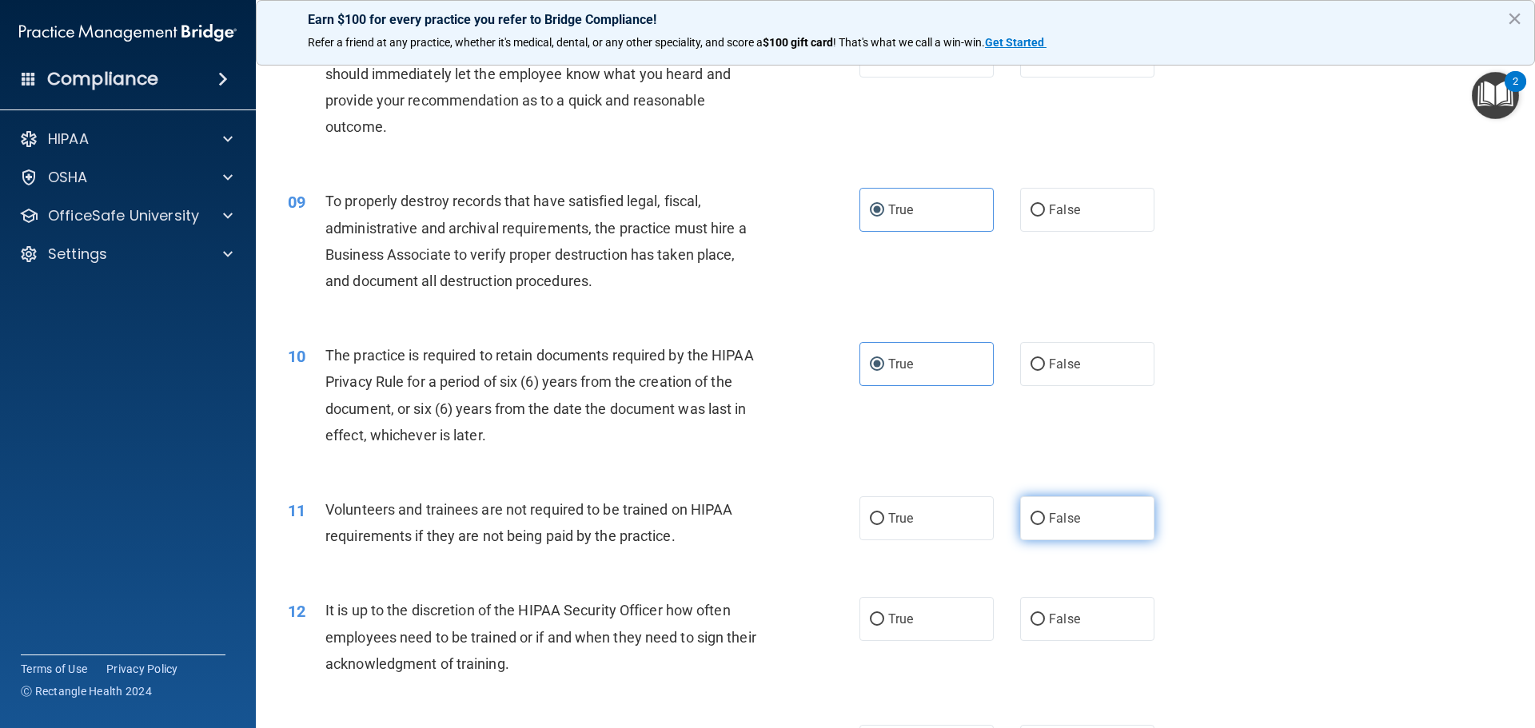
click at [1081, 510] on label "False" at bounding box center [1087, 518] width 134 height 44
click at [1045, 513] on input "False" at bounding box center [1037, 519] width 14 height 12
radio input "true"
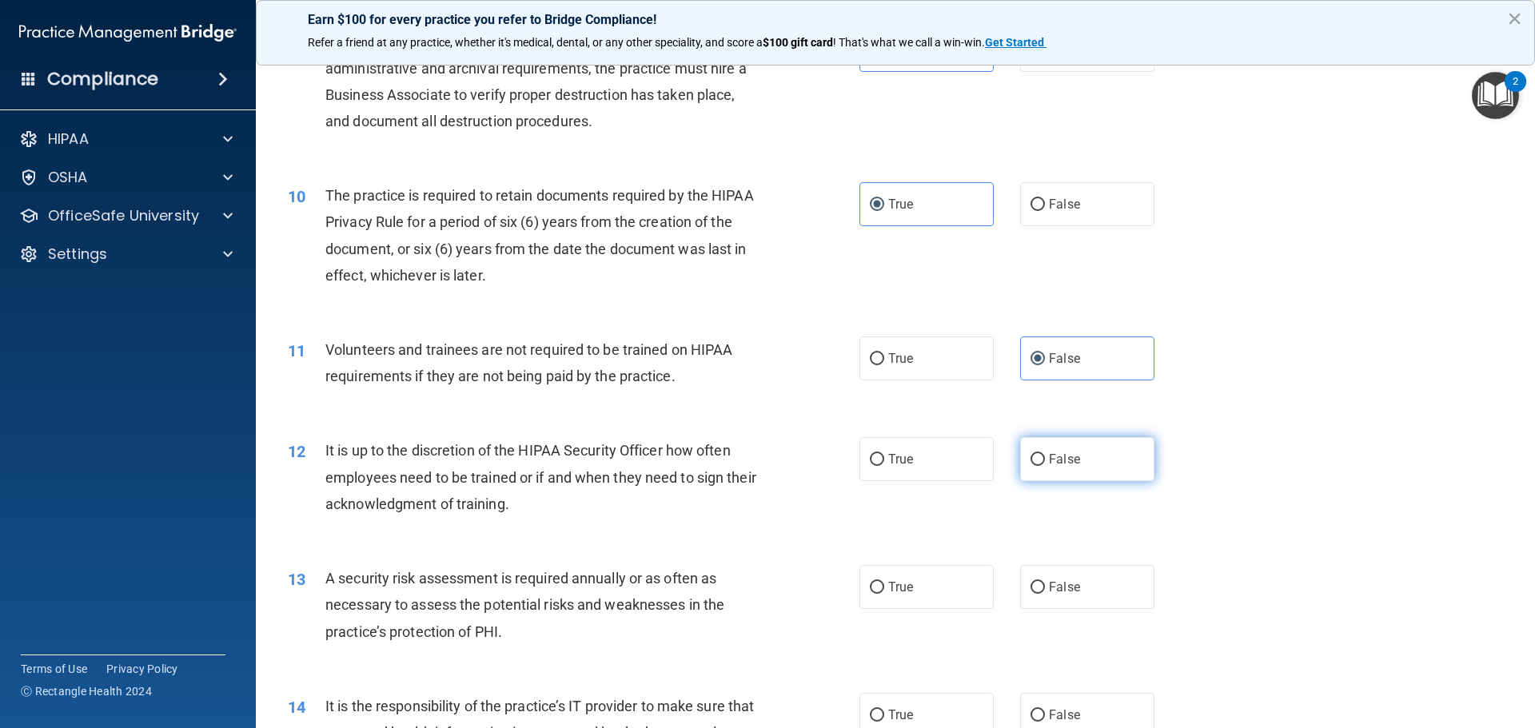
click at [1049, 456] on span "False" at bounding box center [1064, 459] width 31 height 15
click at [1045, 456] on input "False" at bounding box center [1037, 460] width 14 height 12
radio input "true"
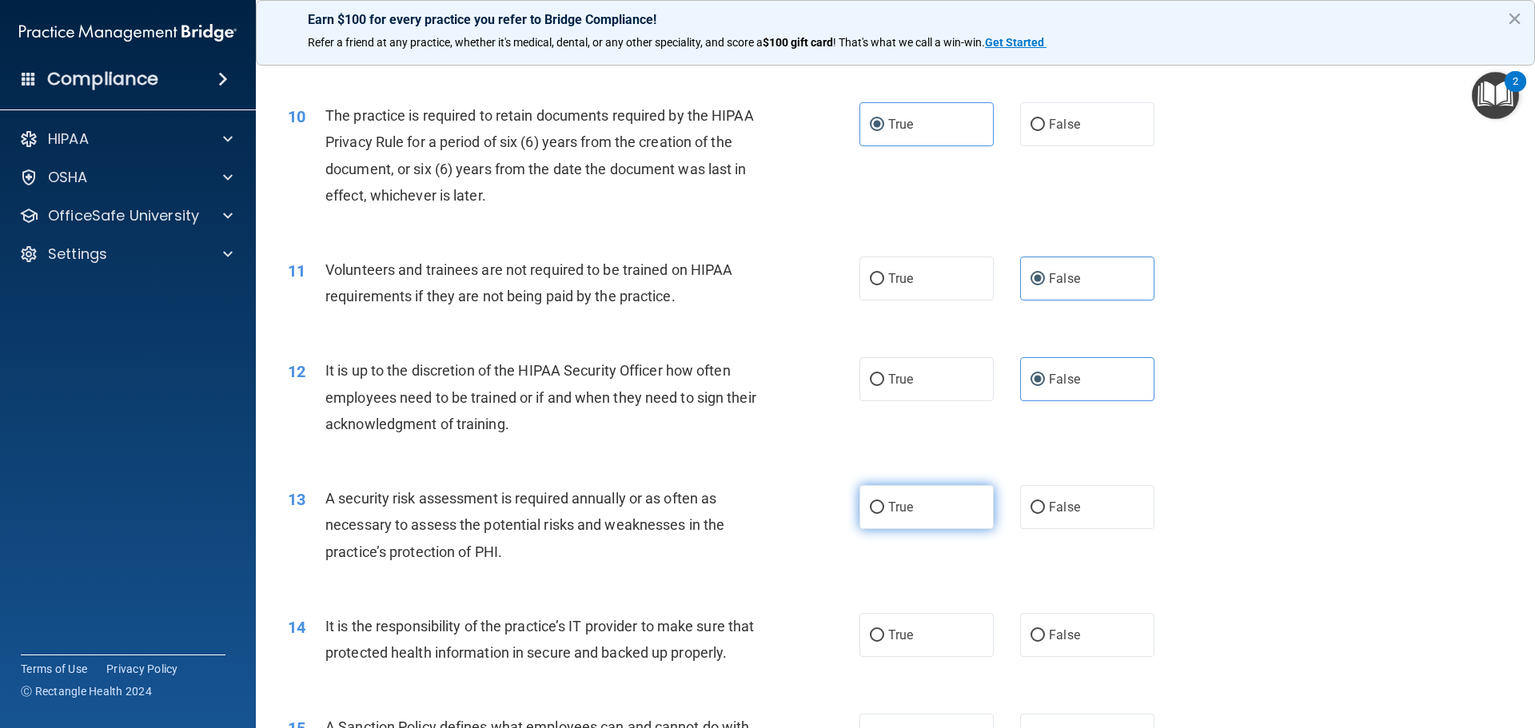
click at [872, 505] on input "True" at bounding box center [877, 508] width 14 height 12
radio input "true"
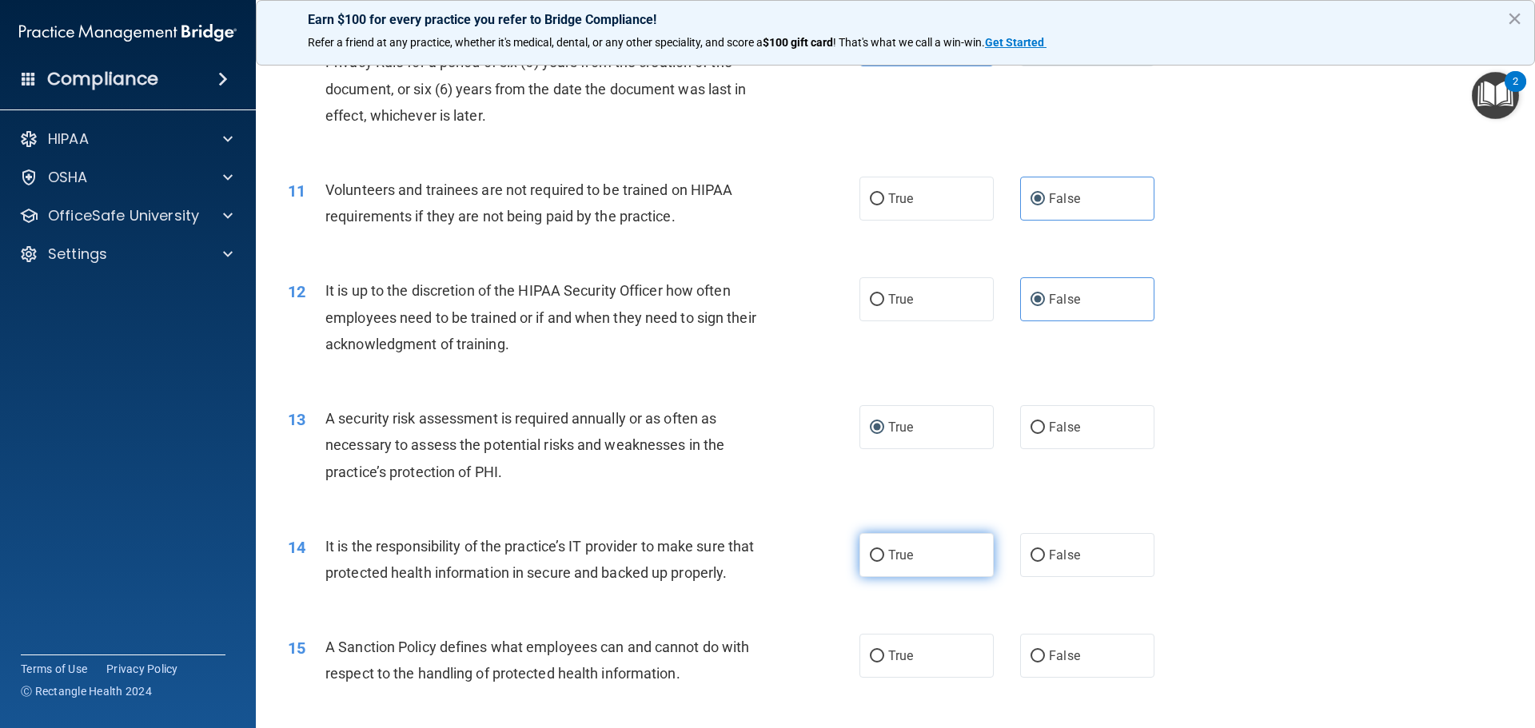
click at [879, 548] on label "True" at bounding box center [926, 555] width 134 height 44
click at [879, 550] on input "True" at bounding box center [877, 556] width 14 height 12
radio input "true"
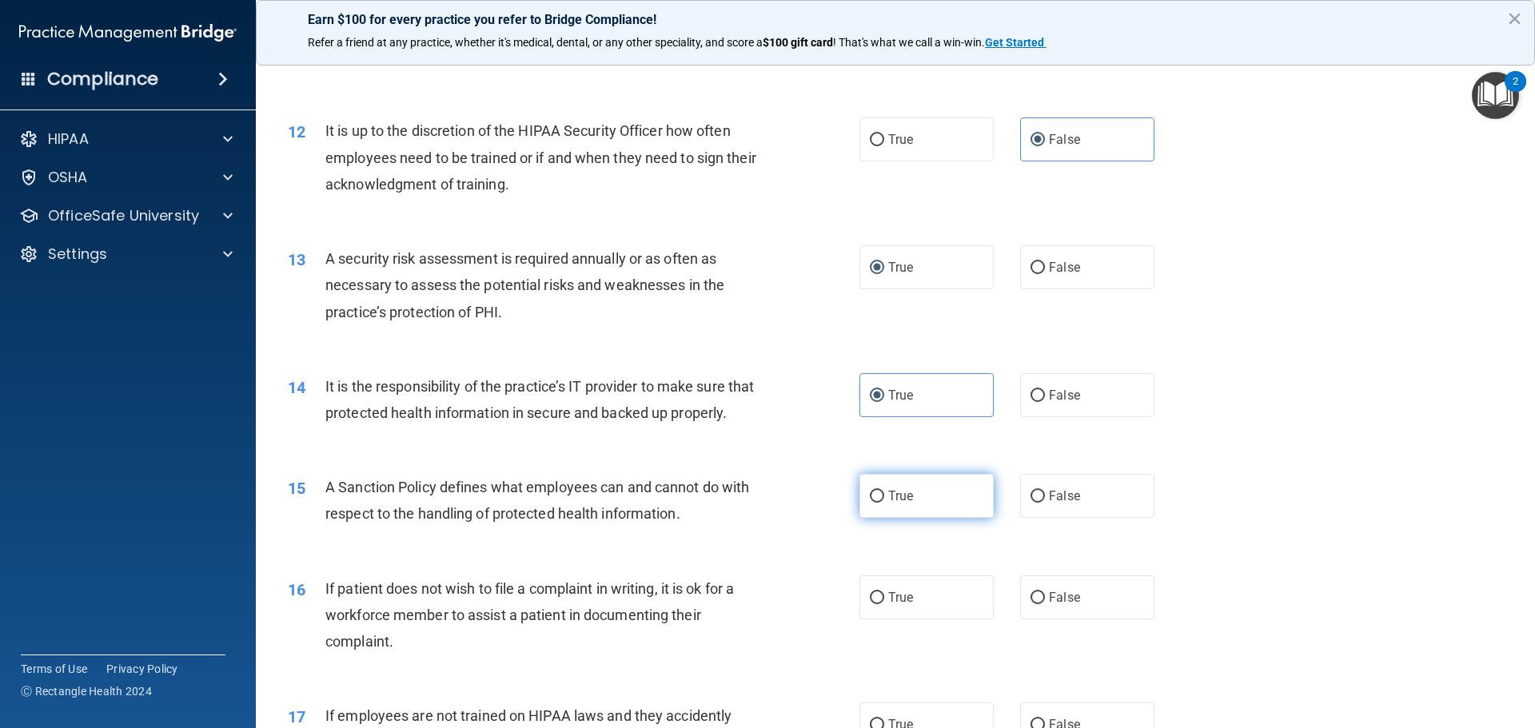
click at [873, 499] on input "True" at bounding box center [877, 497] width 14 height 12
radio input "true"
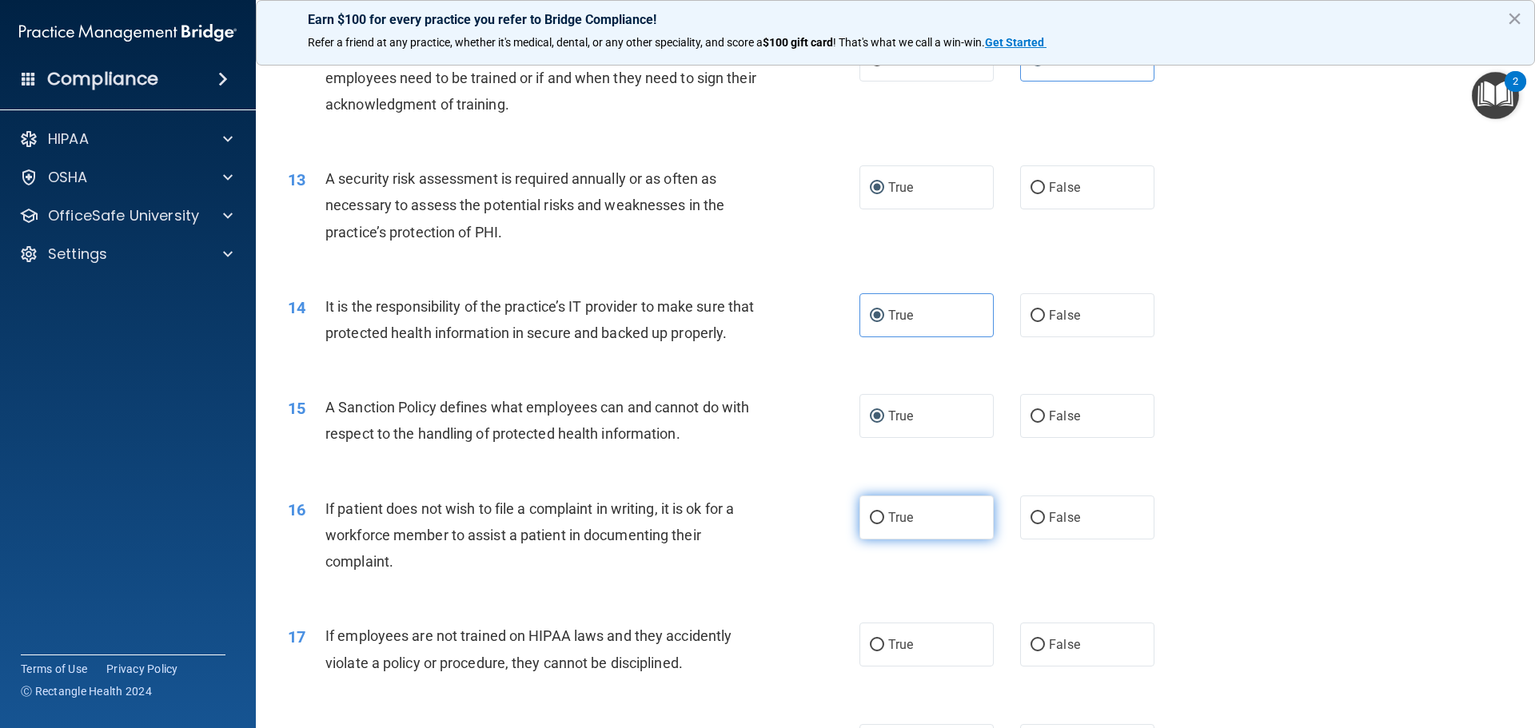
drag, startPoint x: 891, startPoint y: 517, endPoint x: 883, endPoint y: 512, distance: 9.8
click at [891, 516] on span "True" at bounding box center [900, 517] width 25 height 15
click at [884, 516] on input "True" at bounding box center [877, 518] width 14 height 12
radio input "true"
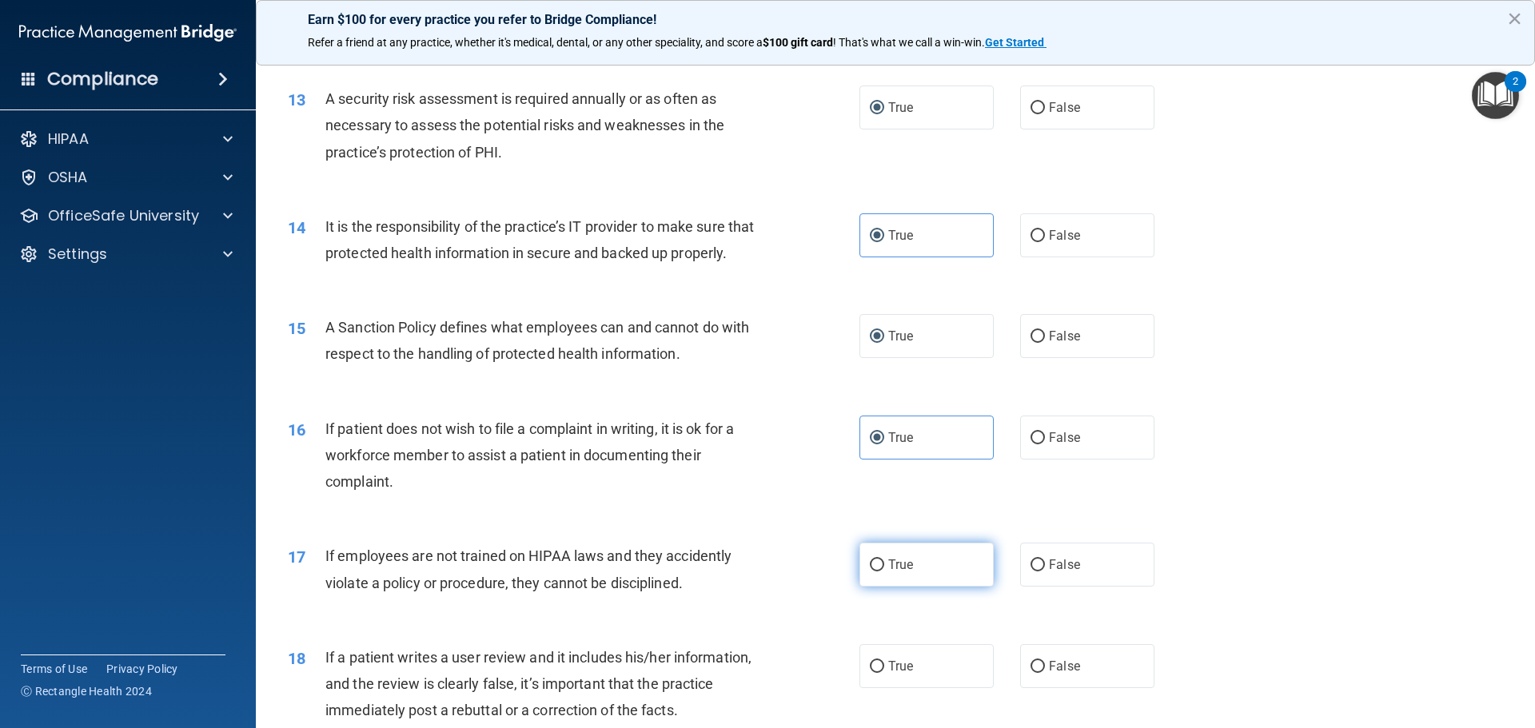
click at [905, 574] on label "True" at bounding box center [926, 565] width 134 height 44
click at [884, 572] on input "True" at bounding box center [877, 566] width 14 height 12
radio input "true"
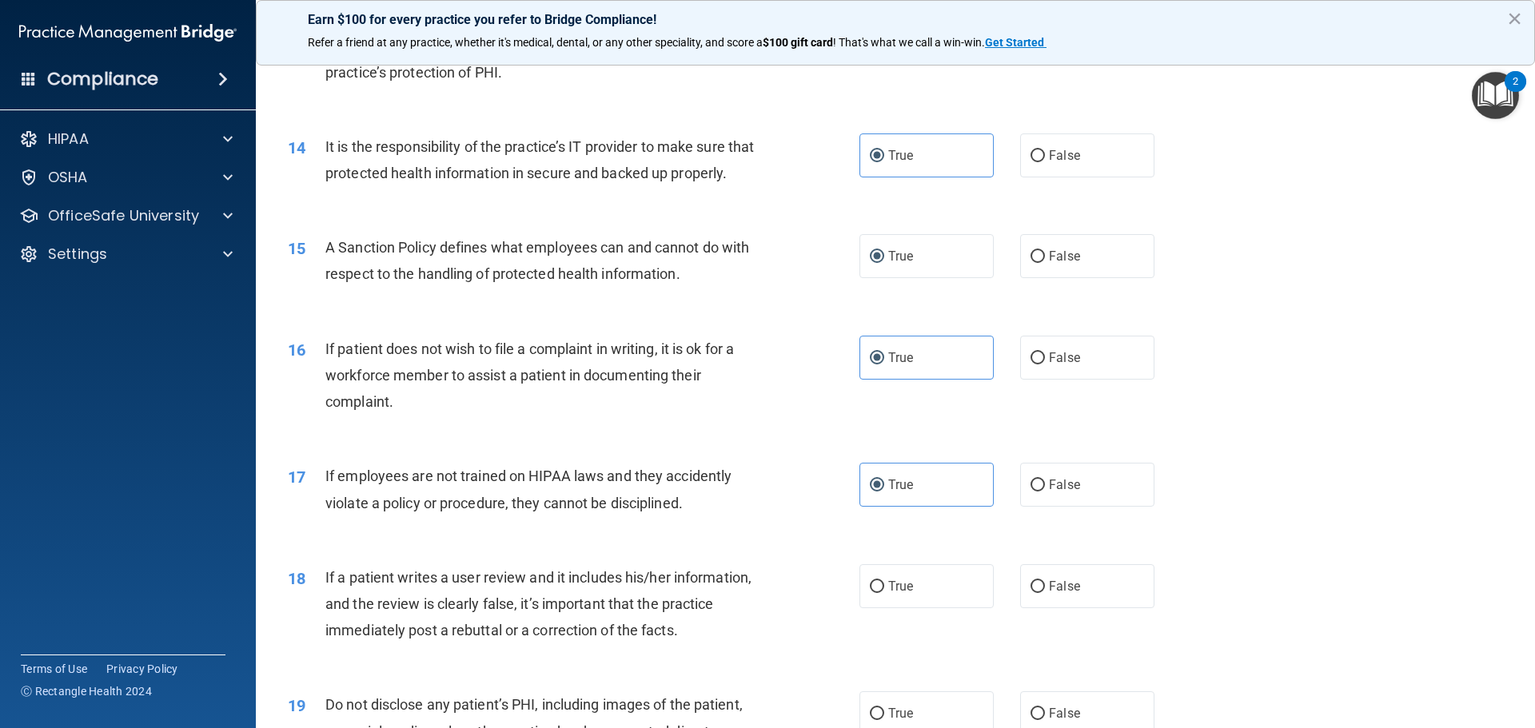
scroll to position [1919, 0]
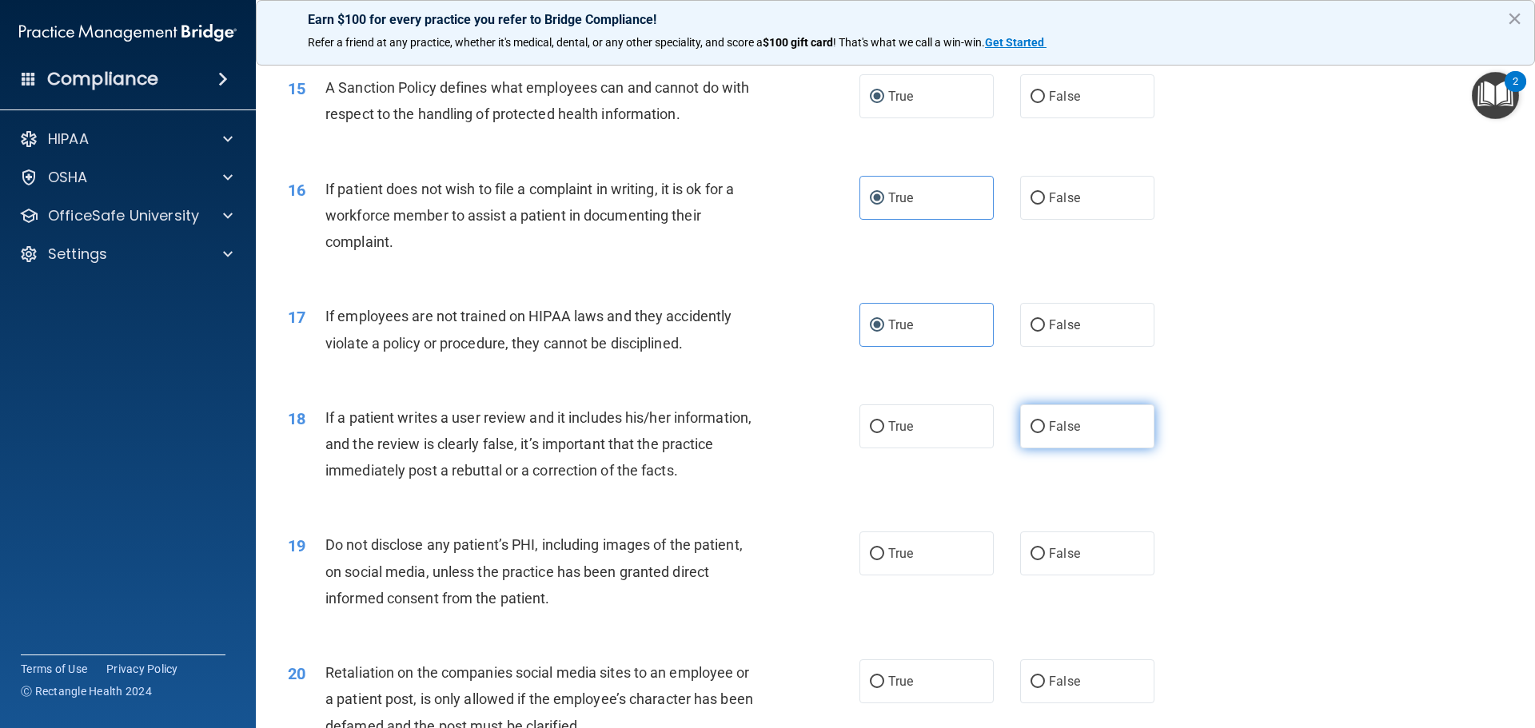
click at [1038, 431] on label "False" at bounding box center [1087, 427] width 134 height 44
click at [1038, 431] on input "False" at bounding box center [1037, 427] width 14 height 12
radio input "true"
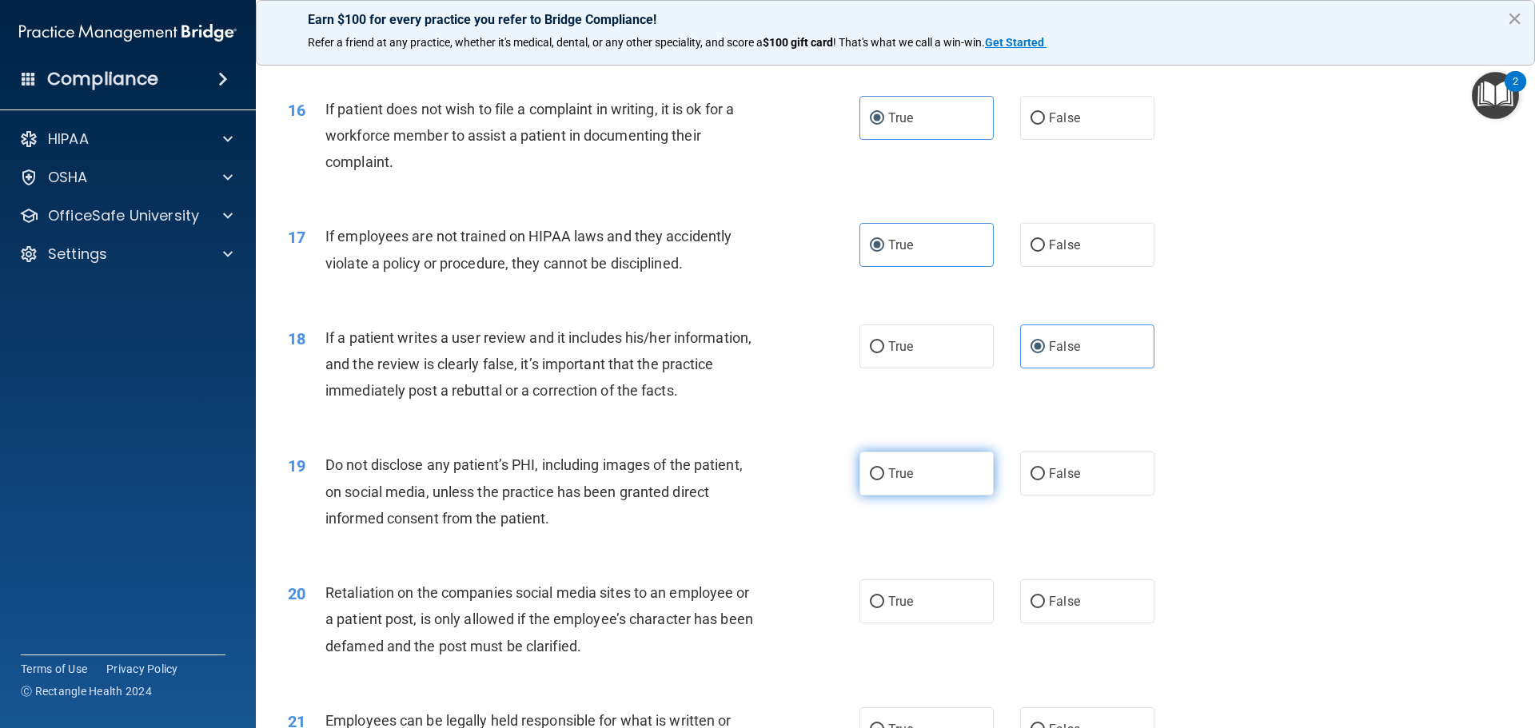
click at [850, 471] on div "19 Do not disclose any patient’s PHI, including images of the patient, on socia…" at bounding box center [574, 496] width 620 height 88
click at [871, 473] on input "True" at bounding box center [877, 474] width 14 height 12
radio input "true"
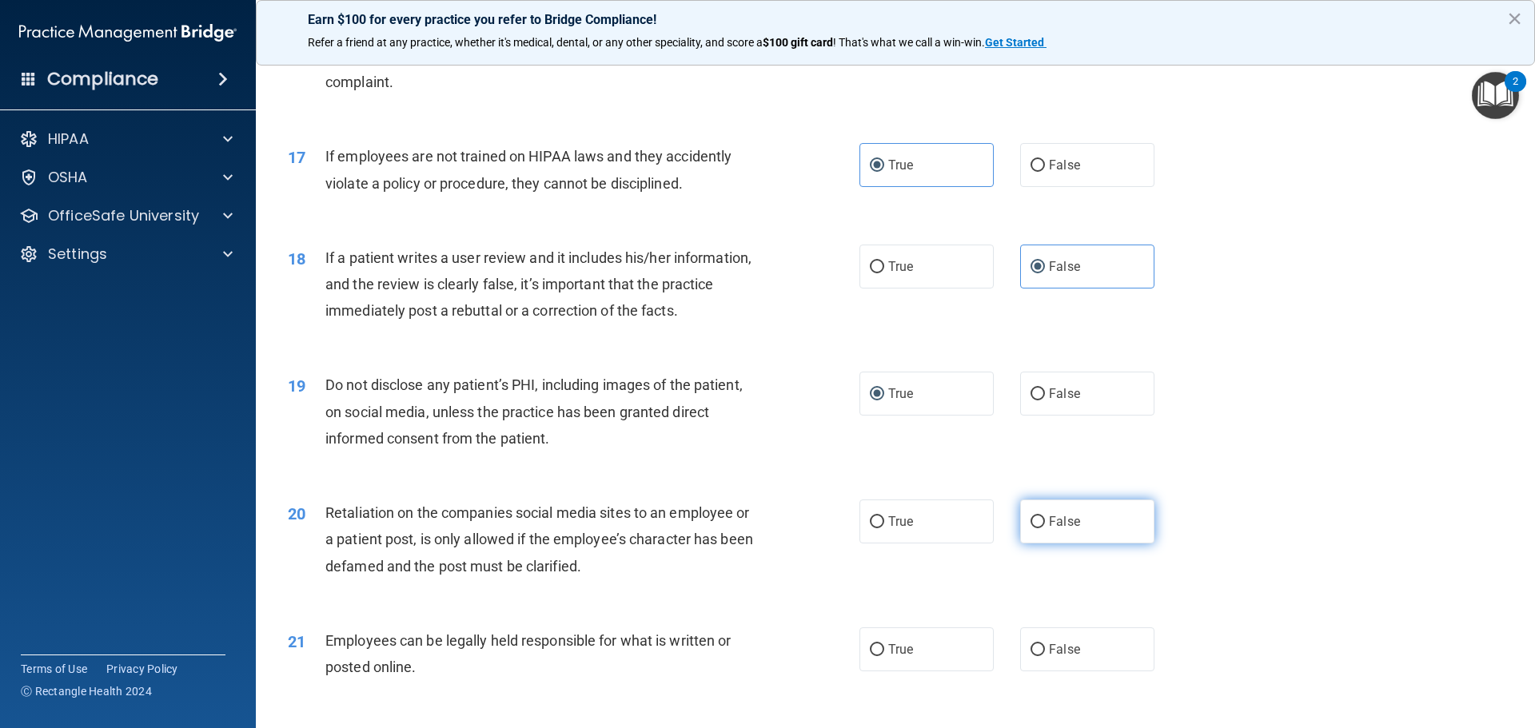
click at [1054, 523] on span "False" at bounding box center [1064, 521] width 31 height 15
click at [1045, 523] on input "False" at bounding box center [1037, 522] width 14 height 12
radio input "true"
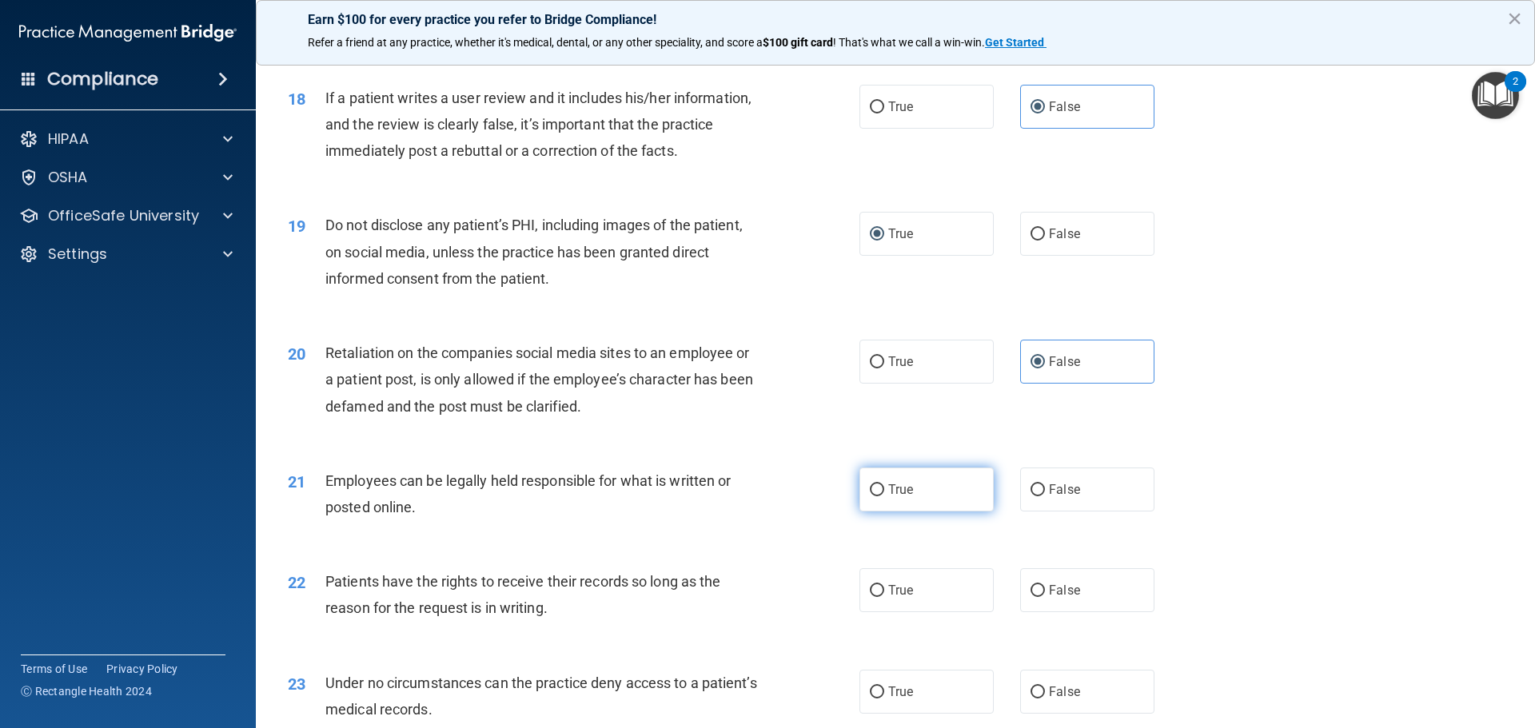
click at [907, 493] on label "True" at bounding box center [926, 490] width 134 height 44
click at [884, 493] on input "True" at bounding box center [877, 490] width 14 height 12
radio input "true"
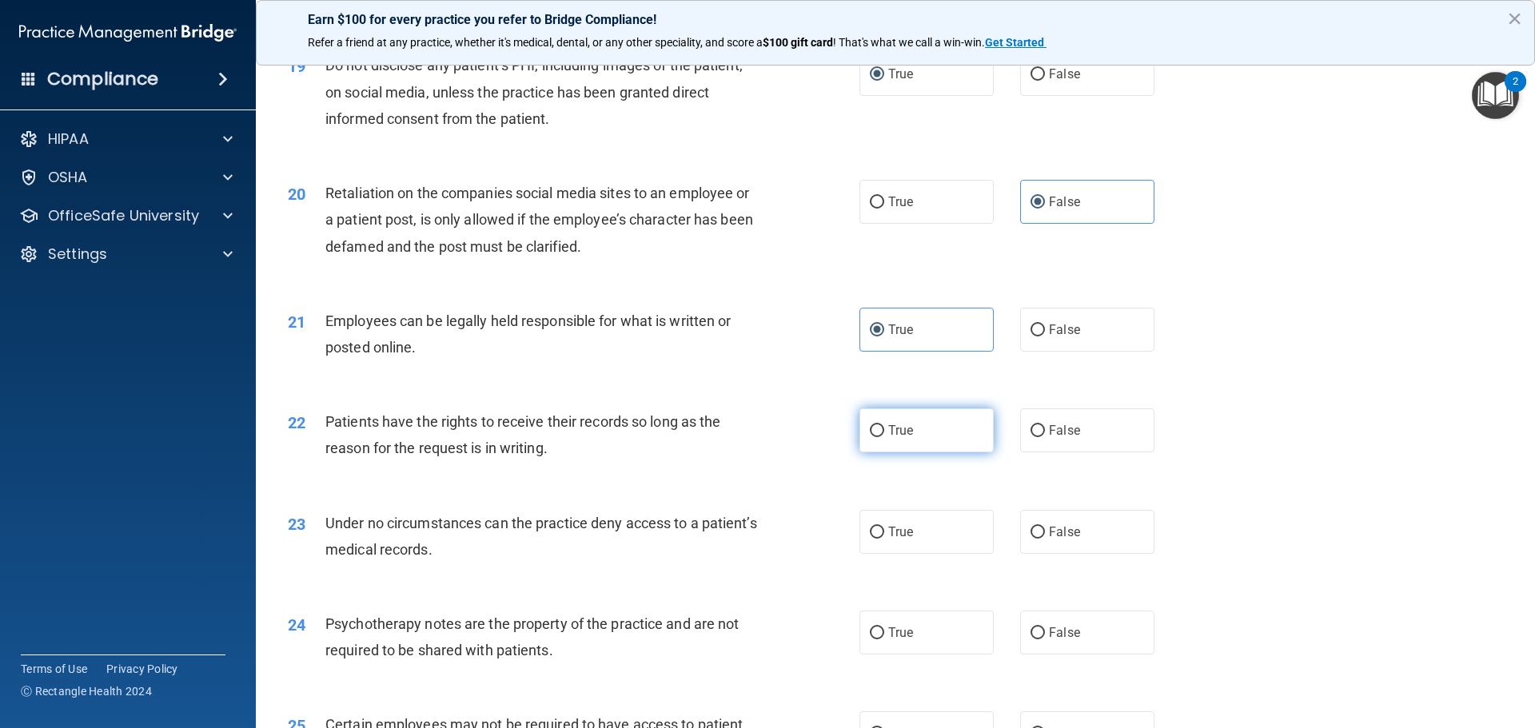
click at [888, 436] on span "True" at bounding box center [900, 430] width 25 height 15
click at [883, 436] on input "True" at bounding box center [877, 431] width 14 height 12
radio input "true"
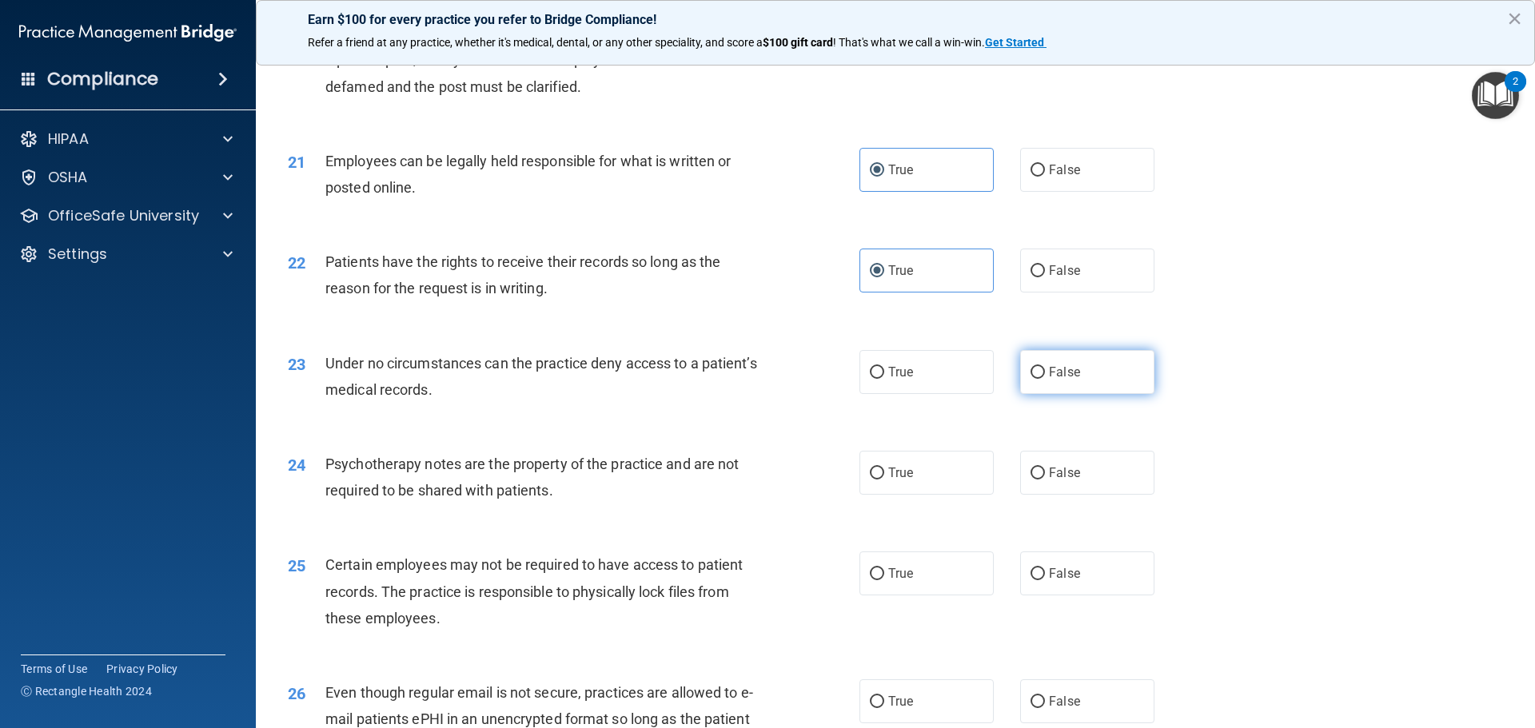
click at [1042, 390] on label "False" at bounding box center [1087, 372] width 134 height 44
click at [1042, 379] on input "False" at bounding box center [1037, 373] width 14 height 12
radio input "true"
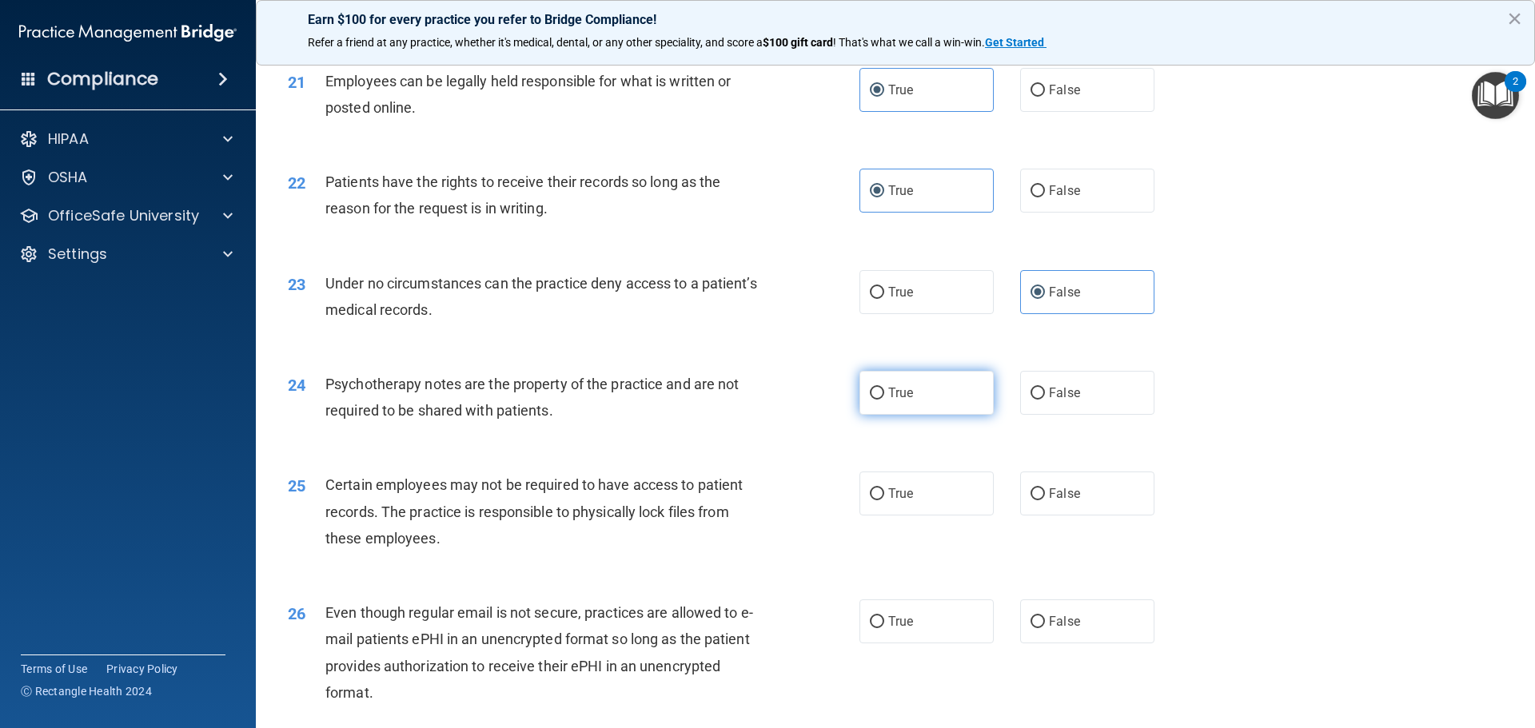
click at [877, 381] on label "True" at bounding box center [926, 393] width 134 height 44
click at [877, 388] on input "True" at bounding box center [877, 394] width 14 height 12
radio input "true"
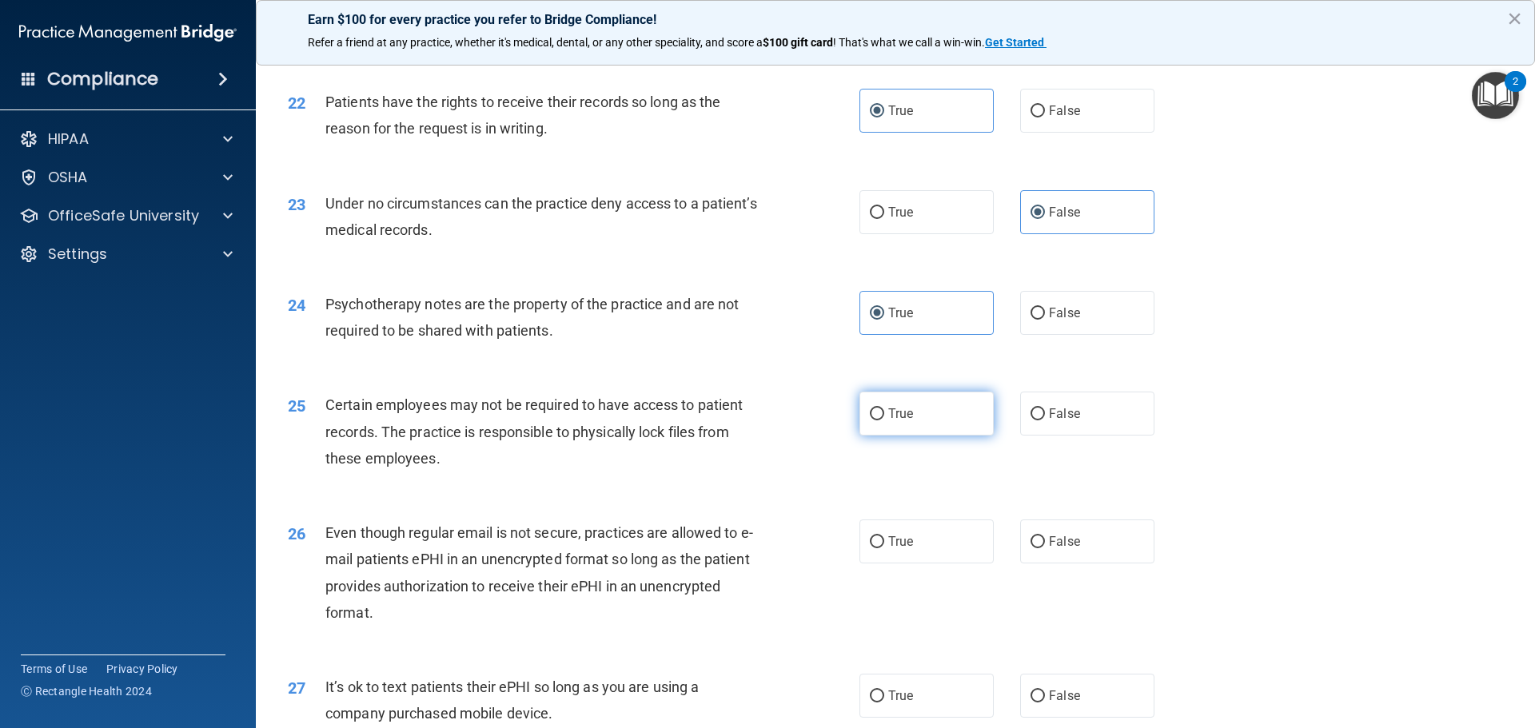
click at [893, 413] on span "True" at bounding box center [900, 413] width 25 height 15
click at [884, 413] on input "True" at bounding box center [877, 415] width 14 height 12
radio input "true"
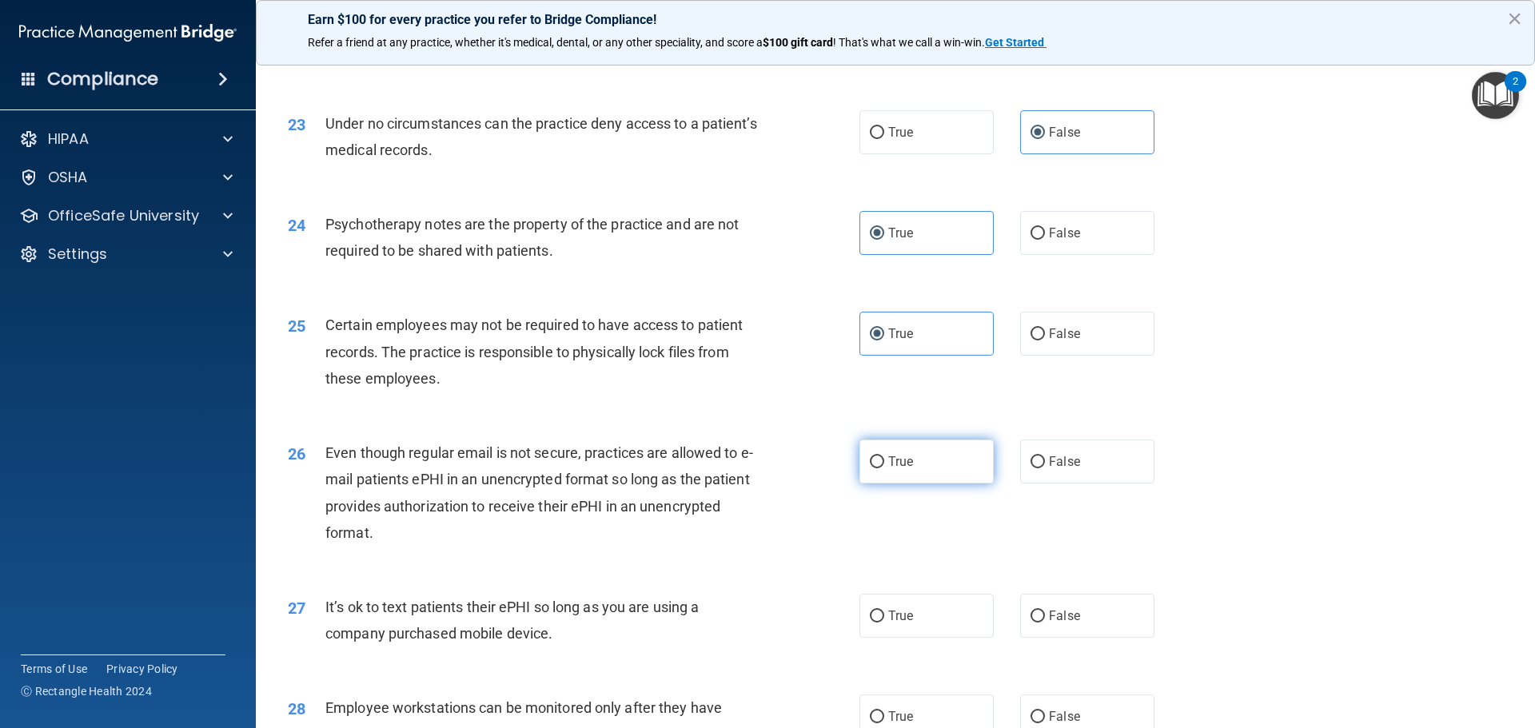
click at [879, 454] on label "True" at bounding box center [926, 462] width 134 height 44
click at [879, 456] on input "True" at bounding box center [877, 462] width 14 height 12
radio input "true"
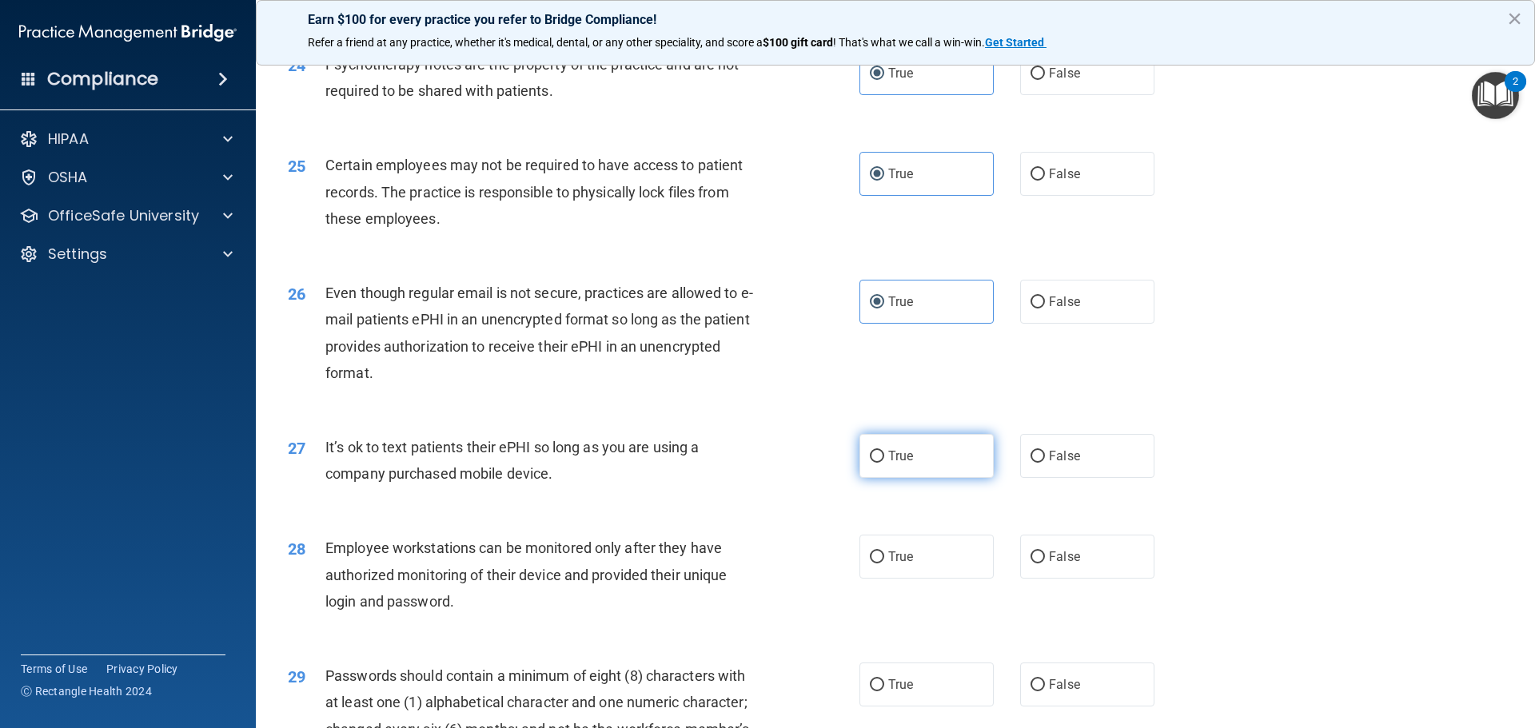
click at [936, 457] on label "True" at bounding box center [926, 456] width 134 height 44
click at [884, 457] on input "True" at bounding box center [877, 457] width 14 height 12
radio input "true"
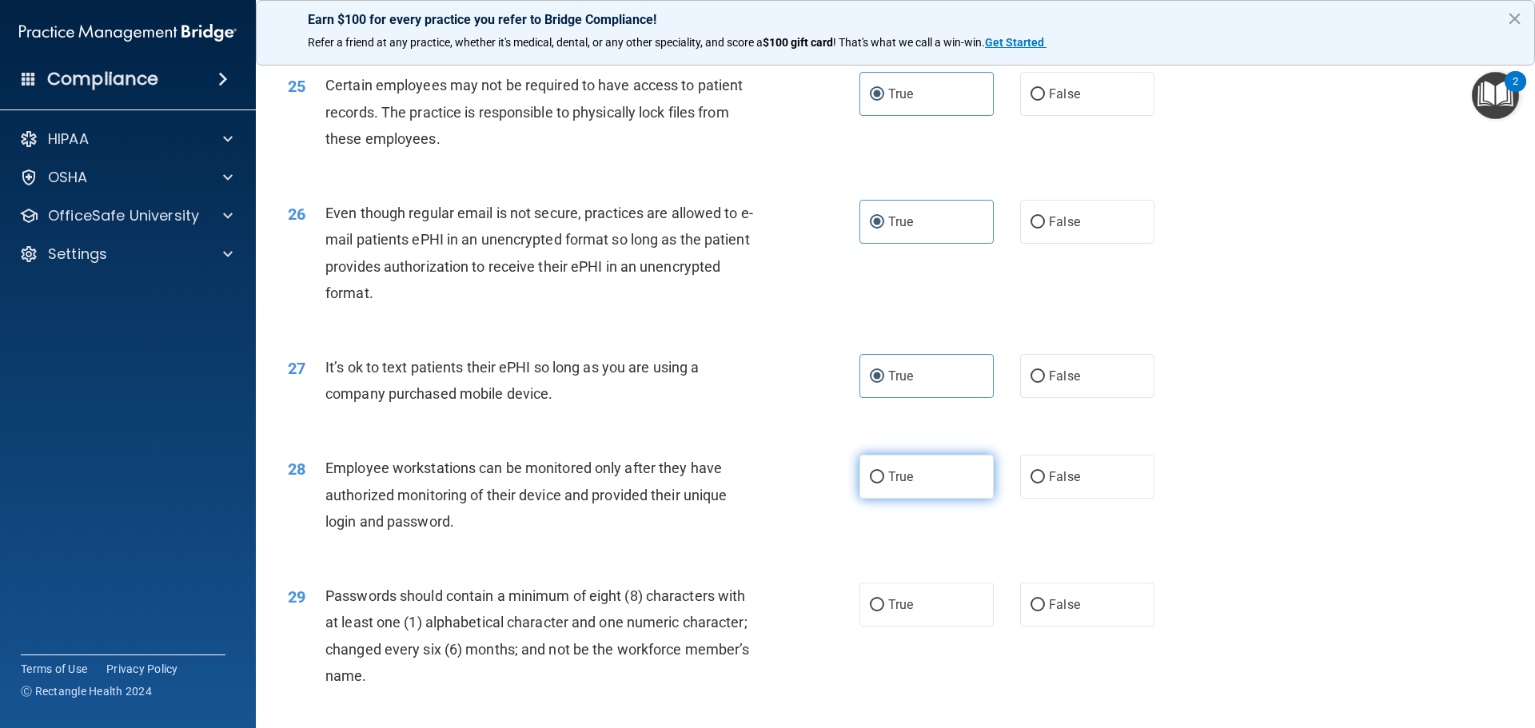
click at [908, 477] on label "True" at bounding box center [926, 477] width 134 height 44
click at [884, 477] on input "True" at bounding box center [877, 478] width 14 height 12
radio input "true"
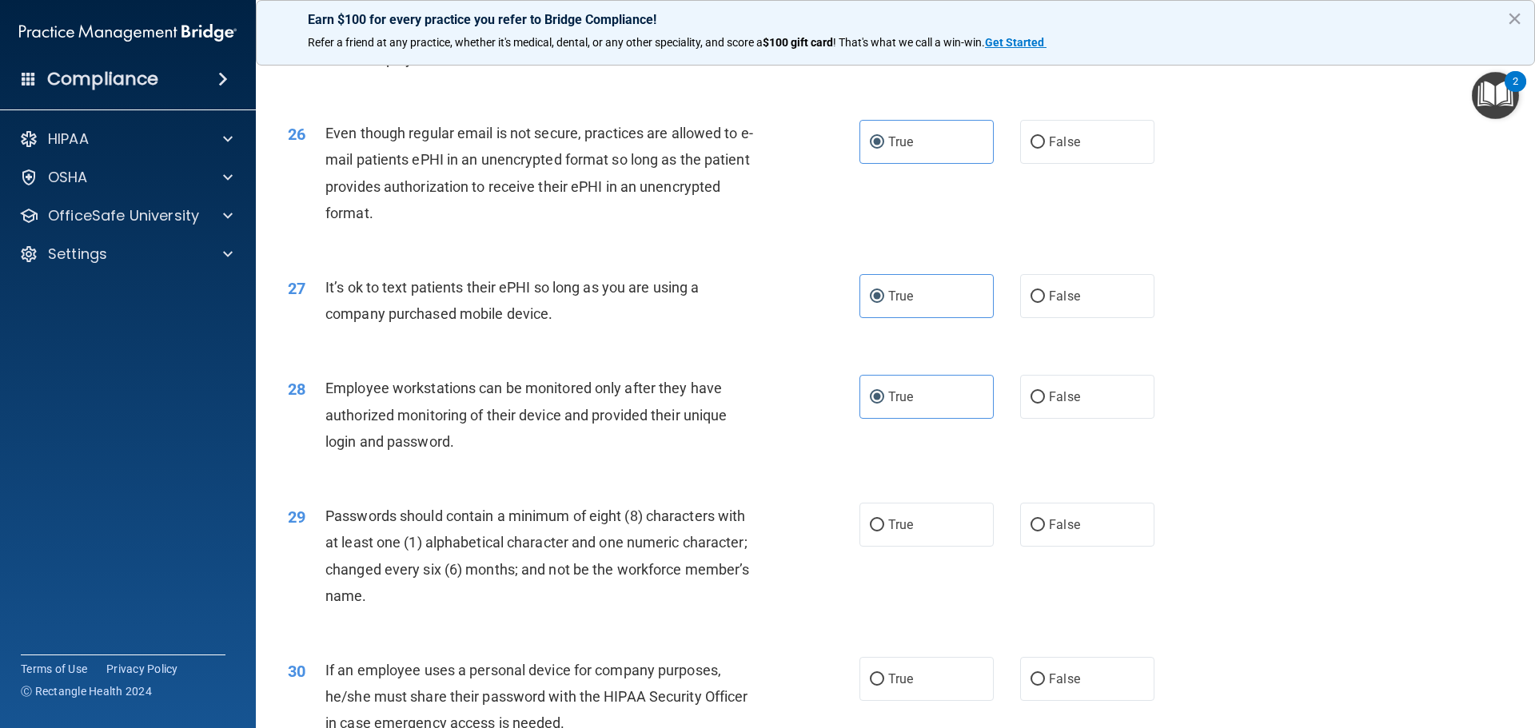
scroll to position [3198, 0]
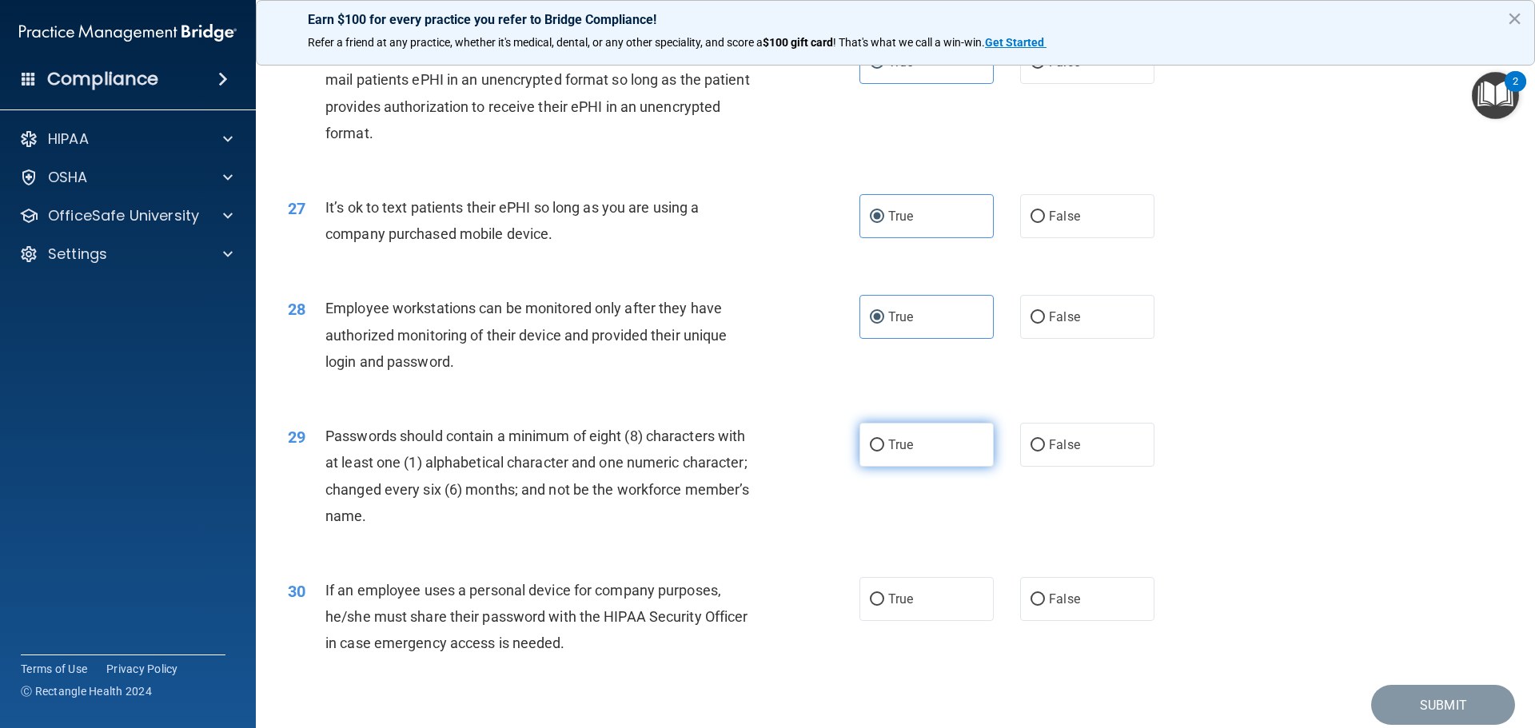
click at [907, 443] on label "True" at bounding box center [926, 445] width 134 height 44
click at [884, 443] on input "True" at bounding box center [877, 446] width 14 height 12
radio input "true"
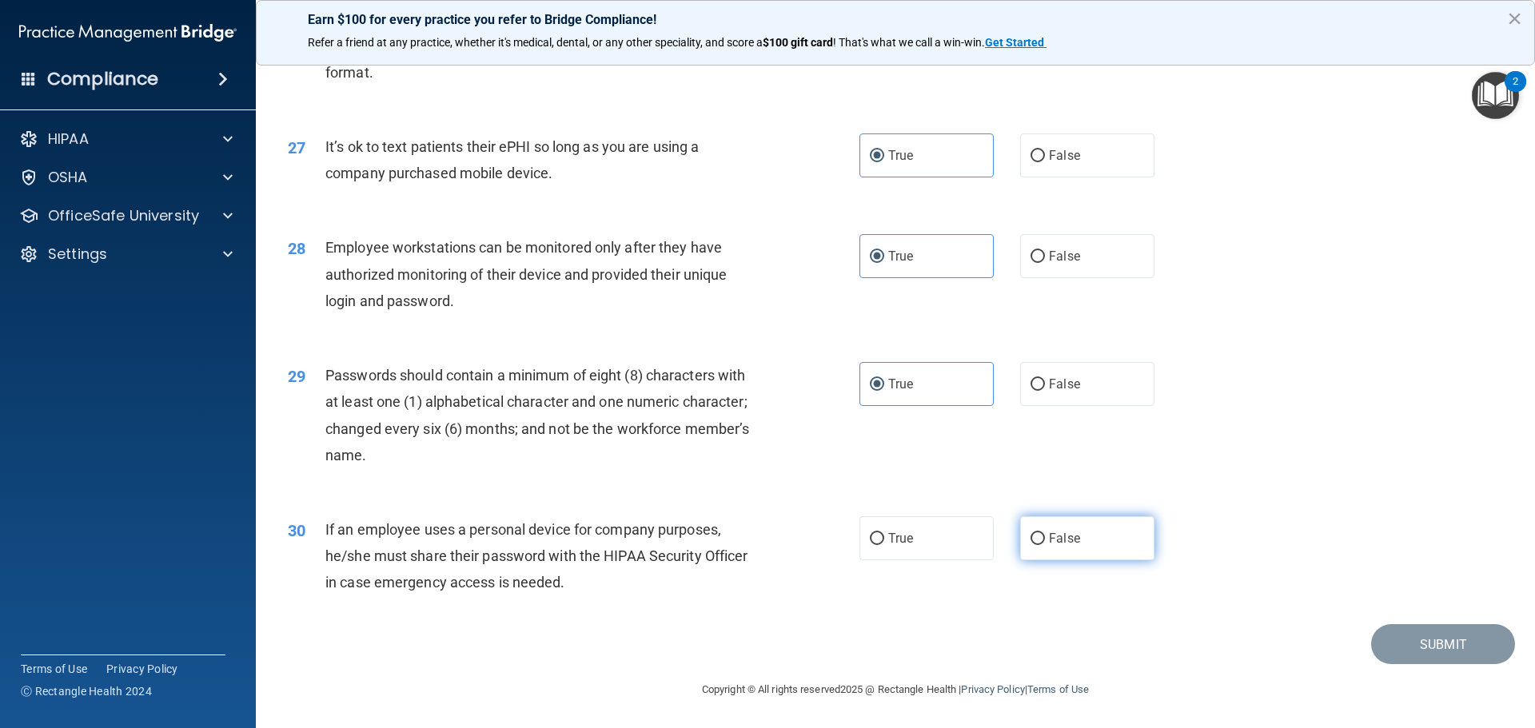
click at [1090, 532] on label "False" at bounding box center [1087, 538] width 134 height 44
click at [1045, 533] on input "False" at bounding box center [1037, 539] width 14 height 12
radio input "true"
click at [1419, 650] on button "Submit" at bounding box center [1443, 644] width 144 height 41
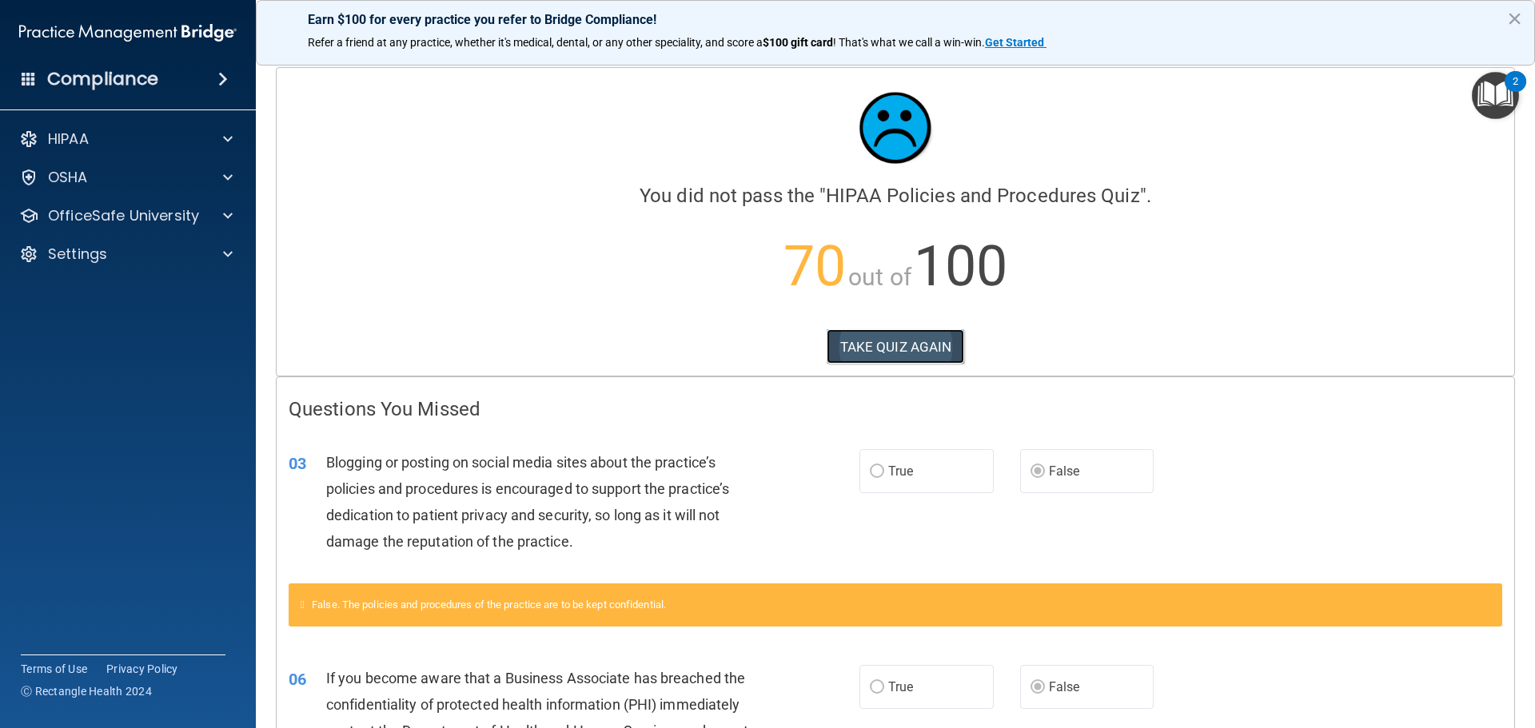
click at [859, 342] on button "TAKE QUIZ AGAIN" at bounding box center [896, 346] width 138 height 35
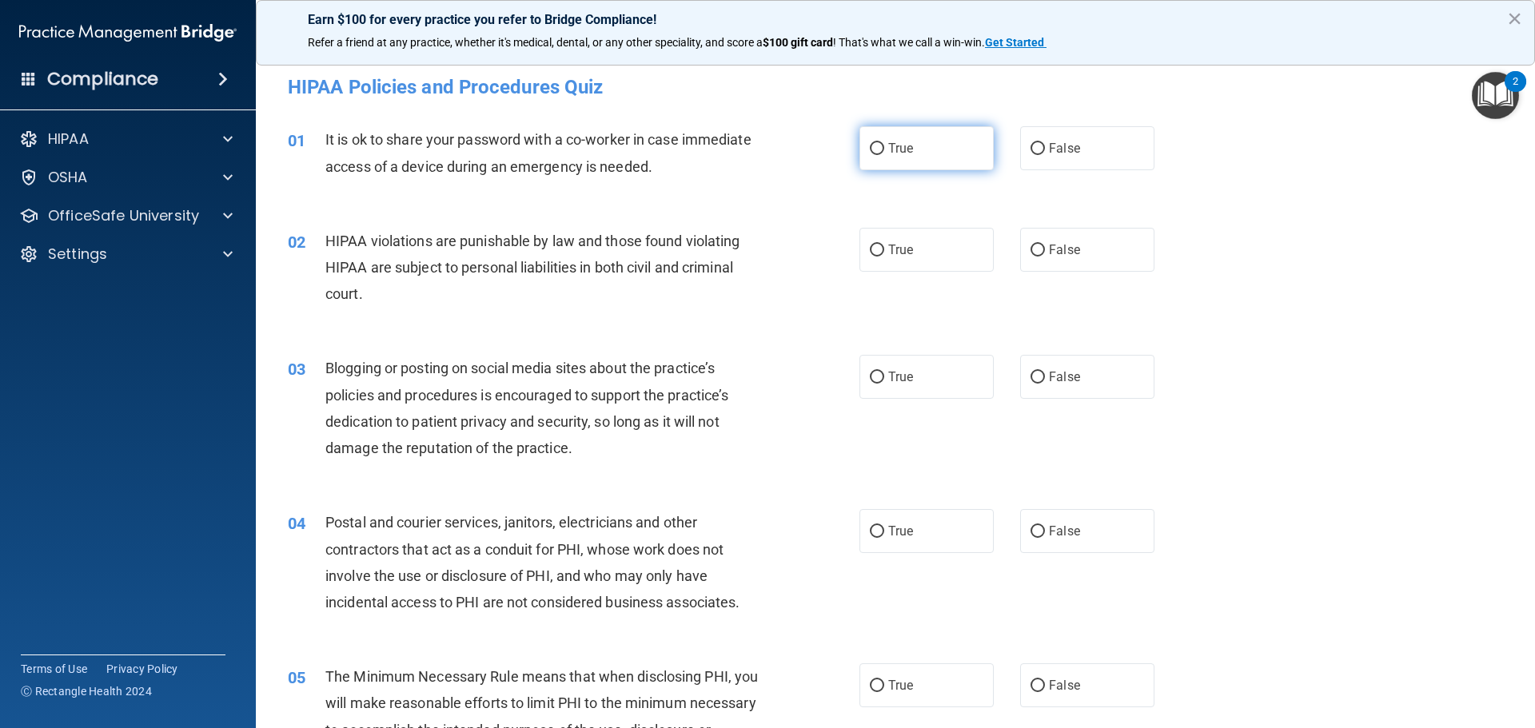
click at [888, 150] on span "True" at bounding box center [900, 148] width 25 height 15
click at [884, 150] on input "True" at bounding box center [877, 149] width 14 height 12
radio input "true"
click at [899, 251] on span "True" at bounding box center [900, 249] width 25 height 15
click at [884, 251] on input "True" at bounding box center [877, 251] width 14 height 12
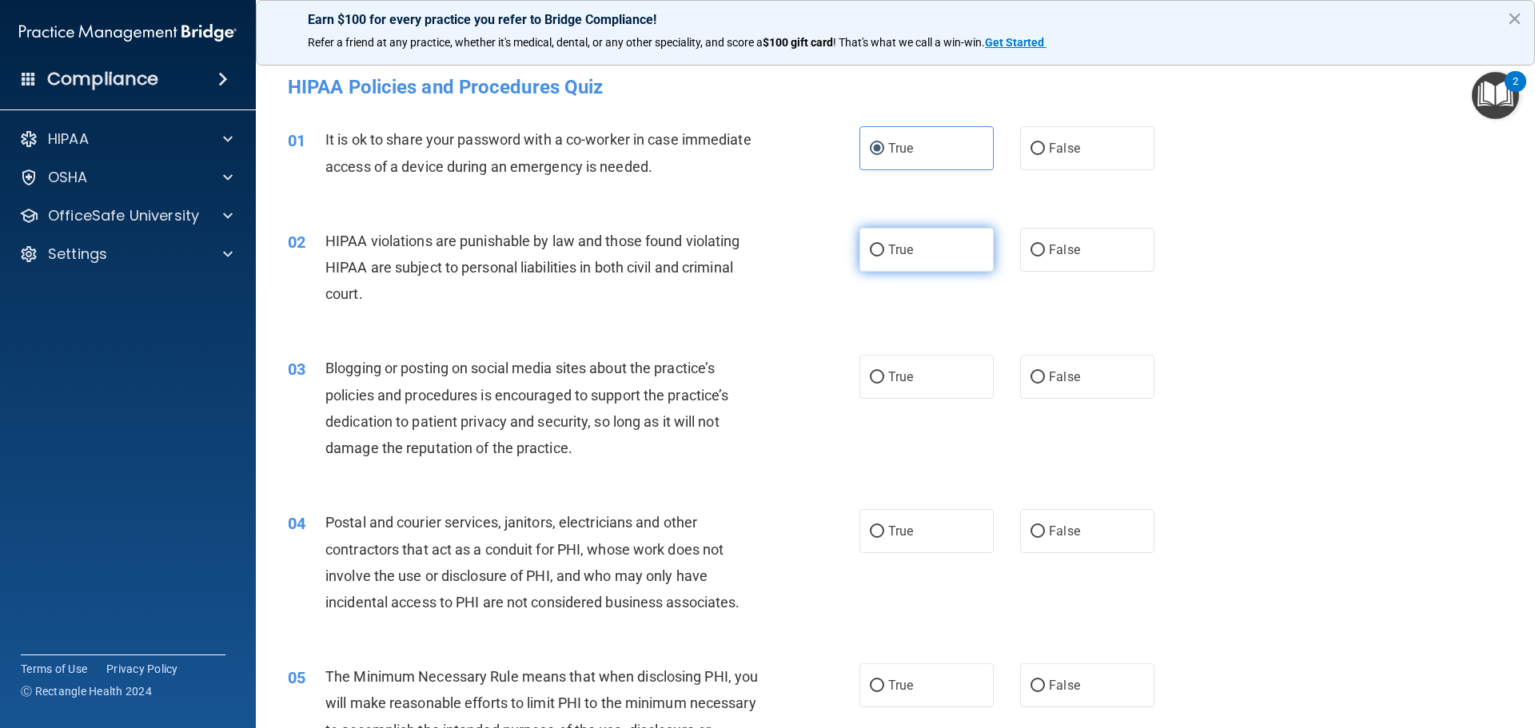
radio input "true"
click at [1056, 159] on label "False" at bounding box center [1087, 148] width 134 height 44
click at [1045, 155] on input "False" at bounding box center [1037, 149] width 14 height 12
radio input "true"
radio input "false"
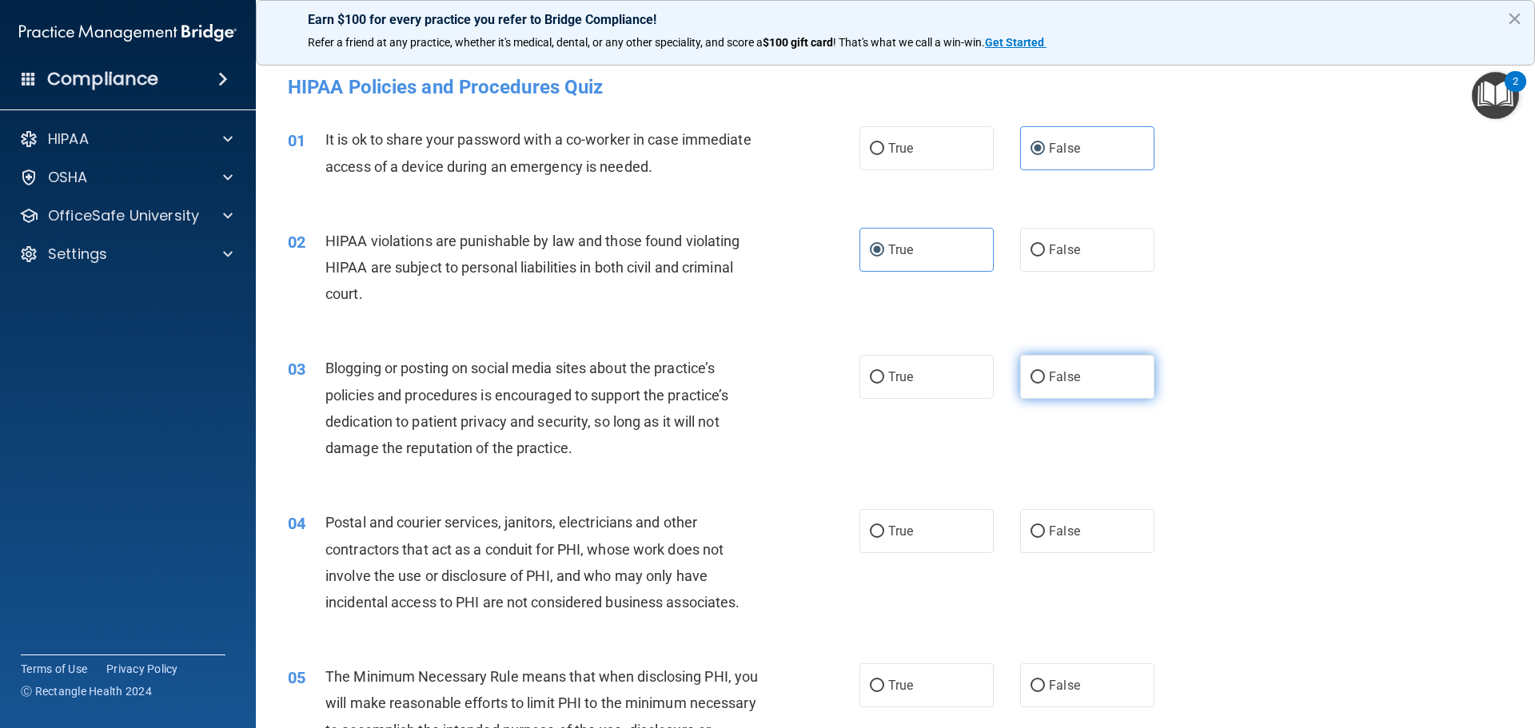
click at [1094, 388] on label "False" at bounding box center [1087, 377] width 134 height 44
click at [1045, 384] on input "False" at bounding box center [1037, 378] width 14 height 12
radio input "true"
click at [930, 532] on label "True" at bounding box center [926, 531] width 134 height 44
click at [884, 532] on input "True" at bounding box center [877, 532] width 14 height 12
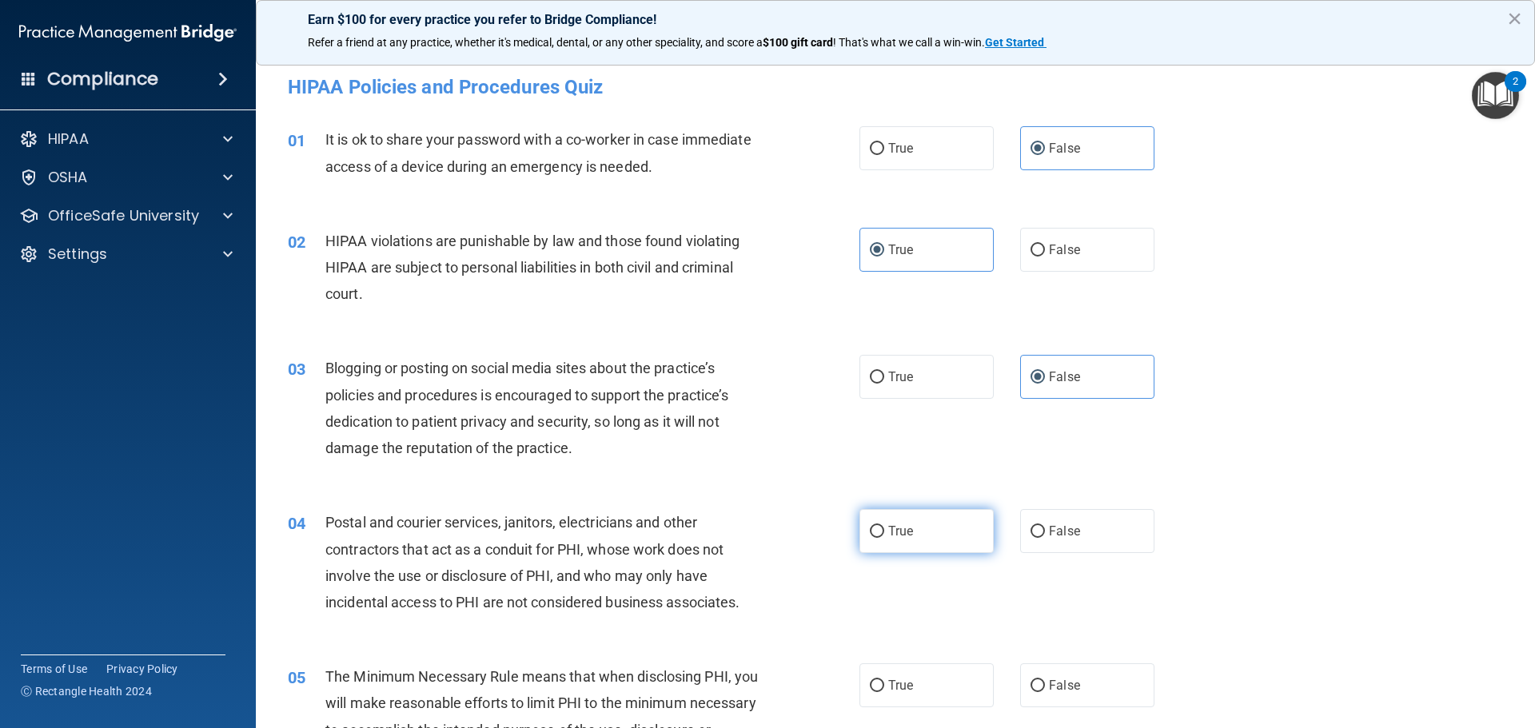
radio input "true"
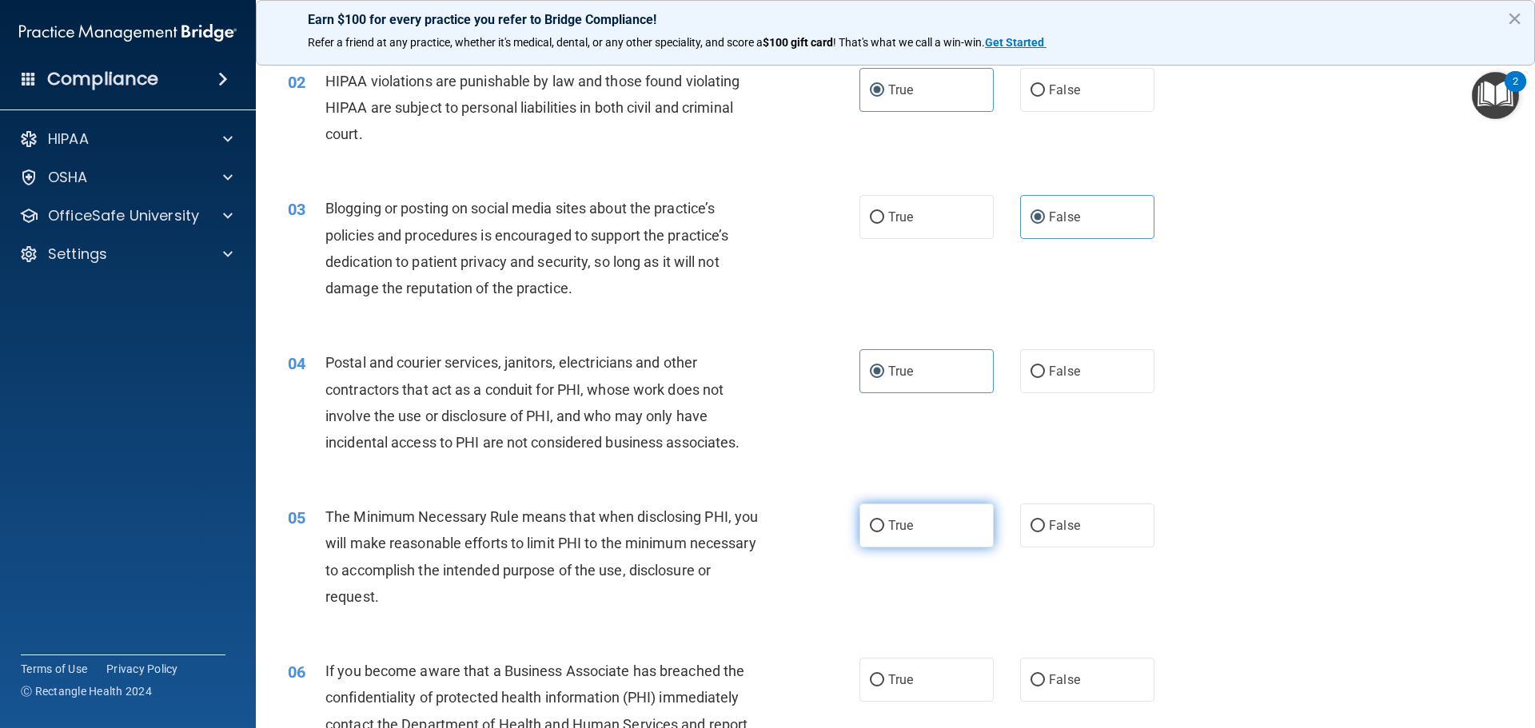
click at [899, 547] on label "True" at bounding box center [926, 526] width 134 height 44
click at [884, 532] on input "True" at bounding box center [877, 526] width 14 height 12
radio input "true"
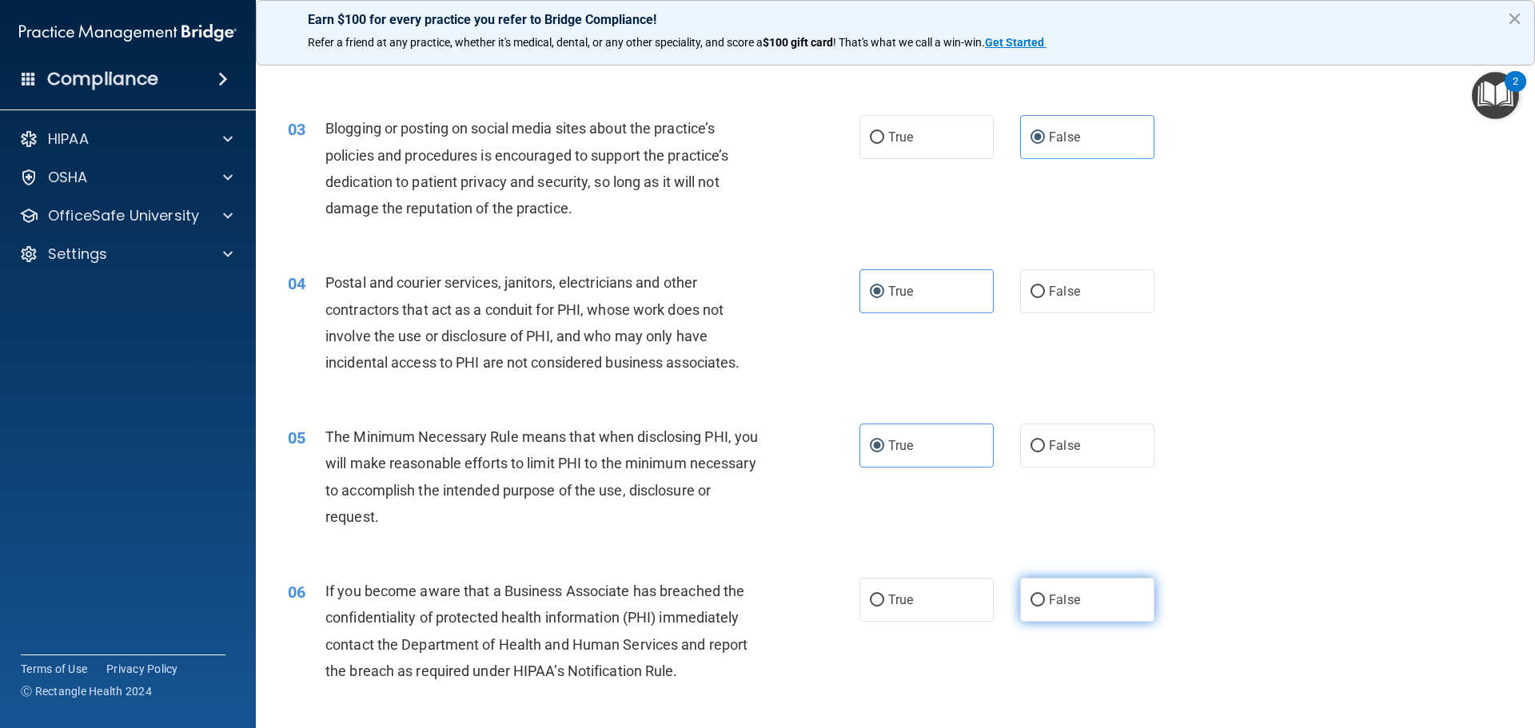
click at [1084, 598] on label "False" at bounding box center [1087, 600] width 134 height 44
click at [1045, 598] on input "False" at bounding box center [1037, 601] width 14 height 12
radio input "true"
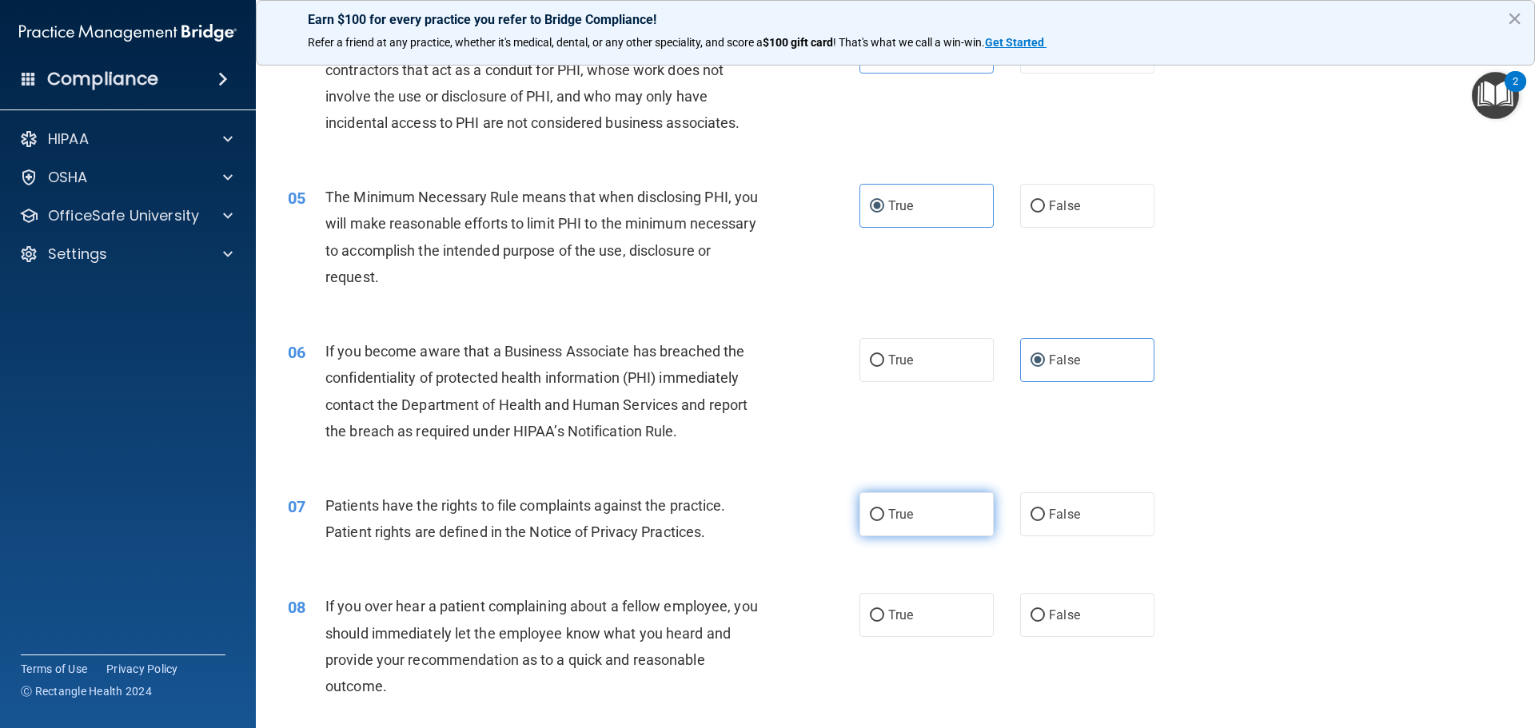
click at [922, 517] on label "True" at bounding box center [926, 514] width 134 height 44
click at [884, 517] on input "True" at bounding box center [877, 515] width 14 height 12
radio input "true"
click at [1103, 636] on label "False" at bounding box center [1087, 615] width 134 height 44
click at [1045, 622] on input "False" at bounding box center [1037, 616] width 14 height 12
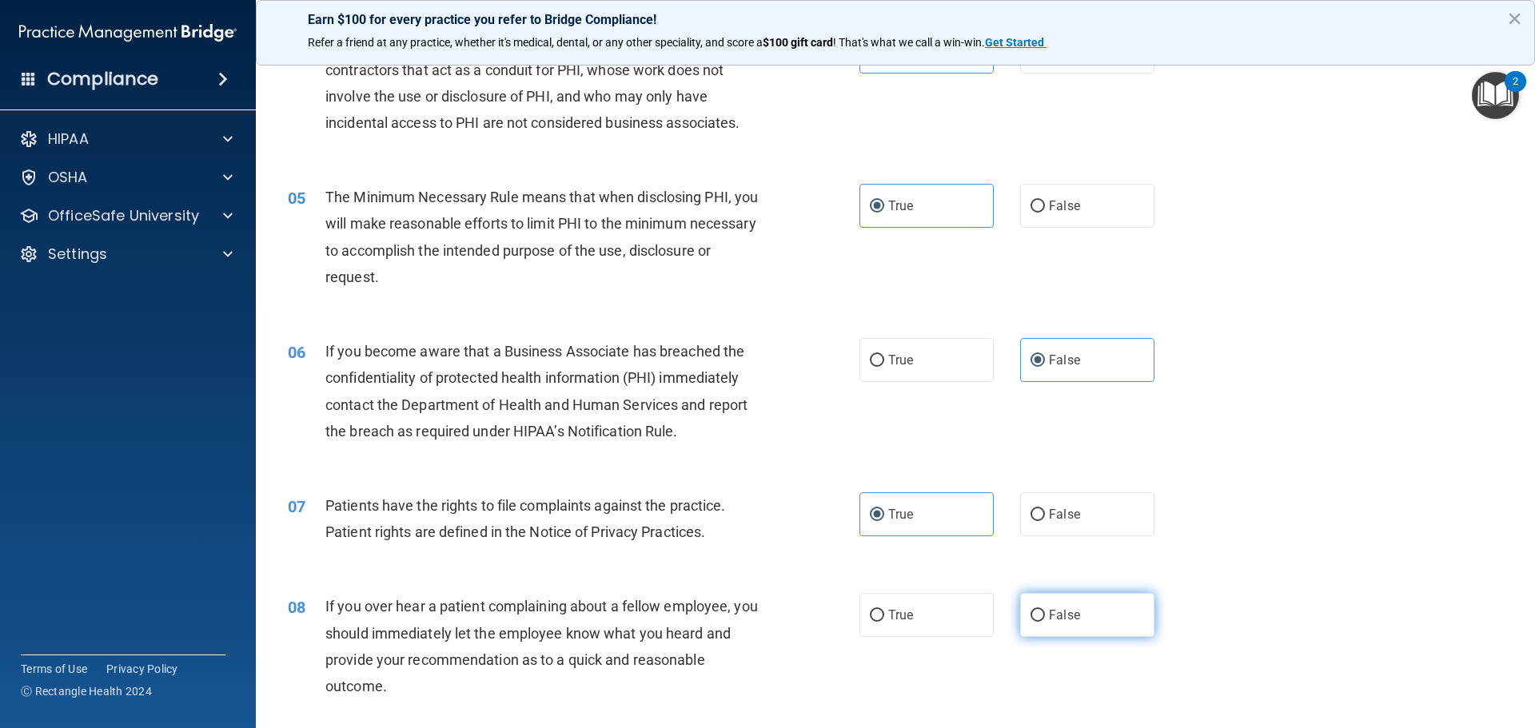
radio input "true"
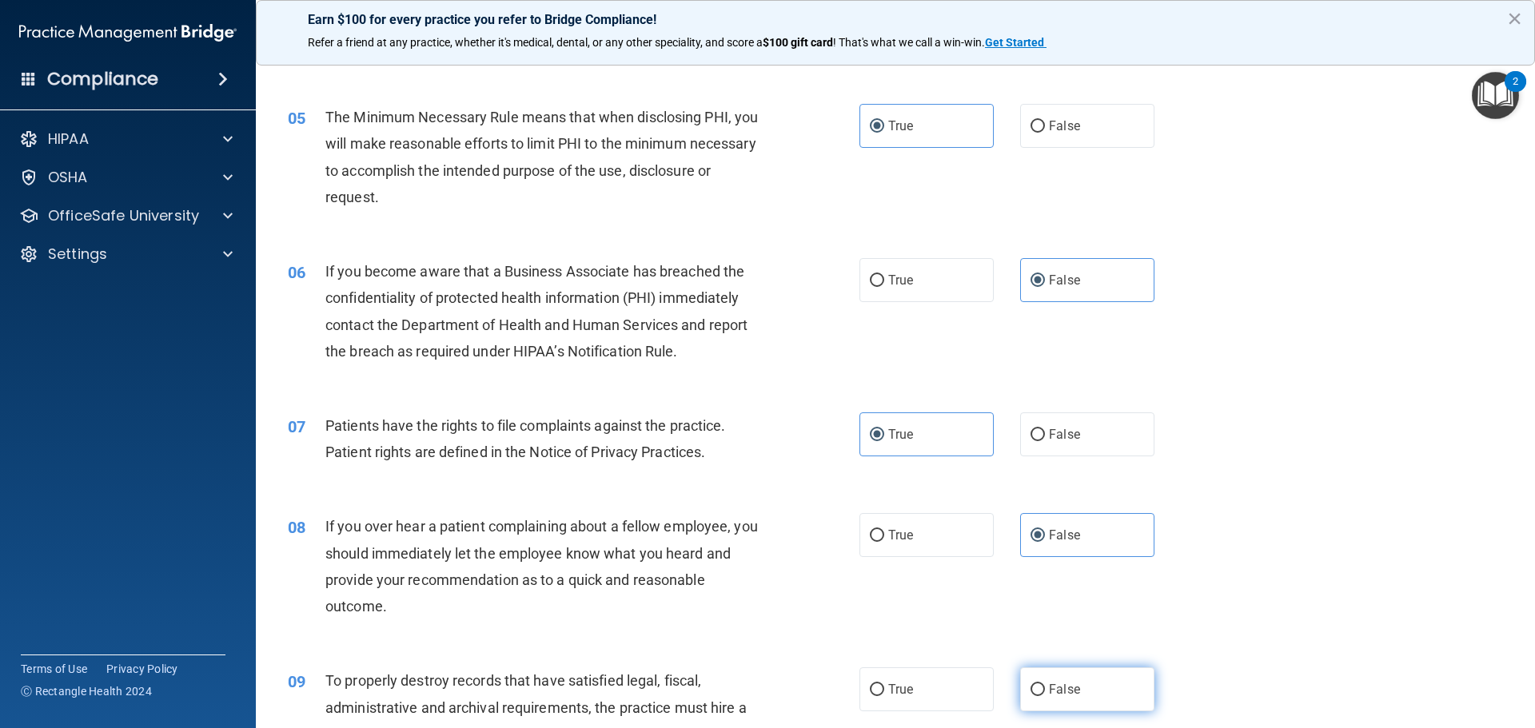
click at [1061, 683] on span "False" at bounding box center [1064, 689] width 31 height 15
click at [1045, 684] on input "False" at bounding box center [1037, 690] width 14 height 12
radio input "true"
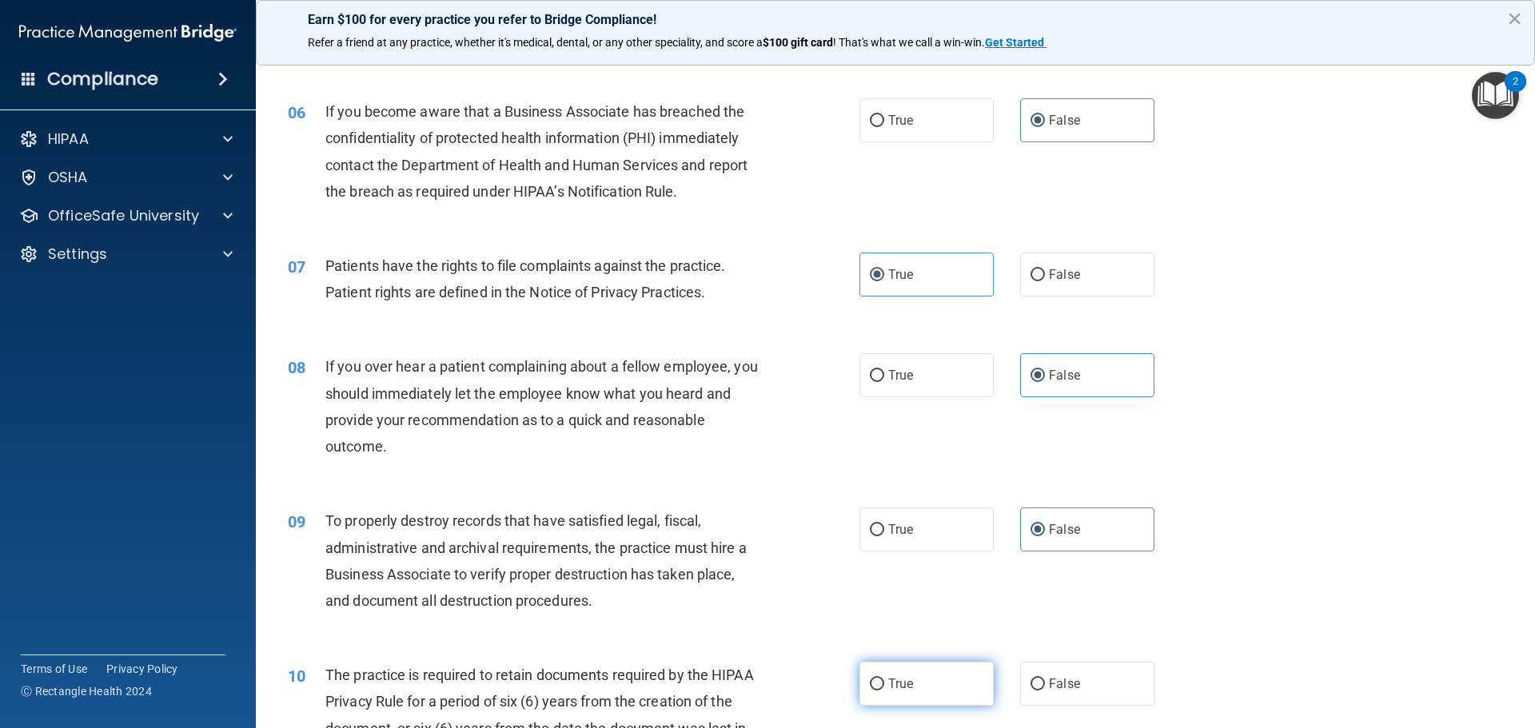
drag, startPoint x: 920, startPoint y: 680, endPoint x: 947, endPoint y: 669, distance: 28.7
click at [919, 680] on label "True" at bounding box center [926, 684] width 134 height 44
click at [884, 680] on input "True" at bounding box center [877, 685] width 14 height 12
radio input "true"
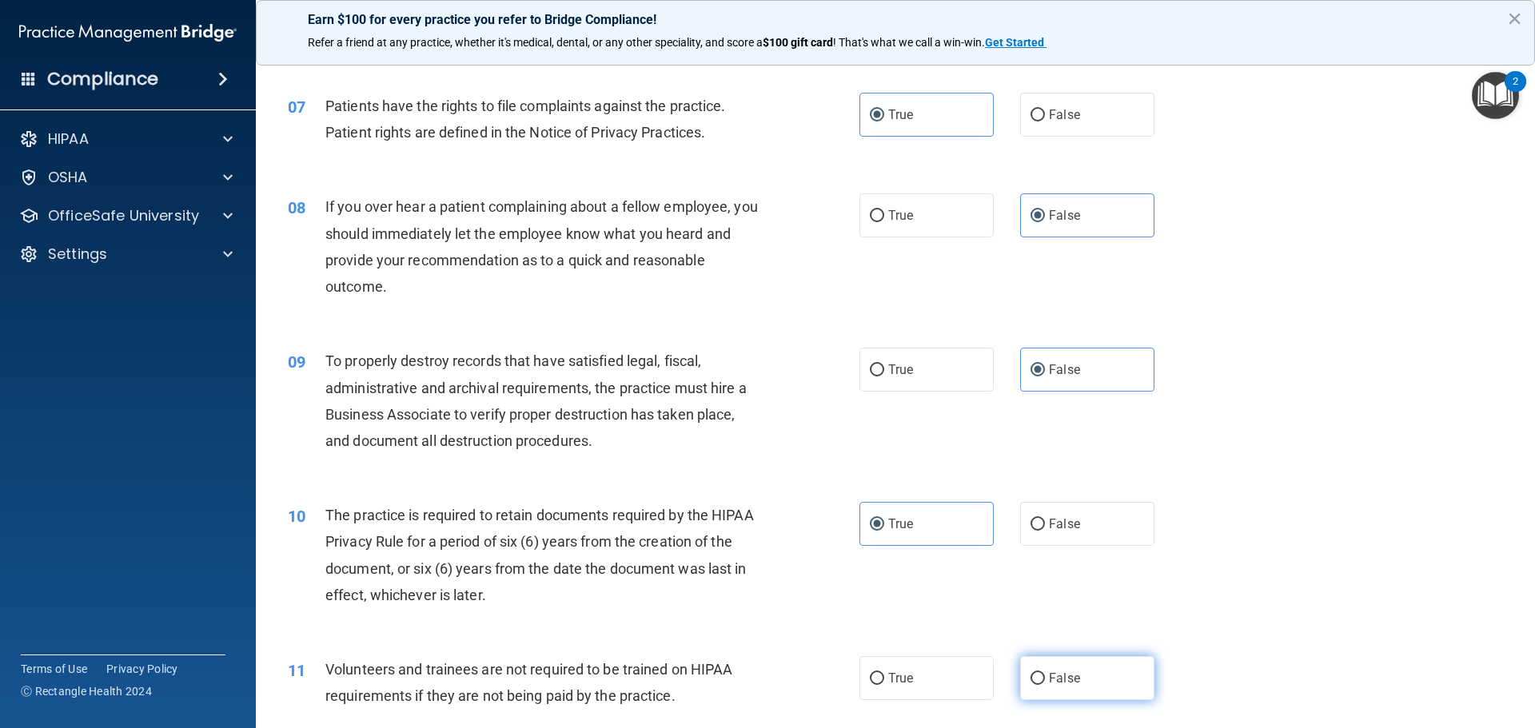
click at [1066, 672] on span "False" at bounding box center [1064, 678] width 31 height 15
click at [1045, 673] on input "False" at bounding box center [1037, 679] width 14 height 12
radio input "true"
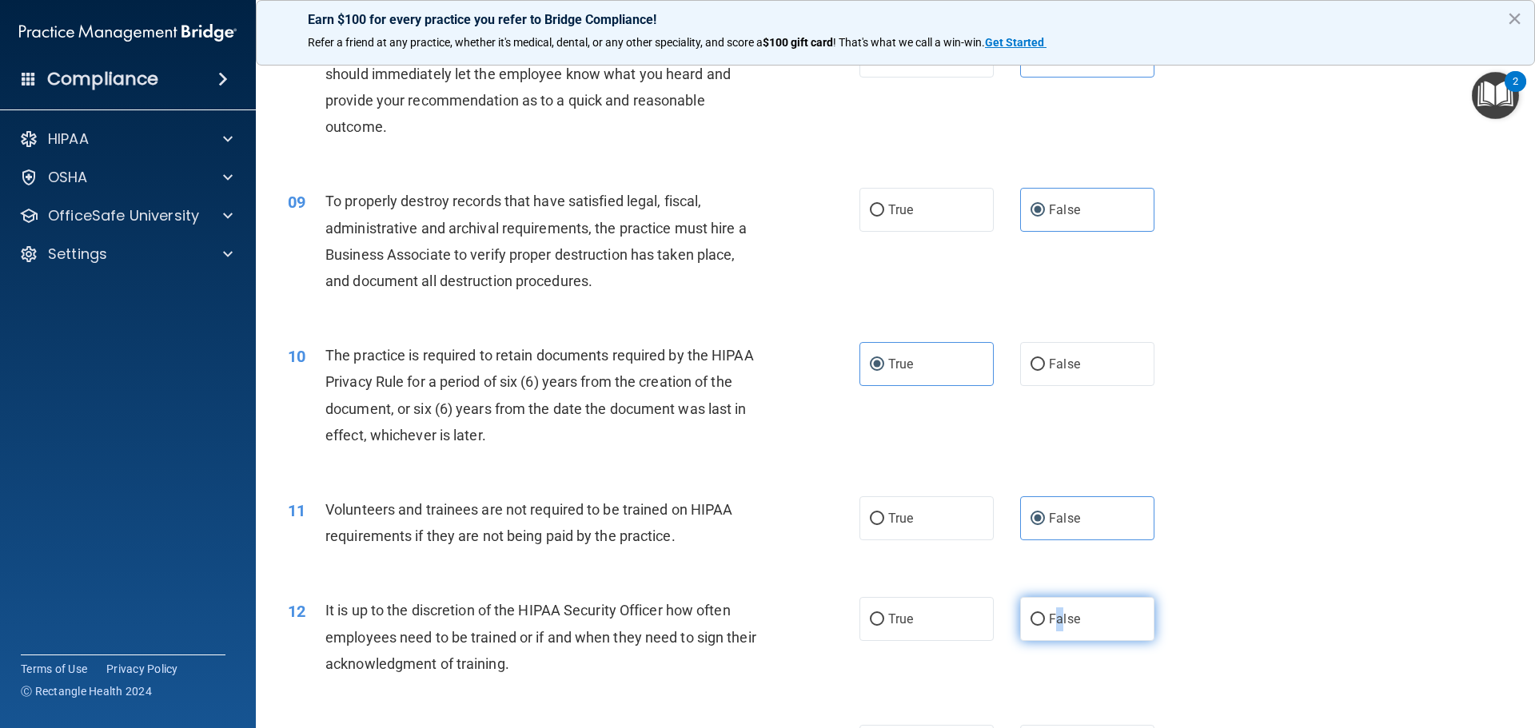
click at [1054, 606] on label "False" at bounding box center [1087, 619] width 134 height 44
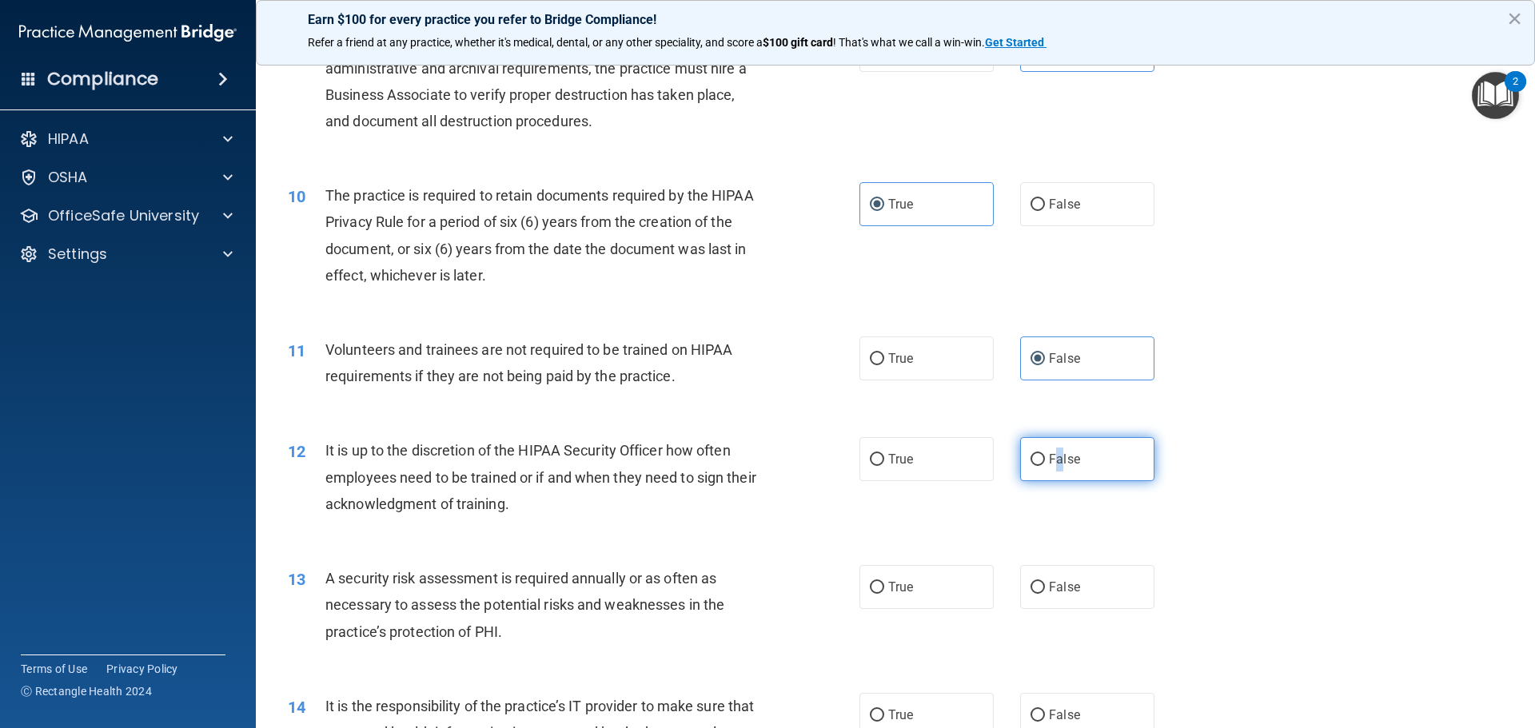
click at [1030, 464] on input "False" at bounding box center [1037, 460] width 14 height 12
radio input "true"
drag, startPoint x: 943, startPoint y: 622, endPoint x: 945, endPoint y: 612, distance: 9.9
click at [942, 622] on div "13 A security risk assessment is required annually or as often as necessary to …" at bounding box center [895, 609] width 1239 height 128
click at [952, 600] on label "True" at bounding box center [926, 587] width 134 height 44
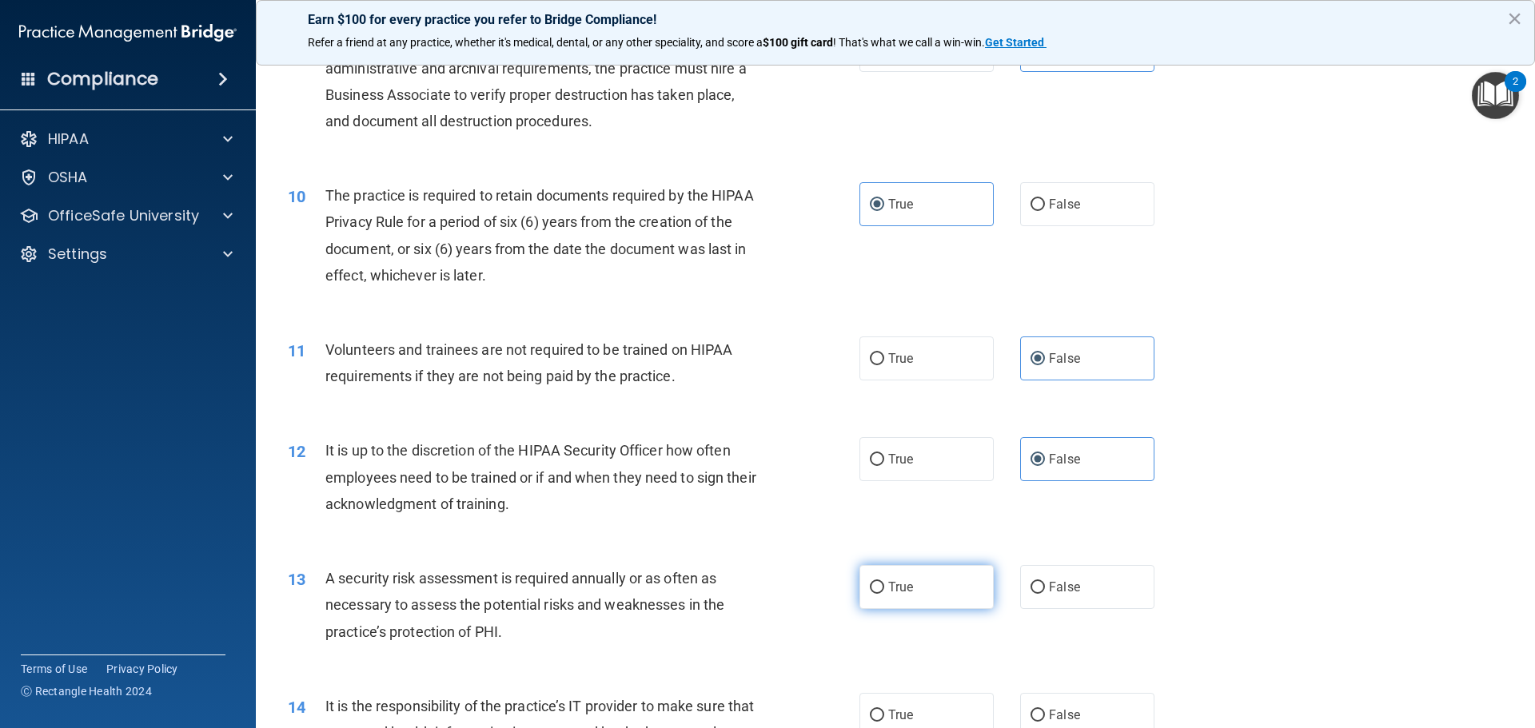
click at [884, 594] on input "True" at bounding box center [877, 588] width 14 height 12
radio input "true"
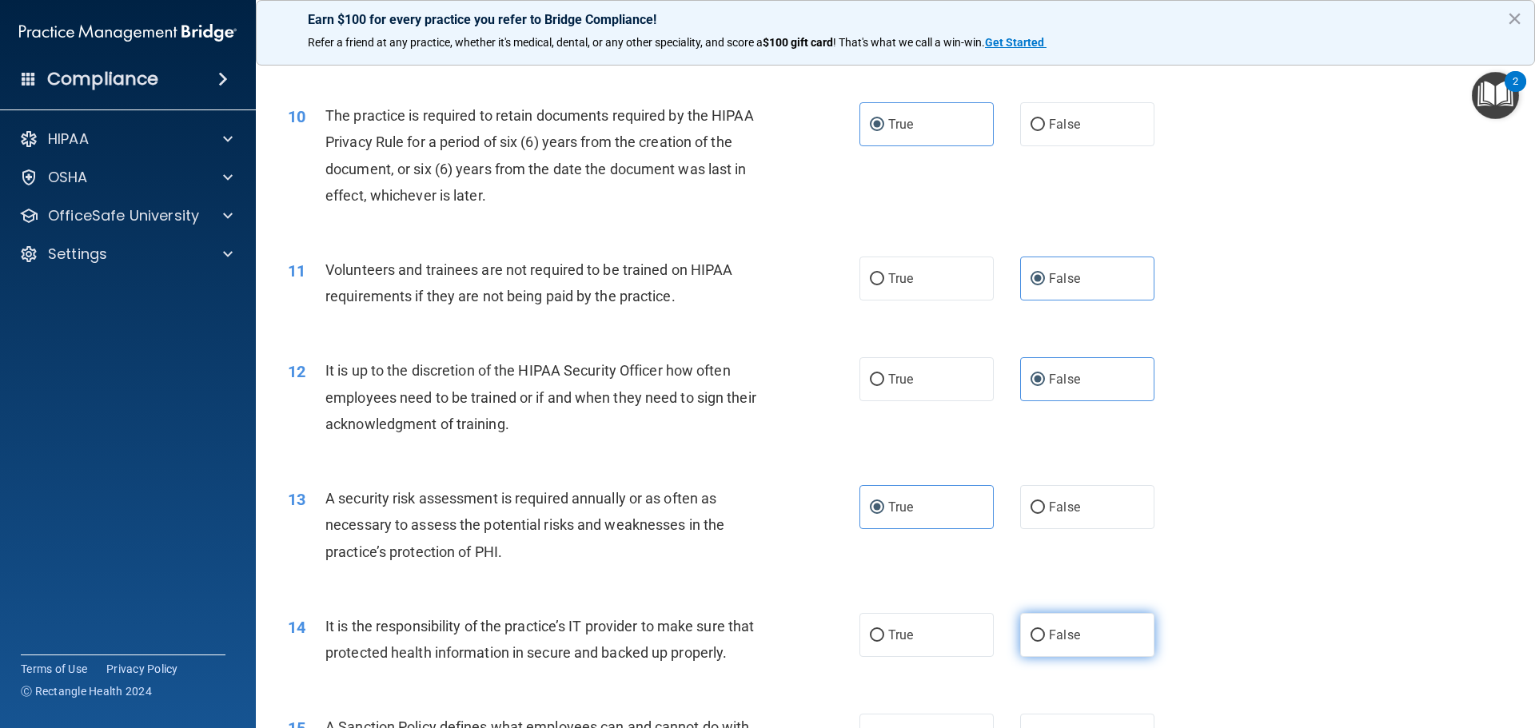
click at [1056, 624] on label "False" at bounding box center [1087, 635] width 134 height 44
click at [1045, 630] on input "False" at bounding box center [1037, 636] width 14 height 12
radio input "true"
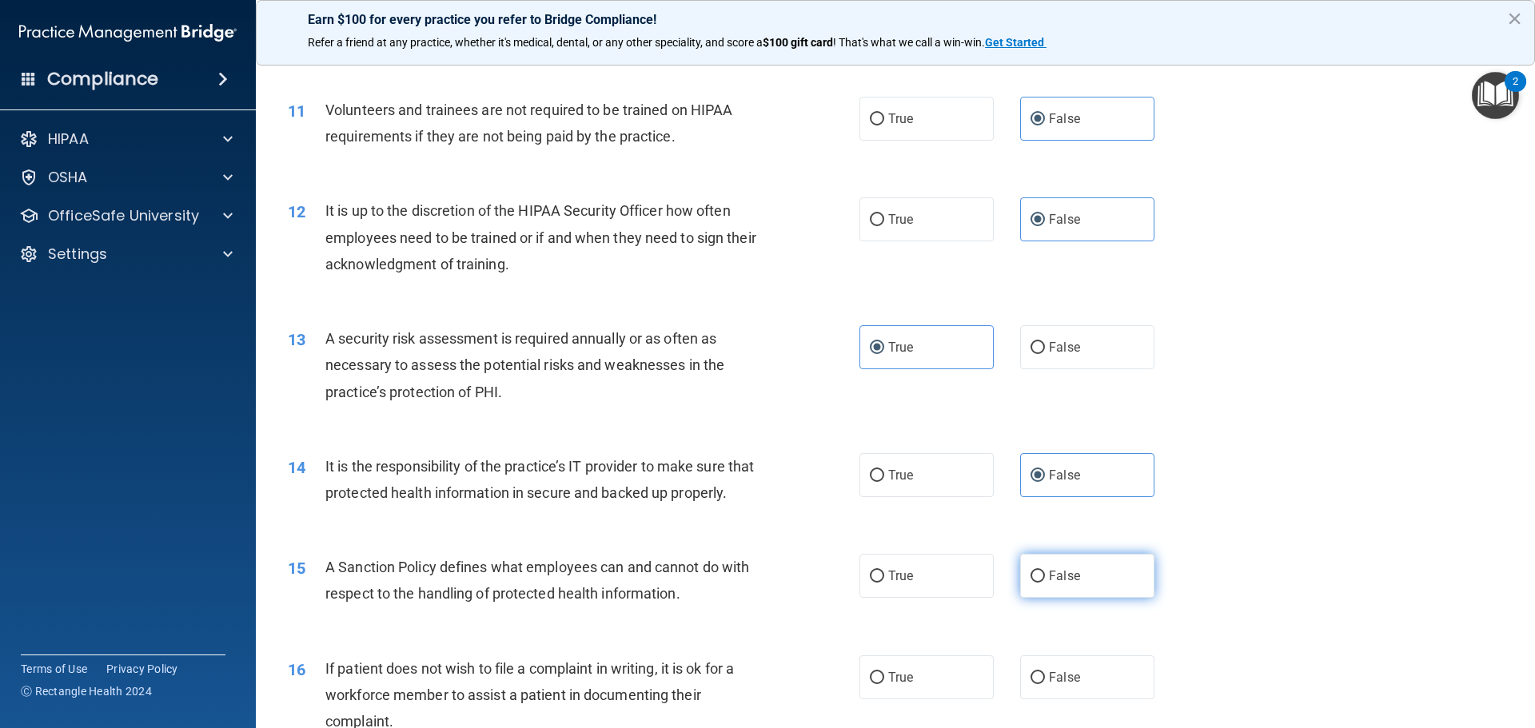
click at [1068, 562] on label "False" at bounding box center [1087, 576] width 134 height 44
click at [1045, 571] on input "False" at bounding box center [1037, 577] width 14 height 12
radio input "true"
click at [951, 659] on label "True" at bounding box center [926, 678] width 134 height 44
click at [884, 672] on input "True" at bounding box center [877, 678] width 14 height 12
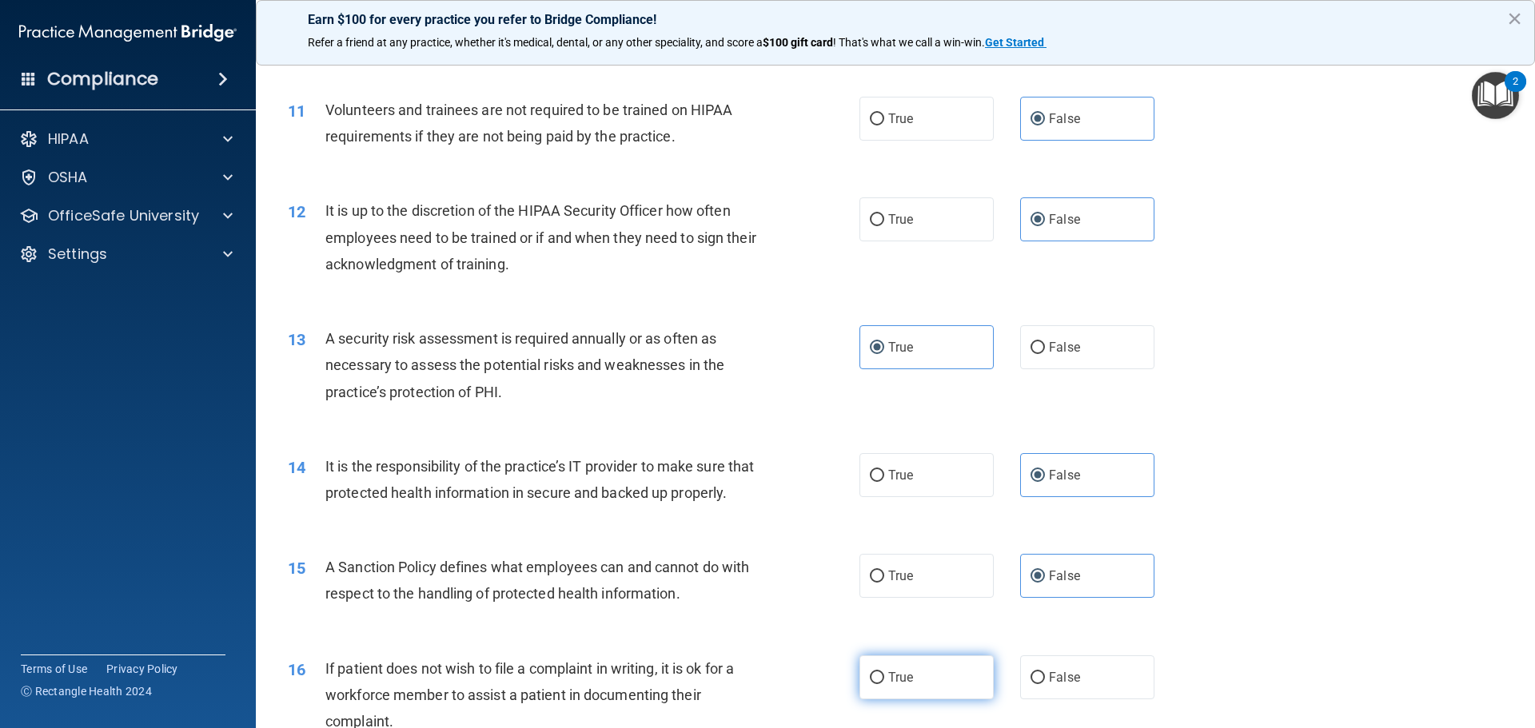
radio input "true"
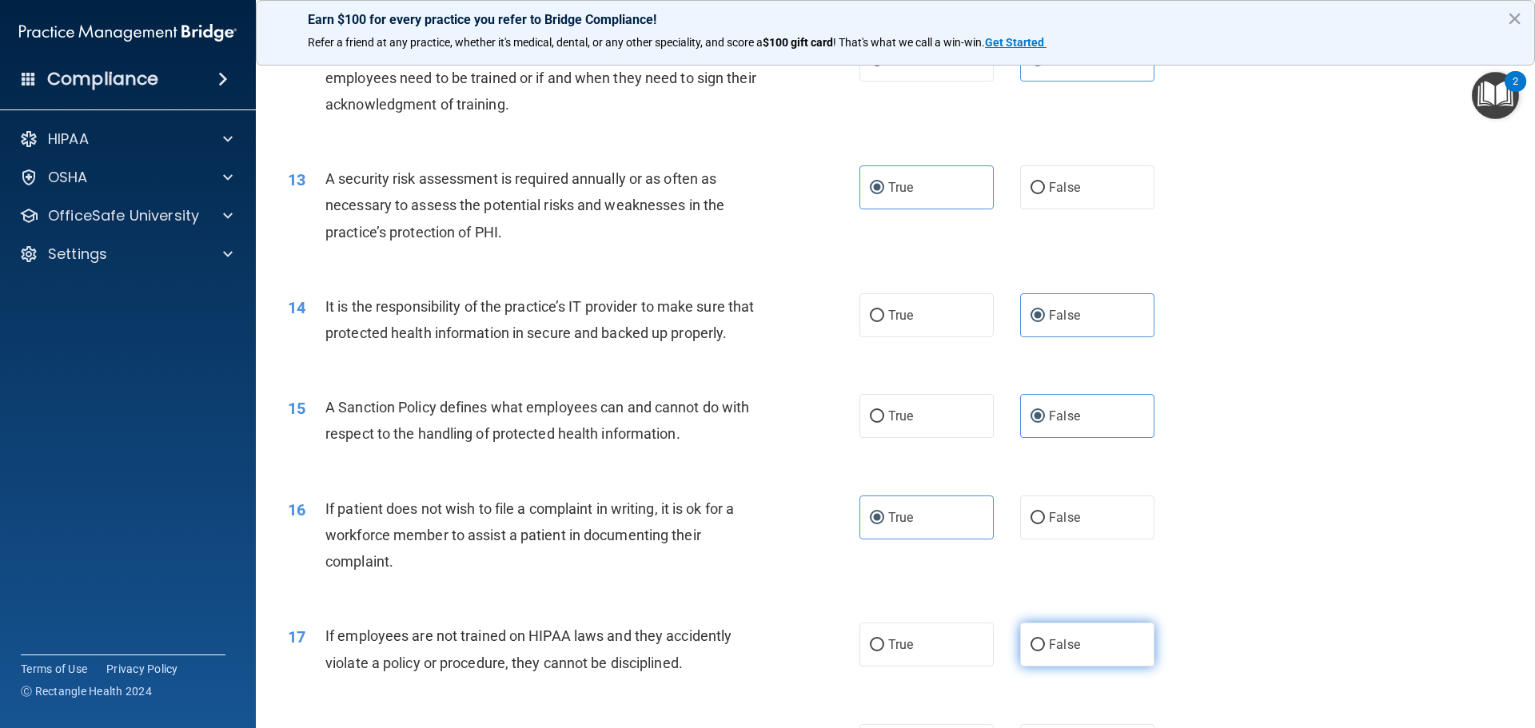
click at [1076, 636] on label "False" at bounding box center [1087, 645] width 134 height 44
click at [1045, 640] on input "False" at bounding box center [1037, 646] width 14 height 12
radio input "true"
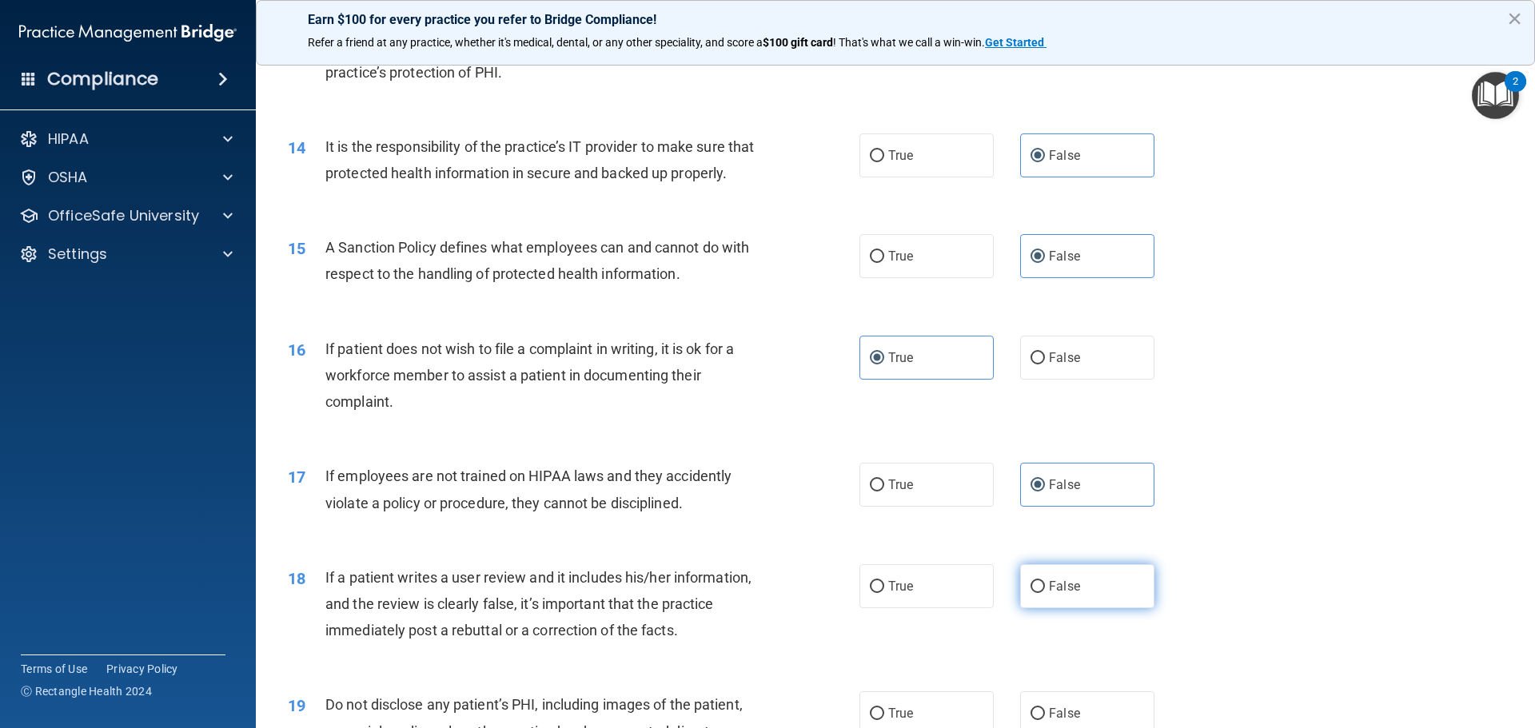
click at [1064, 570] on label "False" at bounding box center [1087, 586] width 134 height 44
click at [1045, 581] on input "False" at bounding box center [1037, 587] width 14 height 12
radio input "true"
click at [903, 708] on span "True" at bounding box center [900, 713] width 25 height 15
click at [884, 708] on input "True" at bounding box center [877, 714] width 14 height 12
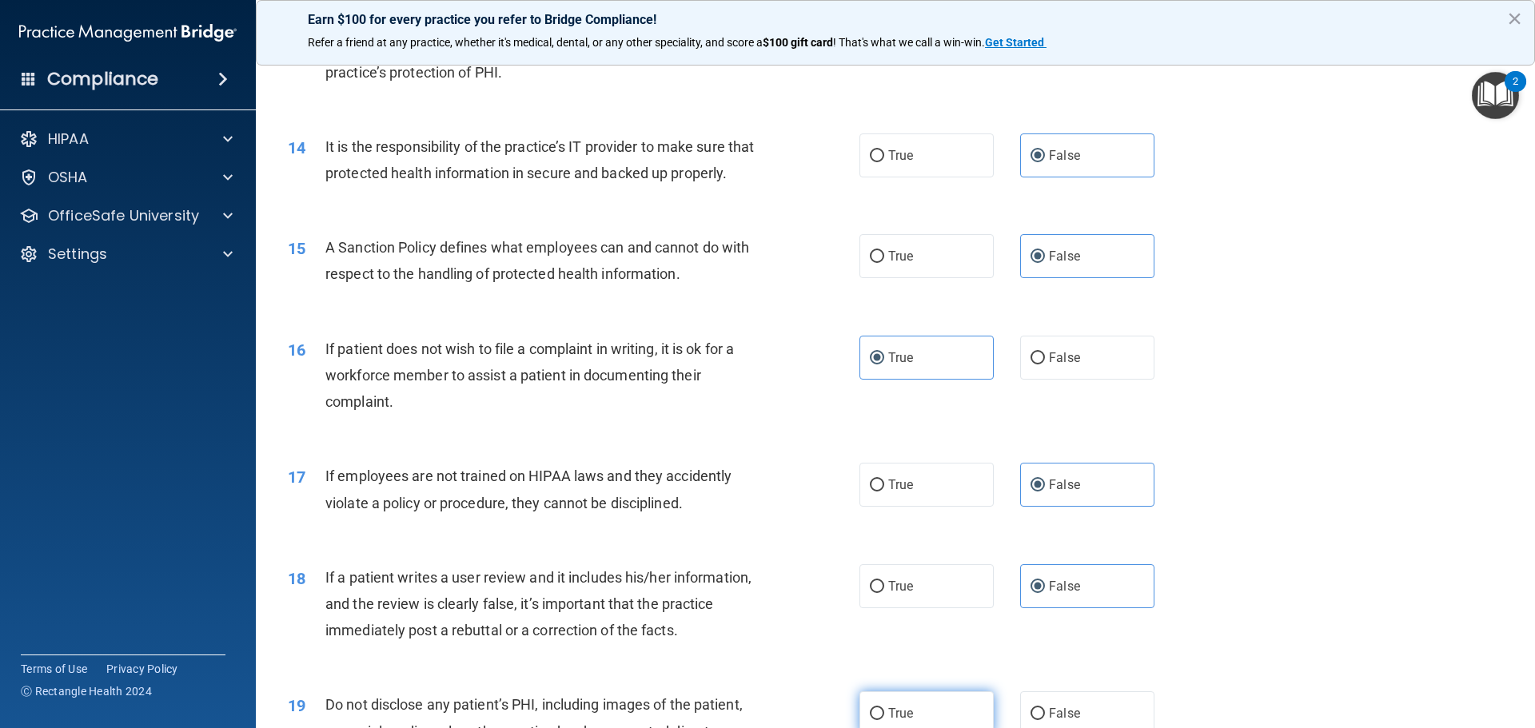
radio input "true"
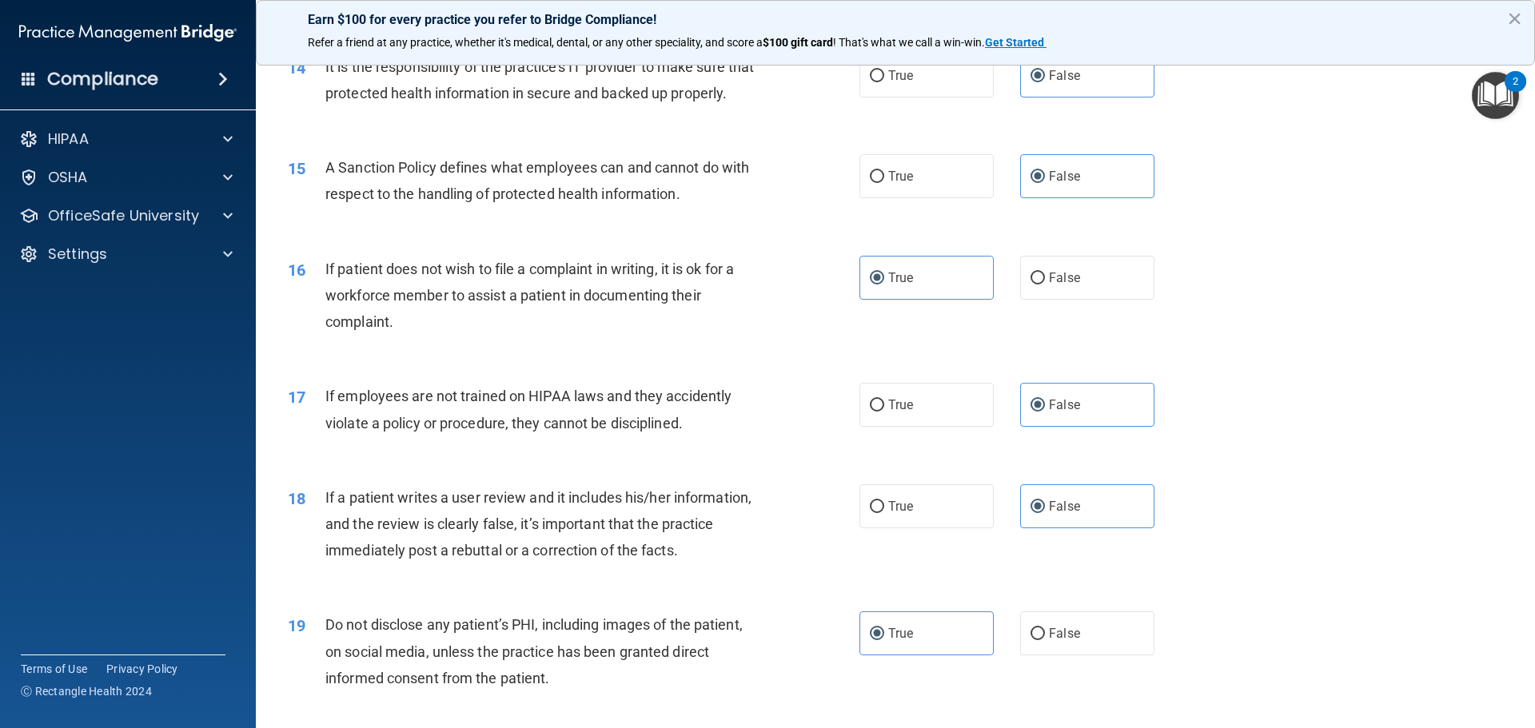
scroll to position [1999, 0]
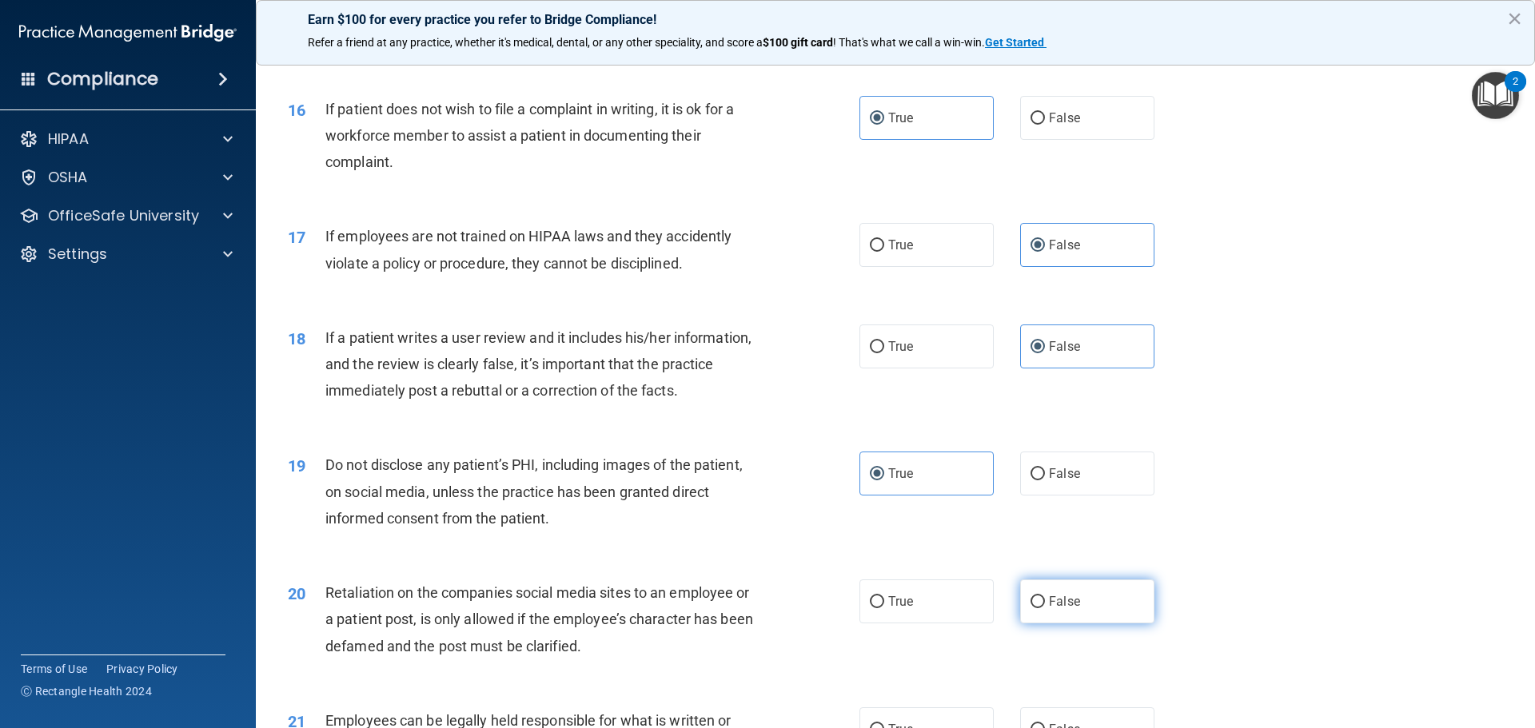
click at [1082, 617] on label "False" at bounding box center [1087, 602] width 134 height 44
click at [1045, 608] on input "False" at bounding box center [1037, 602] width 14 height 12
radio input "true"
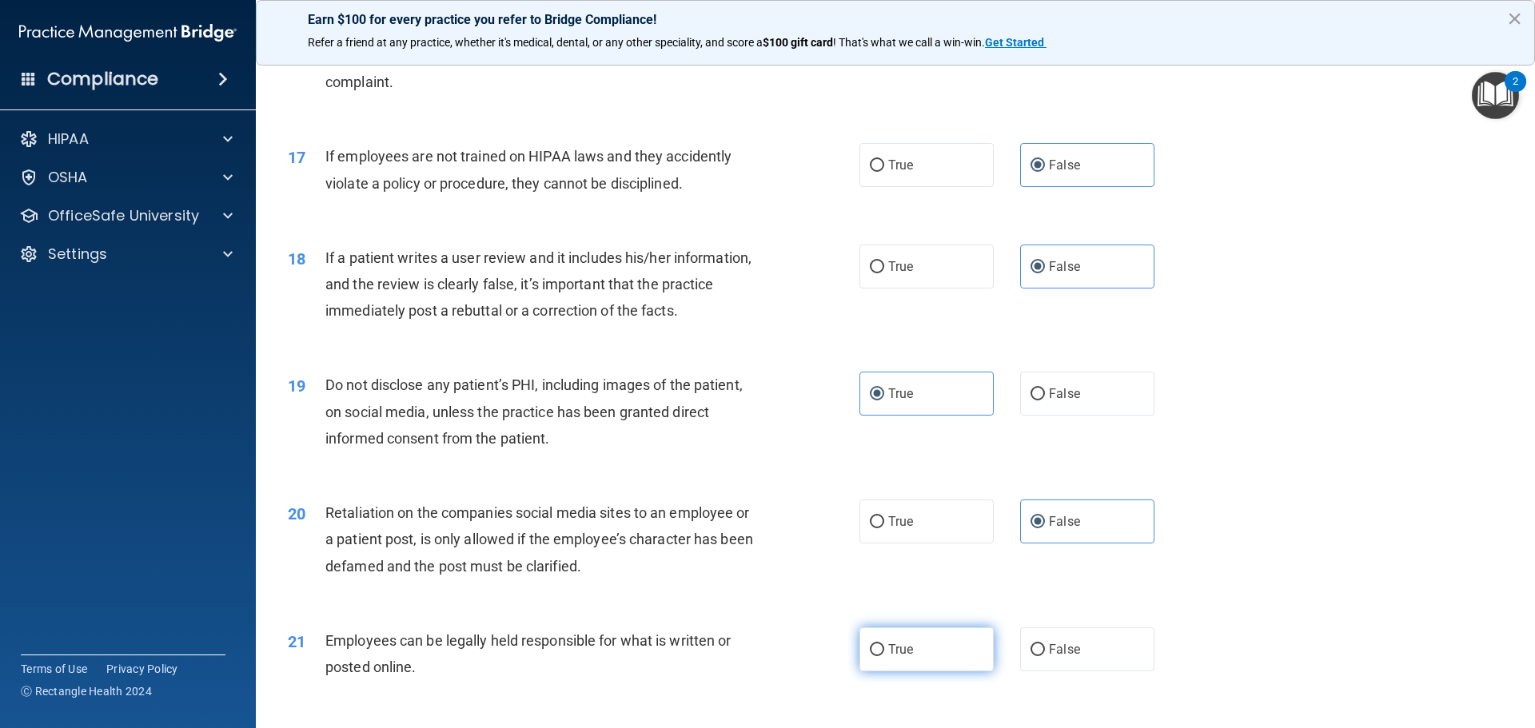
click at [955, 658] on label "True" at bounding box center [926, 650] width 134 height 44
click at [884, 656] on input "True" at bounding box center [877, 650] width 14 height 12
radio input "true"
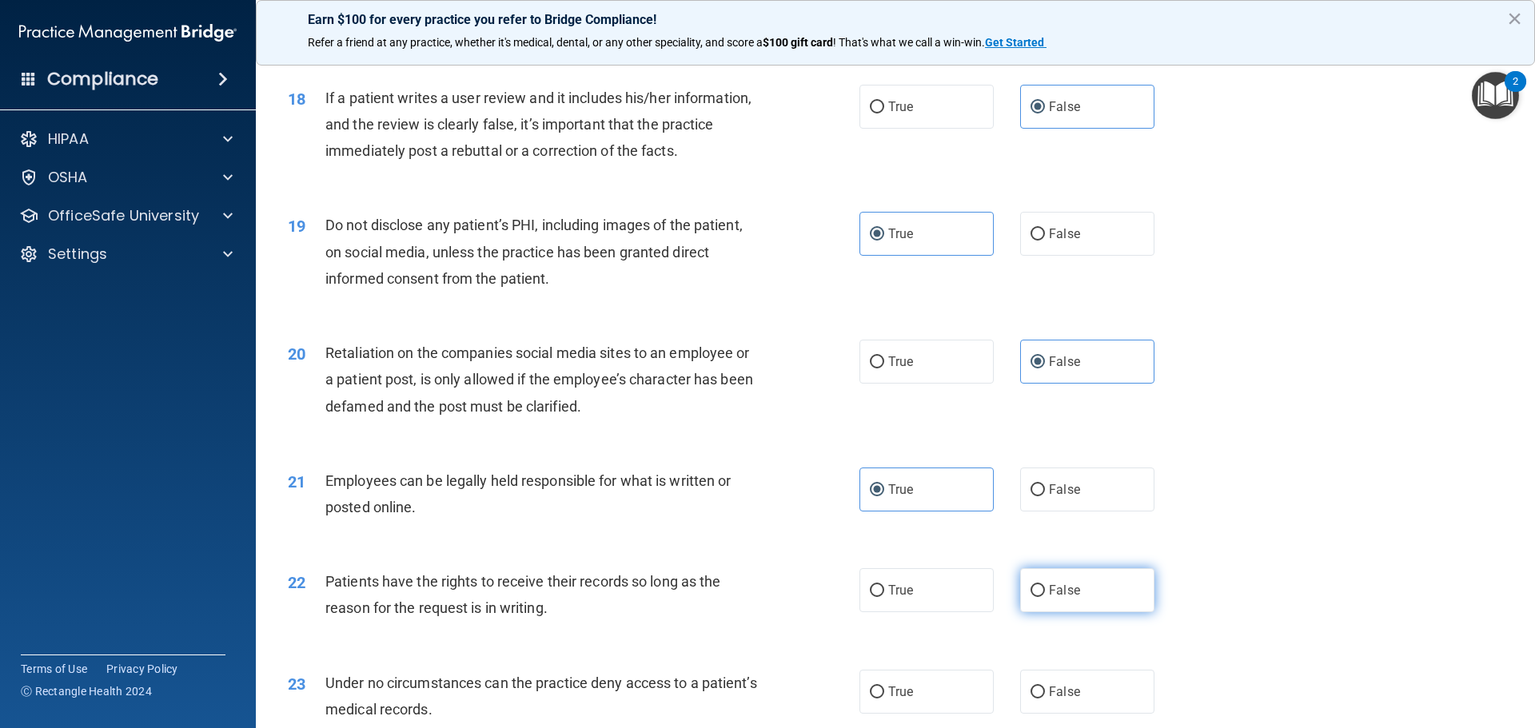
click at [1099, 610] on label "False" at bounding box center [1087, 590] width 134 height 44
click at [1045, 597] on input "False" at bounding box center [1037, 591] width 14 height 12
radio input "true"
click at [1102, 704] on label "False" at bounding box center [1087, 692] width 134 height 44
click at [1045, 699] on input "False" at bounding box center [1037, 693] width 14 height 12
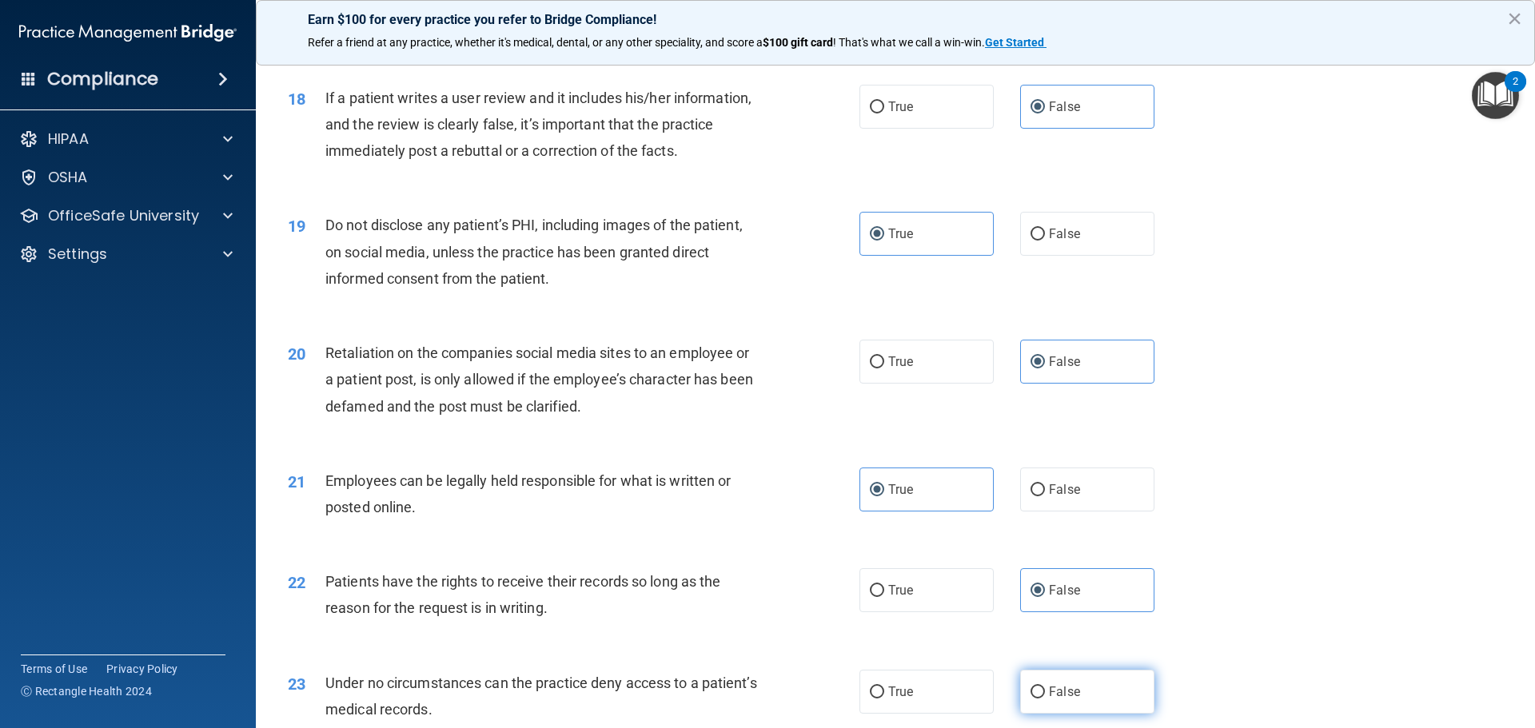
radio input "true"
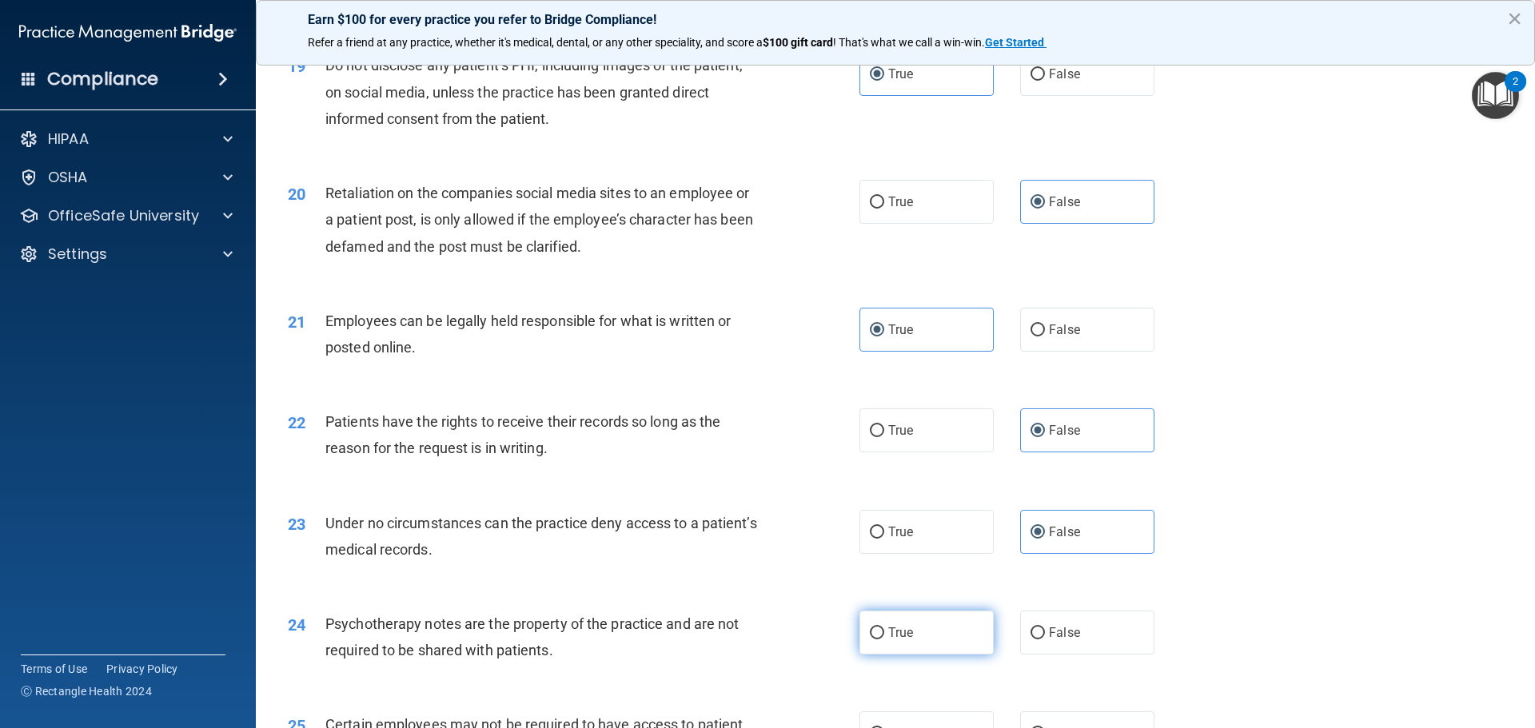
click at [957, 631] on label "True" at bounding box center [926, 633] width 134 height 44
click at [884, 631] on input "True" at bounding box center [877, 634] width 14 height 12
radio input "true"
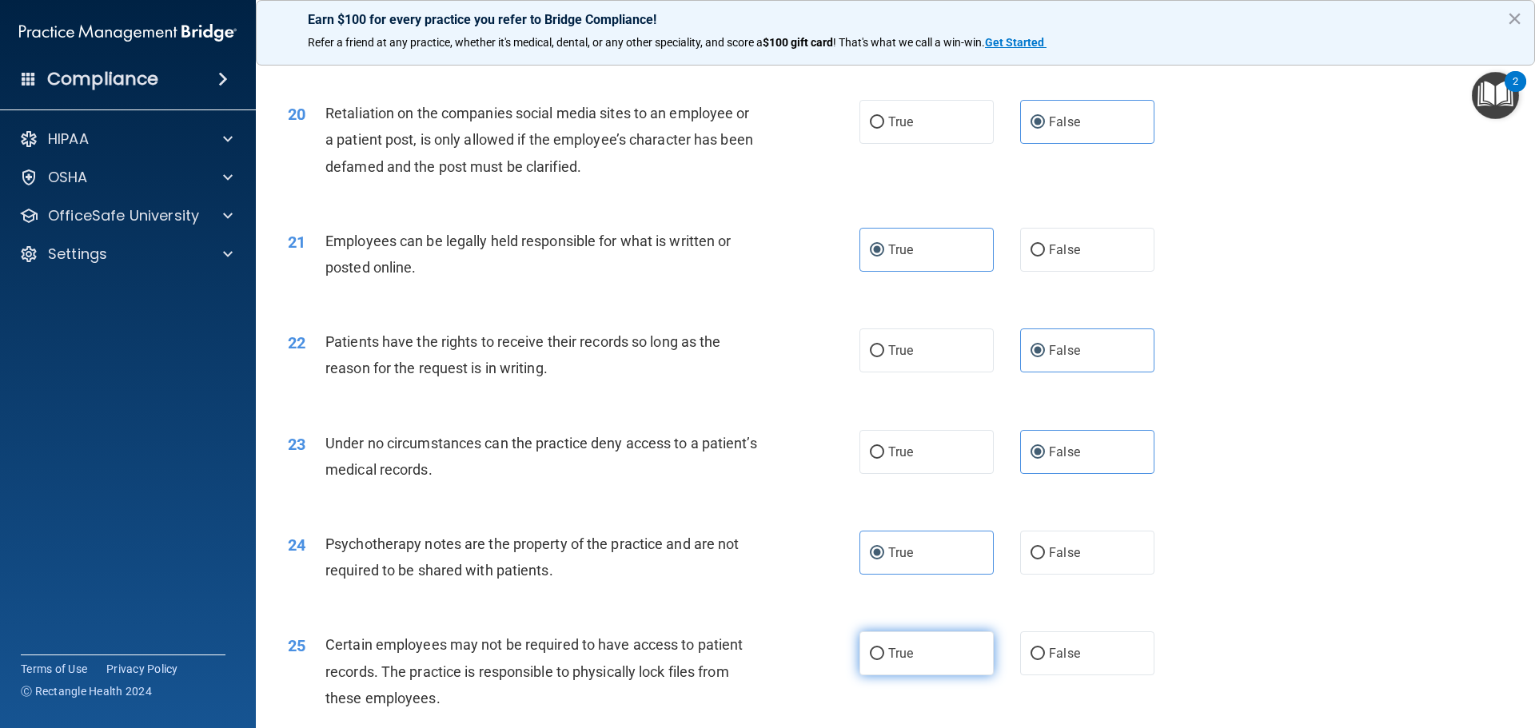
click at [959, 656] on label "True" at bounding box center [926, 654] width 134 height 44
click at [884, 656] on input "True" at bounding box center [877, 654] width 14 height 12
radio input "true"
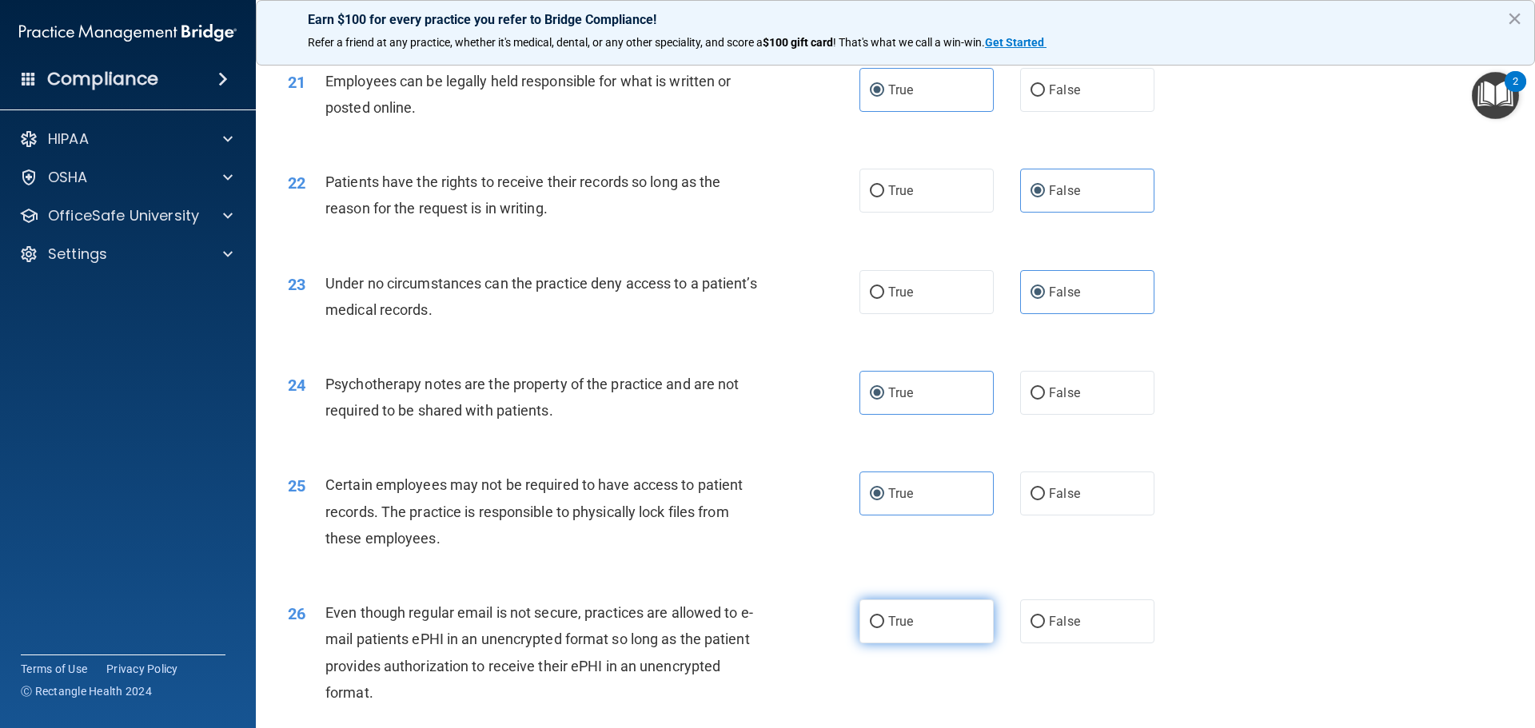
drag, startPoint x: 949, startPoint y: 634, endPoint x: 971, endPoint y: 655, distance: 30.0
click at [948, 634] on label "True" at bounding box center [926, 622] width 134 height 44
click at [884, 628] on input "True" at bounding box center [877, 622] width 14 height 12
radio input "true"
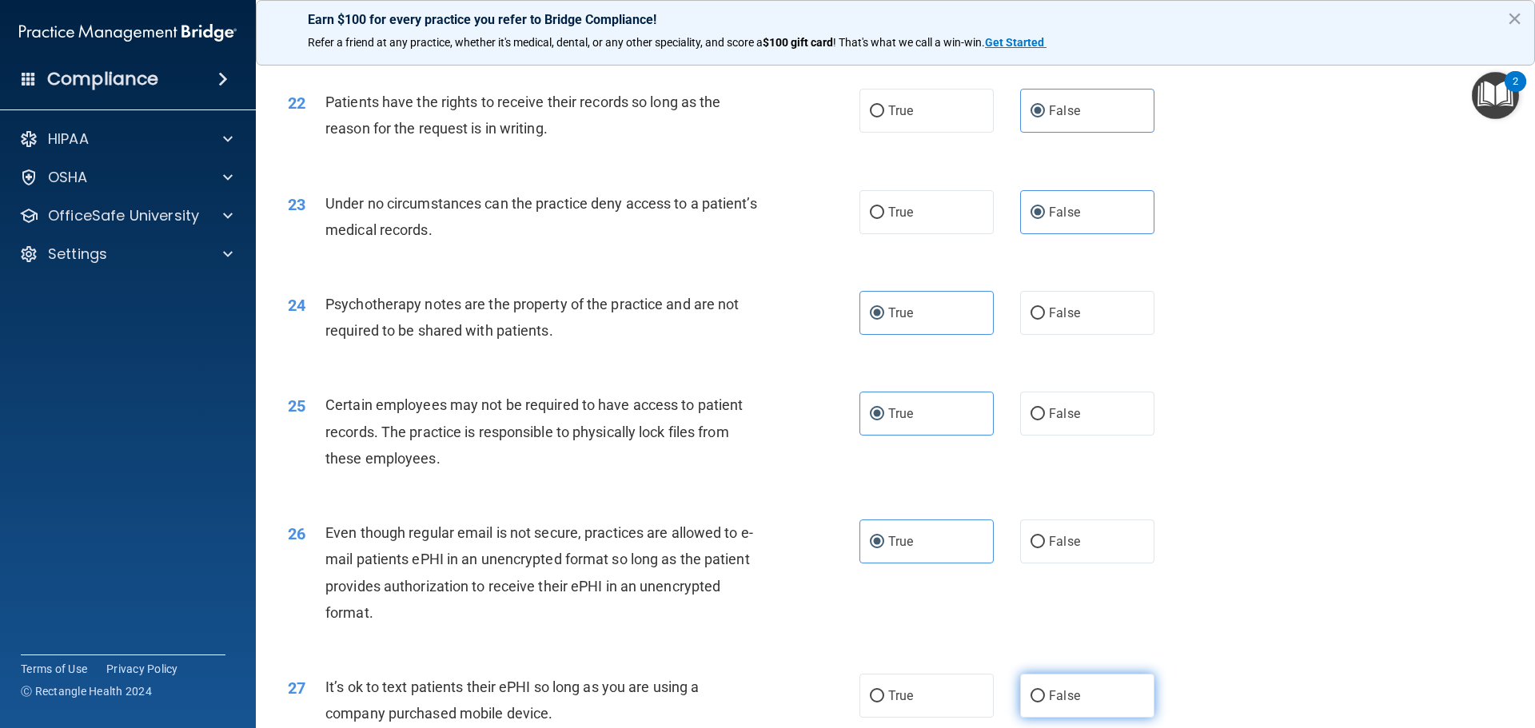
click at [1083, 698] on label "False" at bounding box center [1087, 696] width 134 height 44
click at [1045, 698] on input "False" at bounding box center [1037, 697] width 14 height 12
radio input "true"
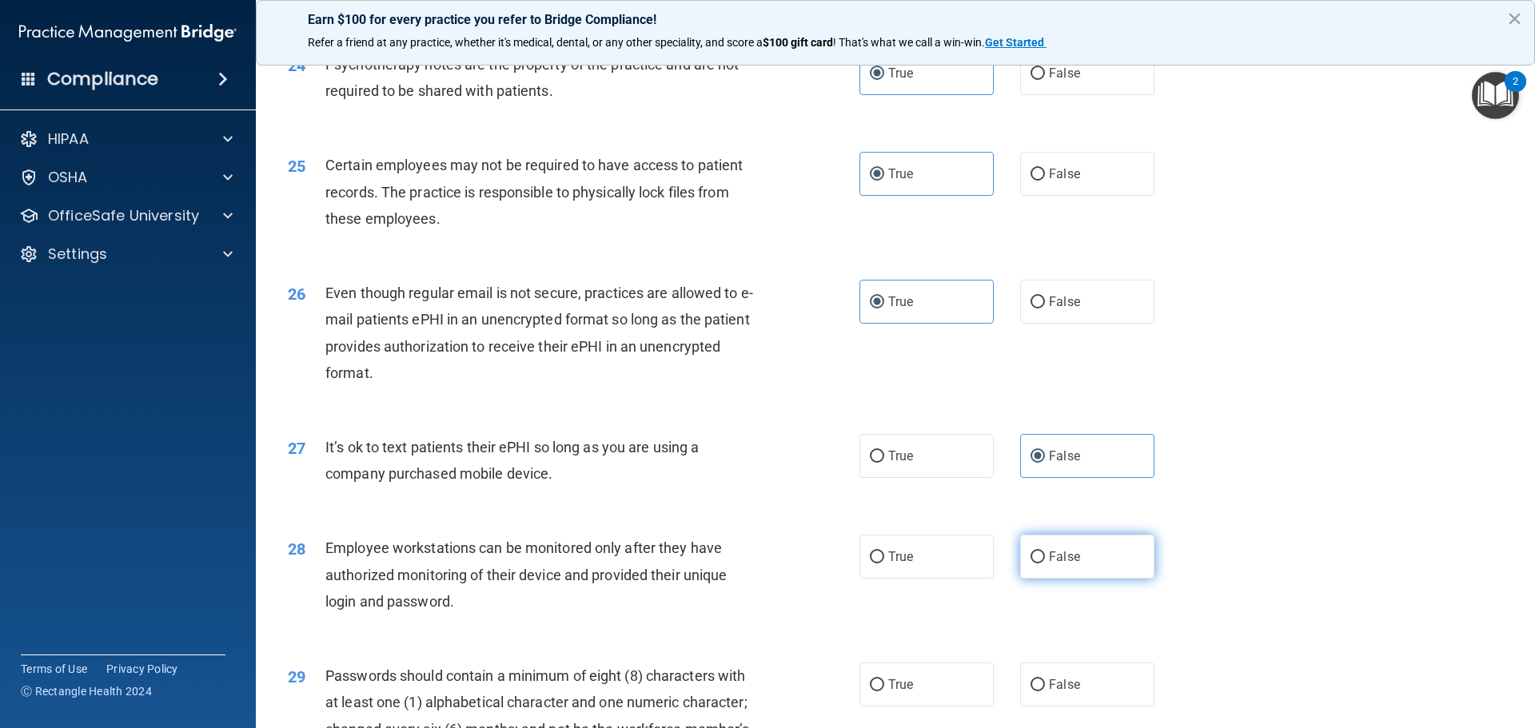
click at [1069, 572] on label "False" at bounding box center [1087, 557] width 134 height 44
click at [1045, 564] on input "False" at bounding box center [1037, 558] width 14 height 12
radio input "true"
click at [911, 686] on label "True" at bounding box center [926, 685] width 134 height 44
click at [884, 686] on input "True" at bounding box center [877, 686] width 14 height 12
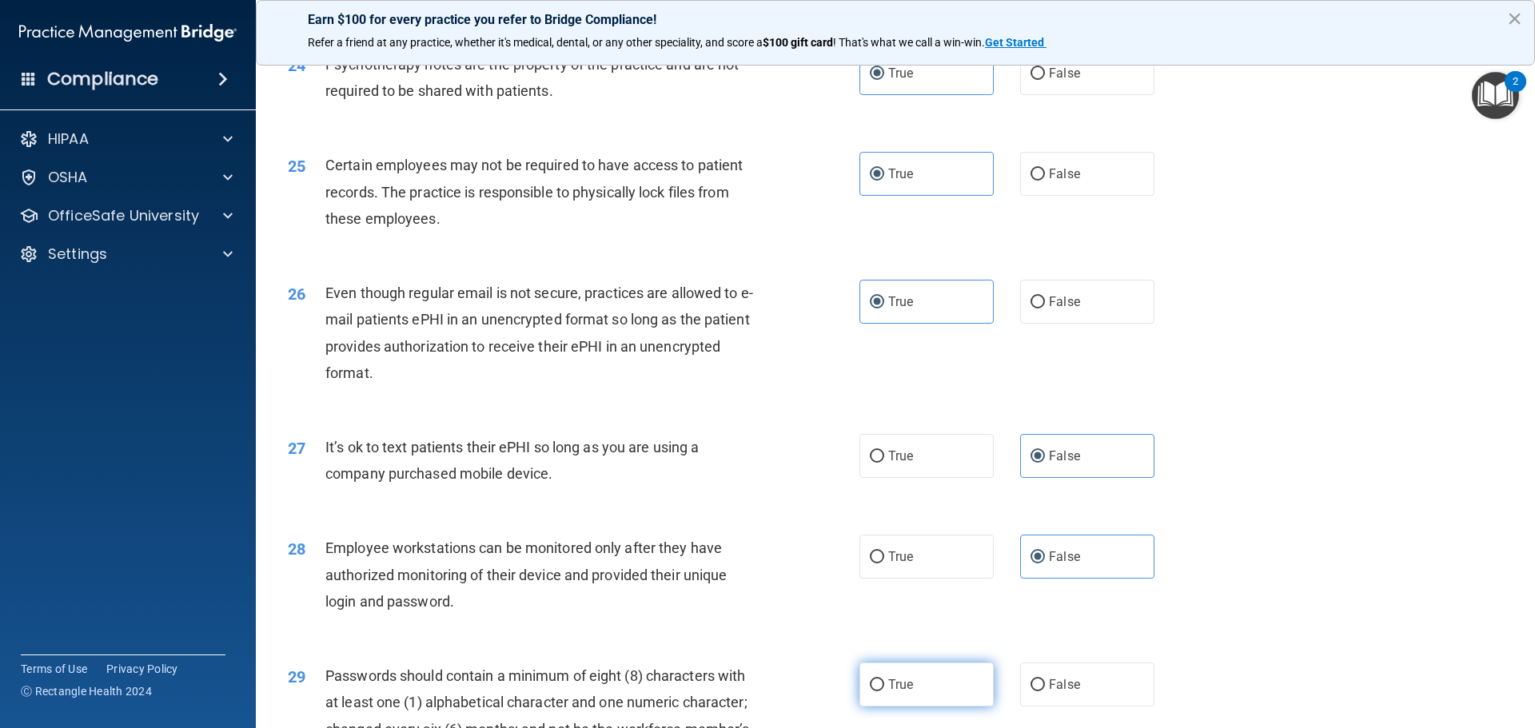
radio input "true"
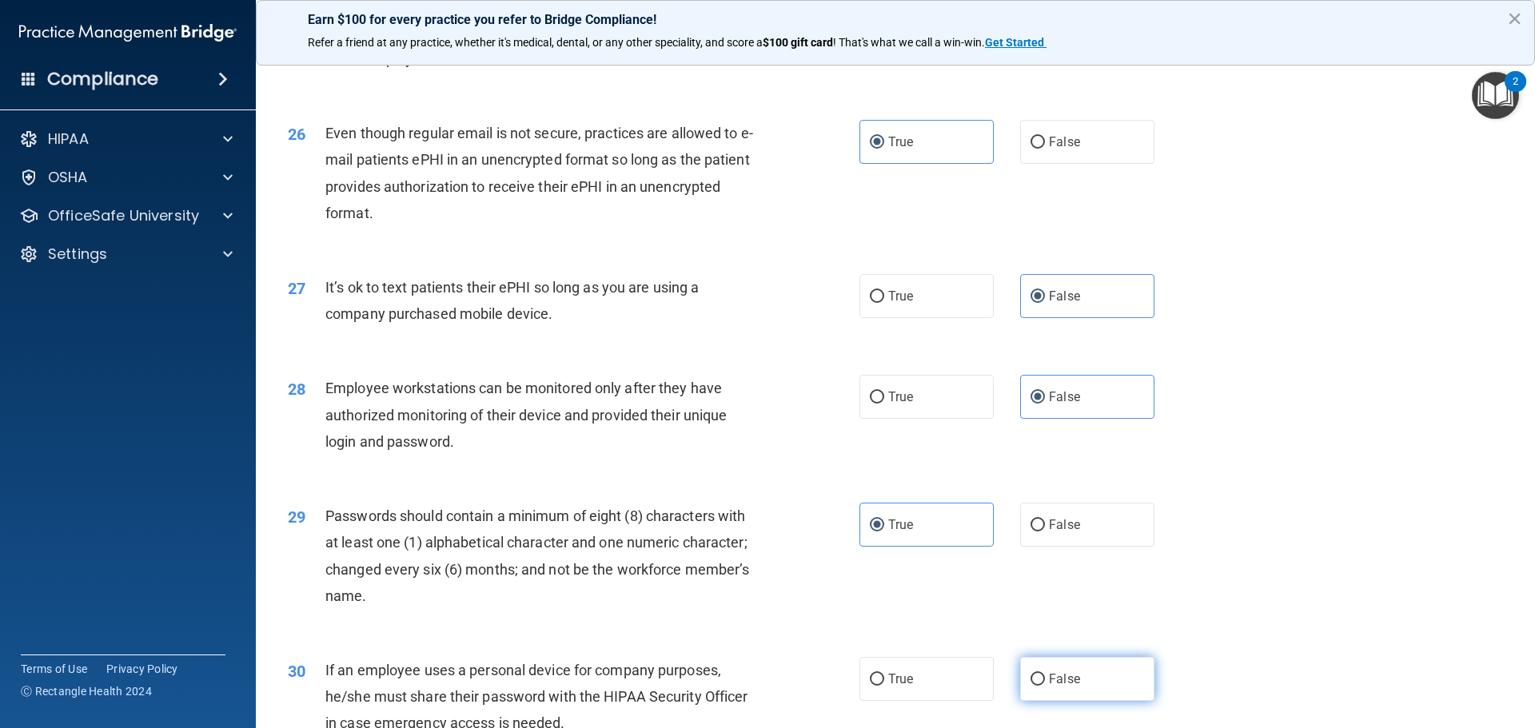
click at [1068, 693] on label "False" at bounding box center [1087, 679] width 134 height 44
click at [1045, 686] on input "False" at bounding box center [1037, 680] width 14 height 12
radio input "true"
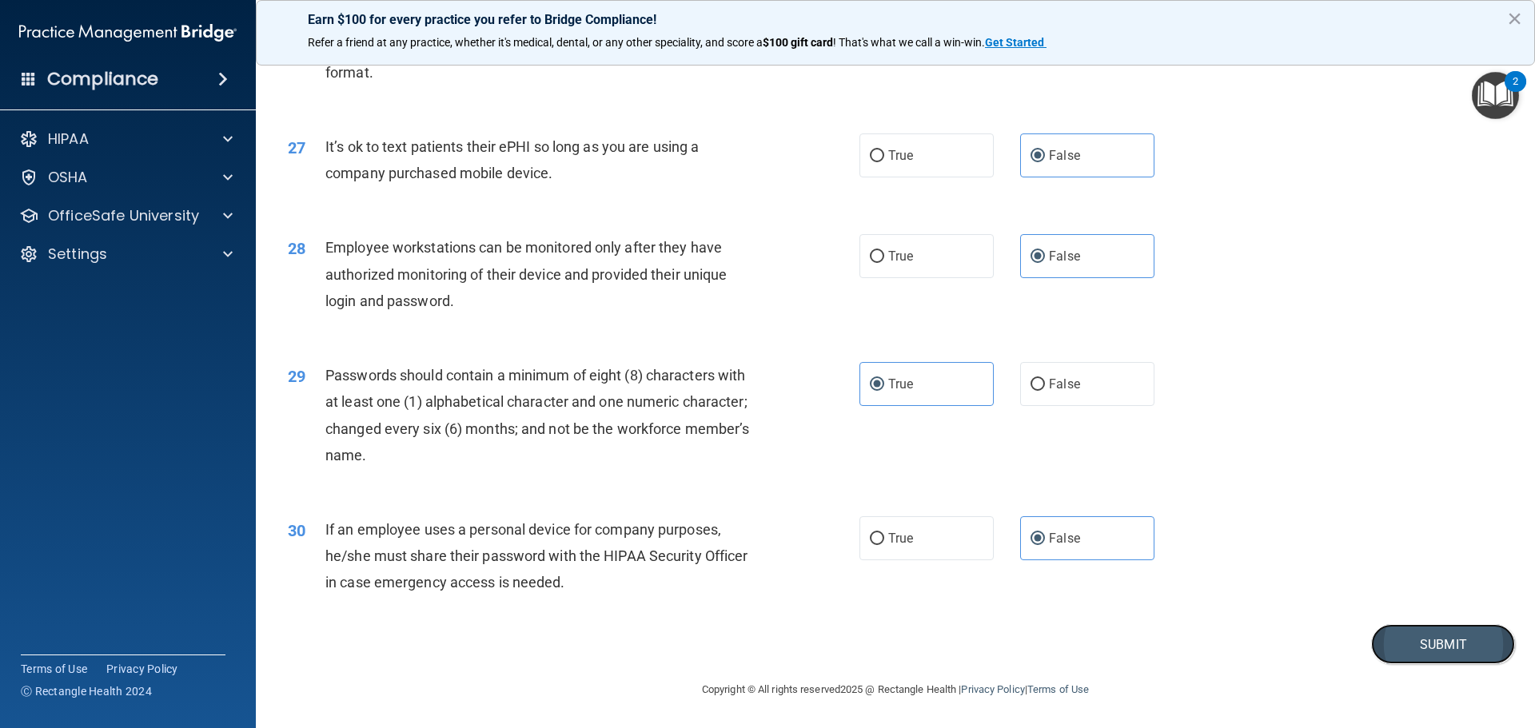
click at [1416, 646] on button "Submit" at bounding box center [1443, 644] width 144 height 41
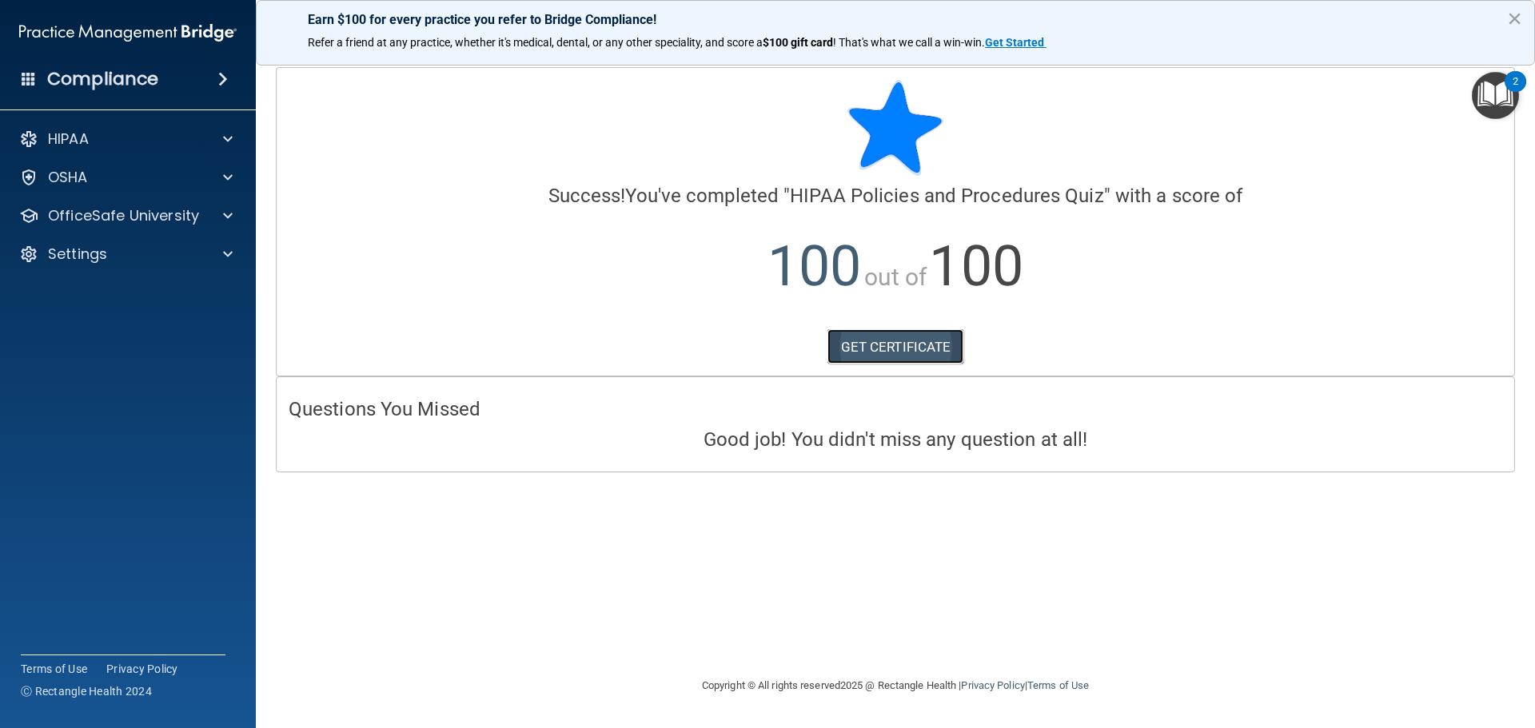
click at [935, 345] on link "GET CERTIFICATE" at bounding box center [895, 346] width 137 height 35
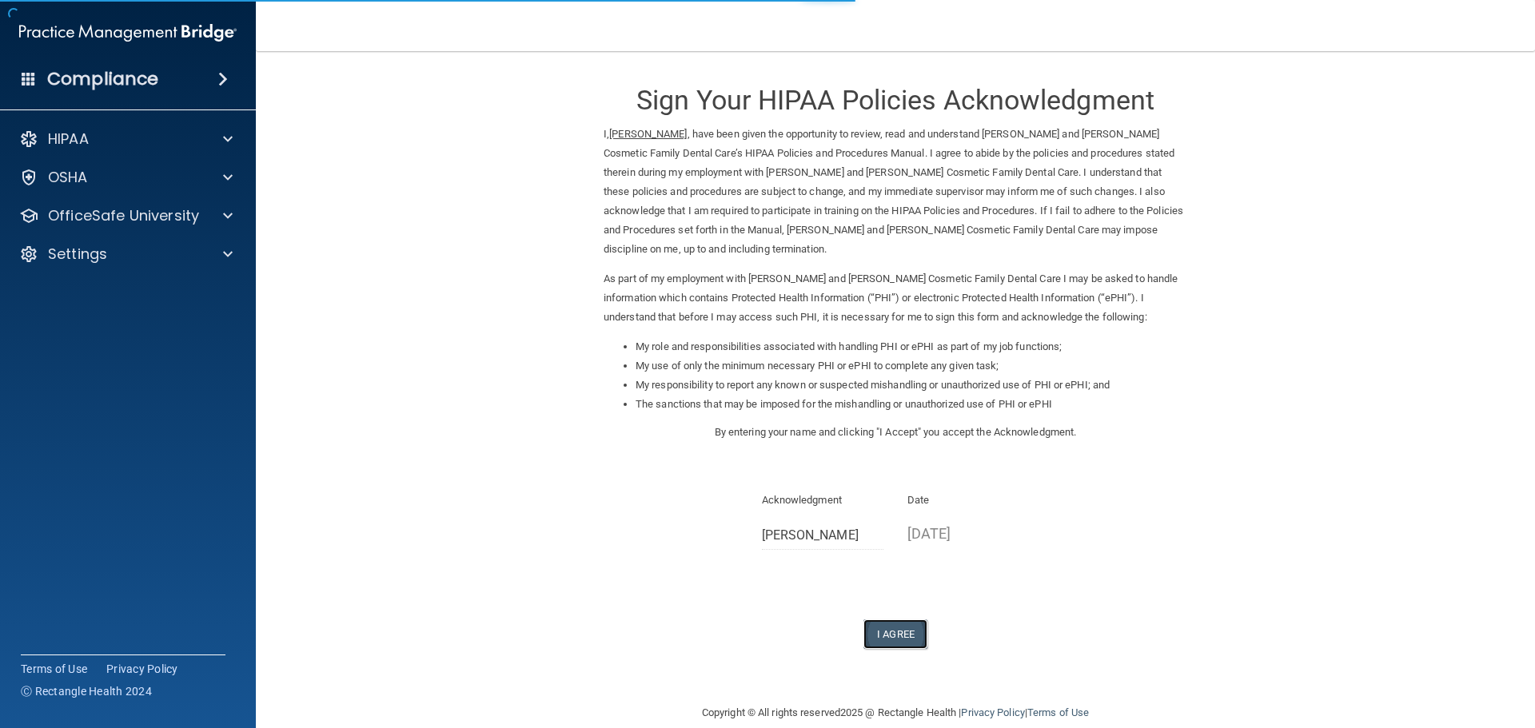
click at [863, 620] on button "I Agree" at bounding box center [895, 635] width 64 height 30
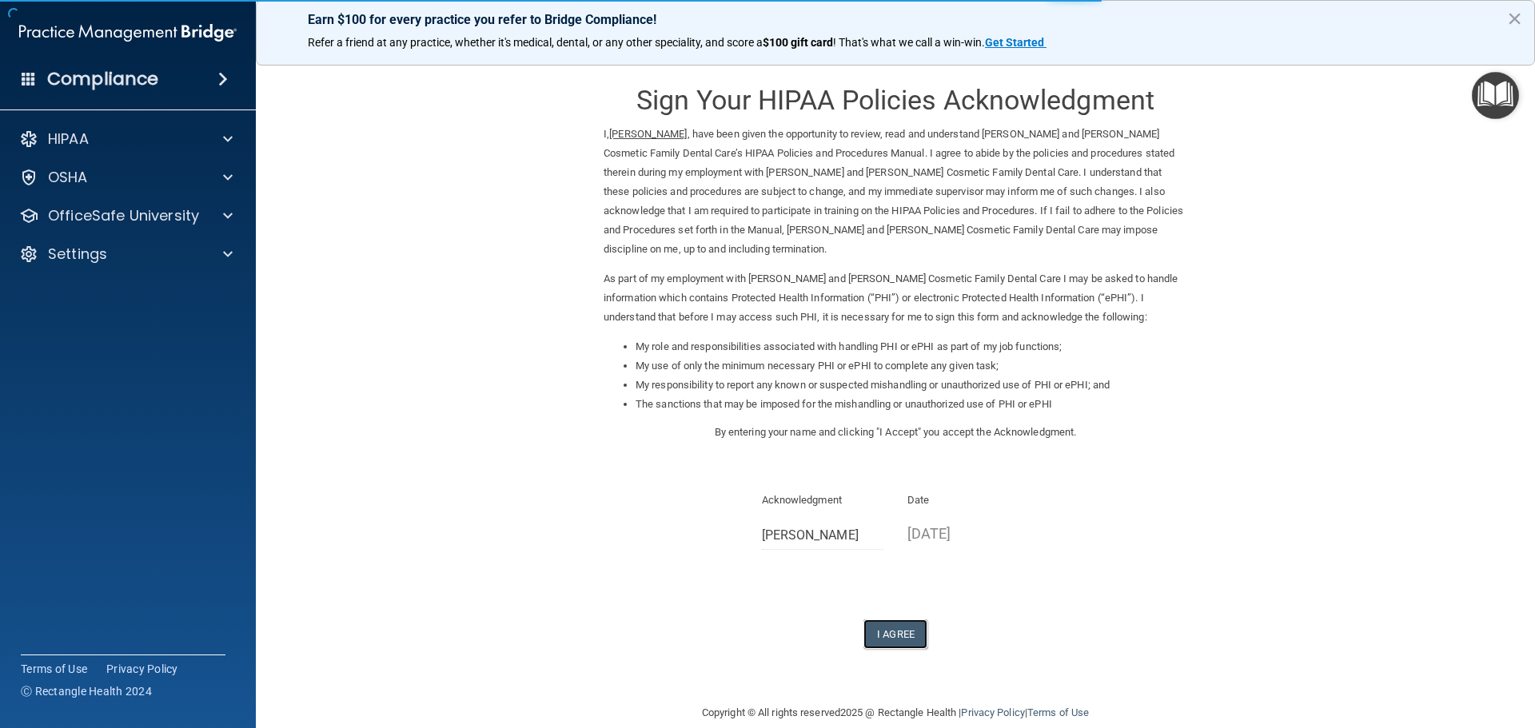
scroll to position [4, 0]
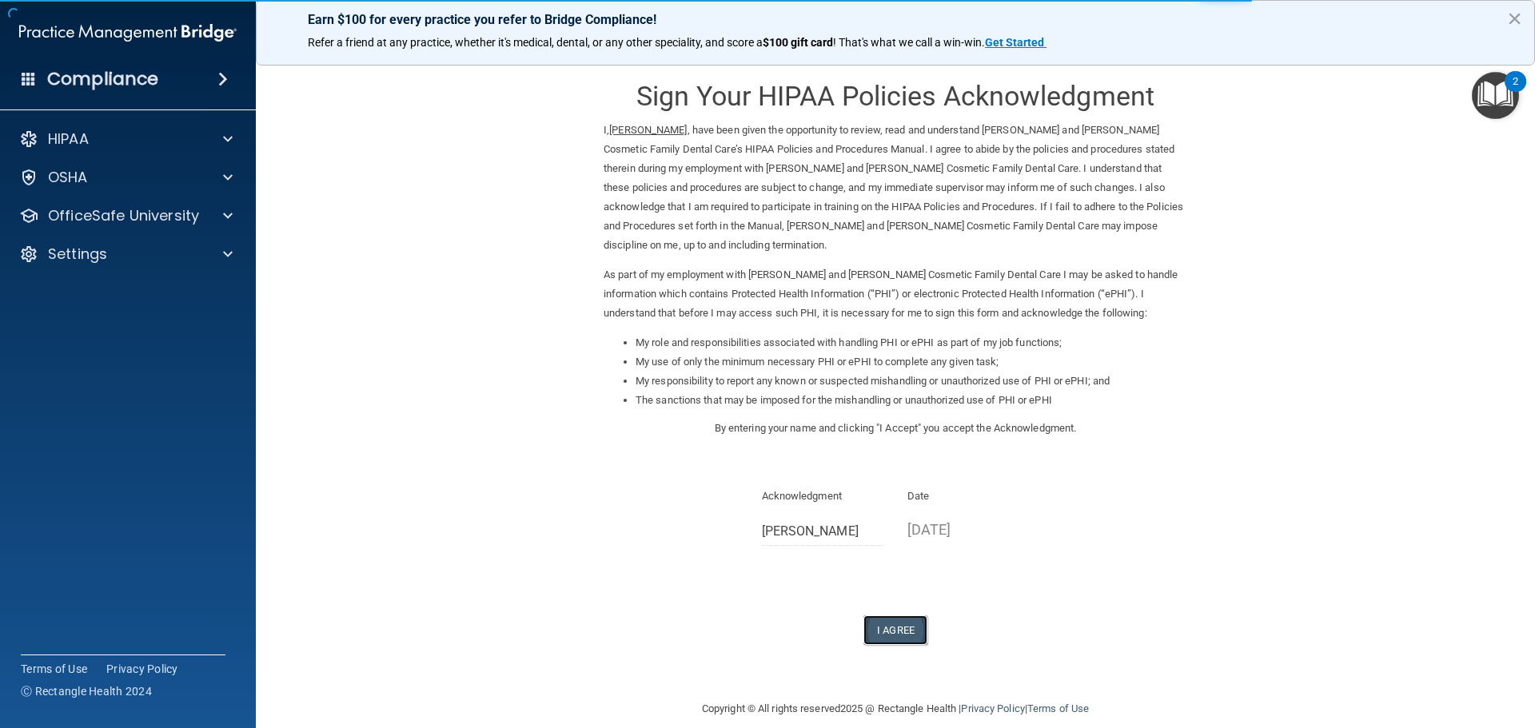
click at [886, 618] on button "I Agree" at bounding box center [895, 631] width 64 height 30
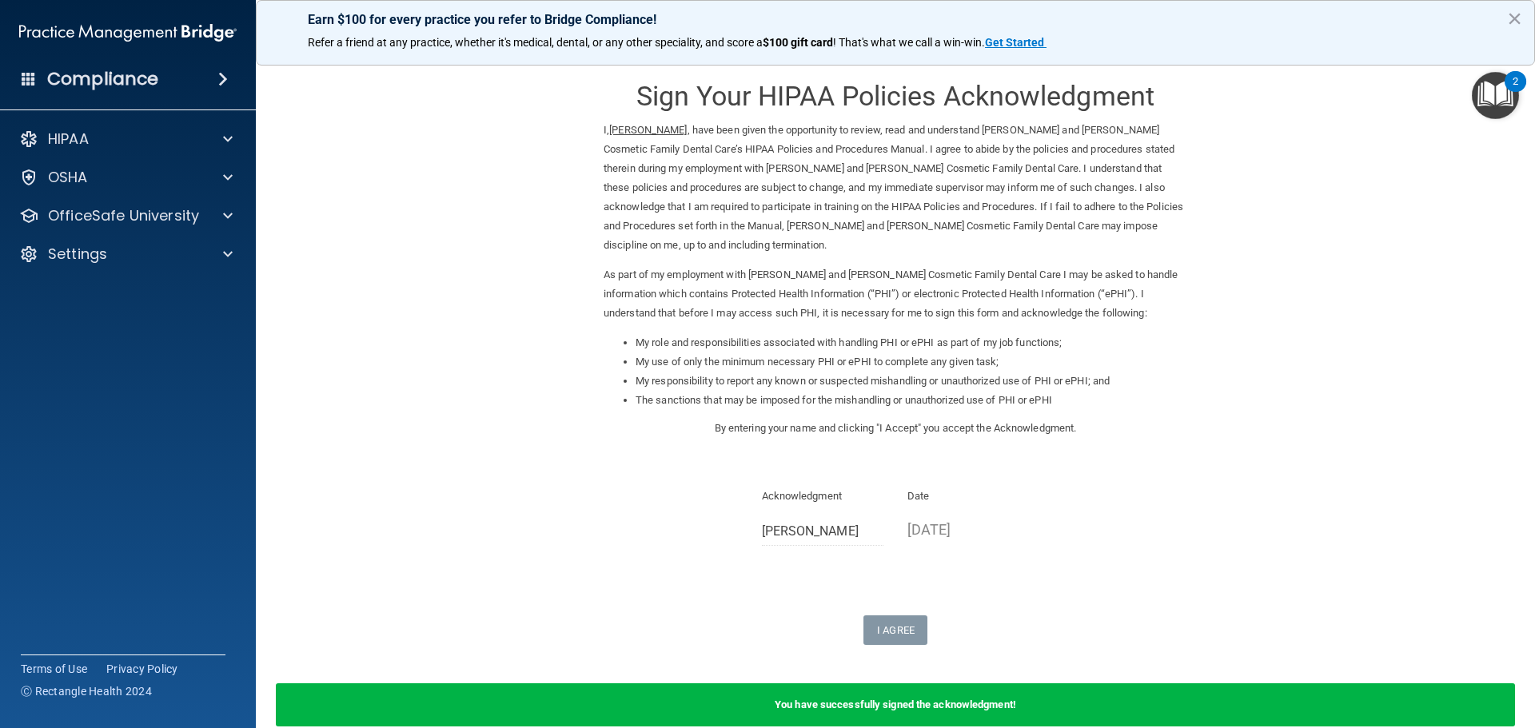
scroll to position [66, 0]
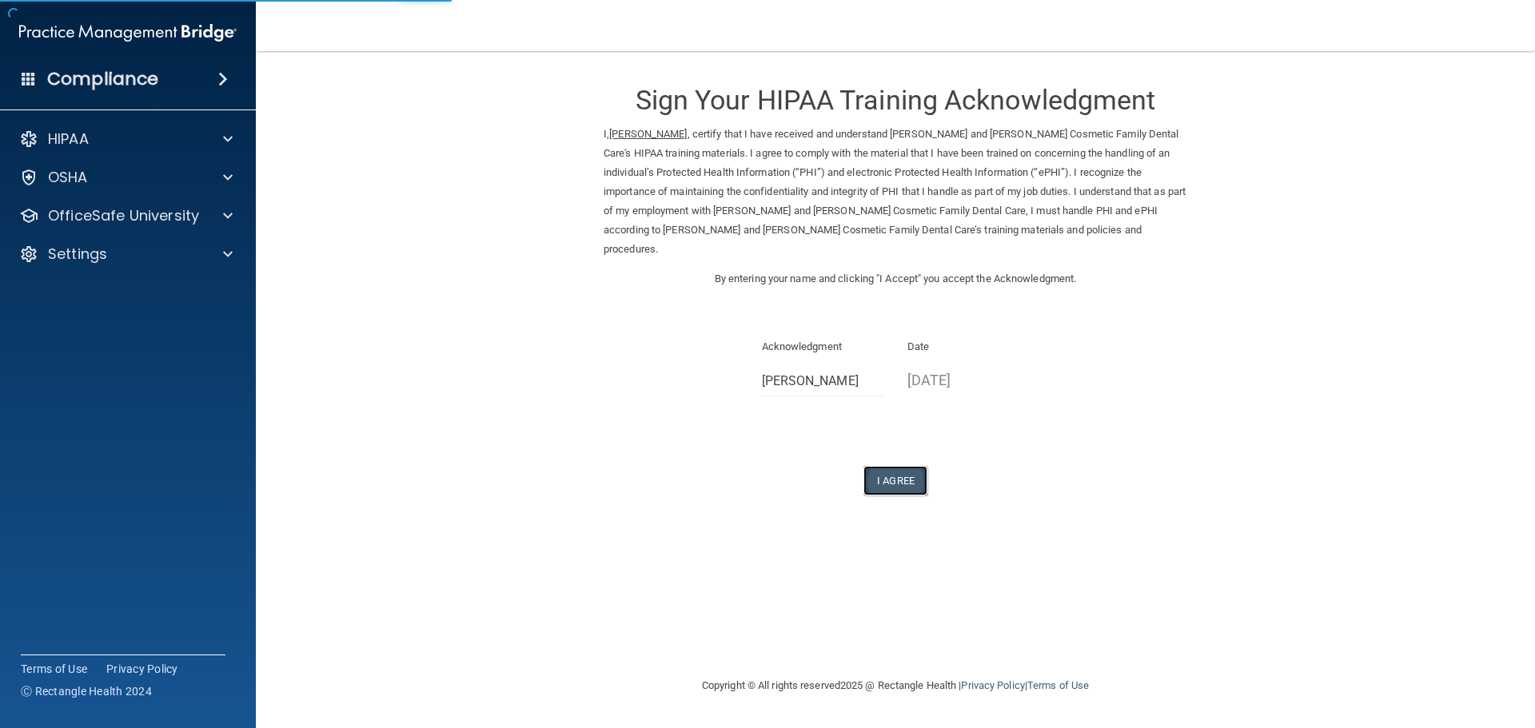
click at [895, 466] on button "I Agree" at bounding box center [895, 481] width 64 height 30
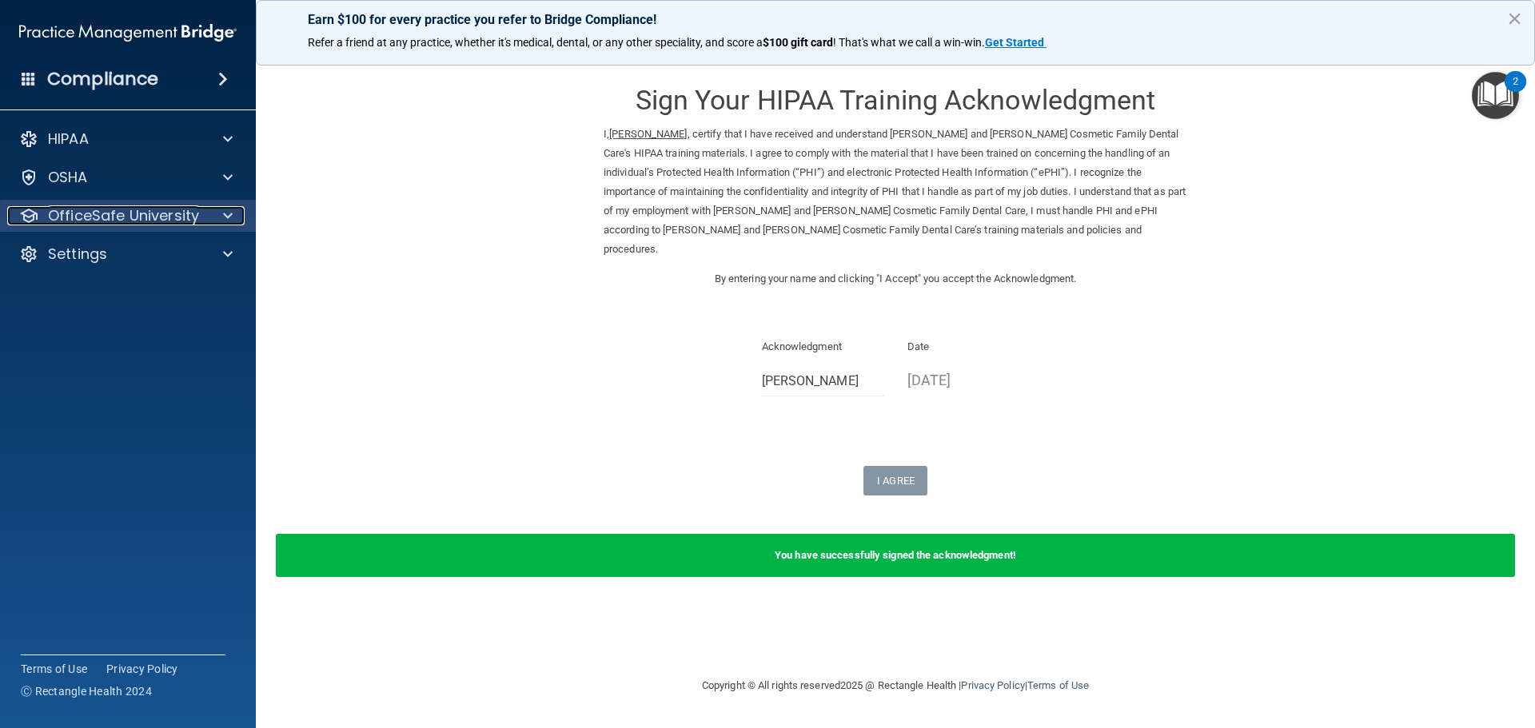
click at [151, 216] on p "OfficeSafe University" at bounding box center [123, 215] width 151 height 19
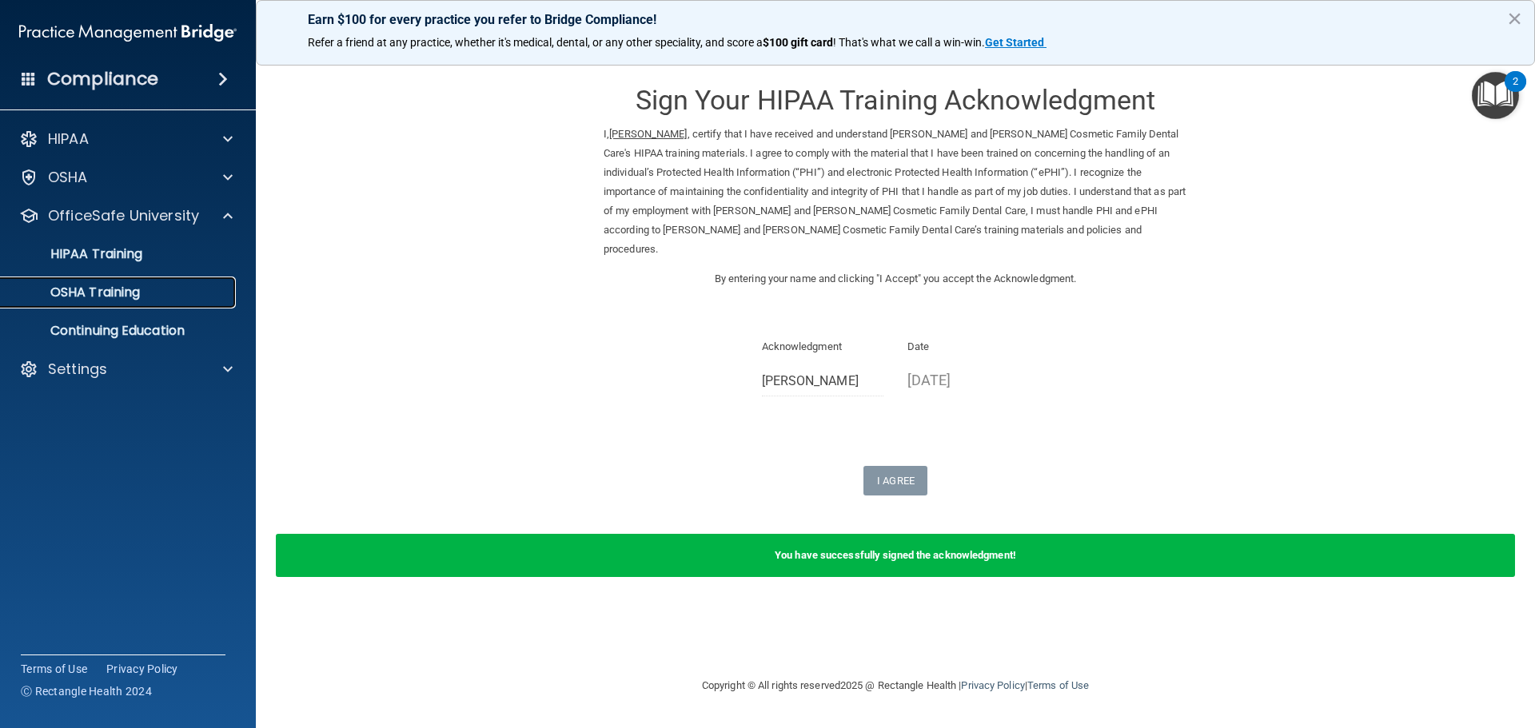
click at [162, 288] on div "OSHA Training" at bounding box center [119, 293] width 218 height 16
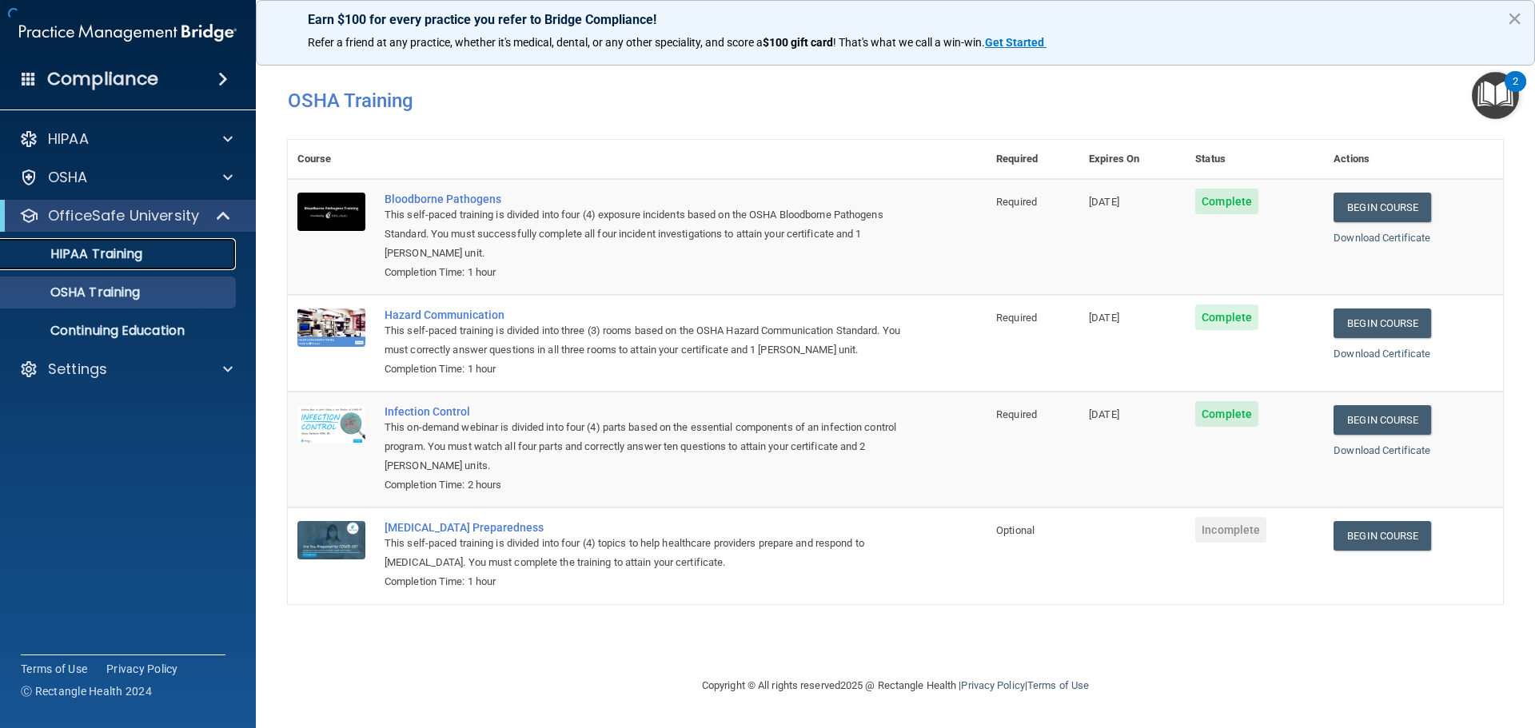
click at [155, 255] on div "HIPAA Training" at bounding box center [119, 254] width 218 height 16
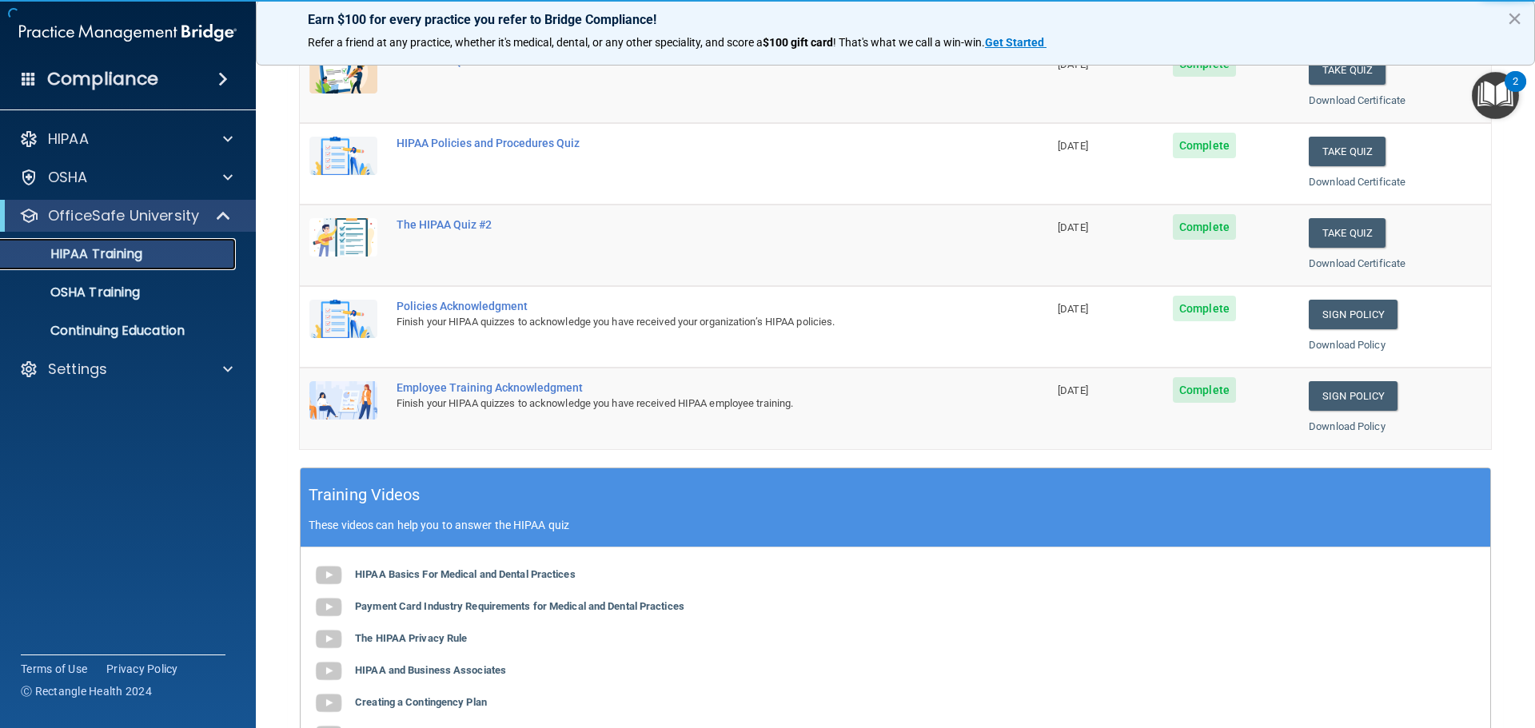
scroll to position [80, 0]
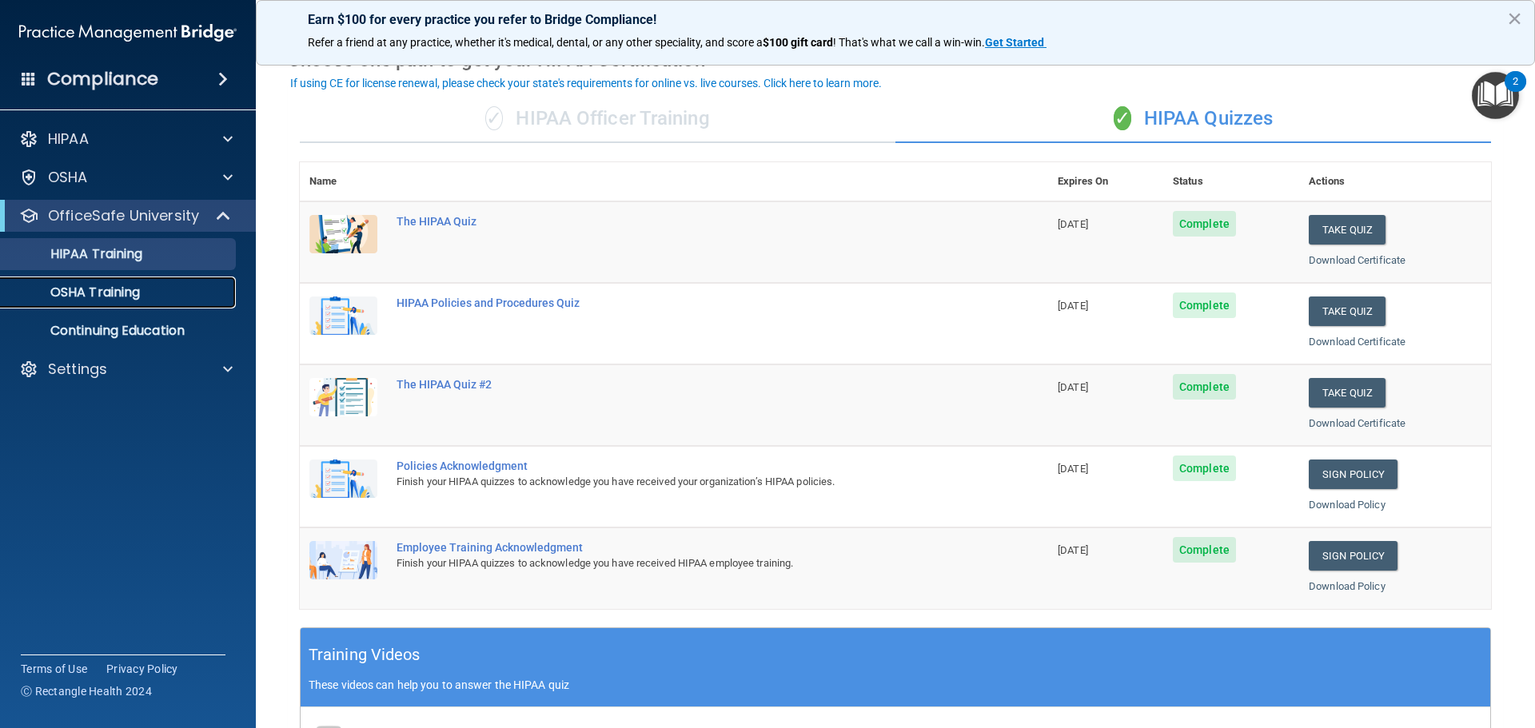
click at [110, 293] on p "OSHA Training" at bounding box center [75, 293] width 130 height 16
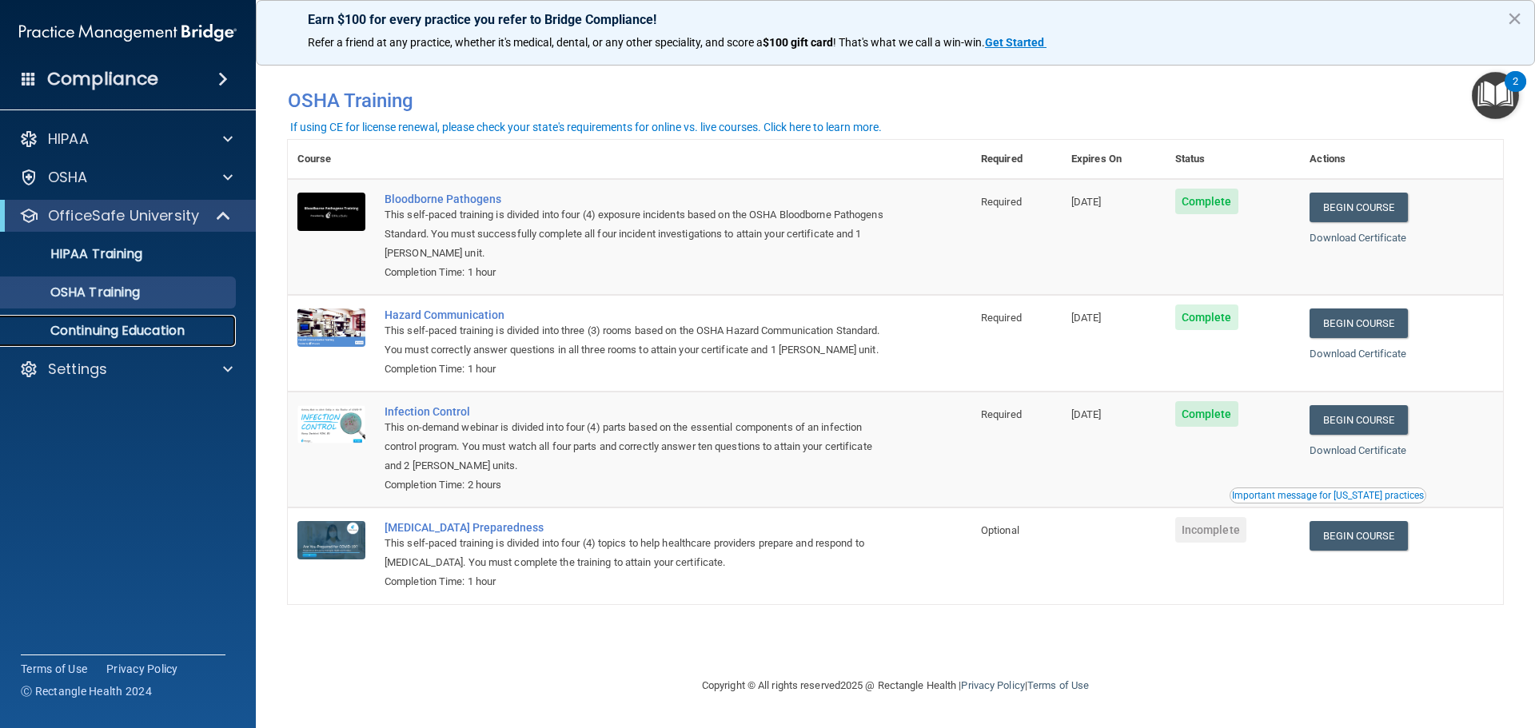
click at [138, 326] on p "Continuing Education" at bounding box center [119, 331] width 218 height 16
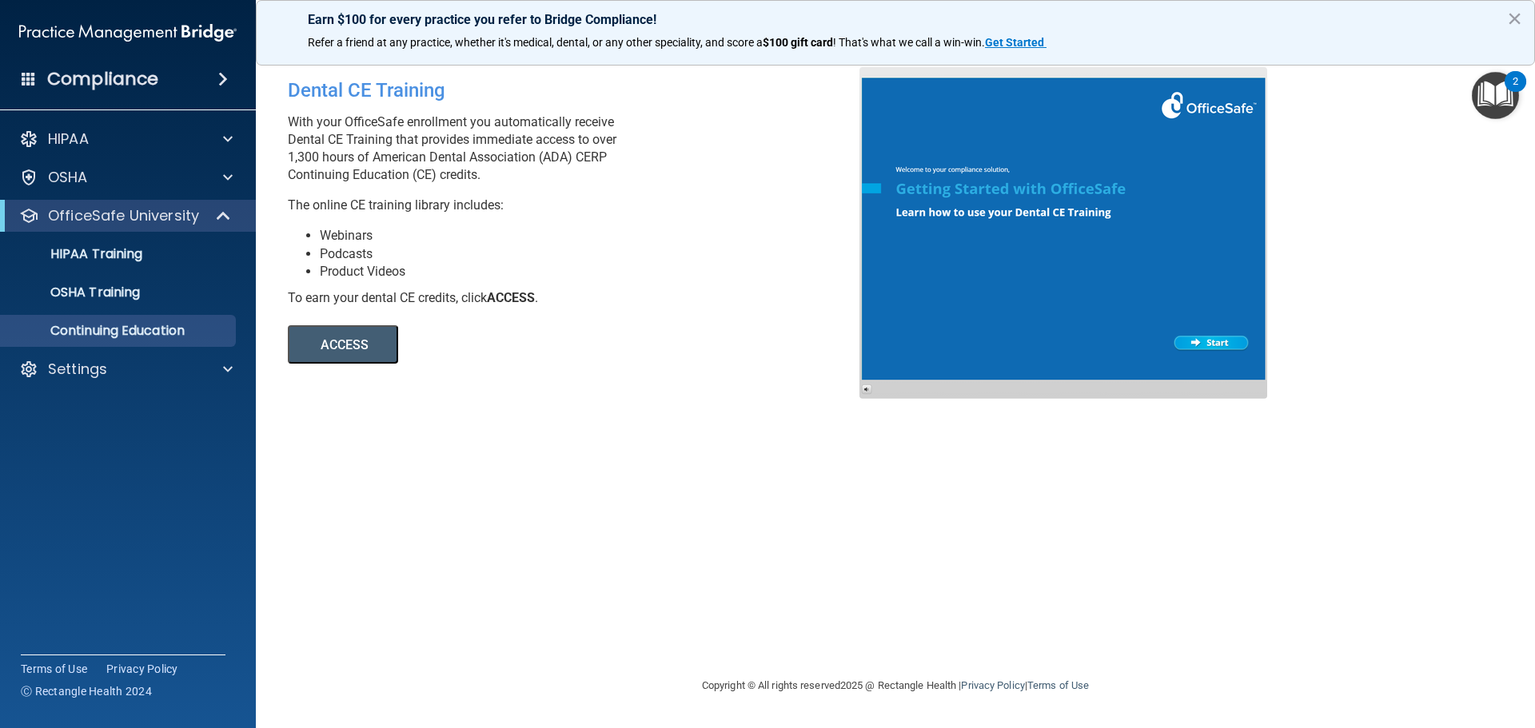
click at [358, 345] on button "ACCESS" at bounding box center [343, 344] width 110 height 38
click at [1515, 16] on button "×" at bounding box center [1514, 19] width 15 height 26
